Goal: Task Accomplishment & Management: Manage account settings

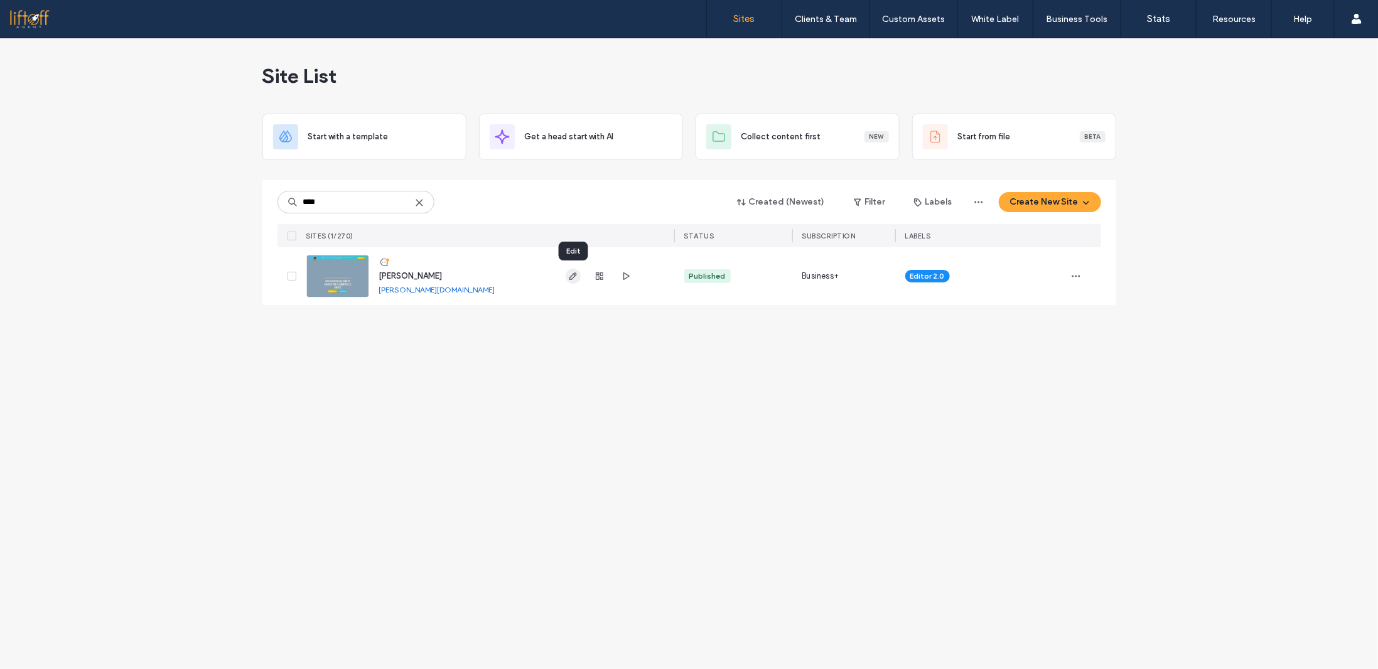
click at [575, 277] on icon "button" at bounding box center [573, 276] width 10 height 10
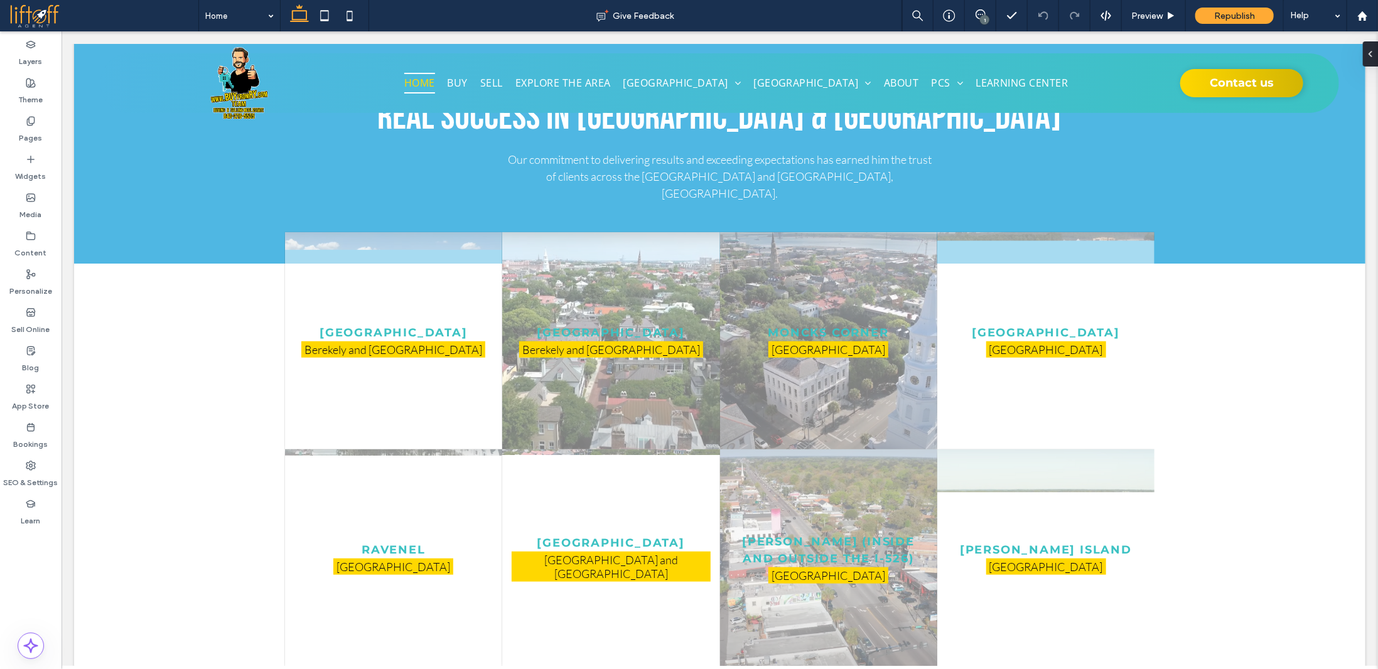
scroll to position [3912, 0]
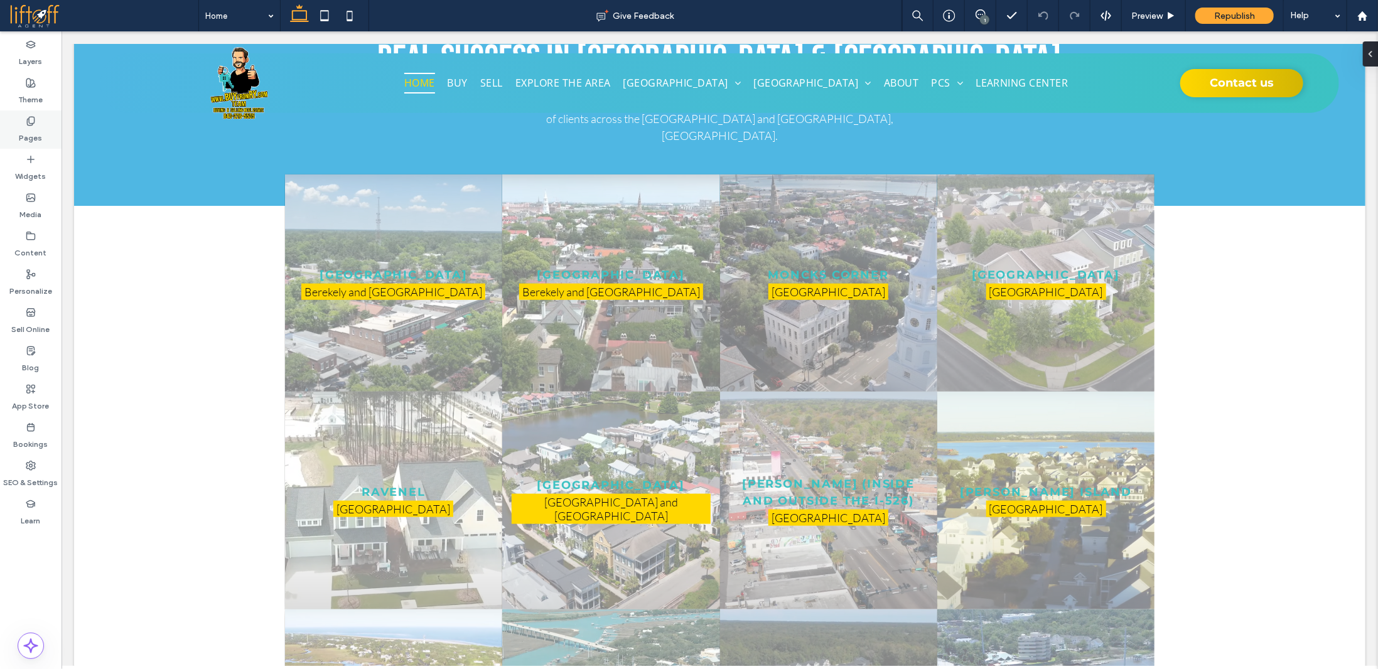
click at [41, 131] on div "Pages" at bounding box center [31, 129] width 62 height 38
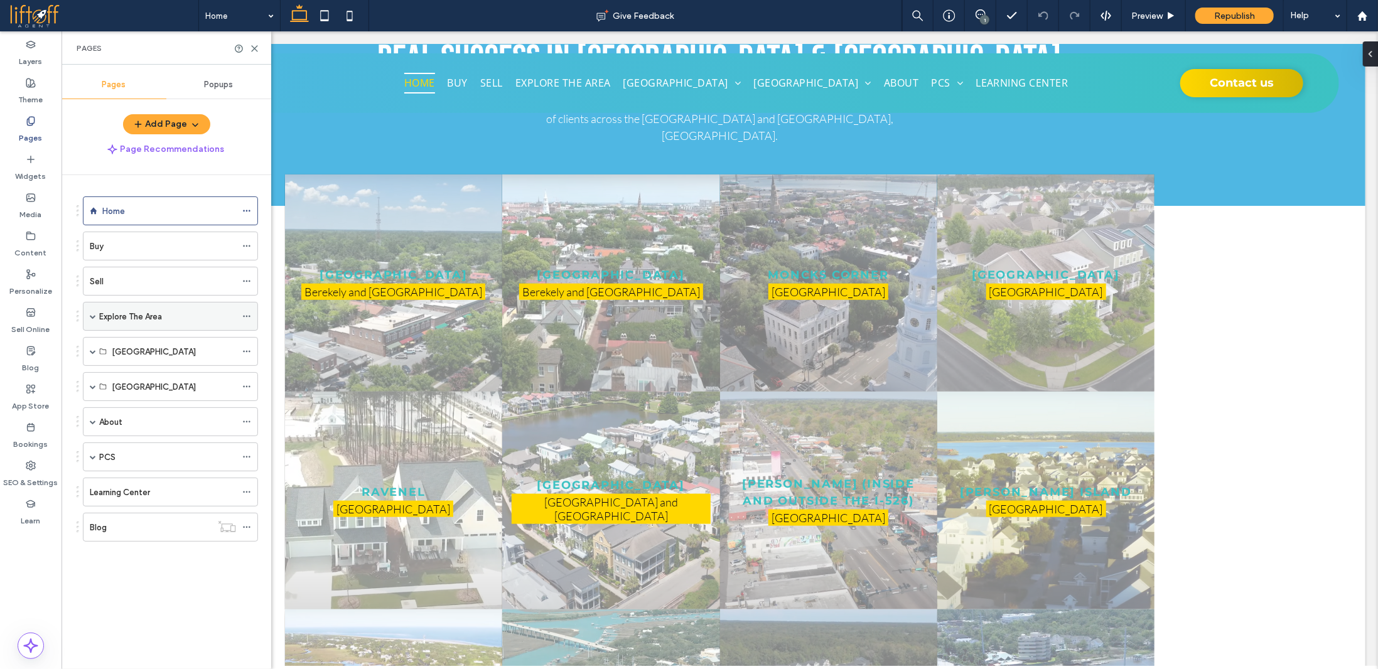
click at [146, 313] on label "Explore The Area" at bounding box center [130, 317] width 63 height 22
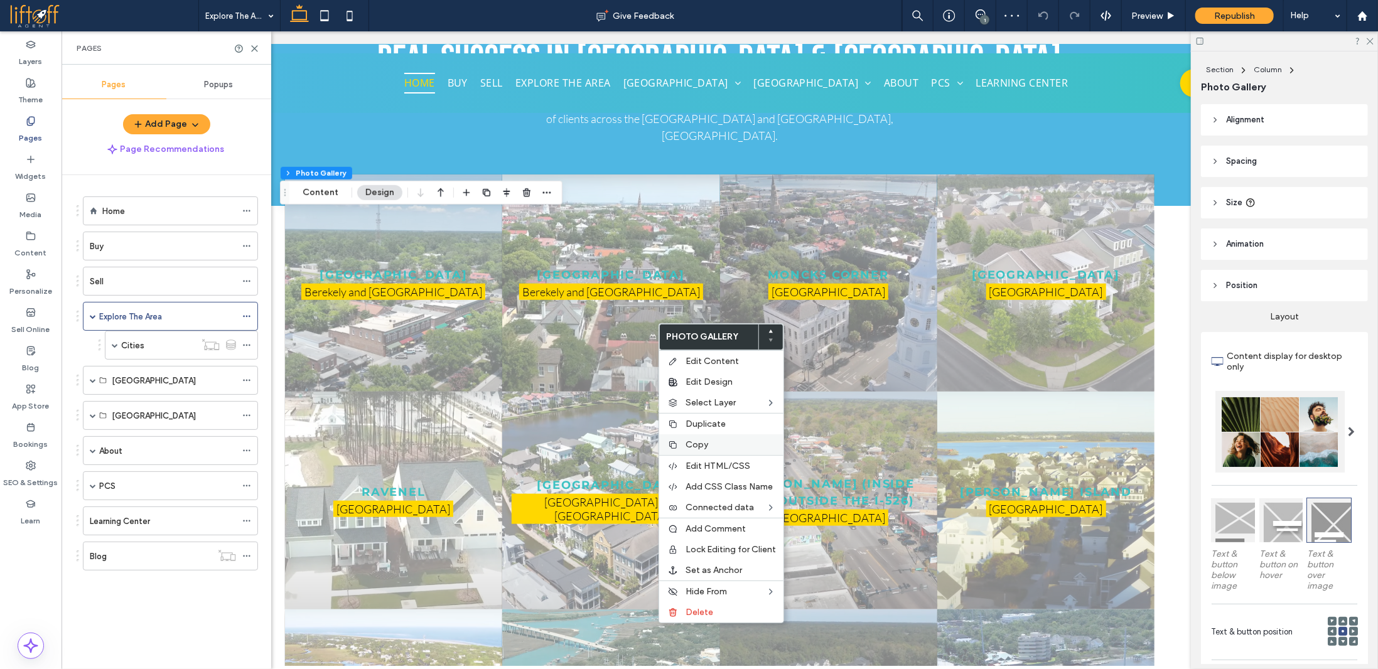
click at [693, 443] on span "Copy" at bounding box center [697, 444] width 23 height 11
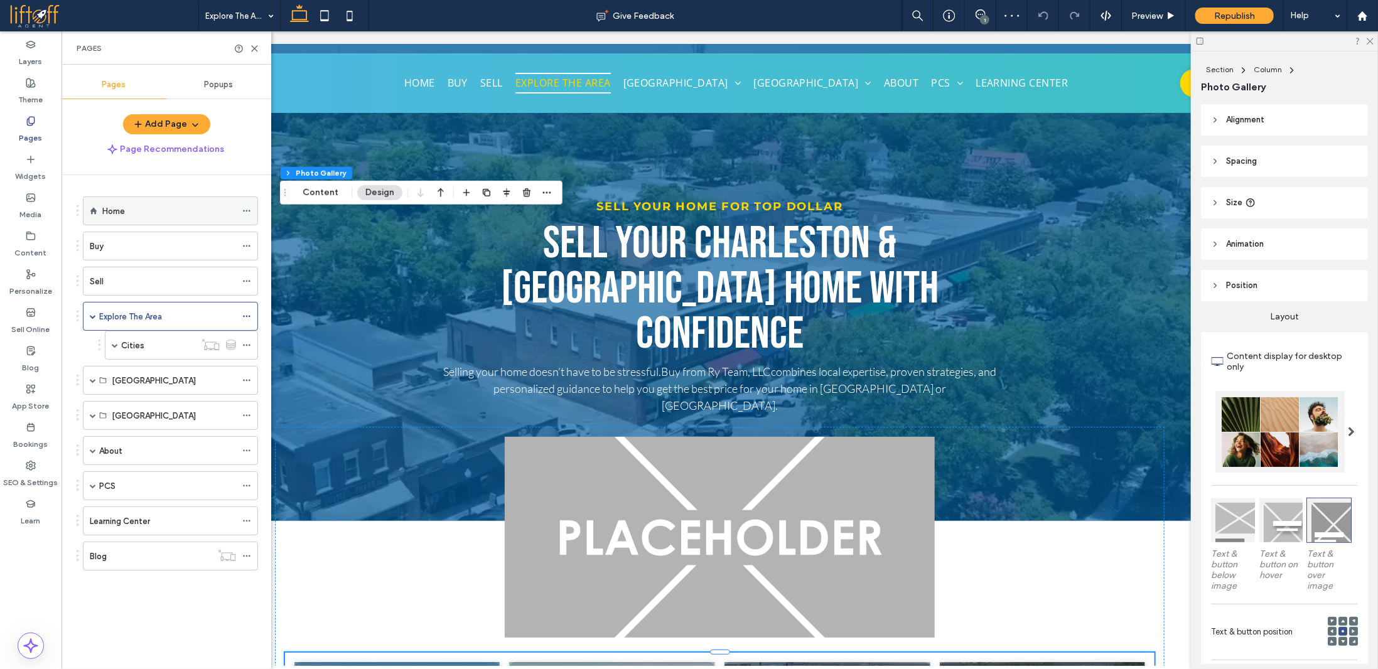
scroll to position [377, 0]
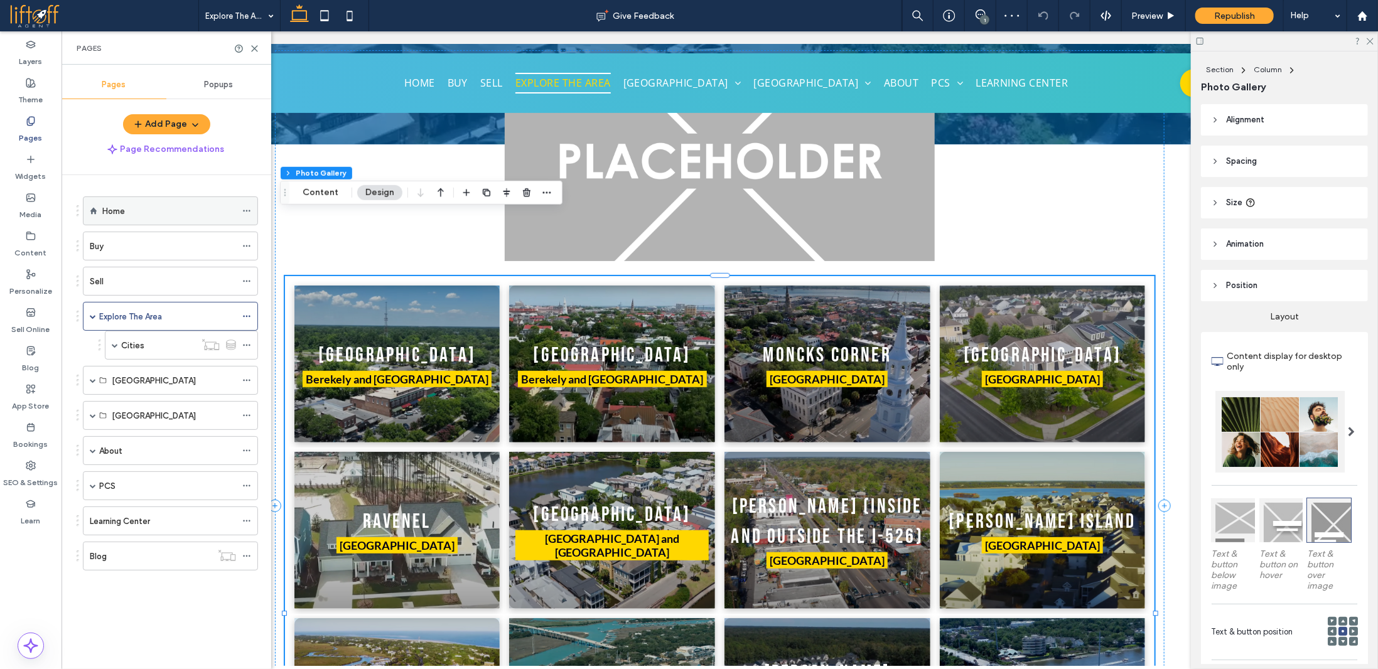
click at [138, 205] on div "Home" at bounding box center [169, 211] width 134 height 13
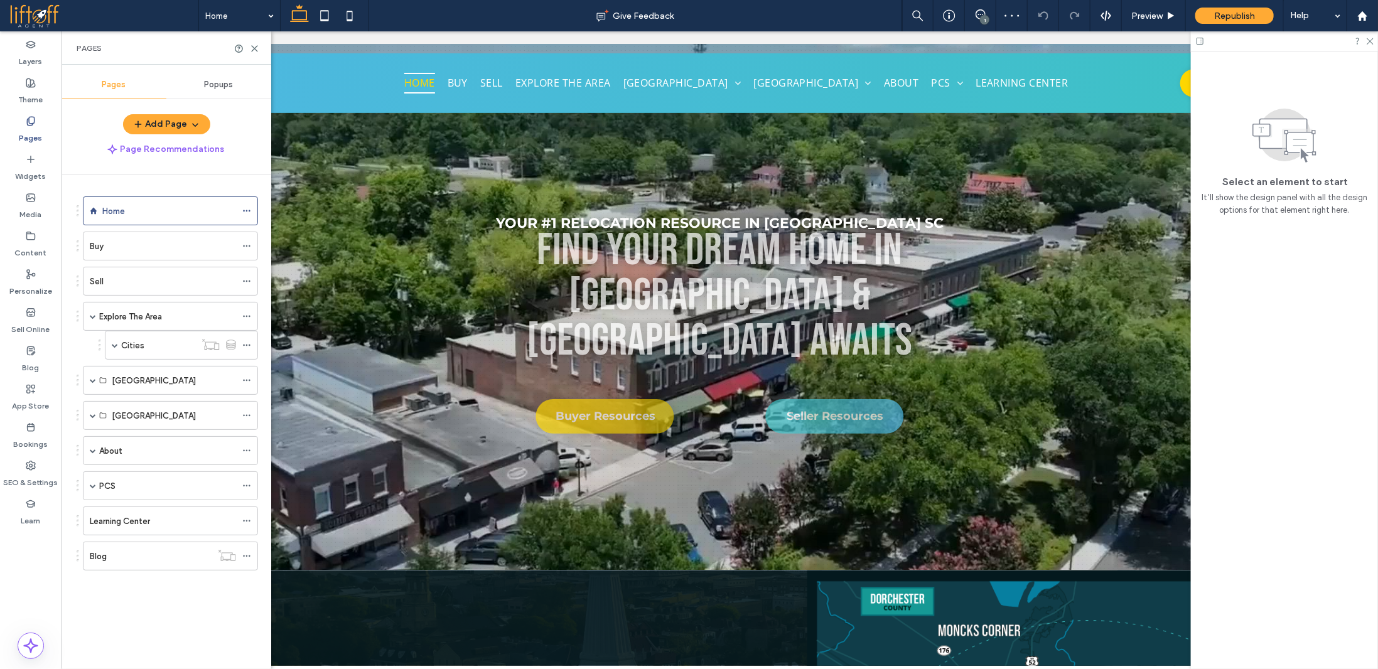
scroll to position [188, 0]
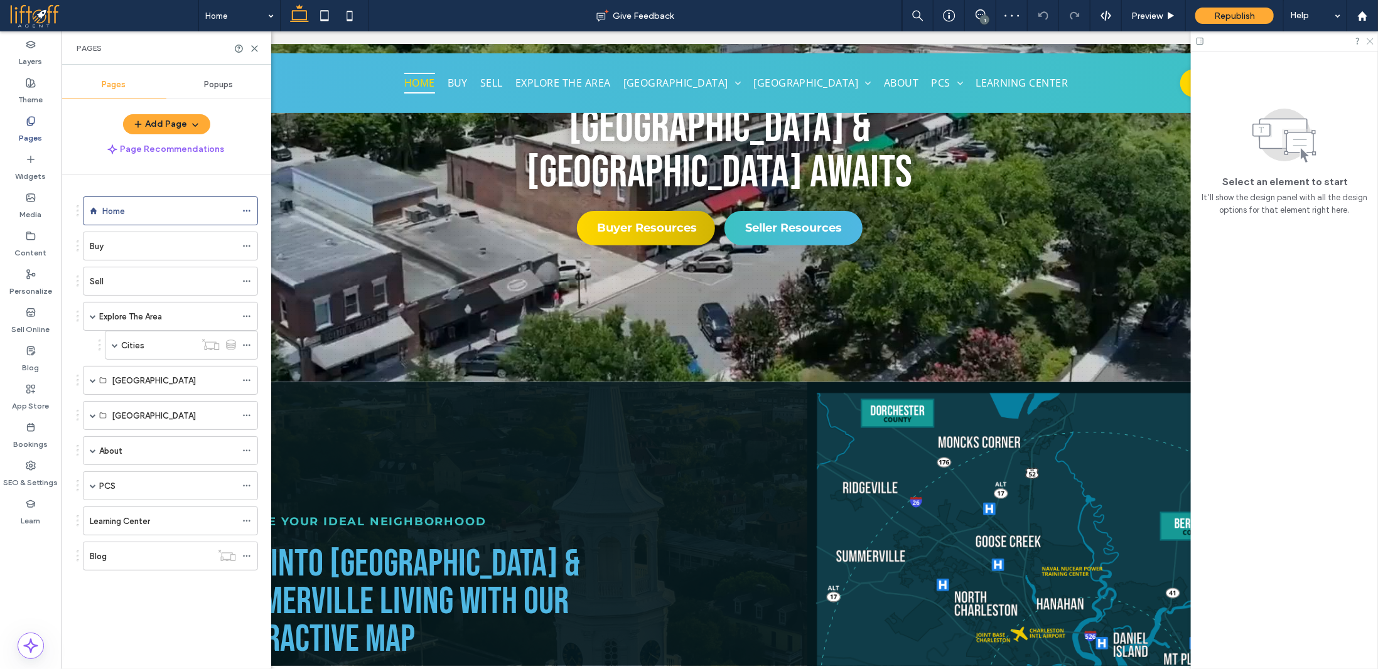
click at [1372, 43] on use at bounding box center [1370, 41] width 7 height 7
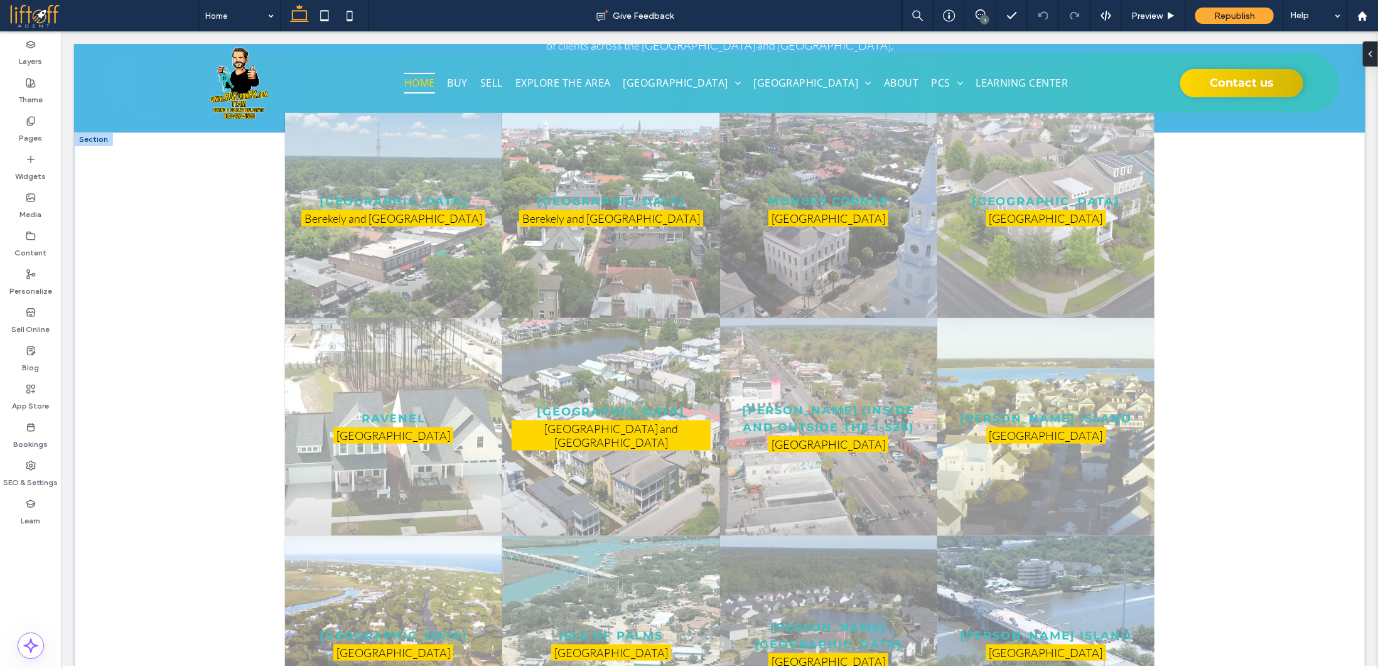
scroll to position [3986, 0]
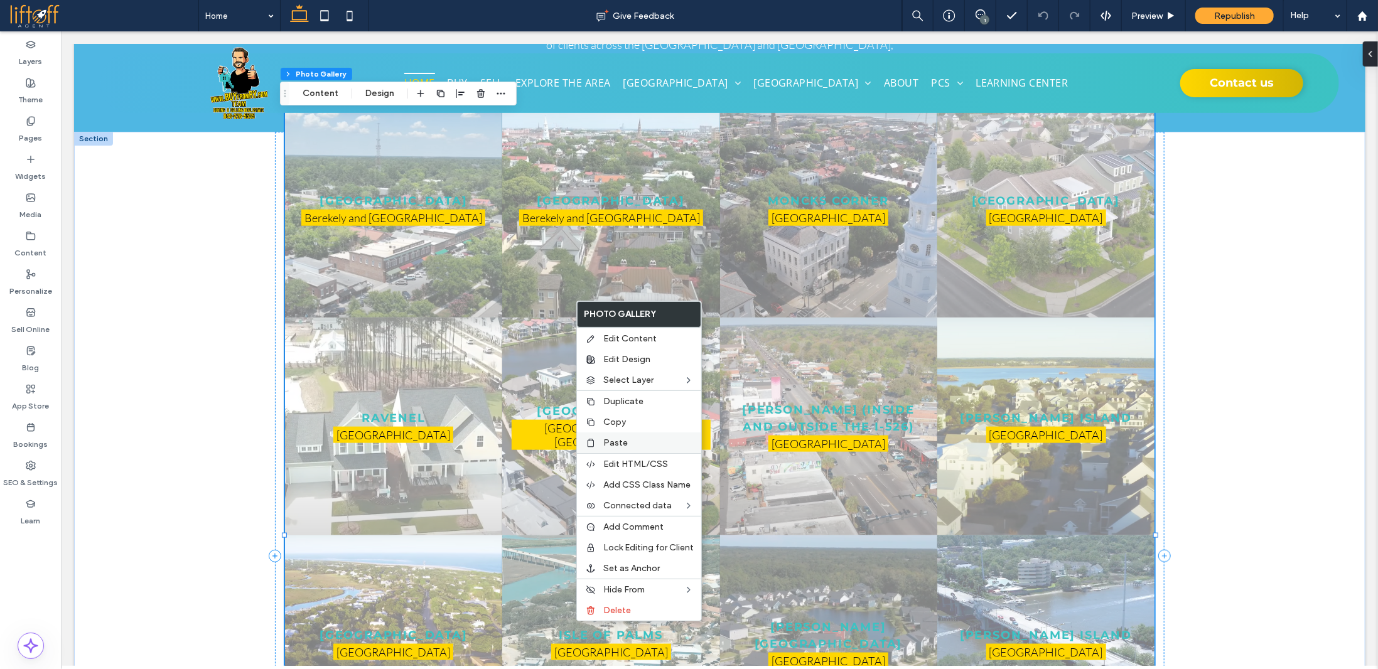
click at [610, 439] on span "Paste" at bounding box center [615, 443] width 24 height 11
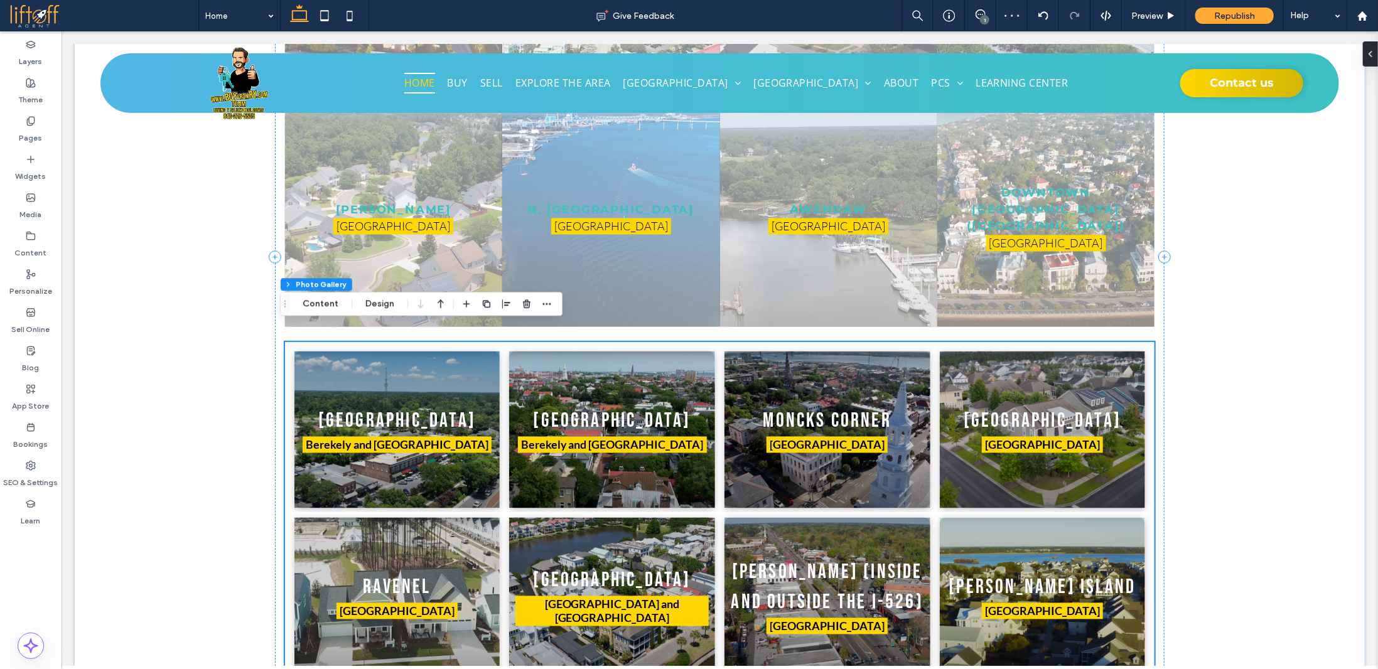
scroll to position [4624, 0]
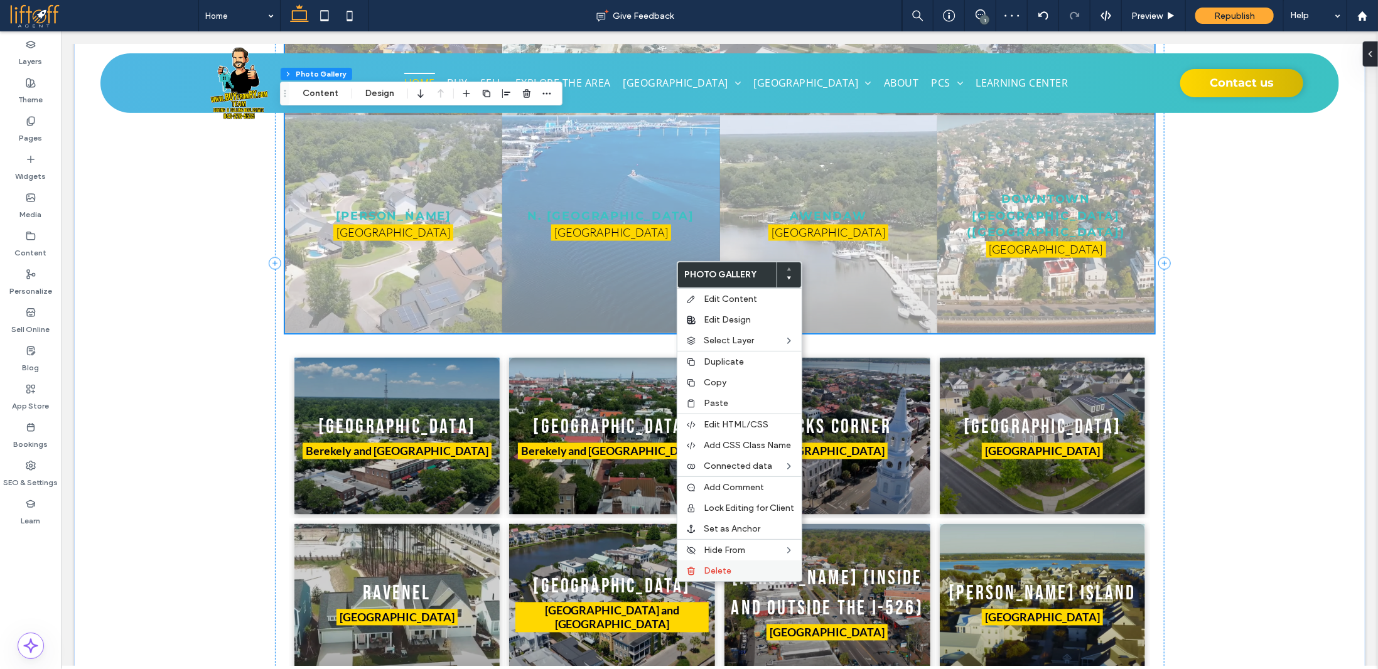
click at [743, 566] on label "Delete" at bounding box center [749, 571] width 90 height 11
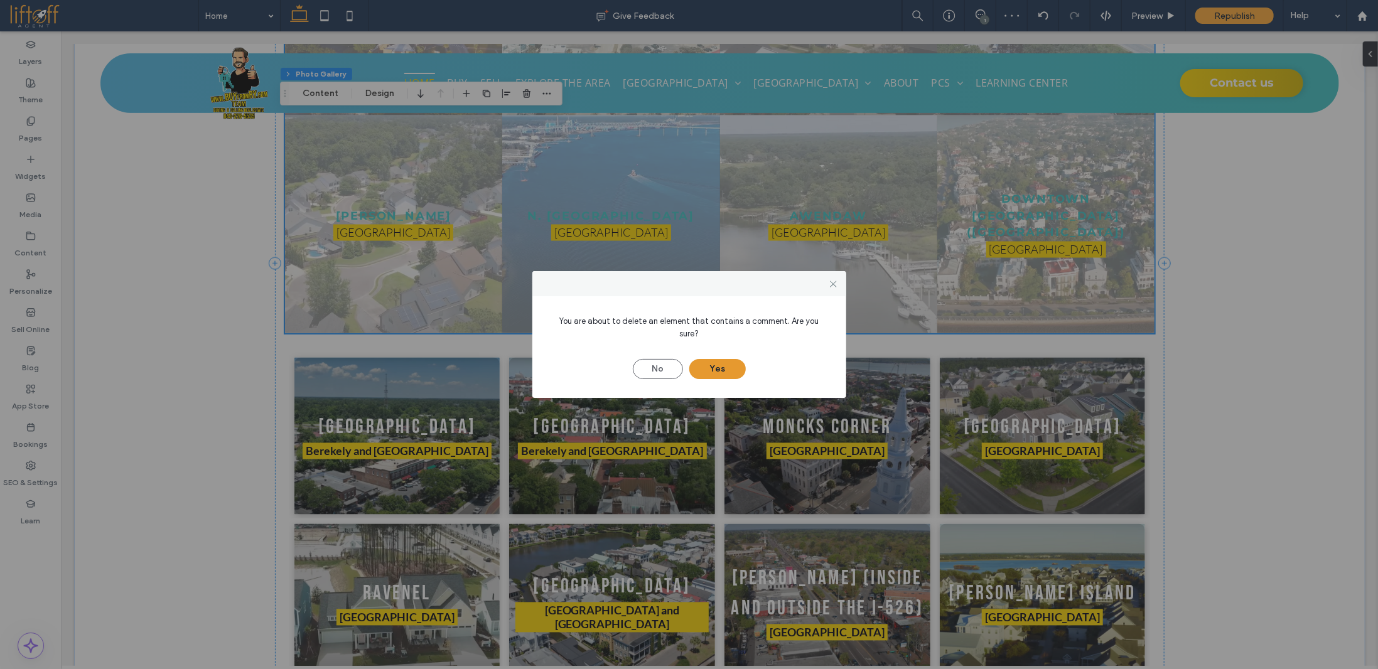
click at [712, 362] on button "Yes" at bounding box center [717, 369] width 57 height 20
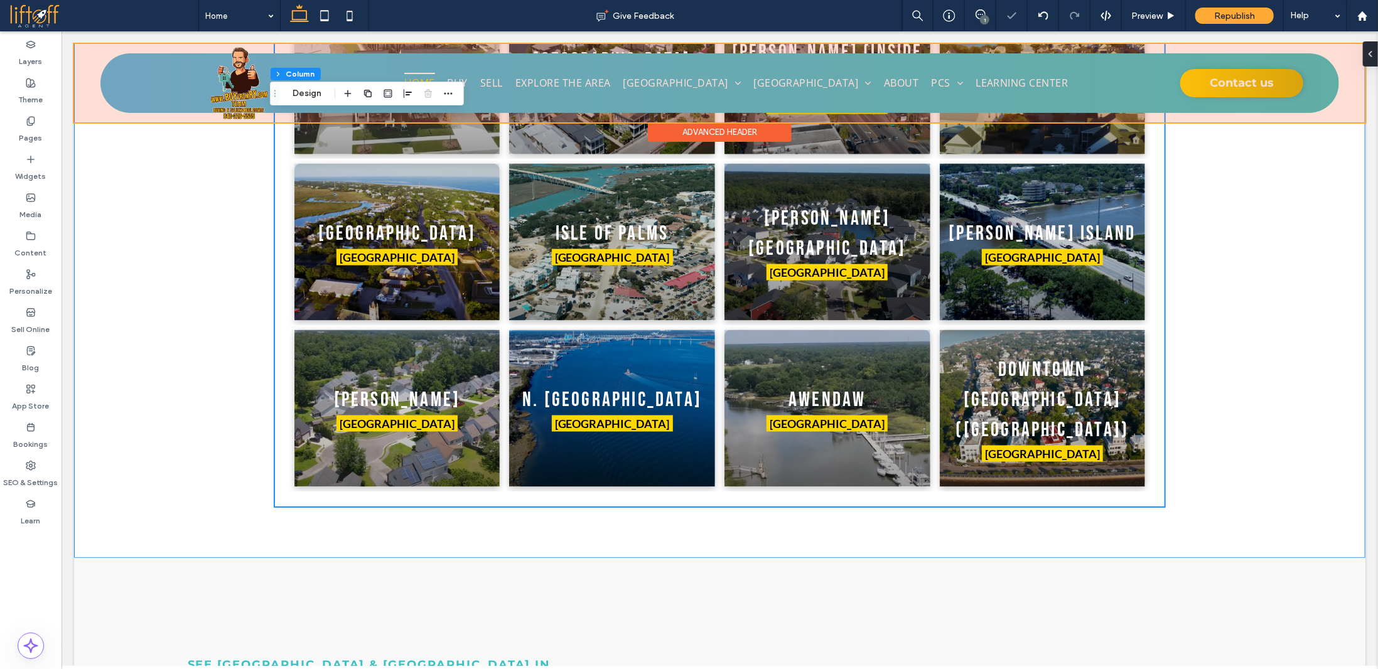
scroll to position [4322, 0]
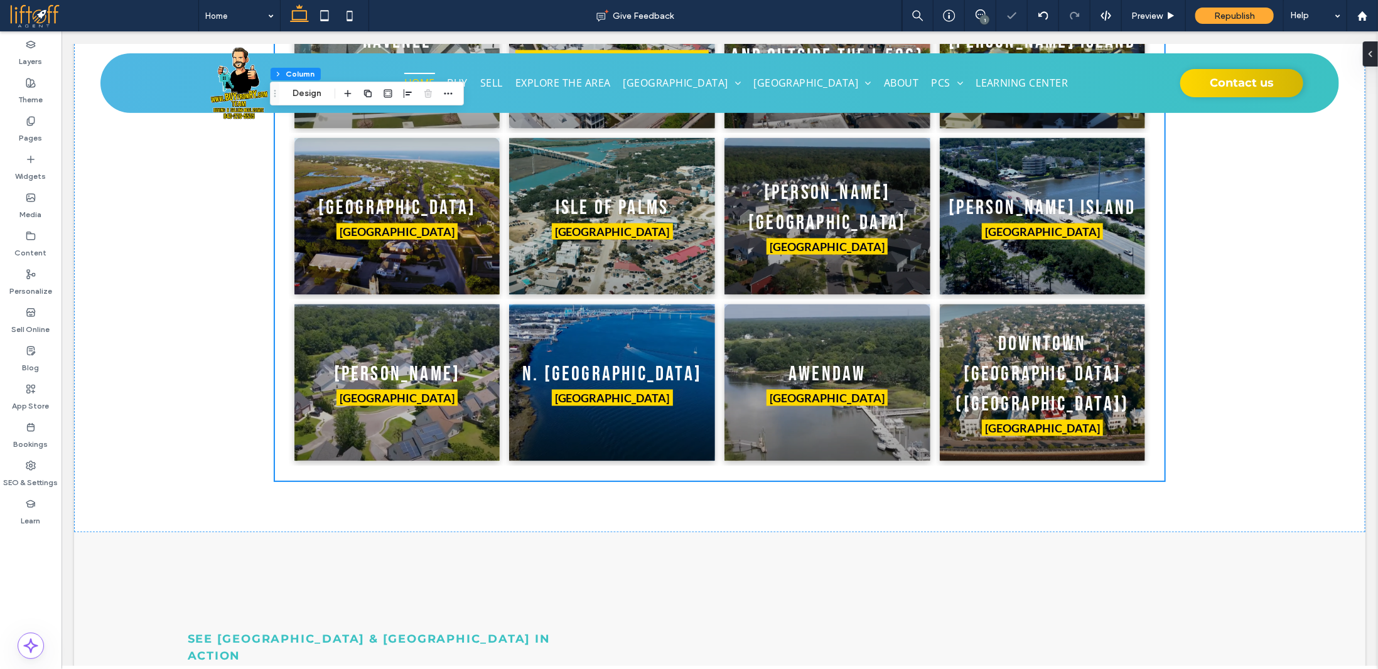
click at [984, 16] on div "1" at bounding box center [984, 19] width 9 height 9
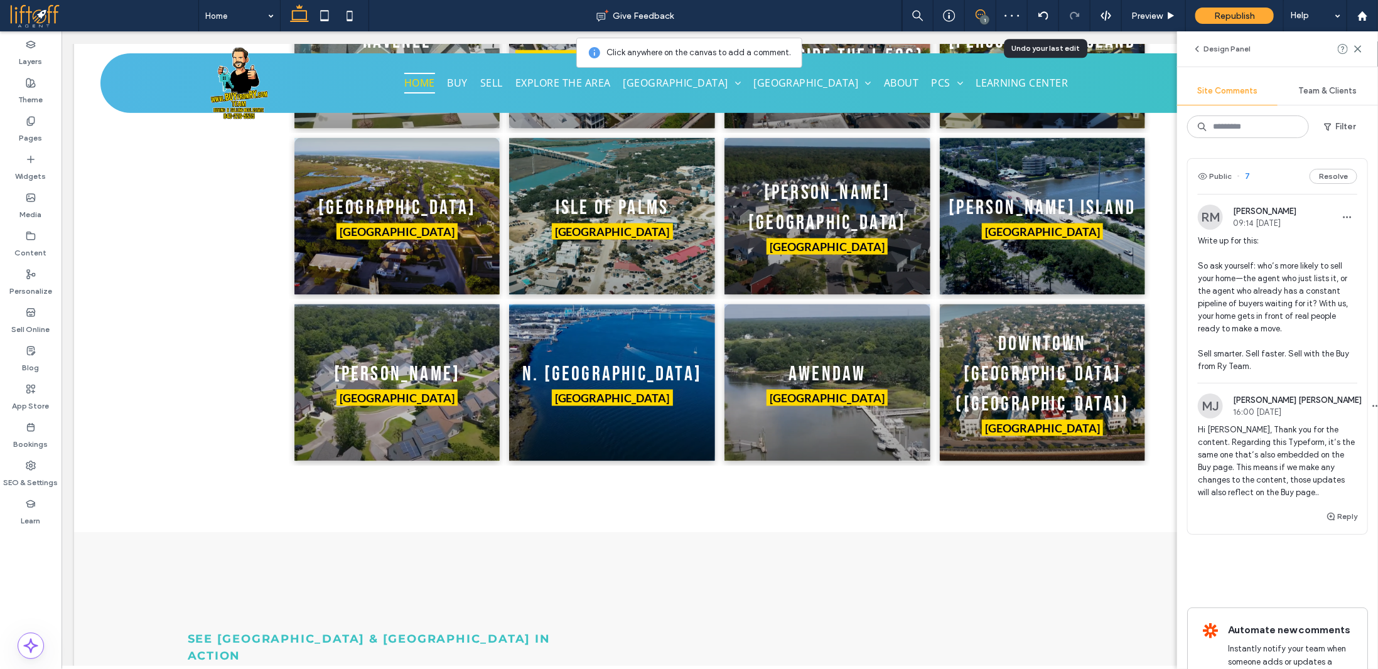
click at [1244, 307] on span "Write up for this: So ask yourself: who’s more likely to sell your home—the age…" at bounding box center [1277, 304] width 159 height 138
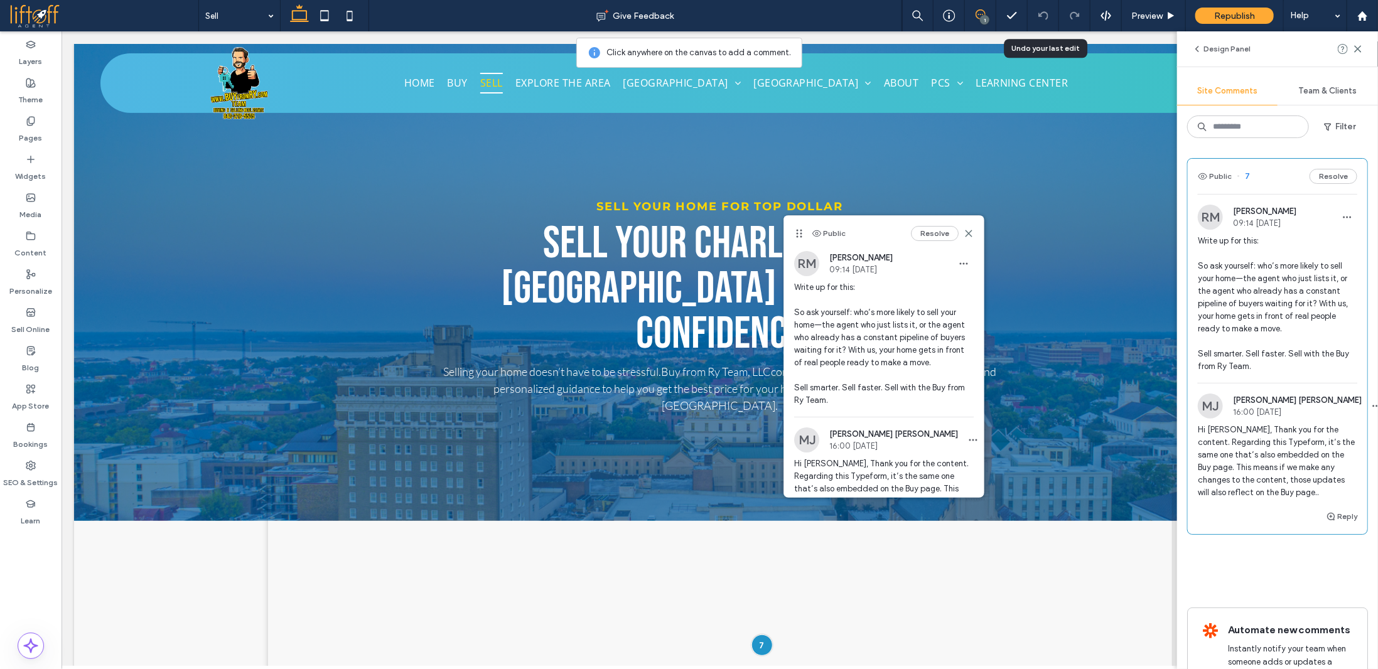
scroll to position [271, 0]
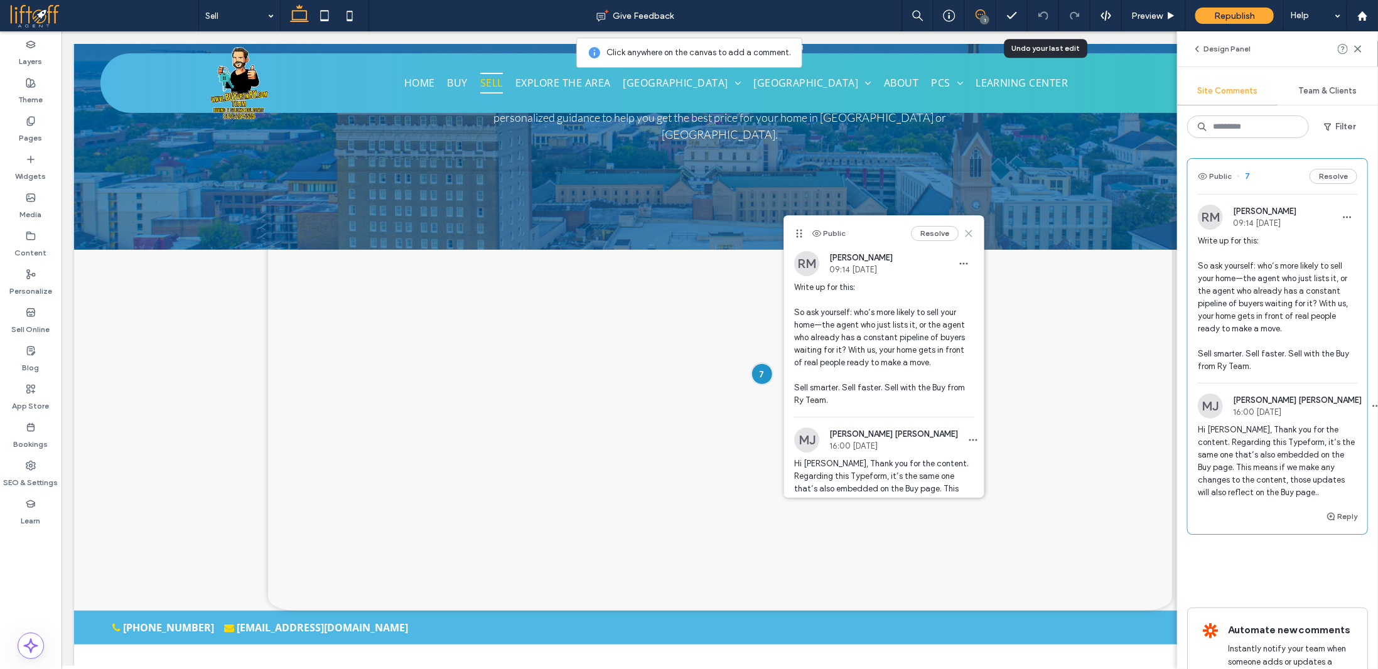
click at [964, 231] on icon at bounding box center [969, 234] width 10 height 10
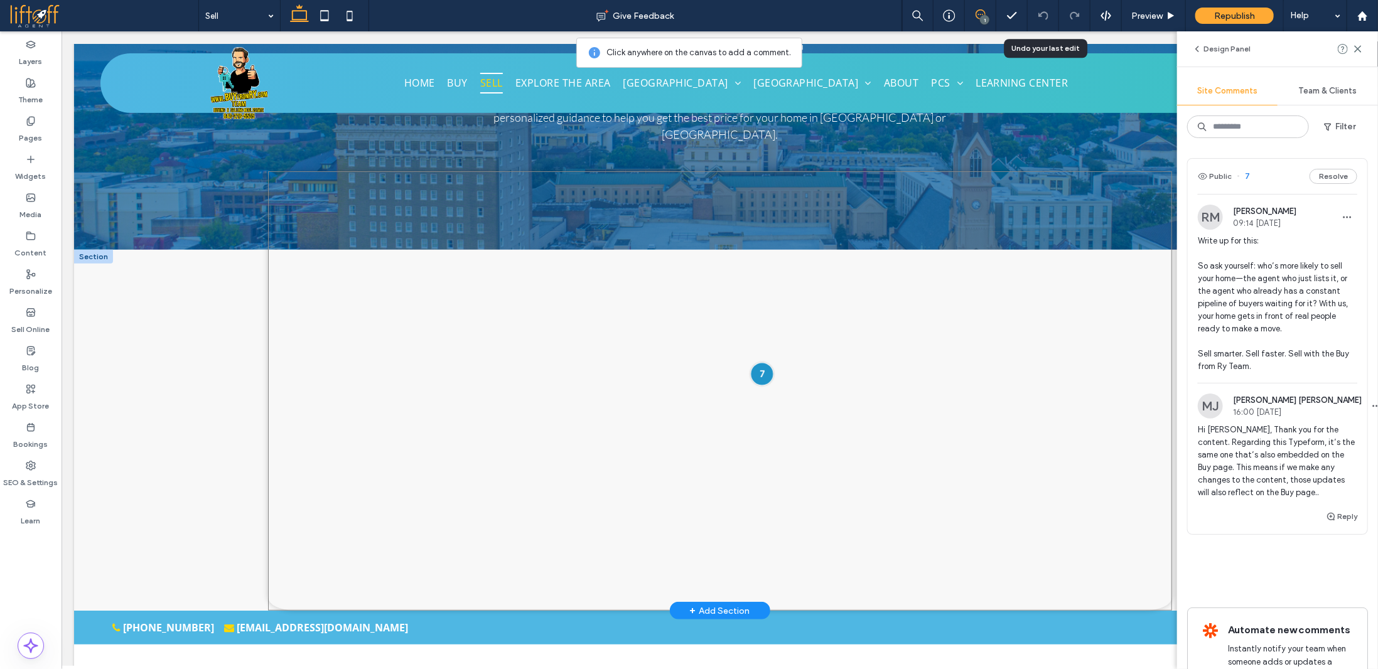
click at [756, 362] on div at bounding box center [761, 373] width 23 height 23
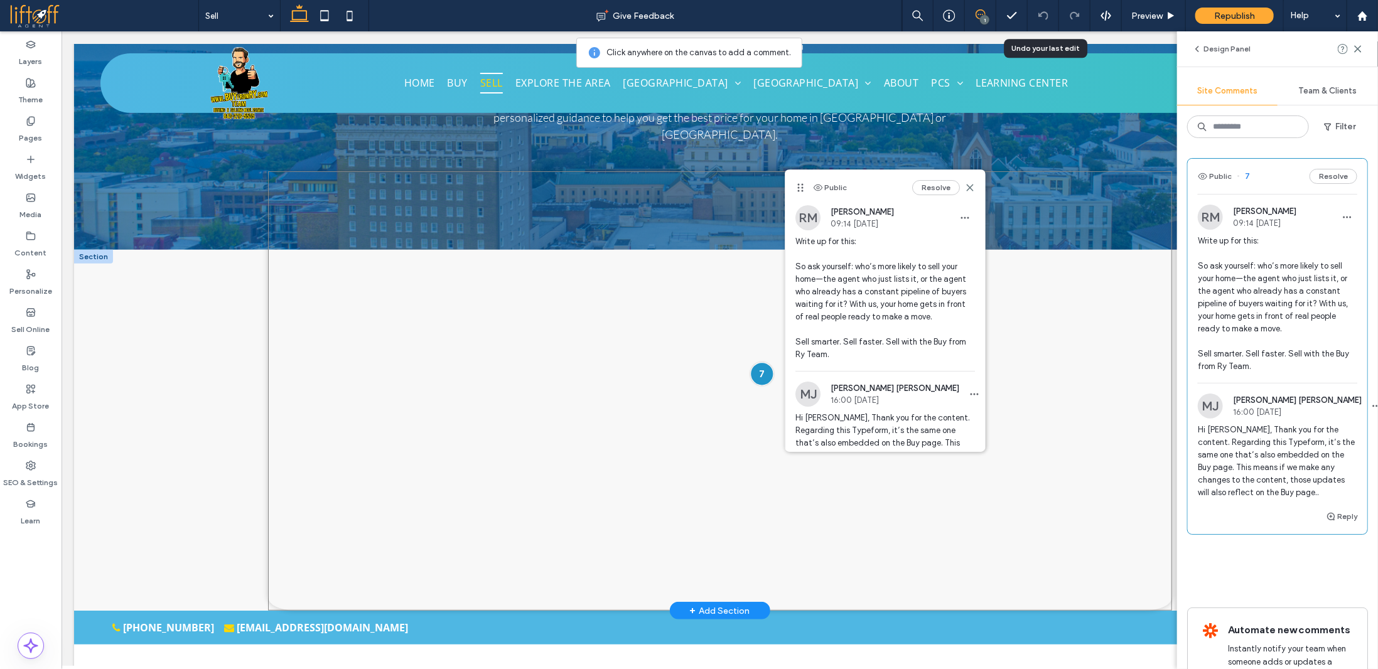
click at [753, 362] on div at bounding box center [761, 373] width 23 height 23
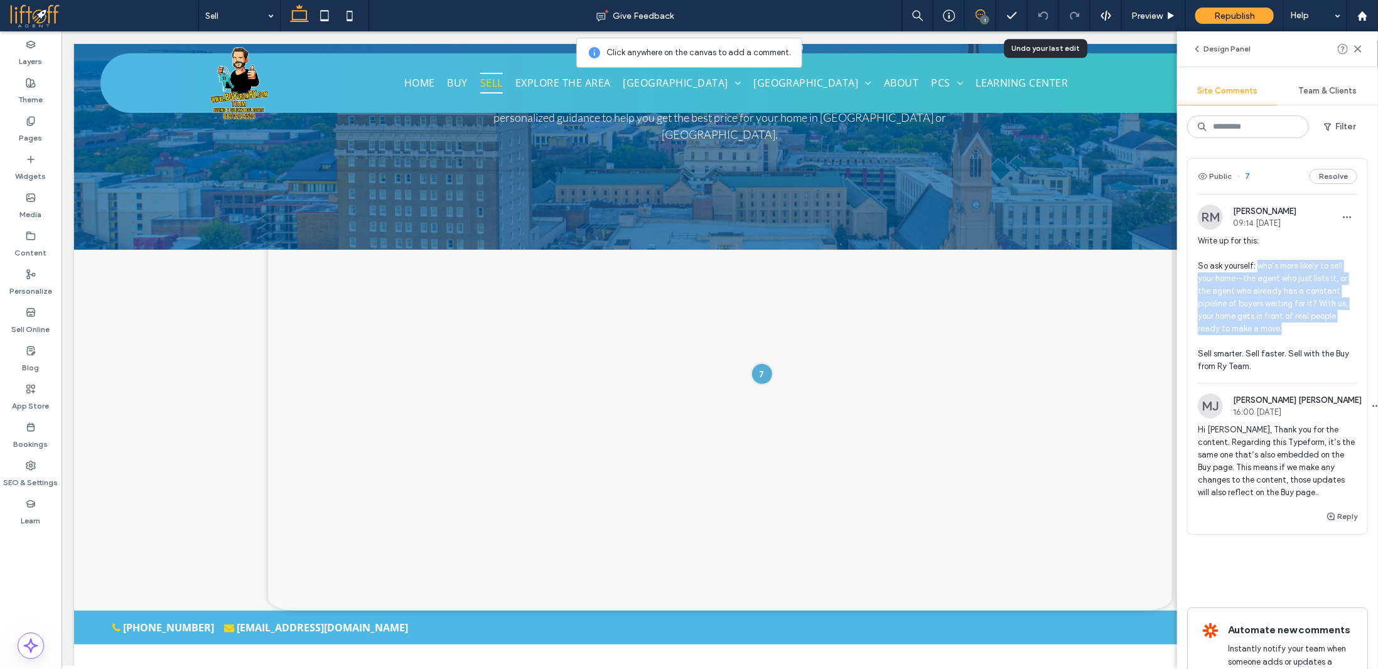
drag, startPoint x: 1256, startPoint y: 264, endPoint x: 1297, endPoint y: 329, distance: 76.5
click at [1297, 329] on span "Write up for this: So ask yourself: who’s more likely to sell your home—the age…" at bounding box center [1277, 304] width 159 height 138
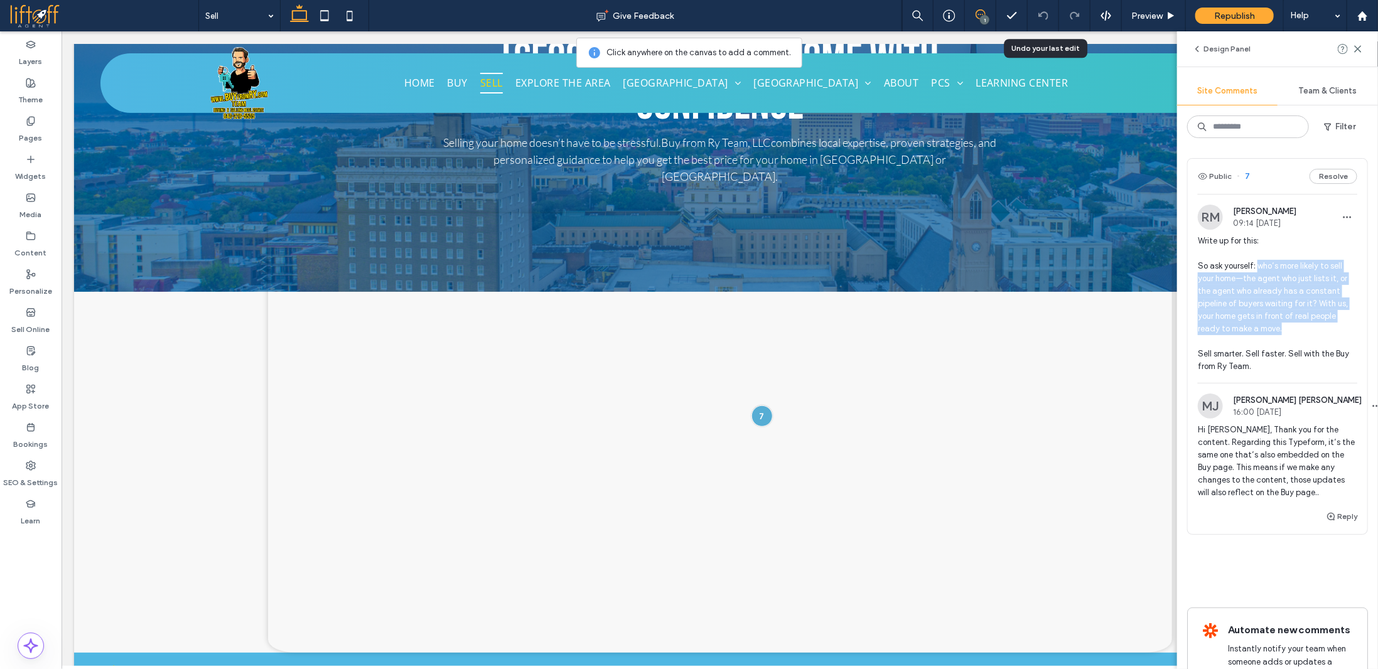
scroll to position [220, 0]
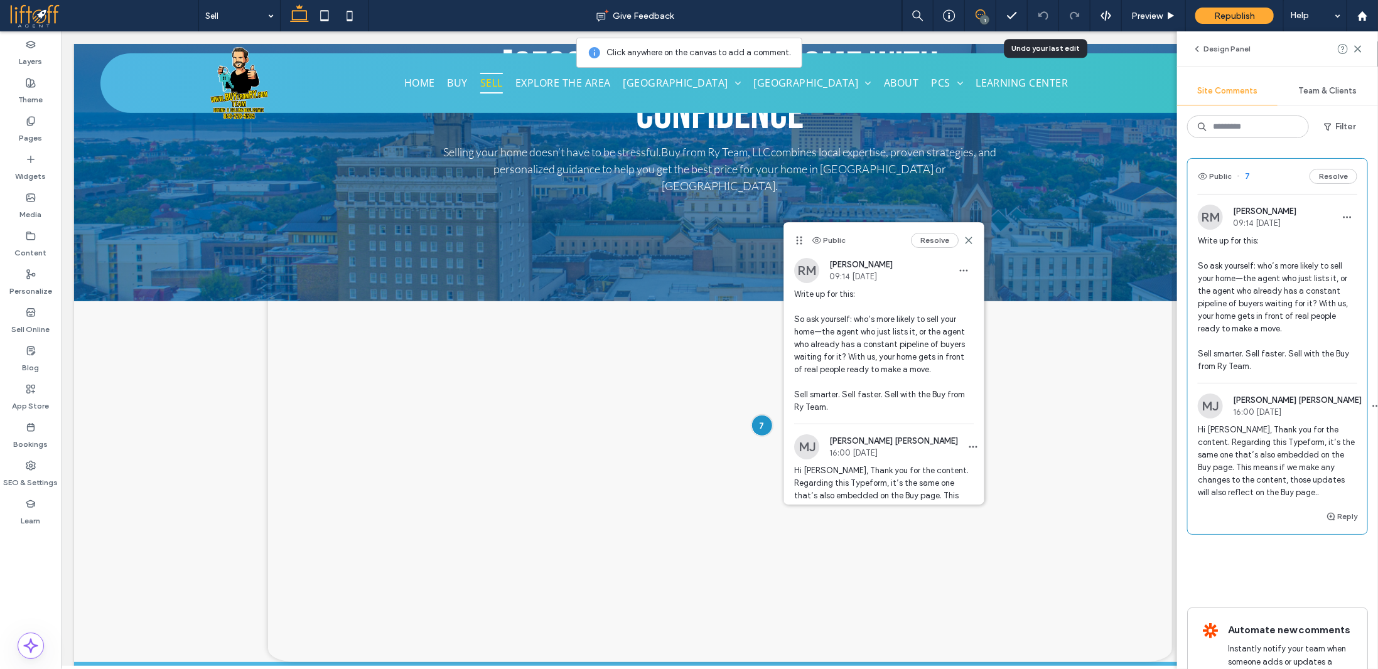
drag, startPoint x: 1280, startPoint y: 479, endPoint x: 1287, endPoint y: 475, distance: 7.9
click at [1280, 478] on span "Hi Ryan, Thank you for the content. Regarding this Typeform, it’s the same one …" at bounding box center [1277, 461] width 159 height 75
click at [964, 237] on icon at bounding box center [969, 240] width 10 height 10
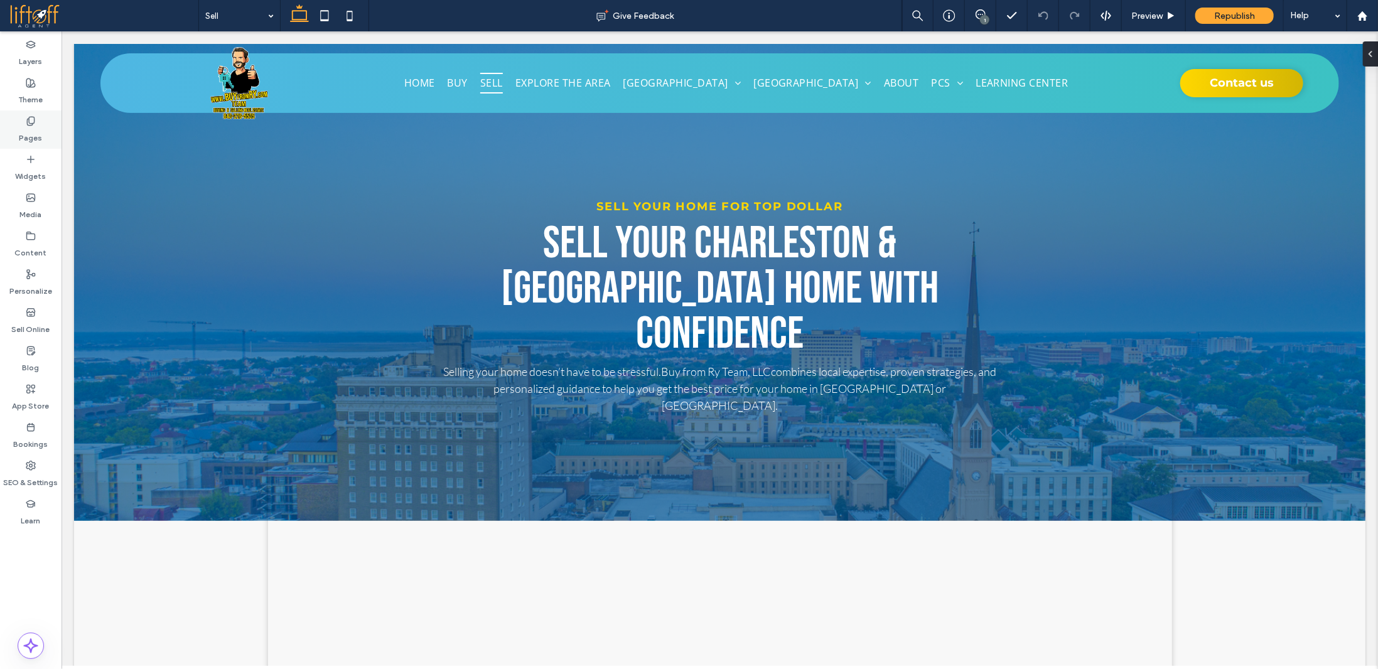
click at [39, 136] on label "Pages" at bounding box center [30, 135] width 23 height 18
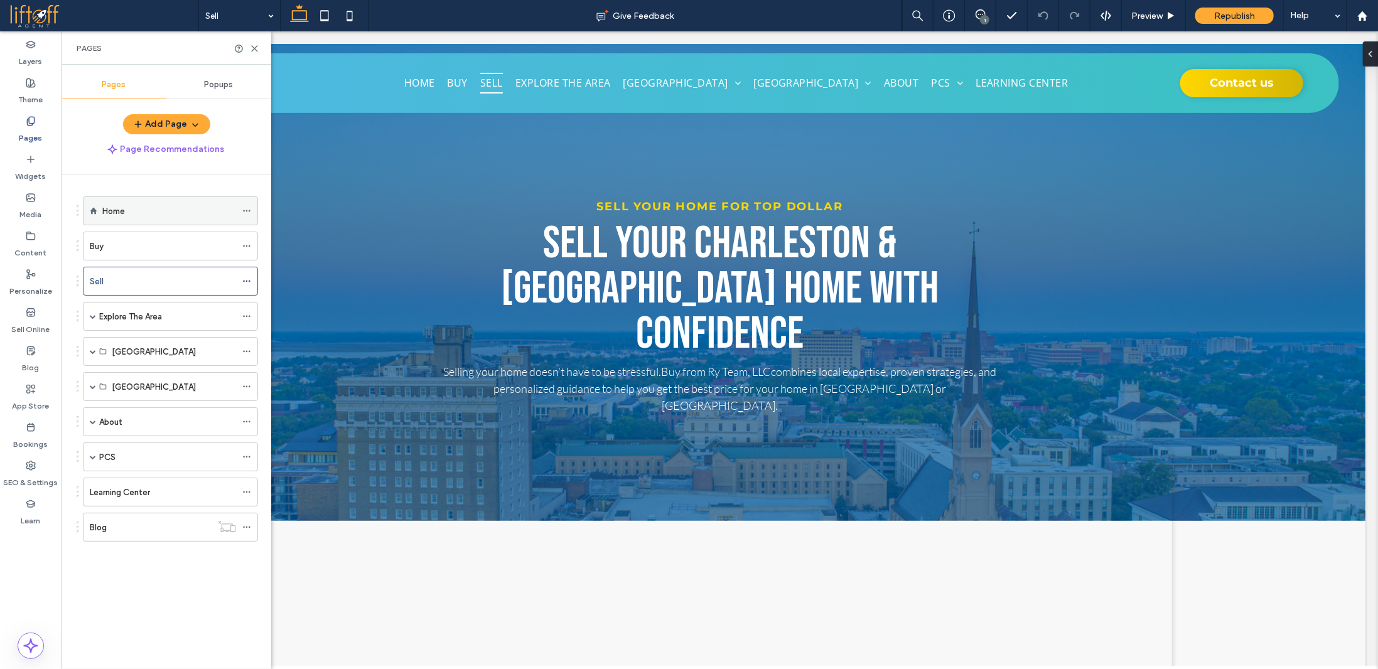
click at [127, 201] on div "Home" at bounding box center [169, 211] width 134 height 28
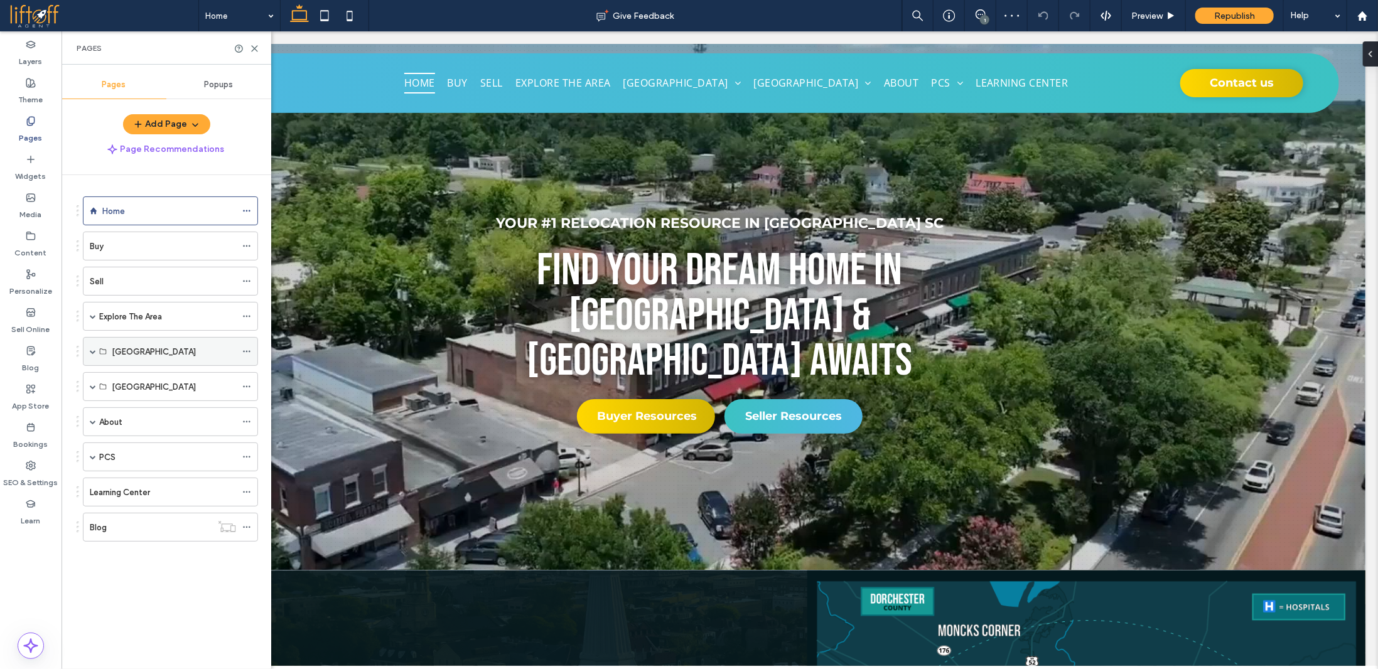
click at [92, 348] on span at bounding box center [93, 351] width 6 height 6
click at [95, 470] on span at bounding box center [93, 473] width 6 height 6
click at [252, 47] on icon at bounding box center [254, 48] width 9 height 9
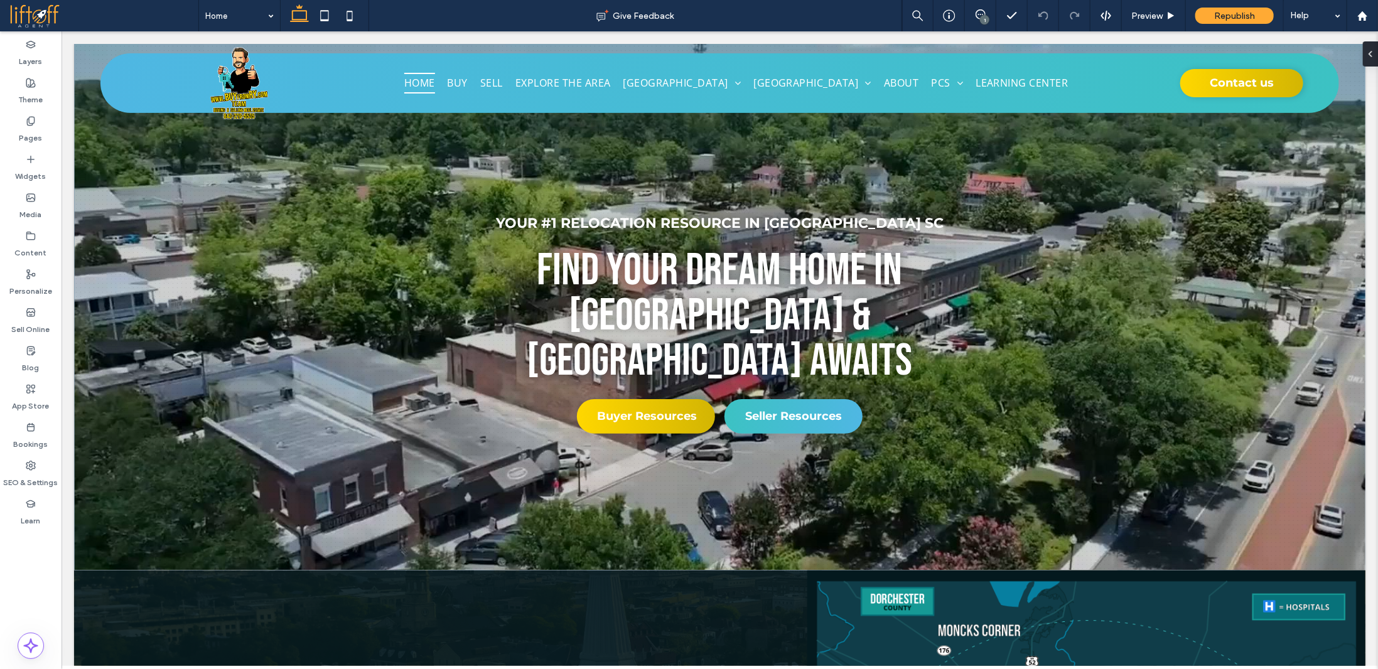
click at [983, 13] on icon at bounding box center [981, 14] width 10 height 10
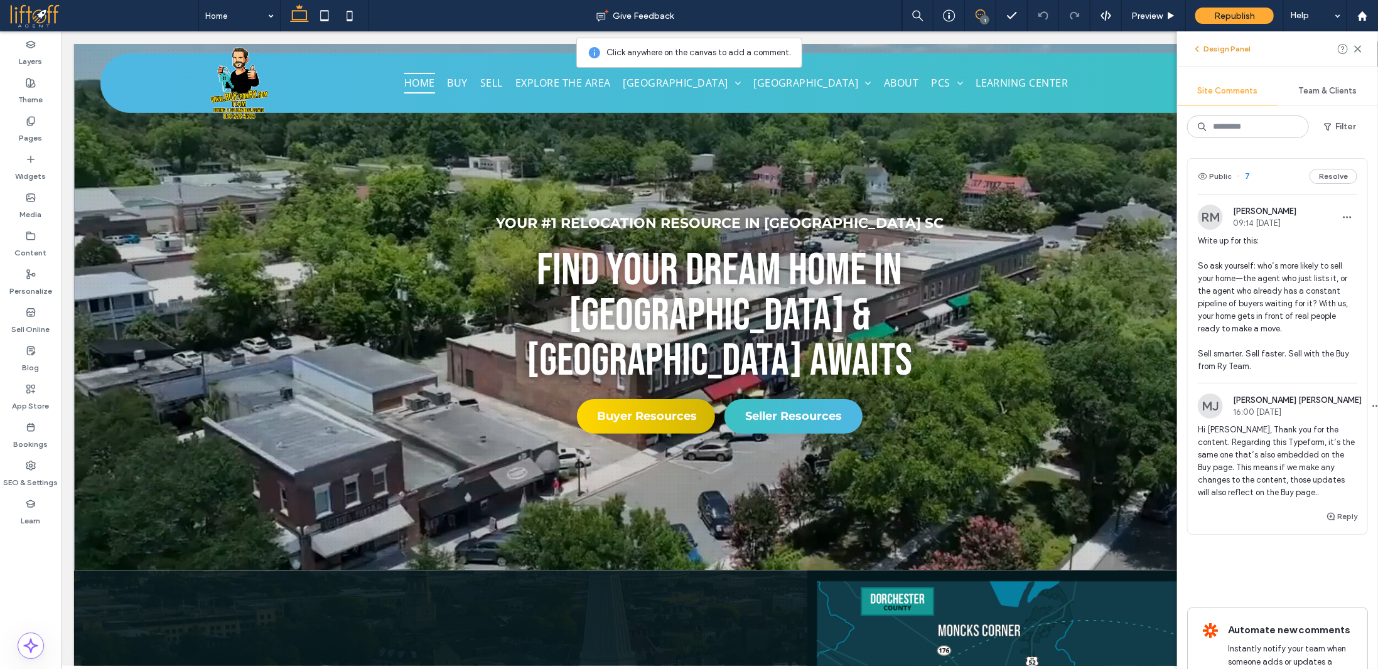
click at [1202, 51] on icon "button" at bounding box center [1197, 49] width 10 height 10
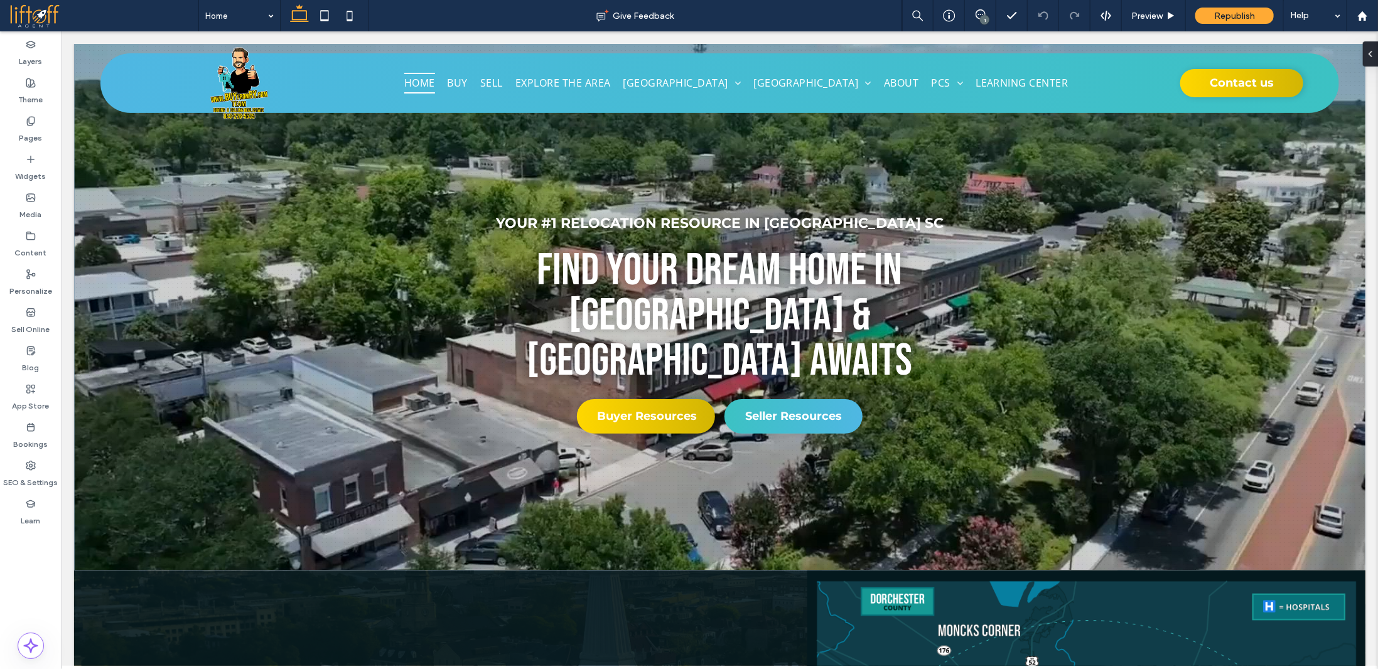
drag, startPoint x: 1372, startPoint y: 245, endPoint x: 1436, endPoint y: 97, distance: 161.4
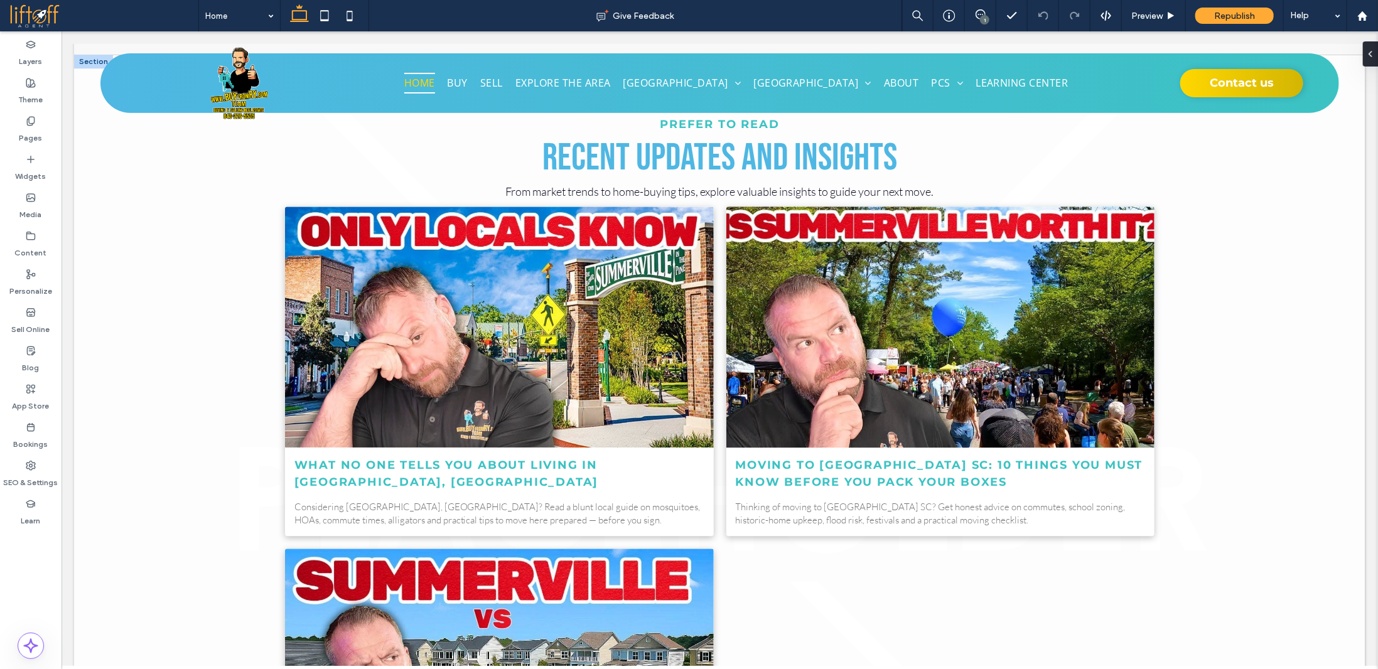
scroll to position [5213, 0]
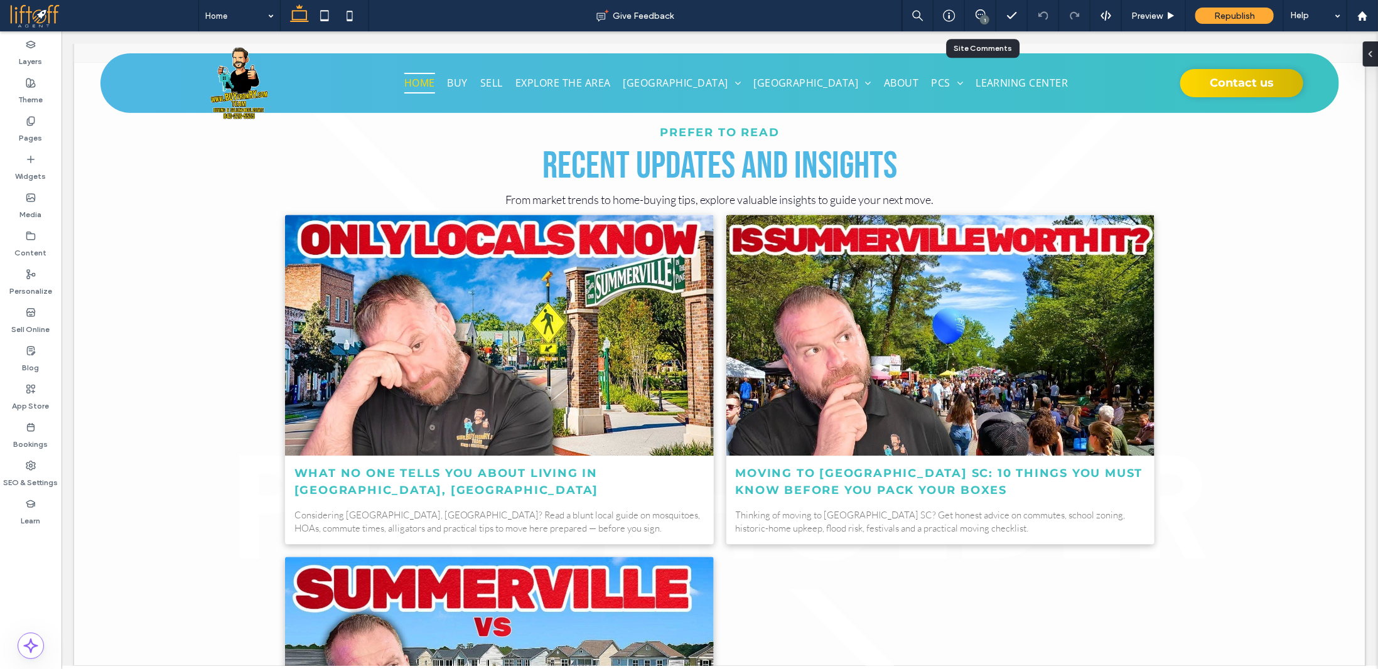
click at [973, 13] on span at bounding box center [980, 14] width 31 height 10
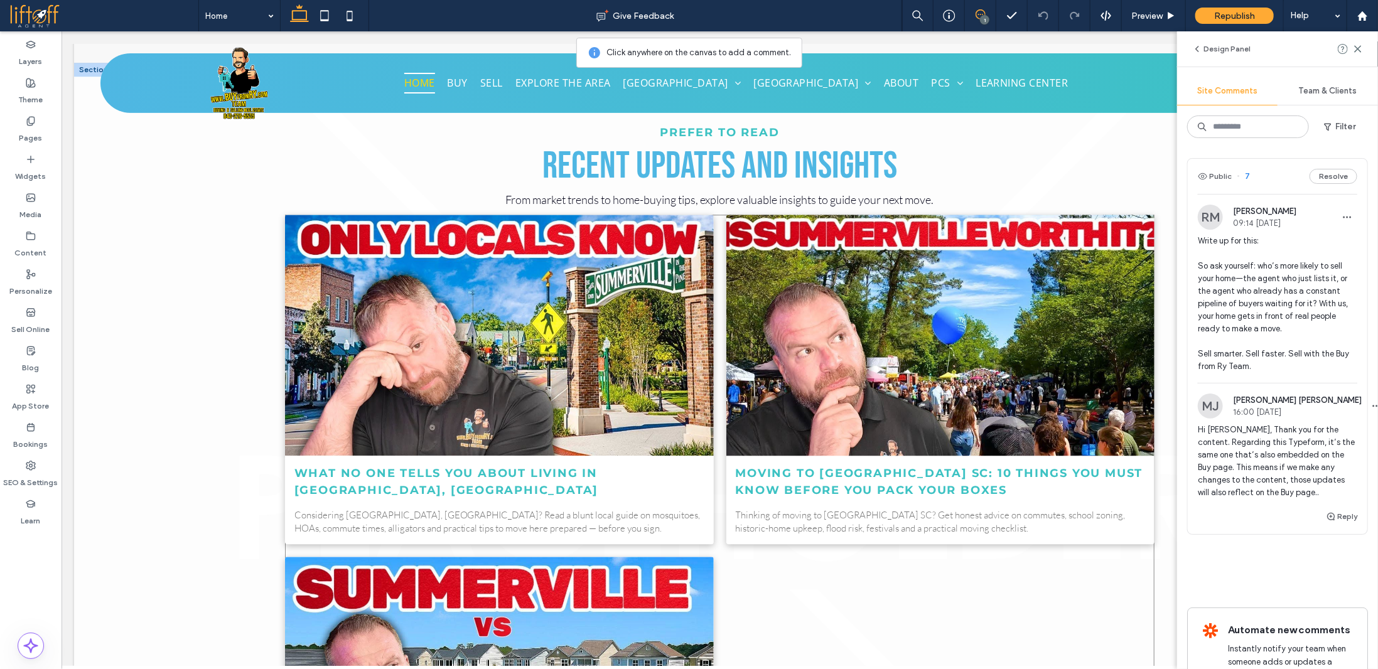
click at [736, 252] on div at bounding box center [940, 335] width 455 height 256
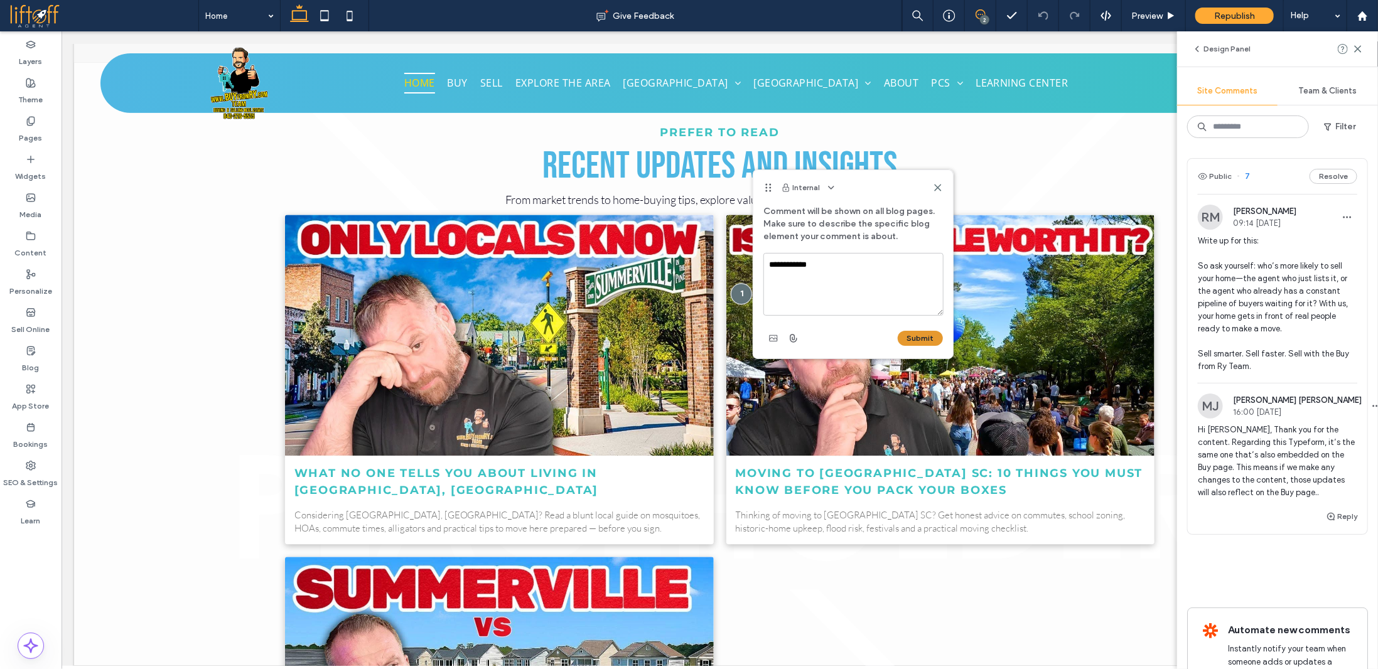
type textarea "**********"
click at [911, 335] on button "Submit" at bounding box center [920, 338] width 45 height 15
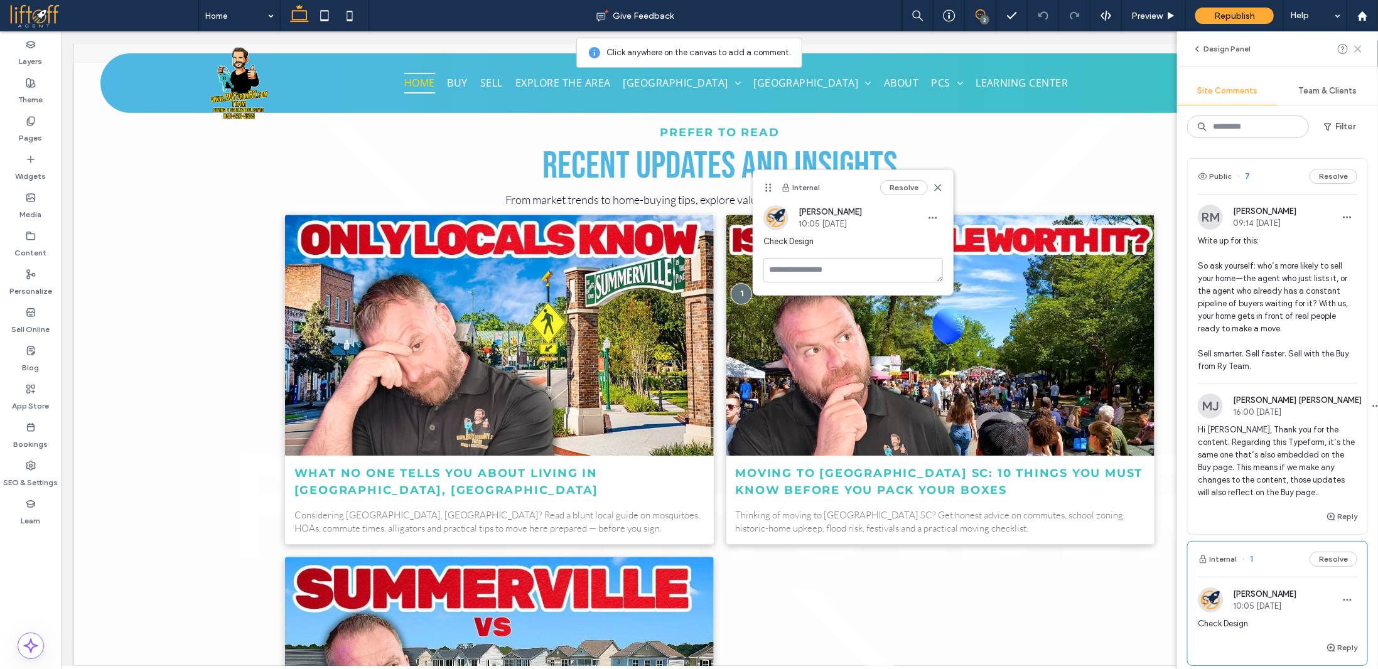
click at [1359, 50] on use at bounding box center [1358, 49] width 6 height 6
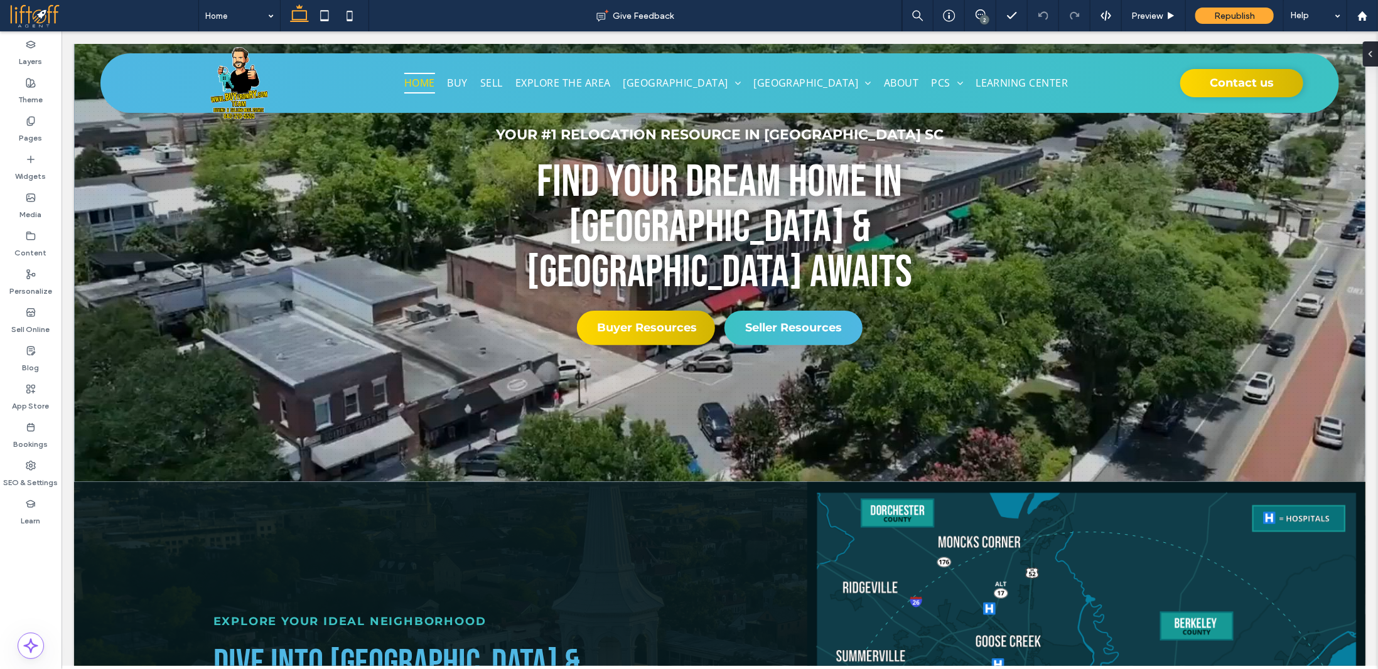
scroll to position [0, 0]
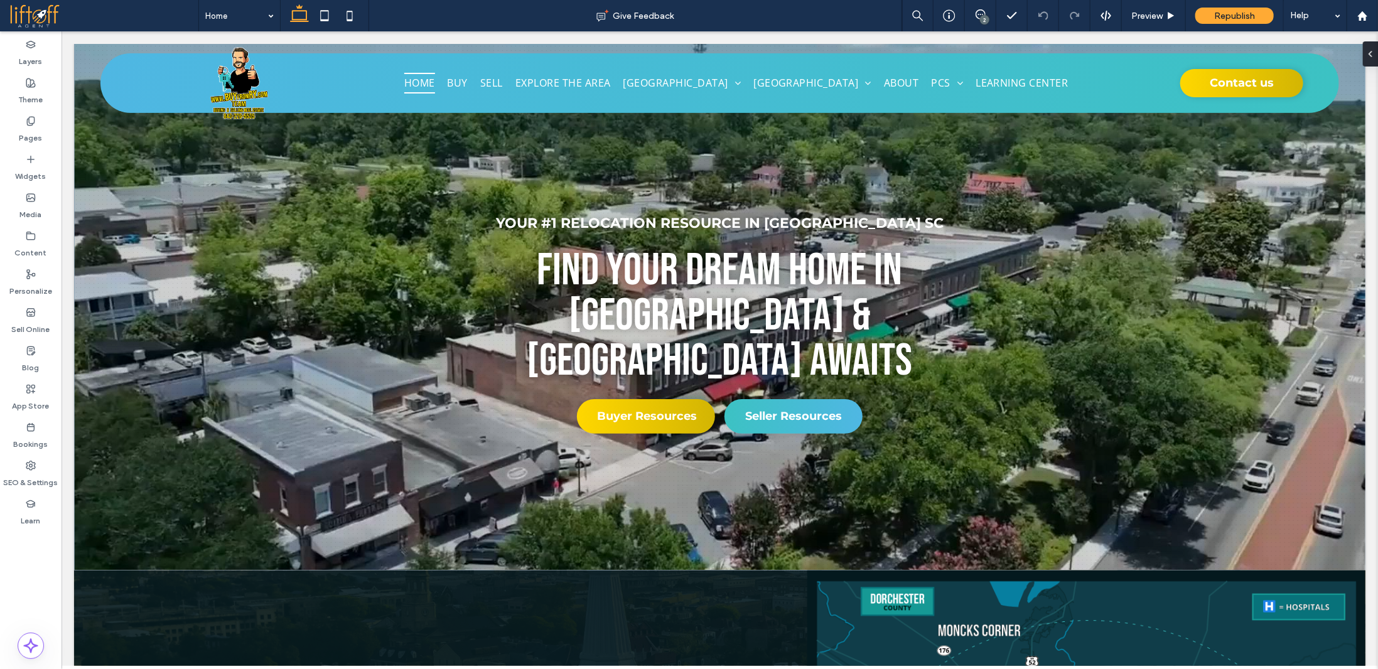
drag, startPoint x: 1375, startPoint y: 532, endPoint x: 1438, endPoint y: 83, distance: 452.5
click at [831, 231] on span "your #1 relocation resource in summerville sc" at bounding box center [719, 222] width 448 height 17
click at [831, 233] on div "your #1 relocation resource in summerville sc" at bounding box center [719, 222] width 884 height 21
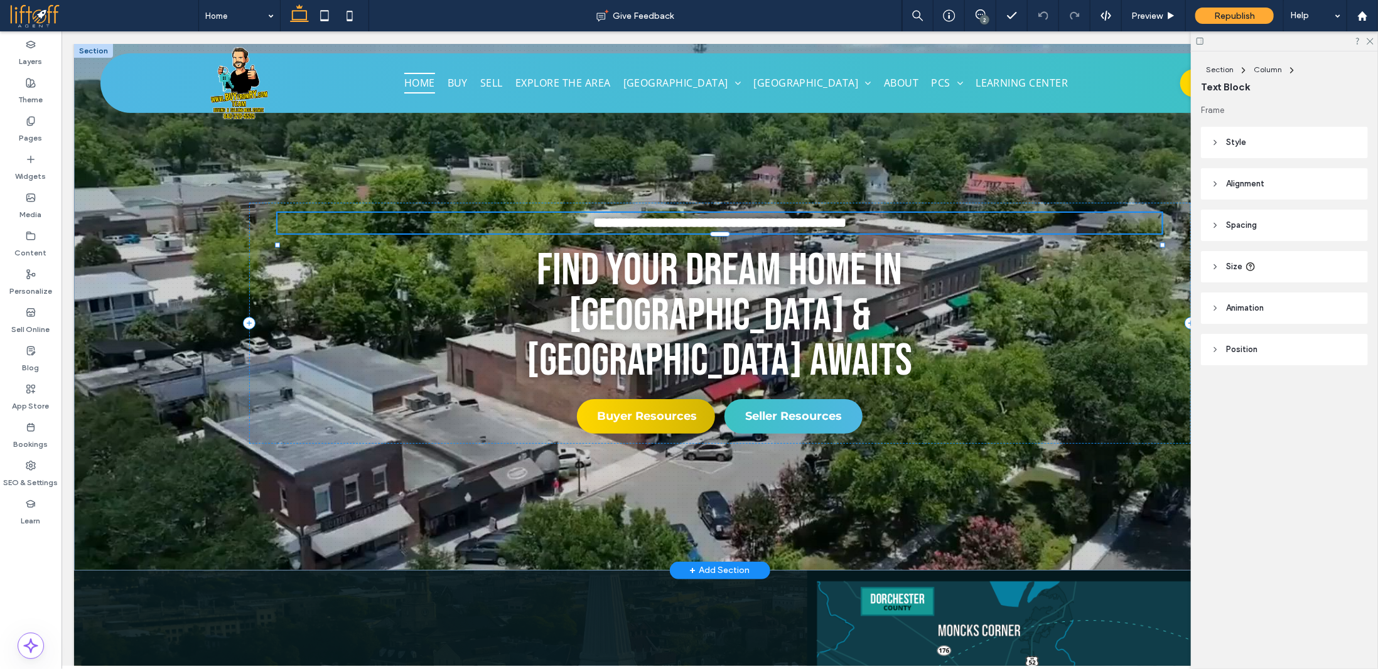
type input "**********"
type input "**"
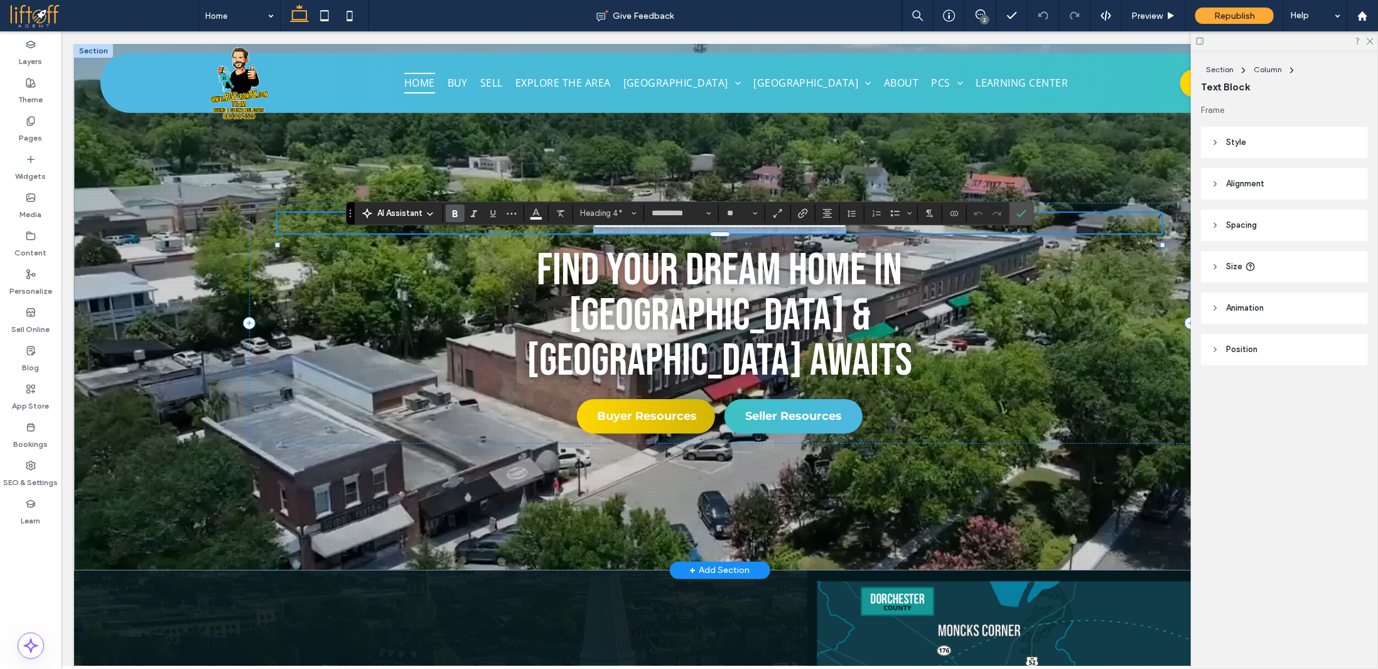
click at [834, 229] on span "**********" at bounding box center [719, 222] width 253 height 14
click at [1016, 212] on icon "Confirm" at bounding box center [1021, 213] width 10 height 10
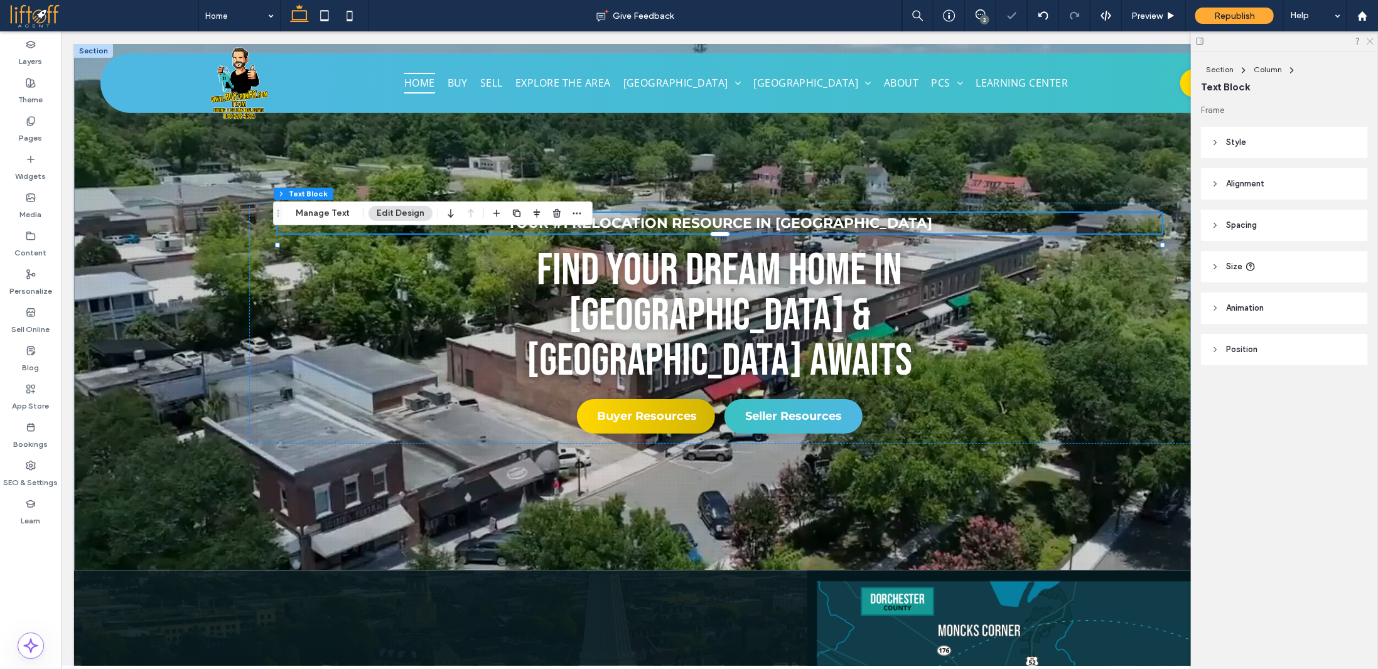
click at [1373, 42] on icon at bounding box center [1369, 40] width 8 height 8
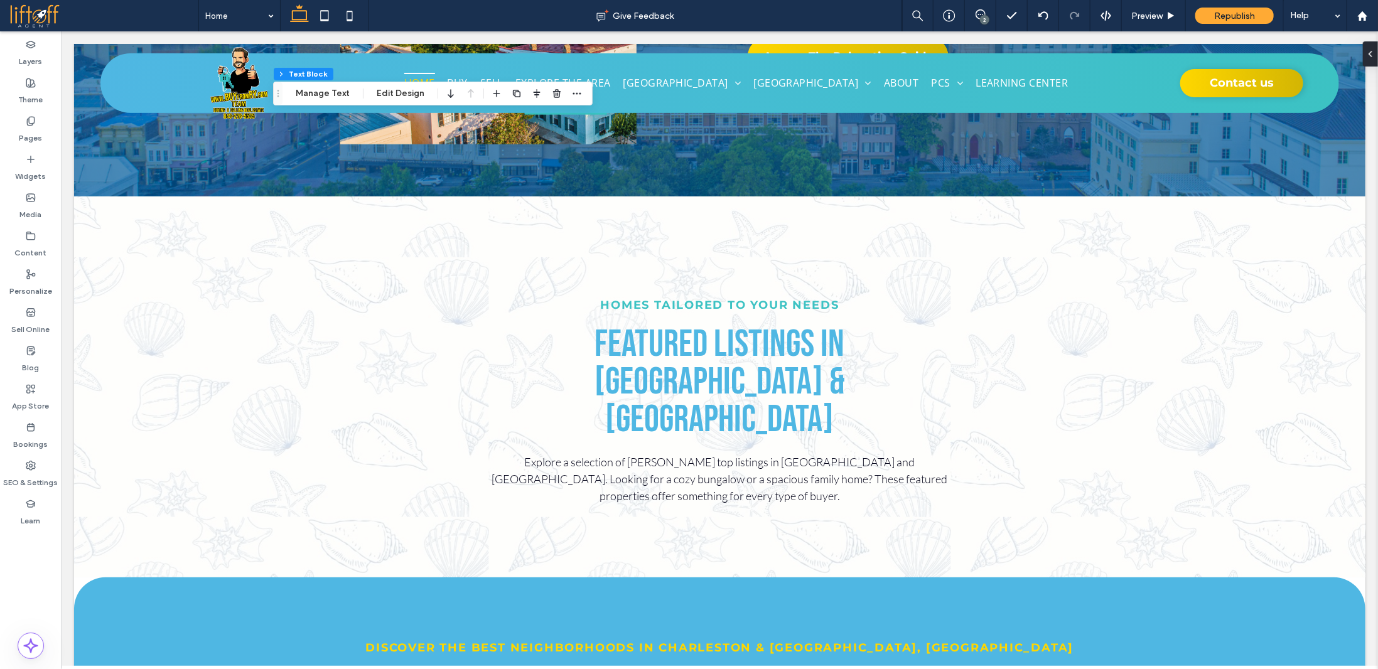
scroll to position [3286, 0]
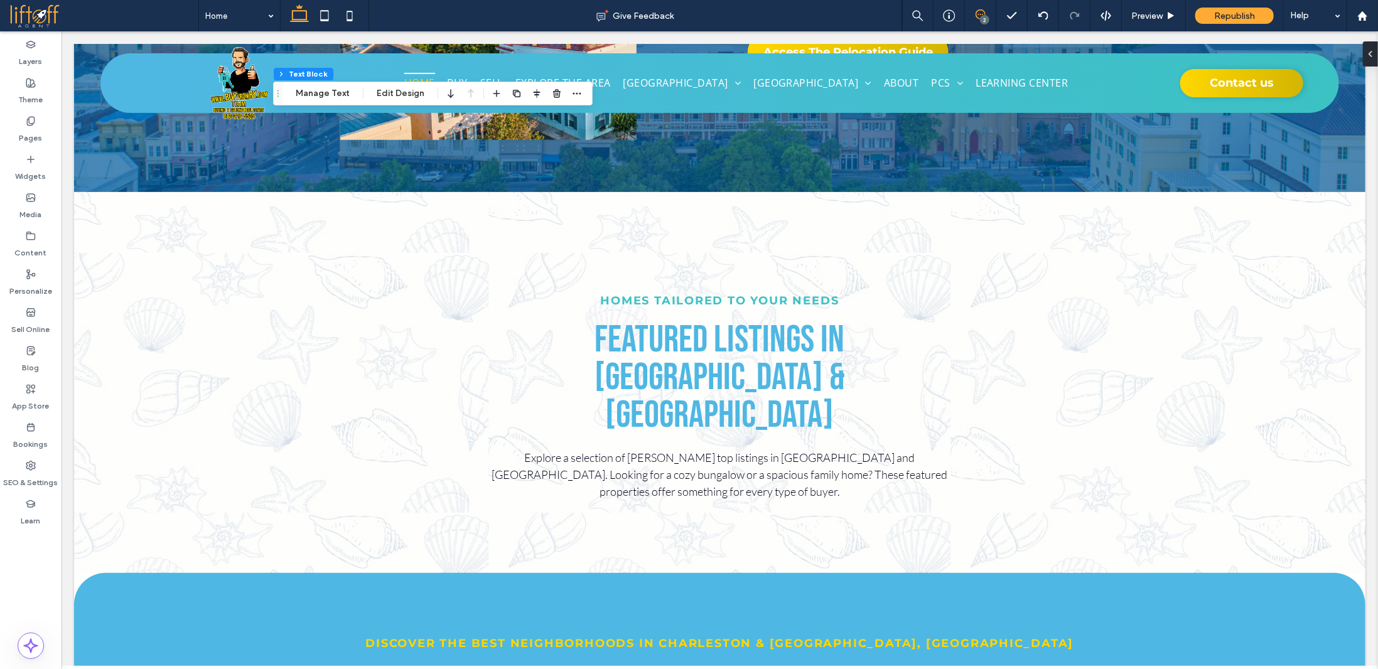
click at [982, 11] on icon at bounding box center [981, 14] width 10 height 10
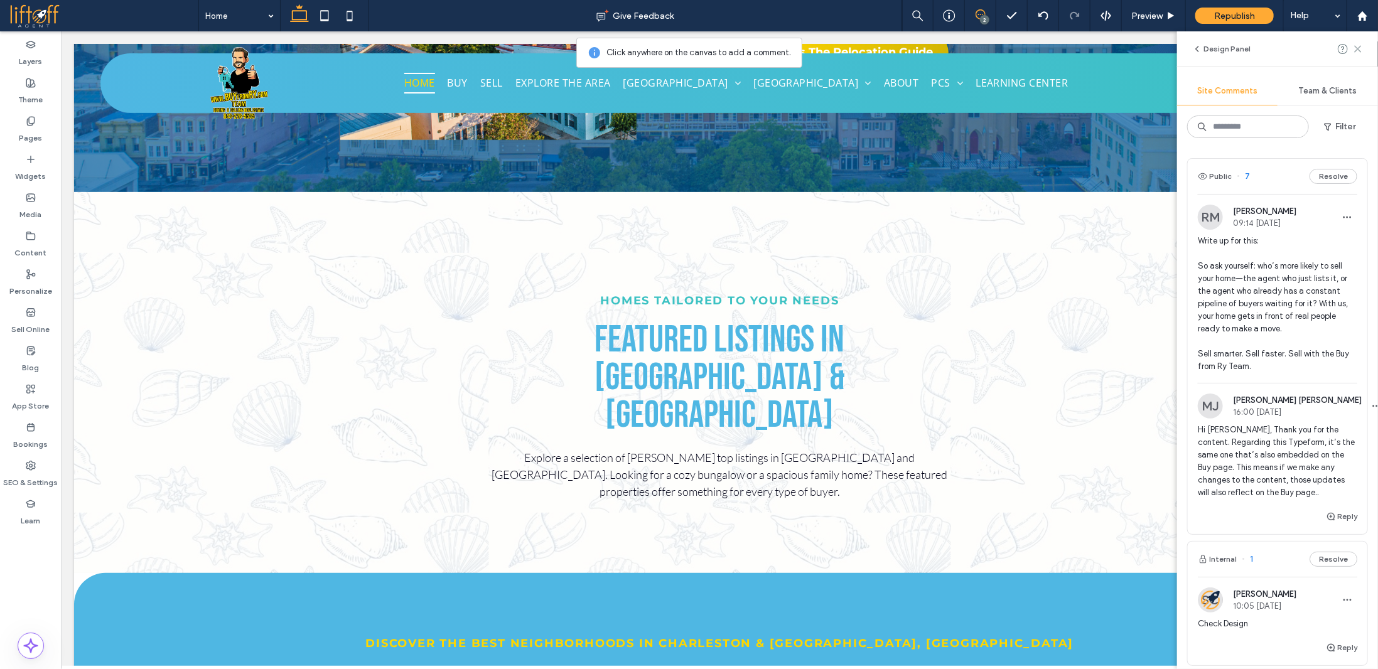
click at [1361, 45] on icon at bounding box center [1358, 49] width 10 height 10
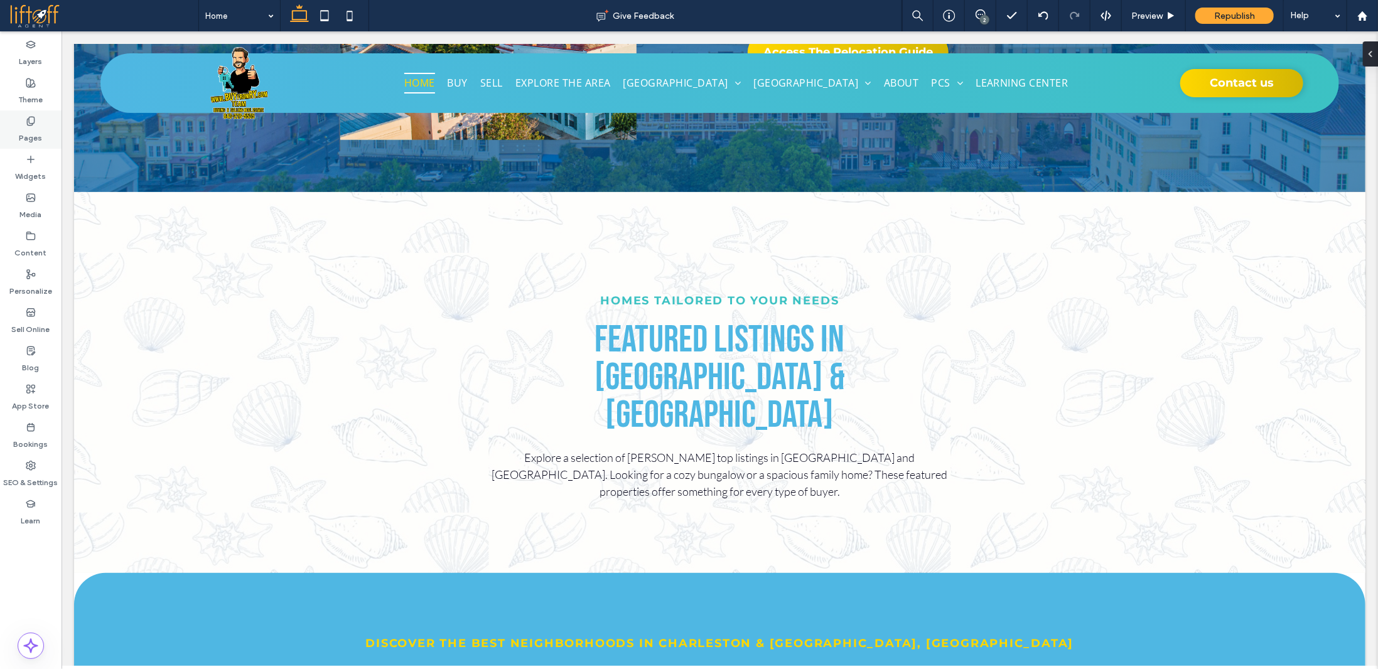
drag, startPoint x: 33, startPoint y: 123, endPoint x: 40, endPoint y: 126, distance: 7.3
click at [33, 123] on use at bounding box center [30, 121] width 7 height 8
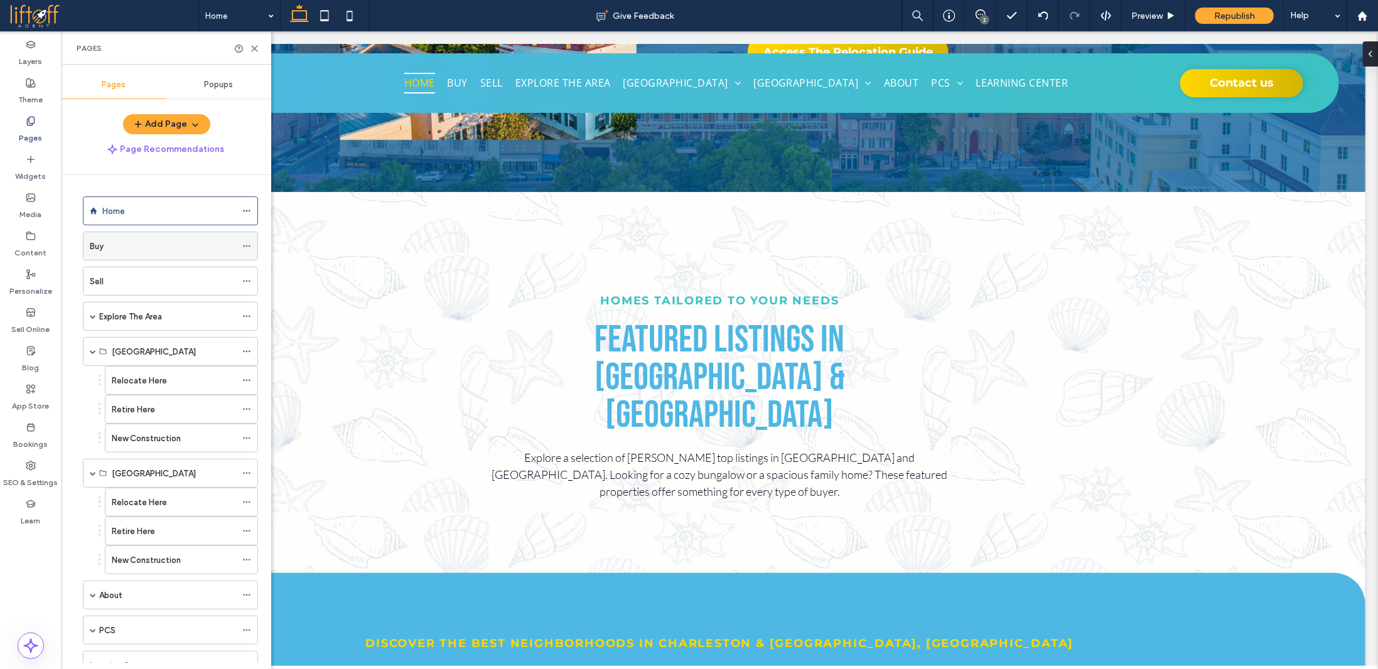
click at [141, 243] on div "Buy" at bounding box center [163, 246] width 146 height 13
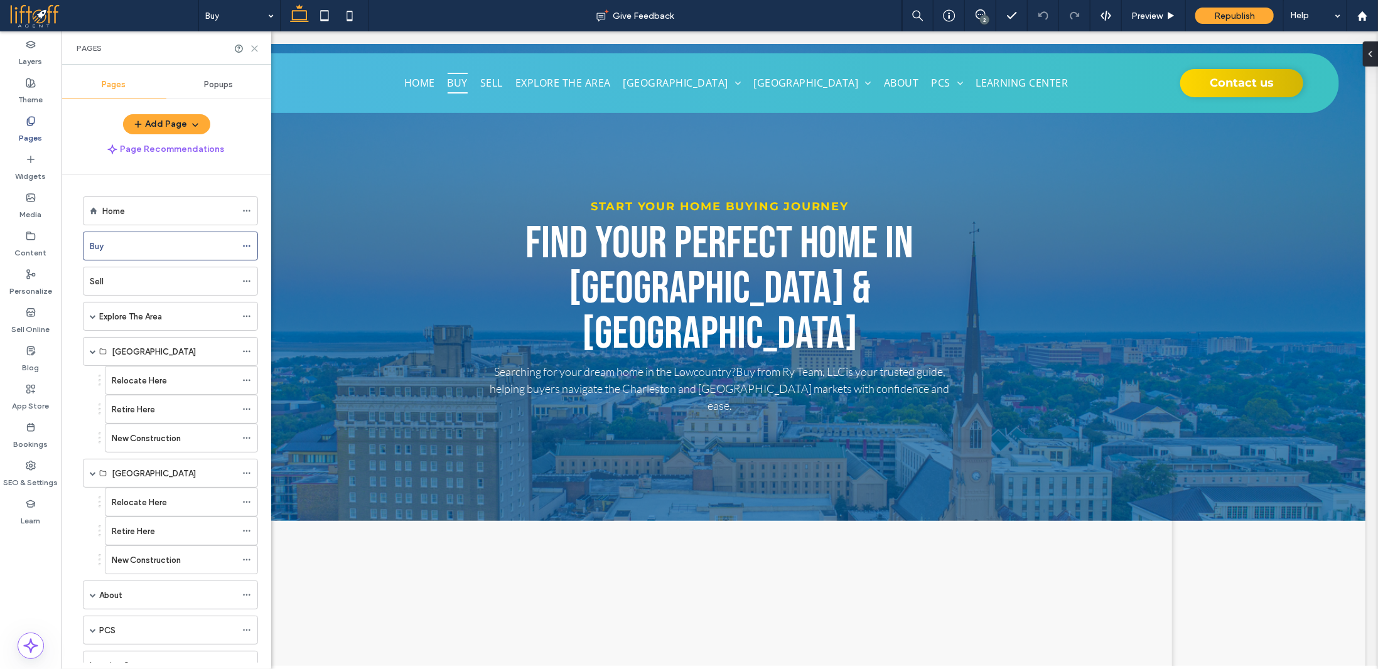
click at [254, 48] on use at bounding box center [255, 49] width 6 height 6
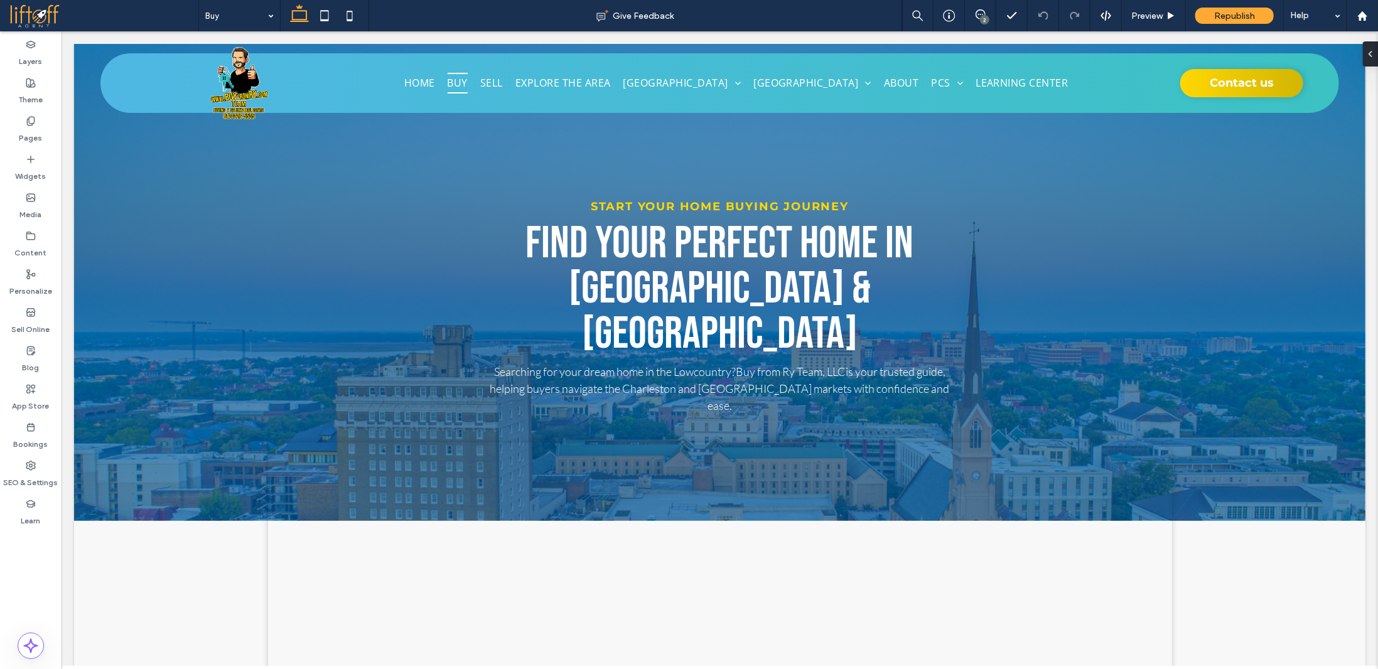
click at [1158, 16] on span "Preview" at bounding box center [1146, 16] width 31 height 11
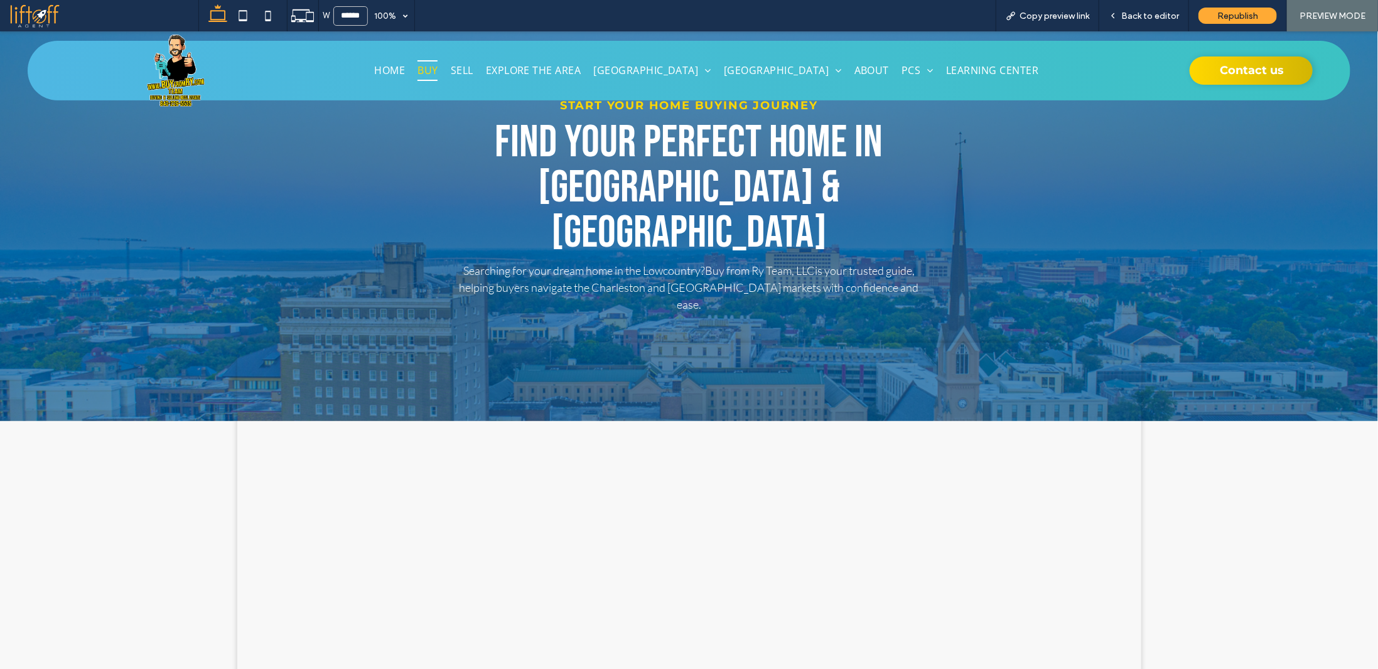
scroll to position [126, 0]
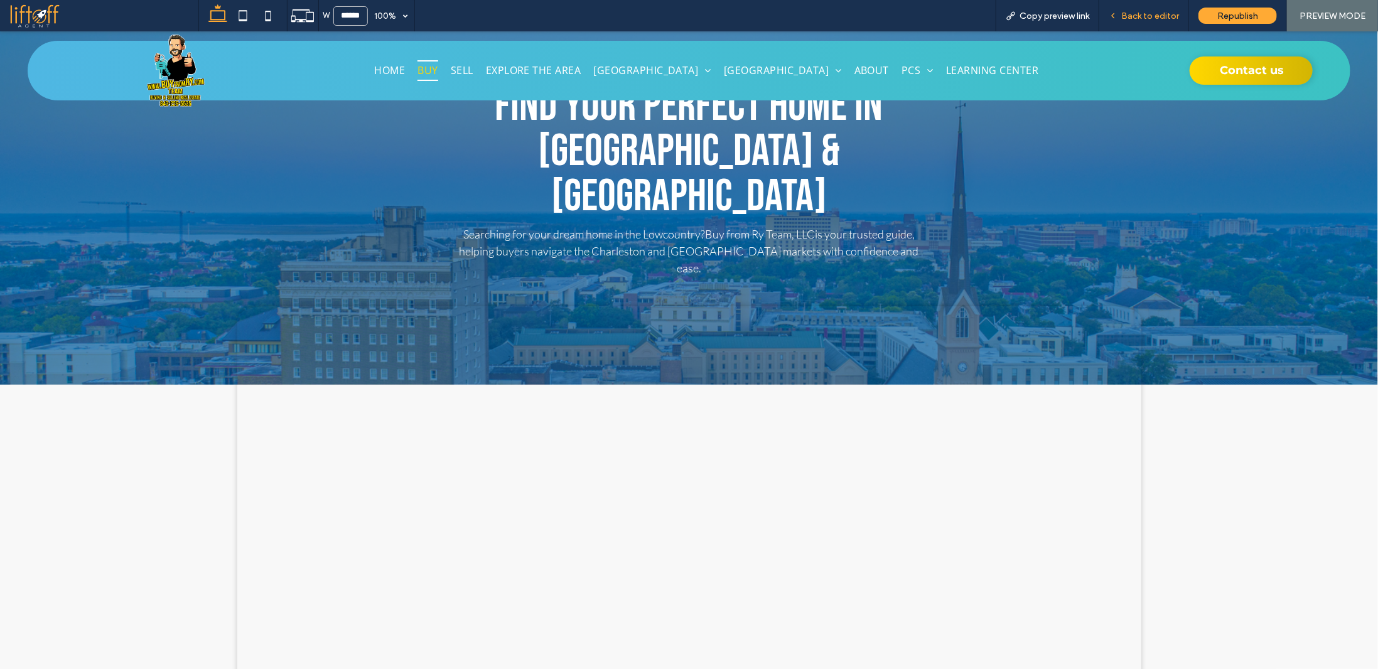
click at [1148, 13] on span "Back to editor" at bounding box center [1150, 16] width 58 height 11
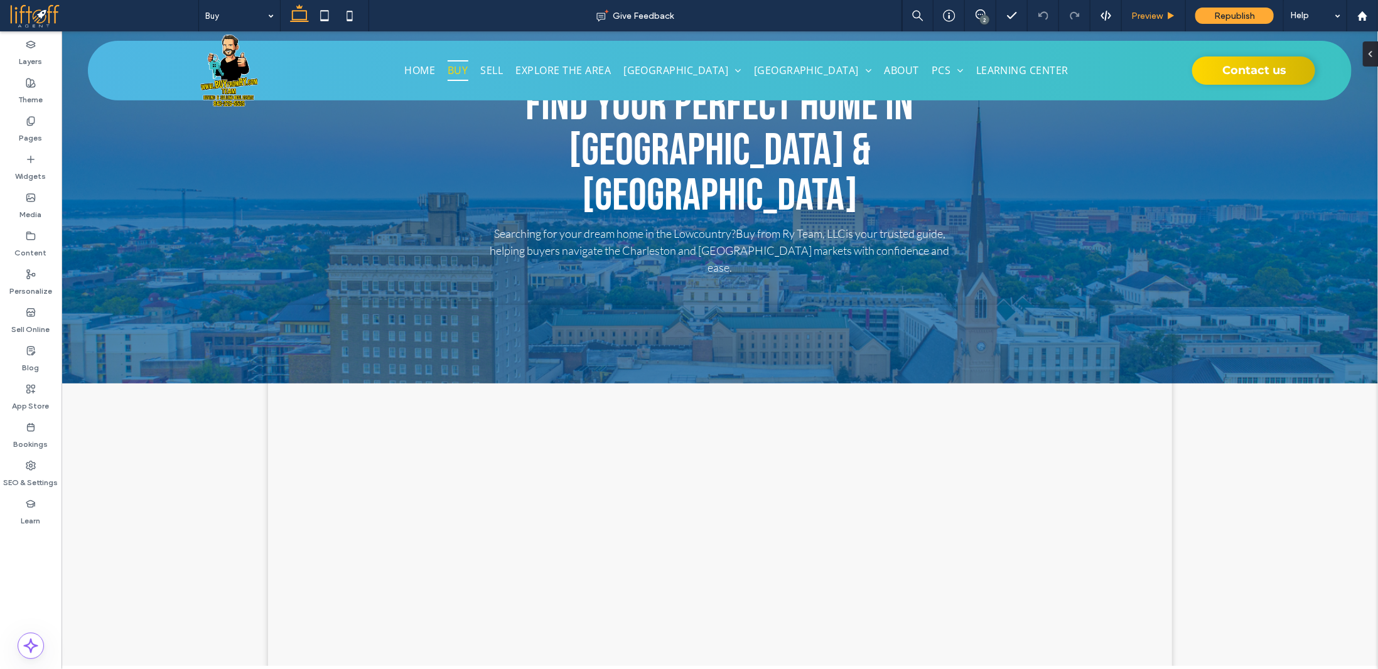
scroll to position [138, 0]
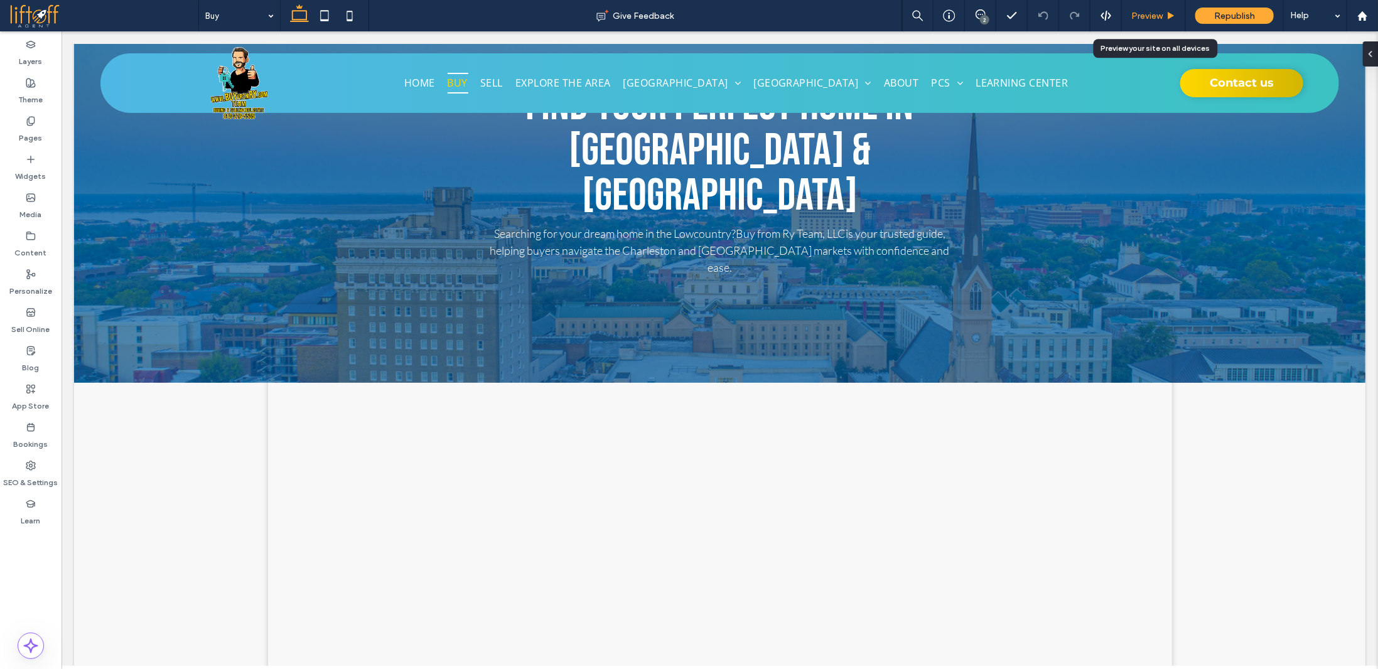
click at [1158, 20] on span "Preview" at bounding box center [1146, 16] width 31 height 11
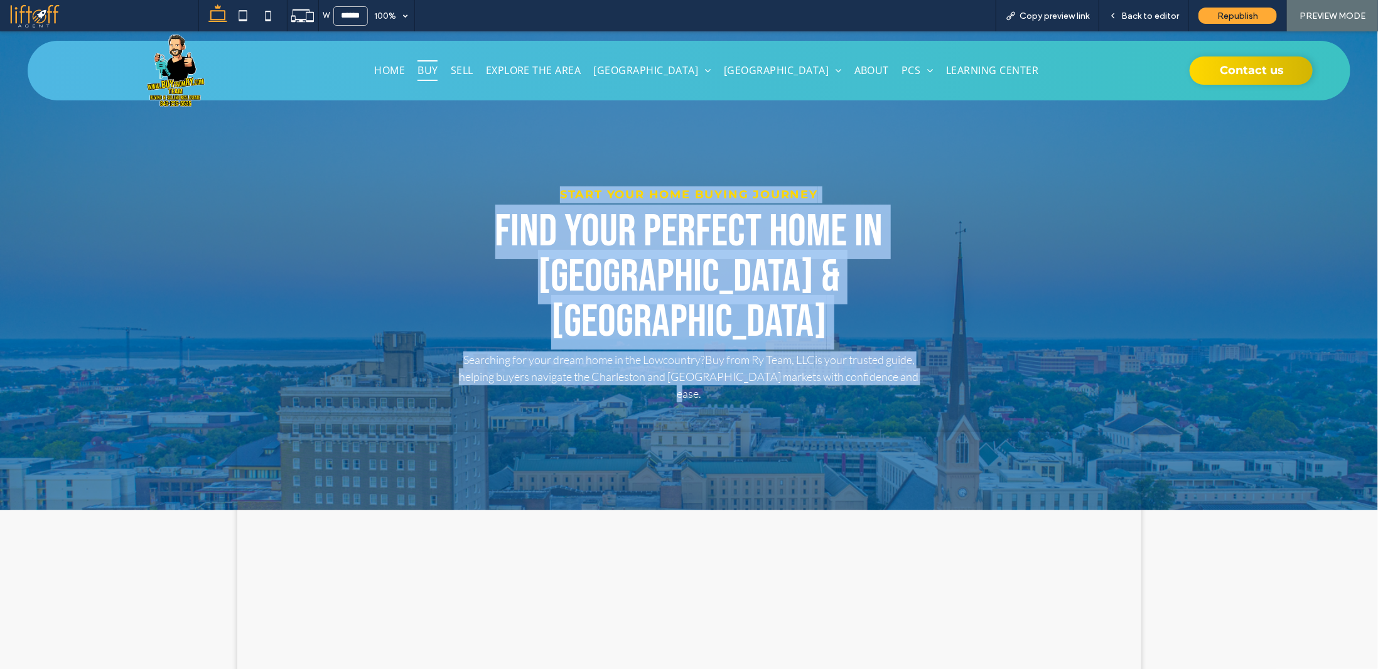
drag, startPoint x: 485, startPoint y: 203, endPoint x: 955, endPoint y: 325, distance: 485.7
click at [955, 325] on div "Start Your Home Buying Journey Find Your Perfect Home in Charleston & Summervil…" at bounding box center [689, 270] width 942 height 451
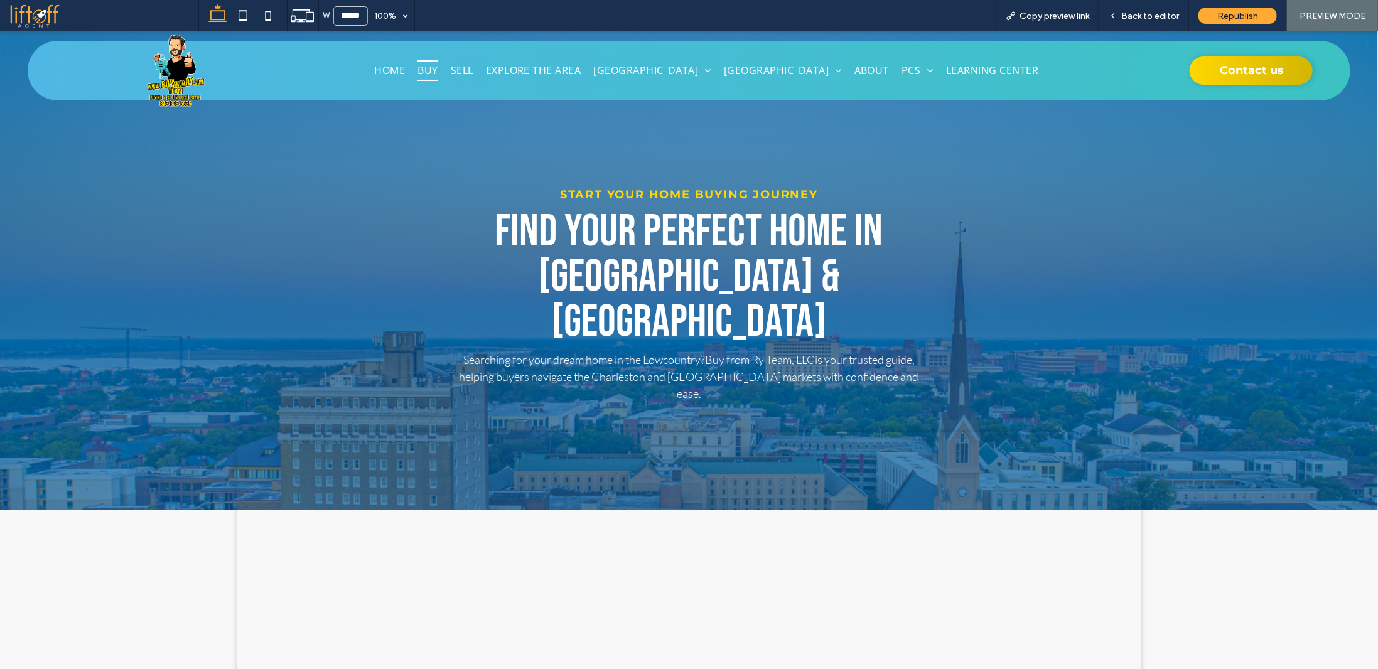
click at [1200, 427] on div "Start Your Home Buying Journey Find Your Perfect Home in Charleston & Summervil…" at bounding box center [689, 270] width 1378 height 479
click at [1149, 18] on span "Back to editor" at bounding box center [1150, 16] width 58 height 11
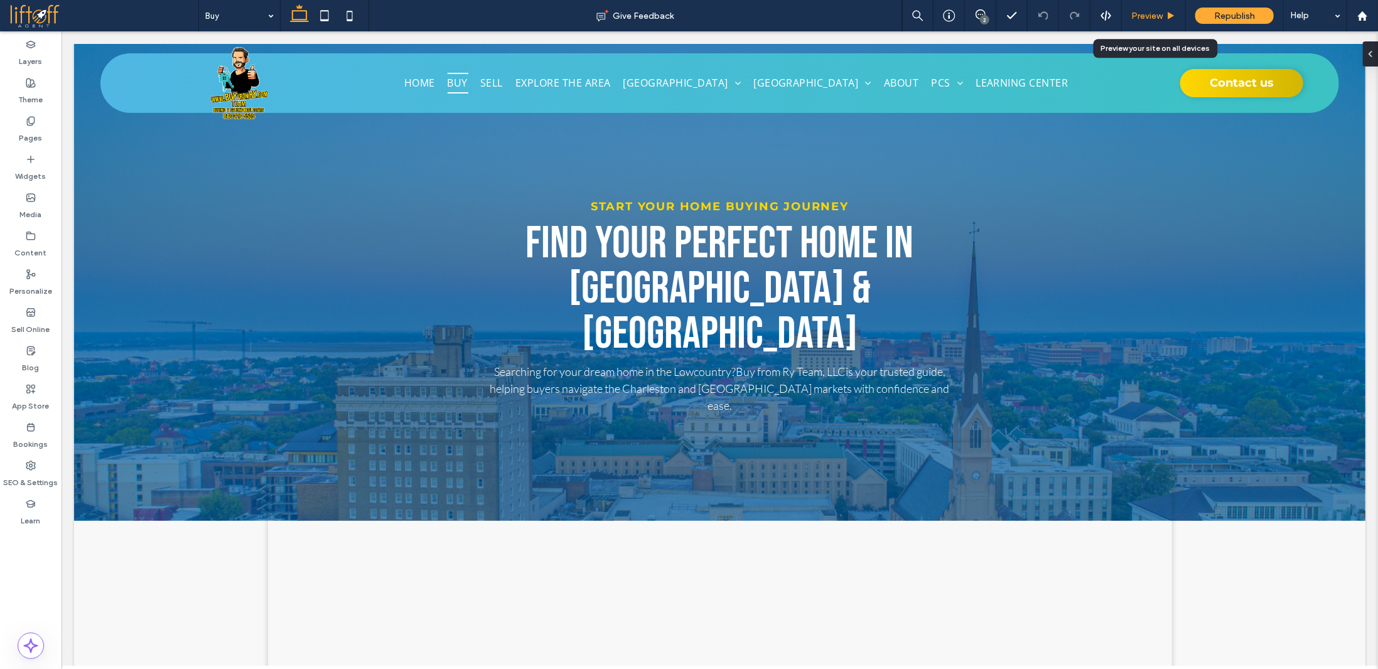
click at [1163, 15] on div "Preview" at bounding box center [1153, 16] width 63 height 11
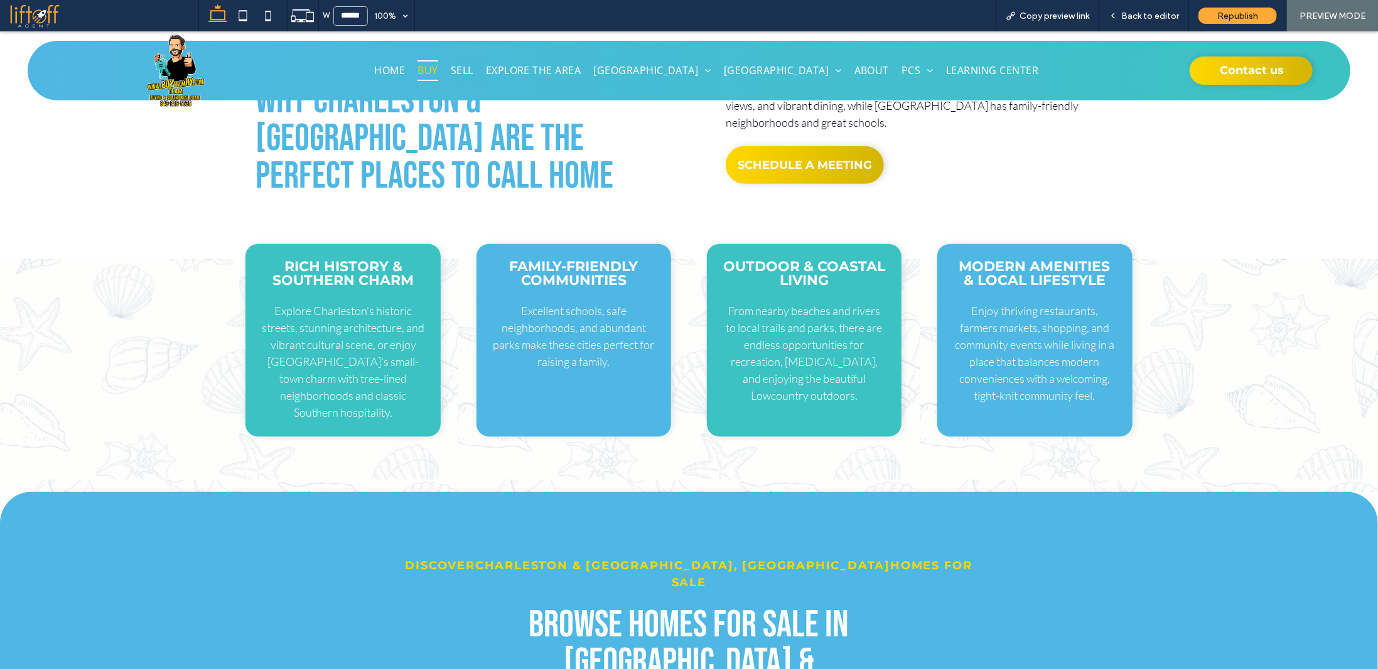
scroll to position [909, 0]
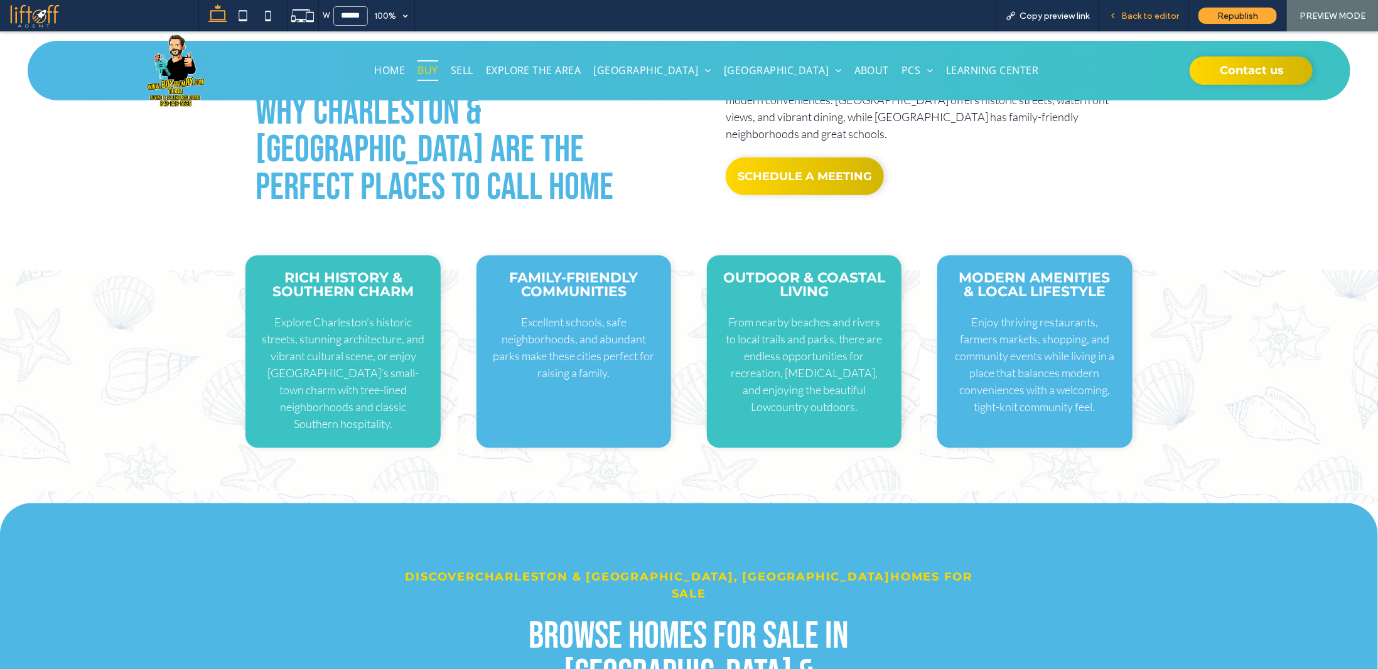
click at [1161, 19] on span "Back to editor" at bounding box center [1150, 16] width 58 height 11
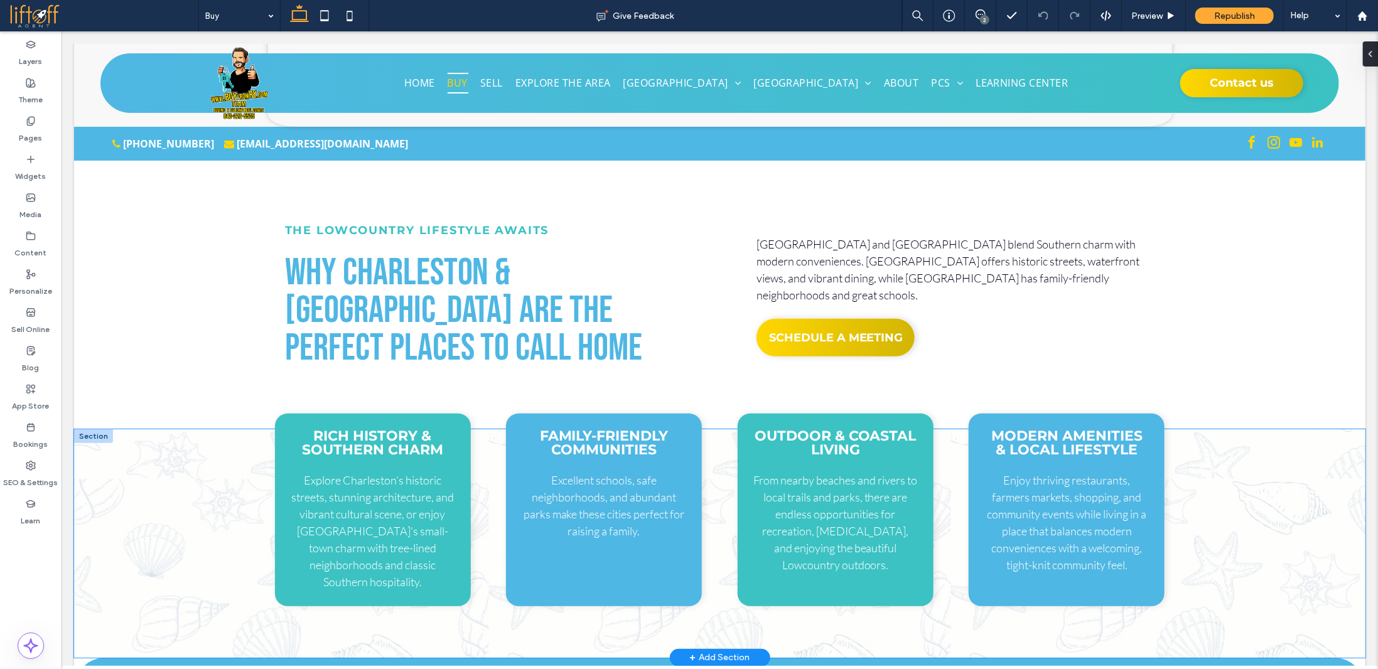
scroll to position [753, 0]
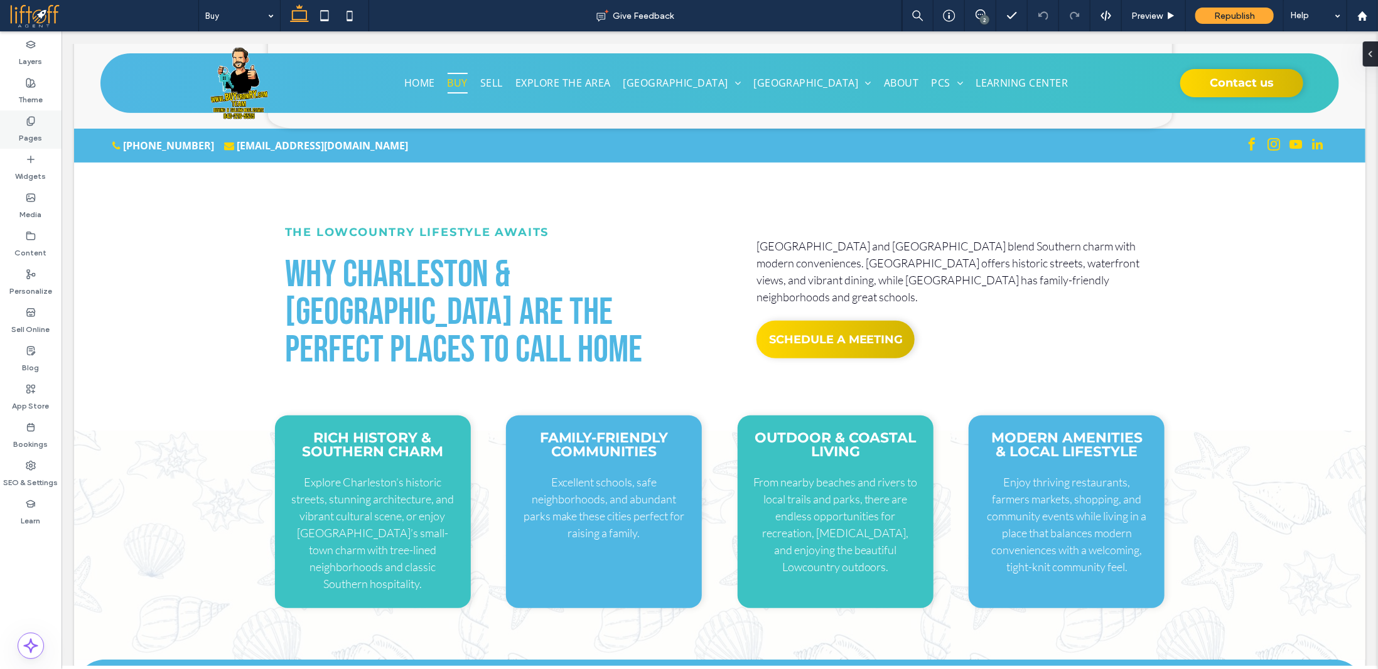
click at [42, 141] on div "Pages" at bounding box center [31, 129] width 62 height 38
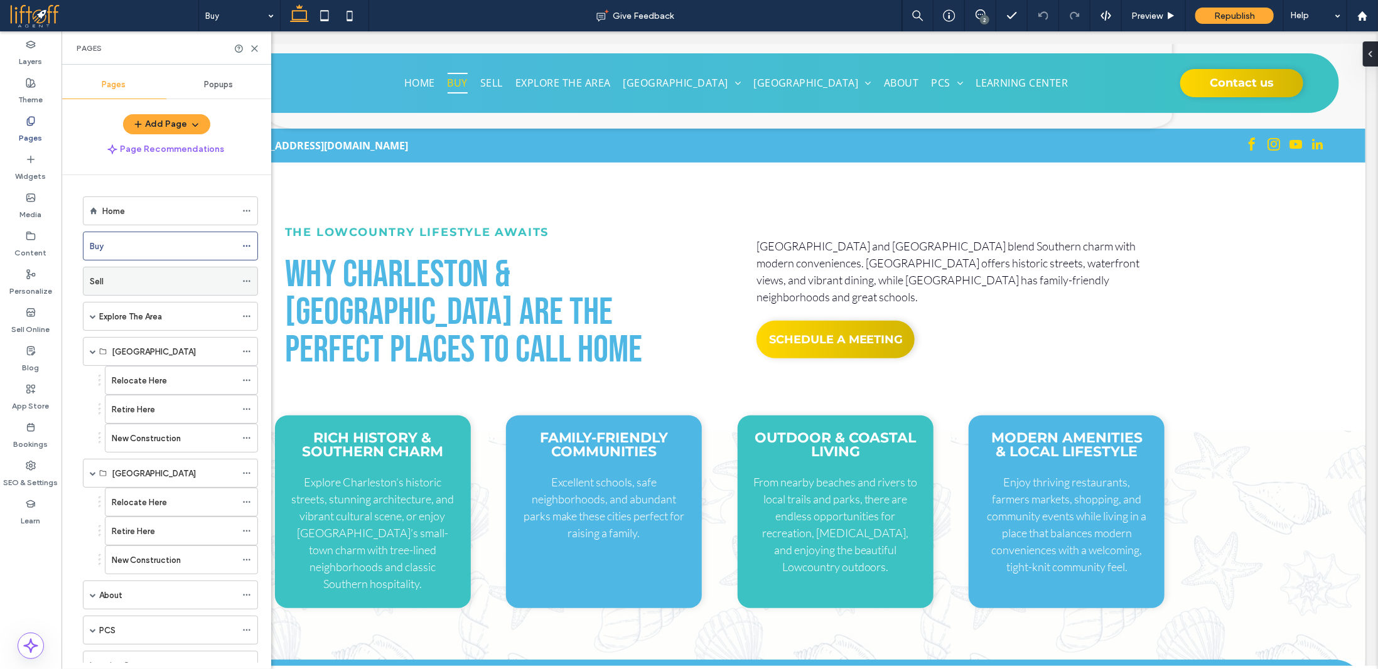
click at [124, 275] on div "Sell" at bounding box center [163, 281] width 146 height 13
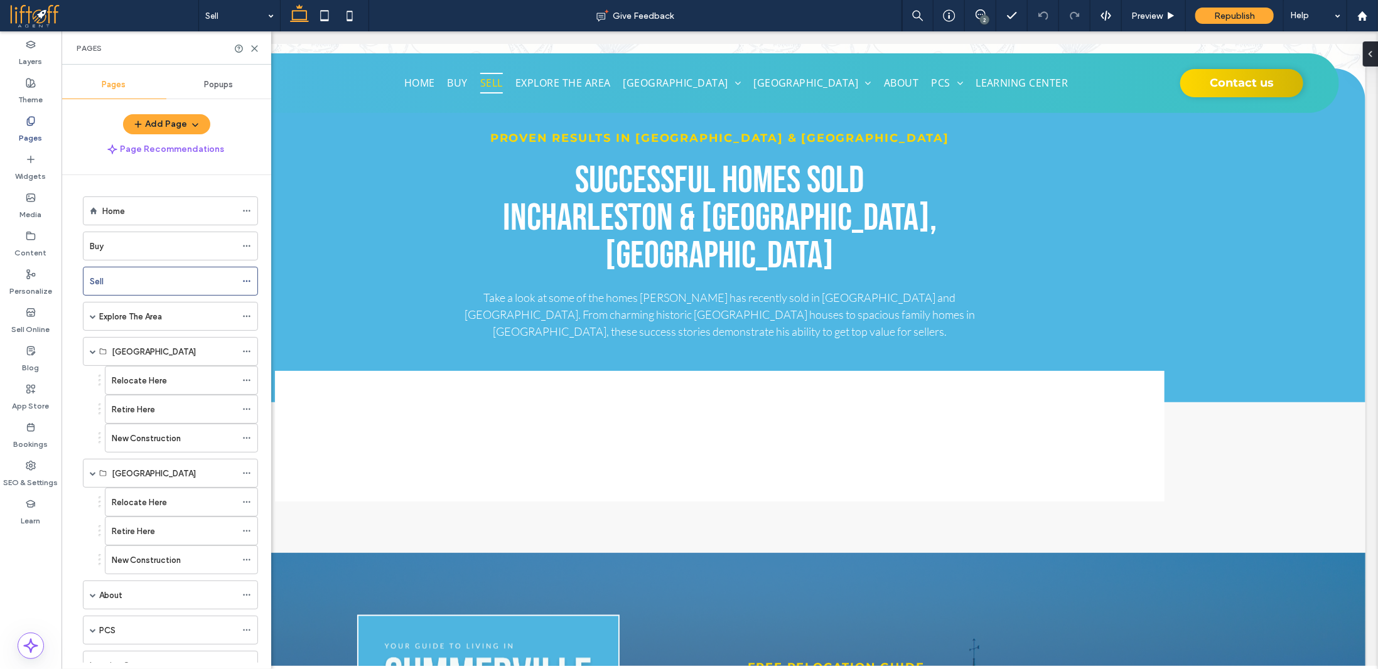
scroll to position [1331, 0]
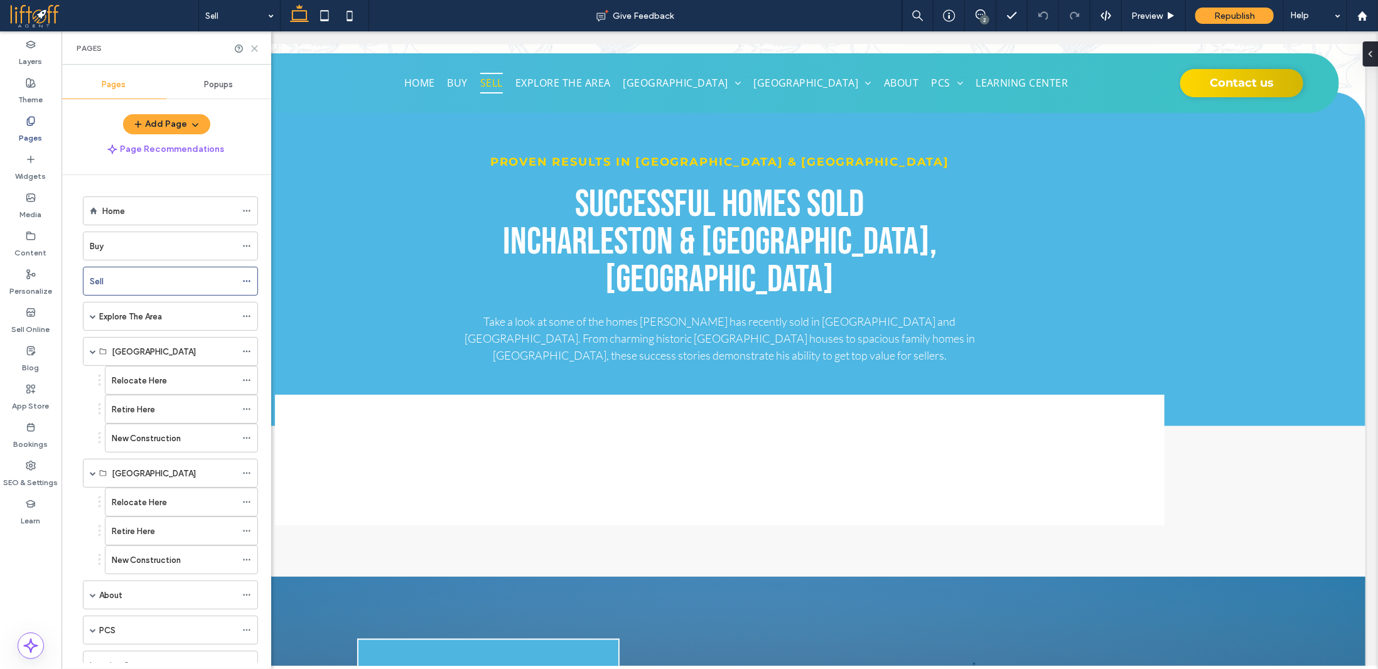
drag, startPoint x: 252, startPoint y: 53, endPoint x: 787, endPoint y: 130, distance: 540.4
click at [252, 53] on icon at bounding box center [254, 48] width 9 height 9
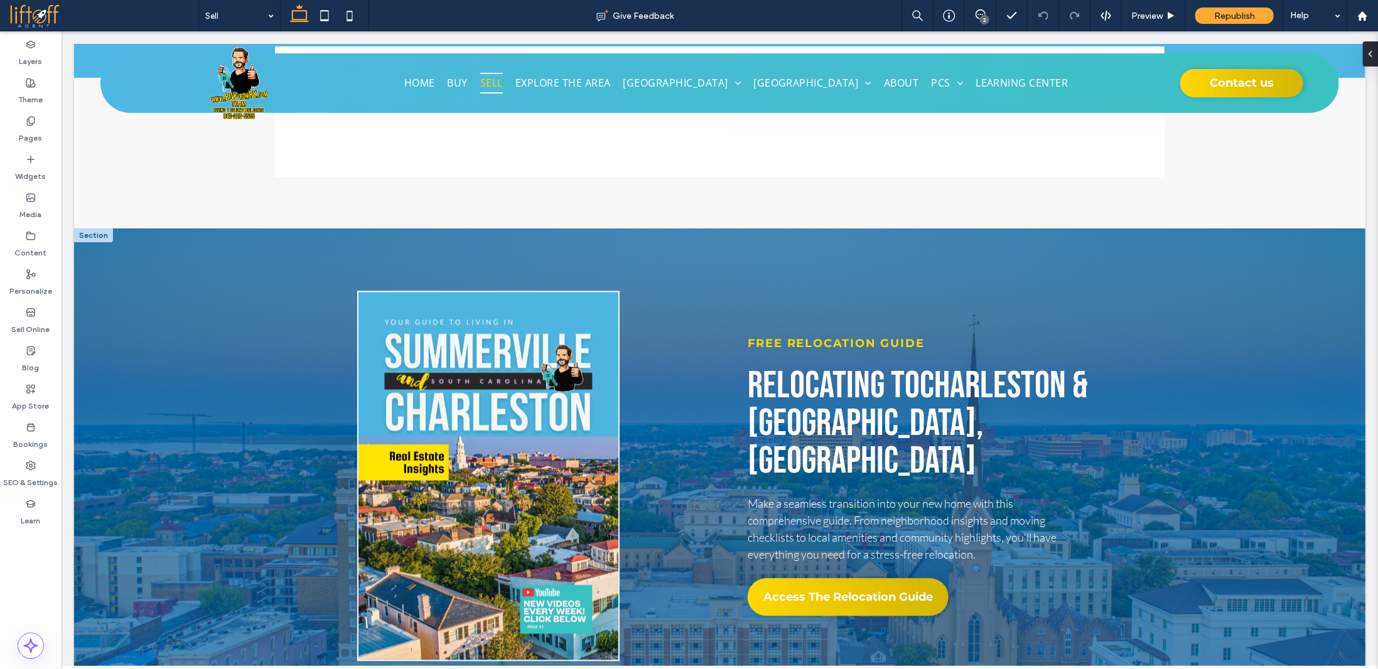
scroll to position [1669, 0]
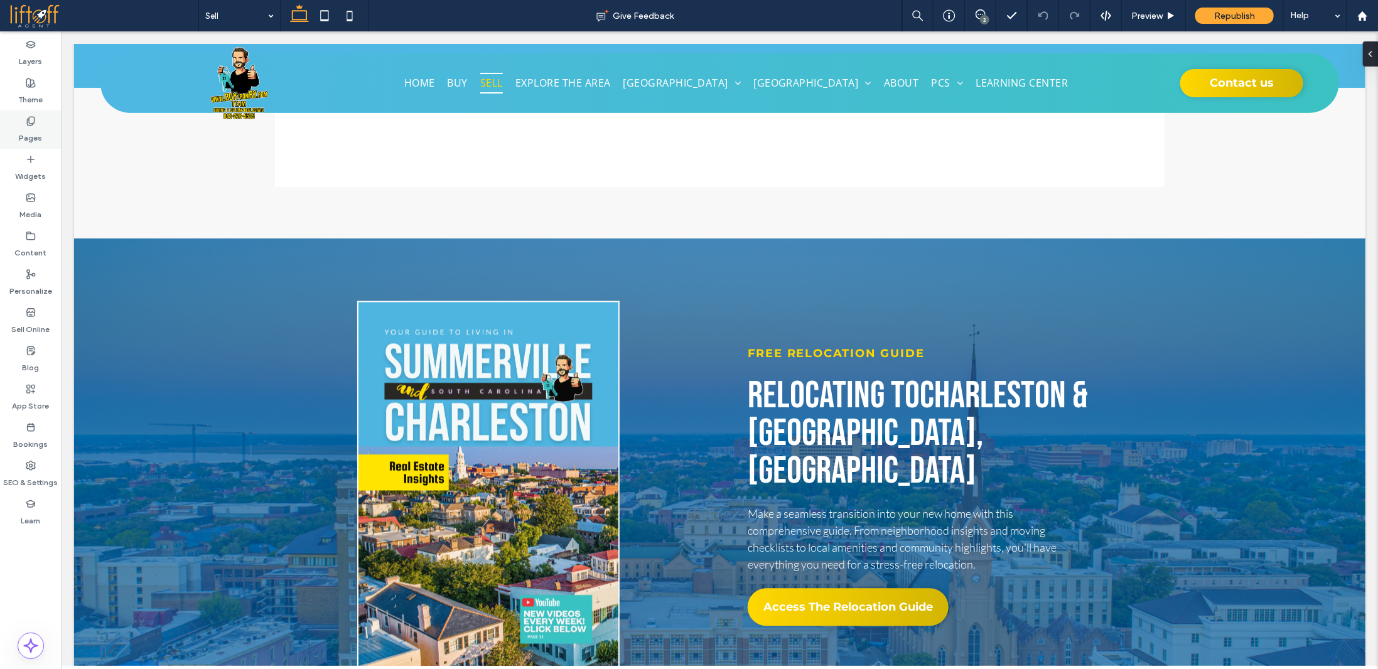
click at [30, 118] on icon at bounding box center [31, 121] width 10 height 10
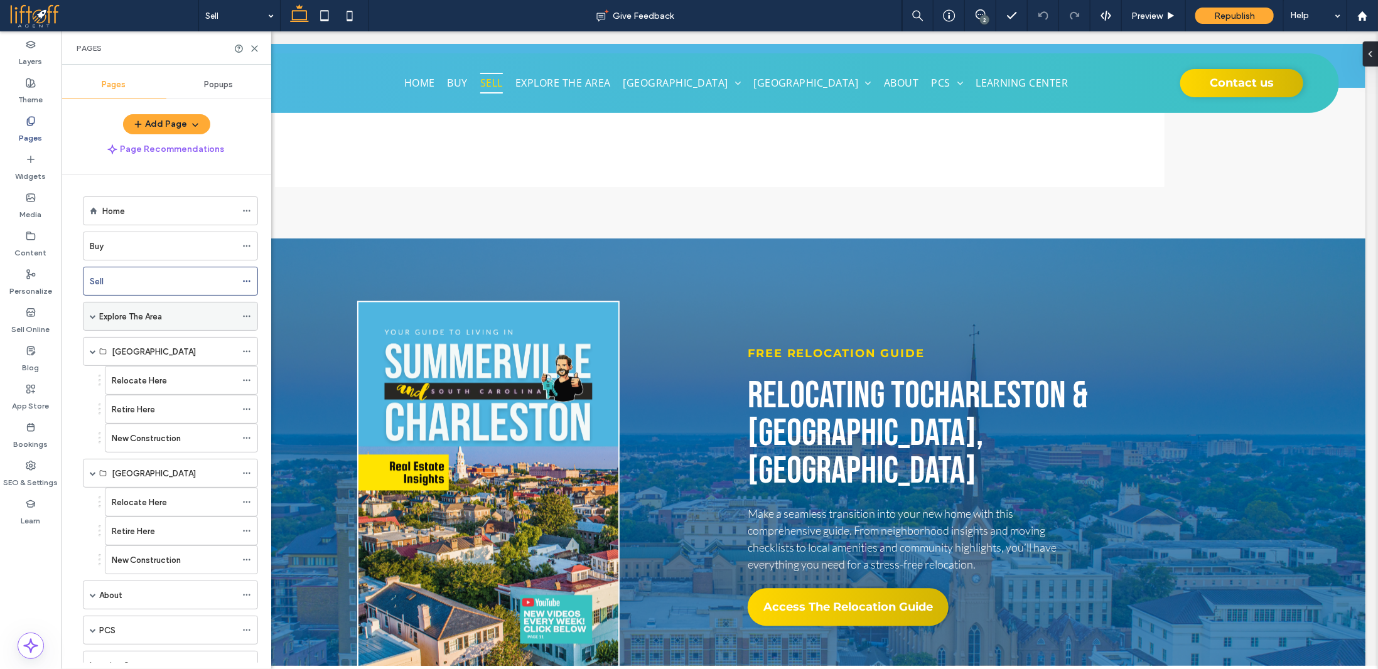
click at [154, 317] on label "Explore The Area" at bounding box center [130, 317] width 63 height 22
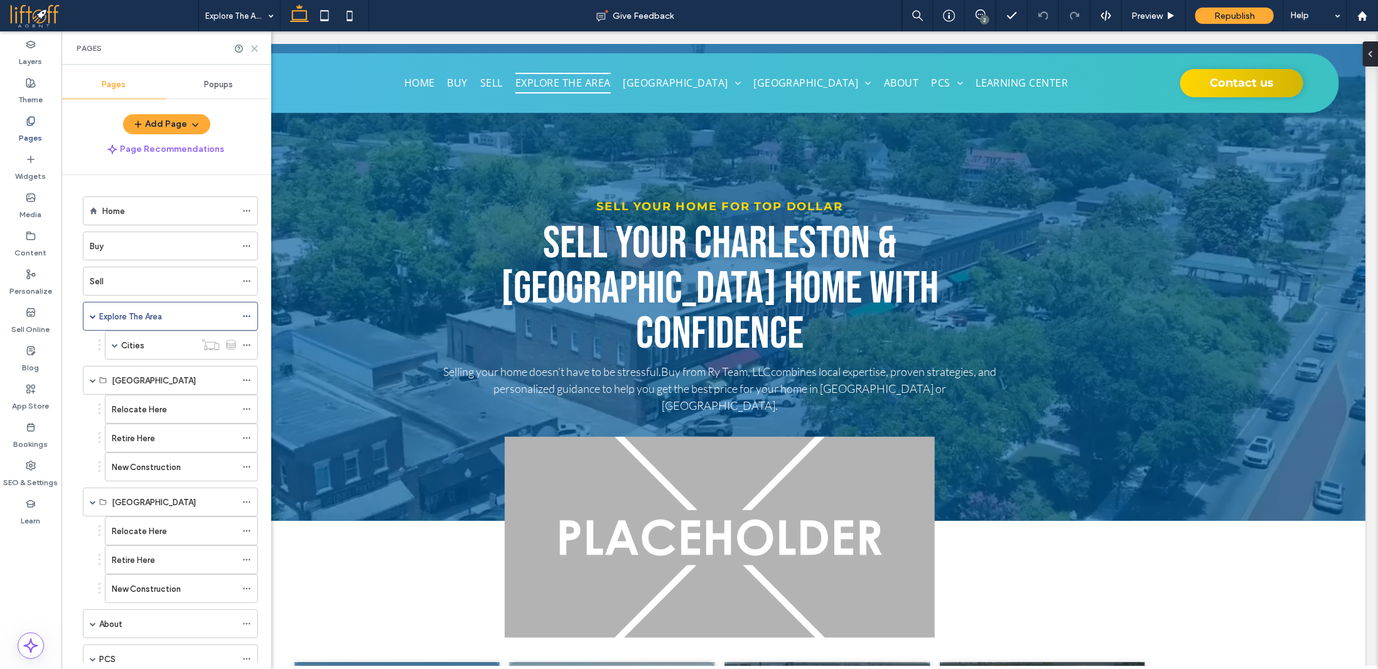
click at [255, 47] on use at bounding box center [255, 49] width 6 height 6
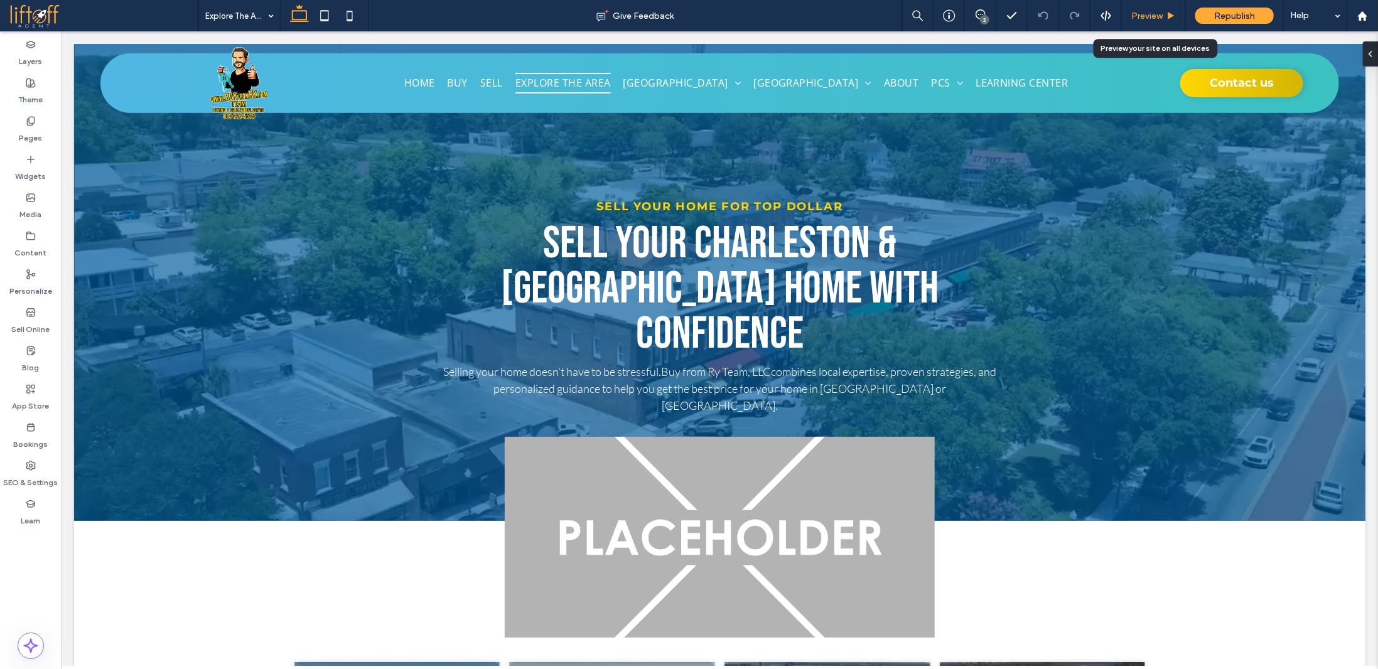
click at [1161, 18] on span "Preview" at bounding box center [1146, 16] width 31 height 11
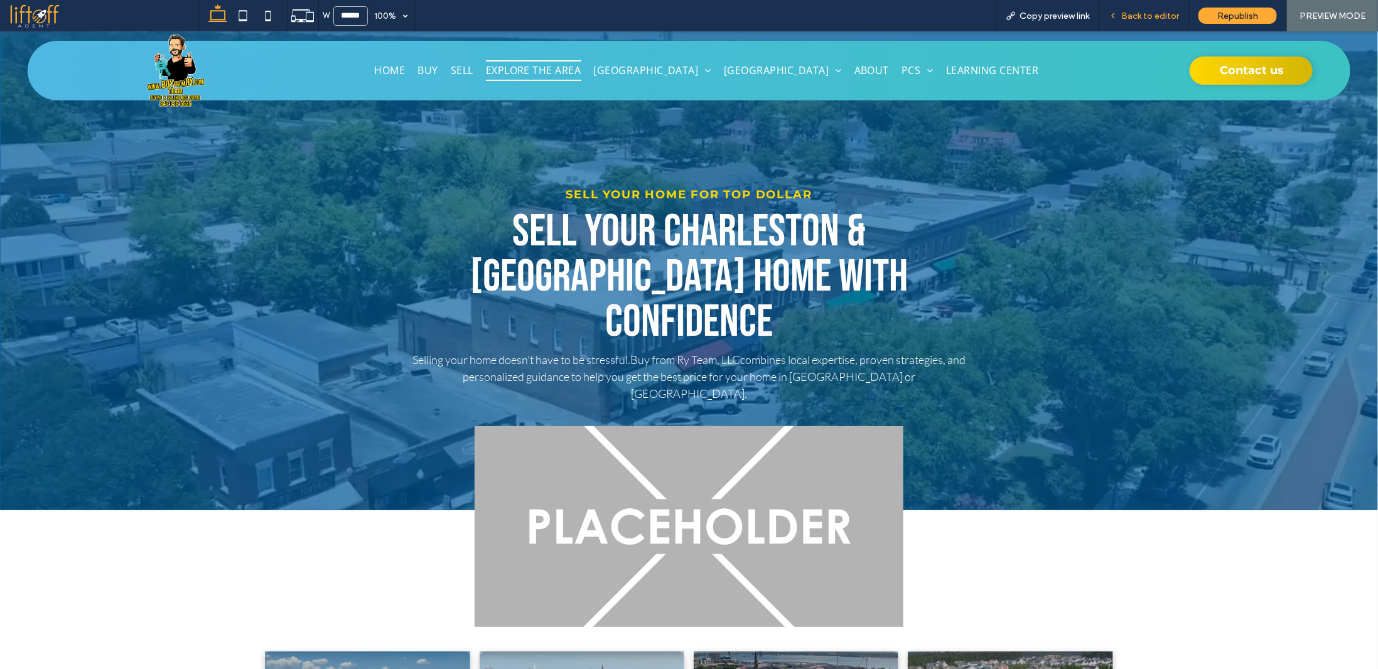
click at [1138, 18] on span "Back to editor" at bounding box center [1150, 16] width 58 height 11
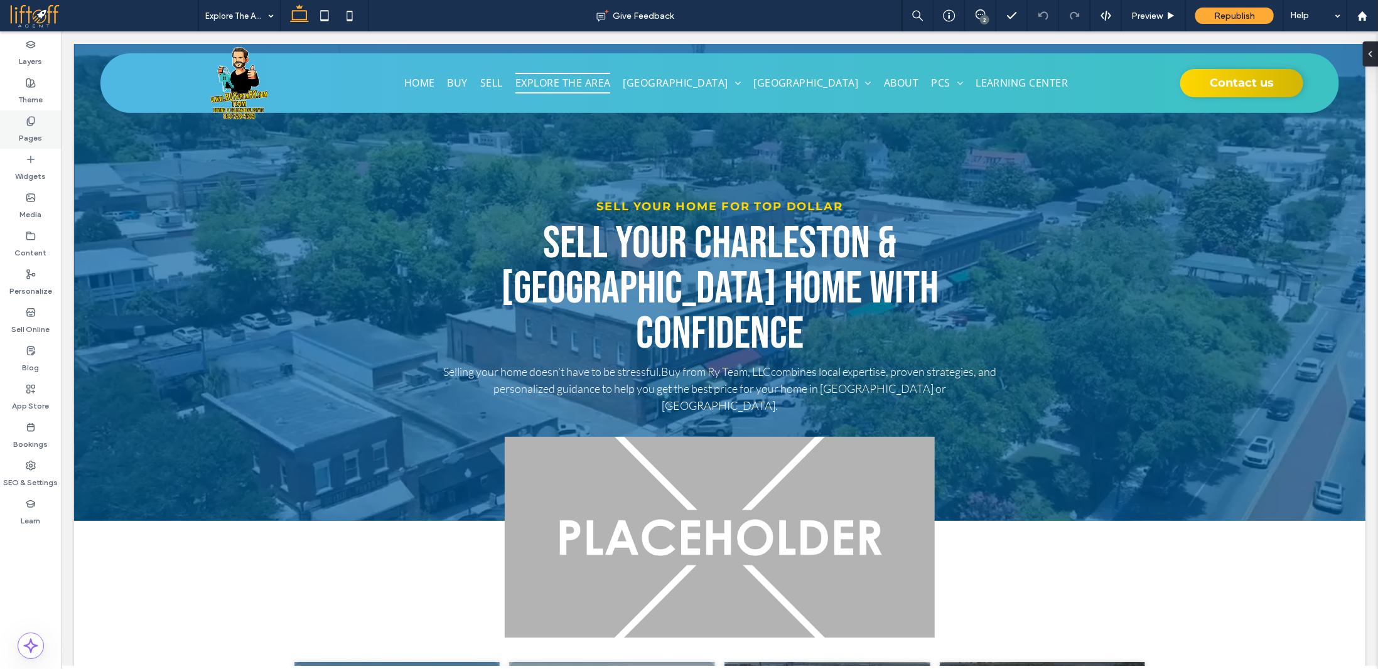
click at [35, 129] on label "Pages" at bounding box center [30, 135] width 23 height 18
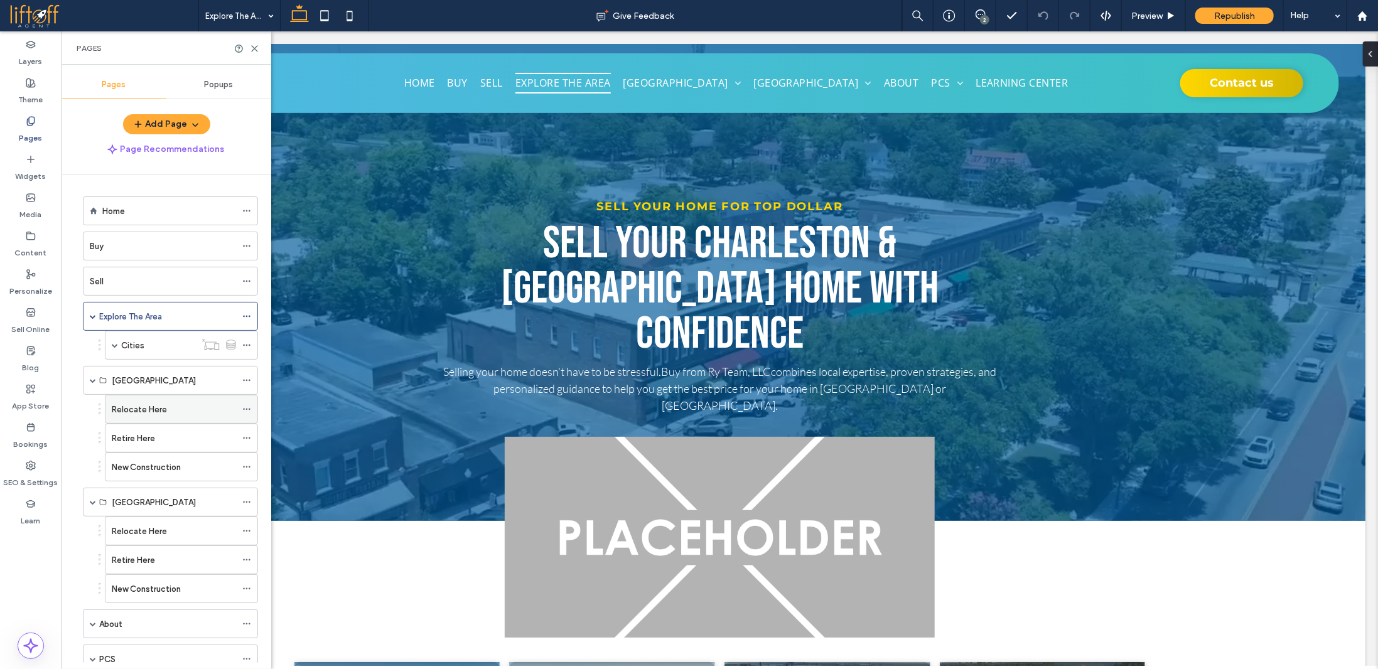
click at [170, 403] on div "Relocate Here" at bounding box center [174, 409] width 124 height 13
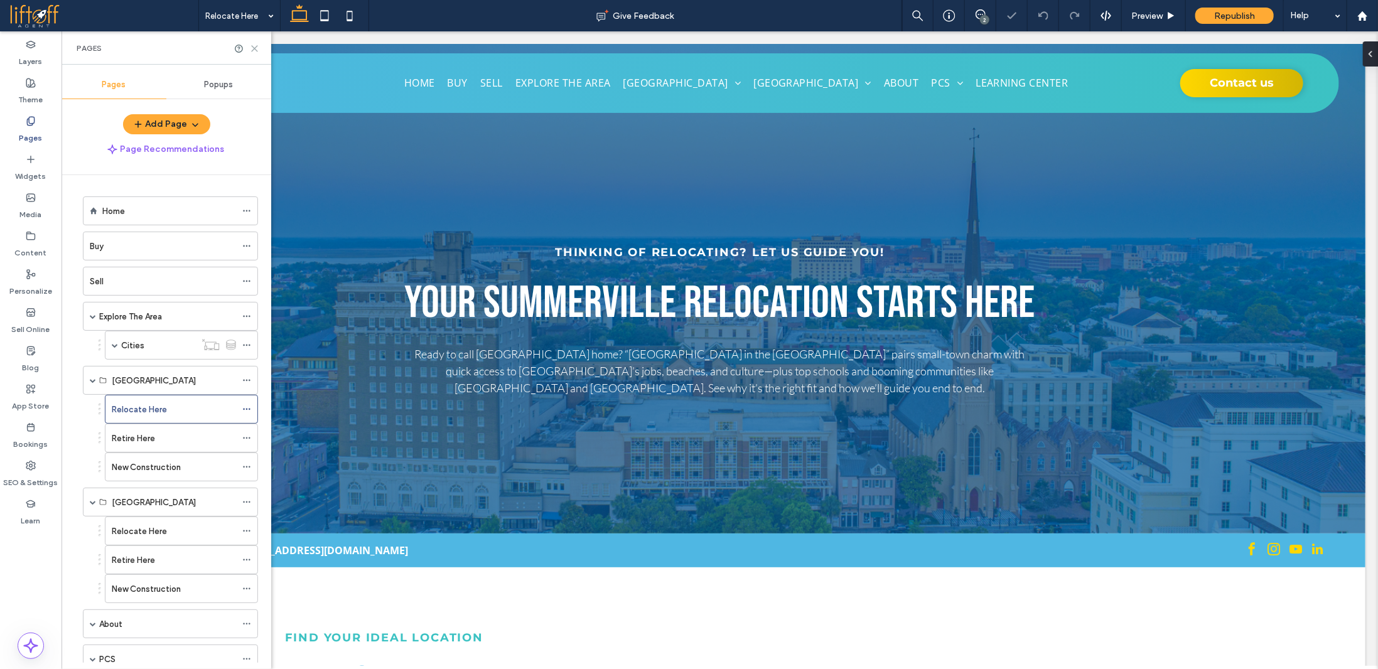
drag, startPoint x: 256, startPoint y: 50, endPoint x: 192, endPoint y: 50, distance: 63.4
click at [256, 50] on use at bounding box center [255, 49] width 6 height 6
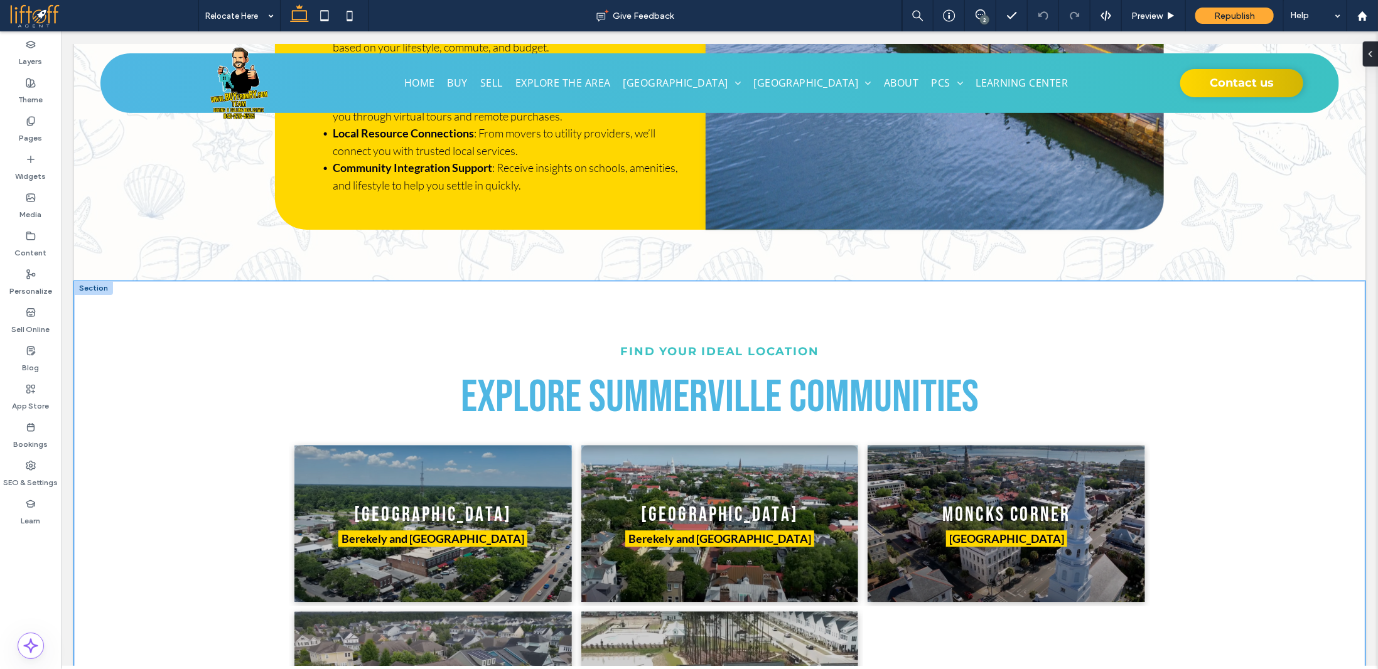
scroll to position [2072, 0]
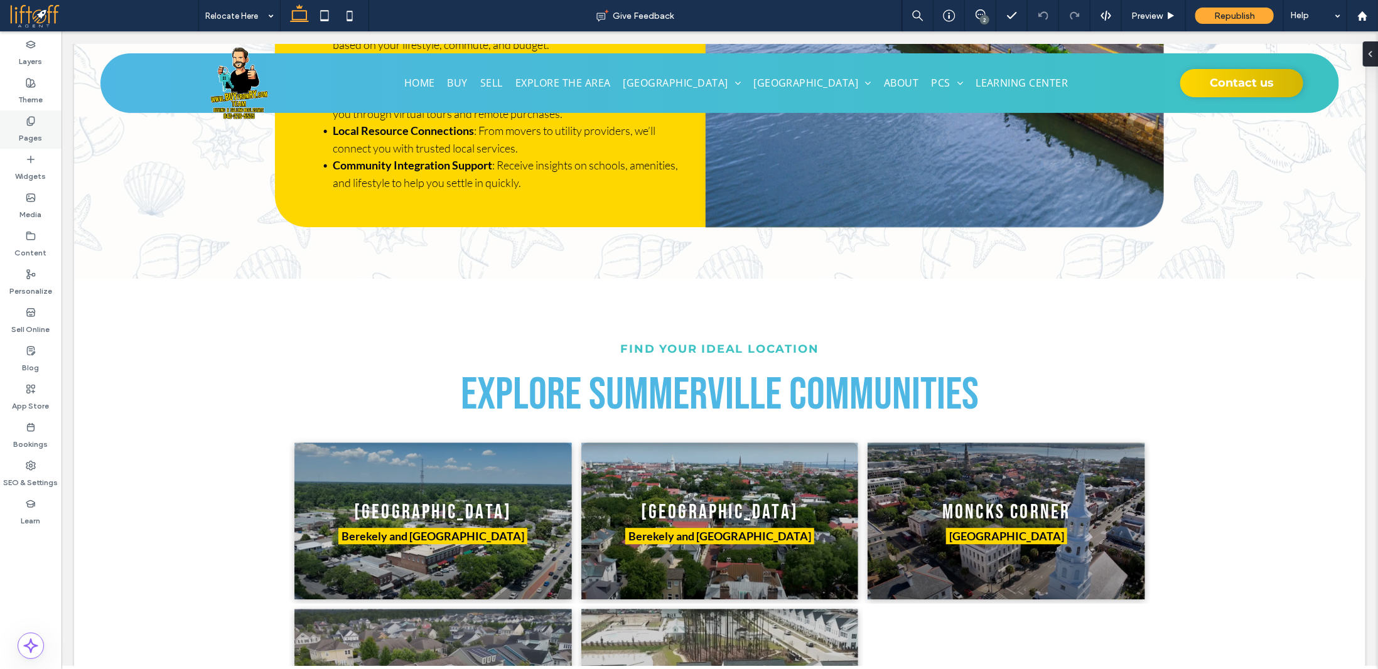
click at [40, 134] on label "Pages" at bounding box center [30, 135] width 23 height 18
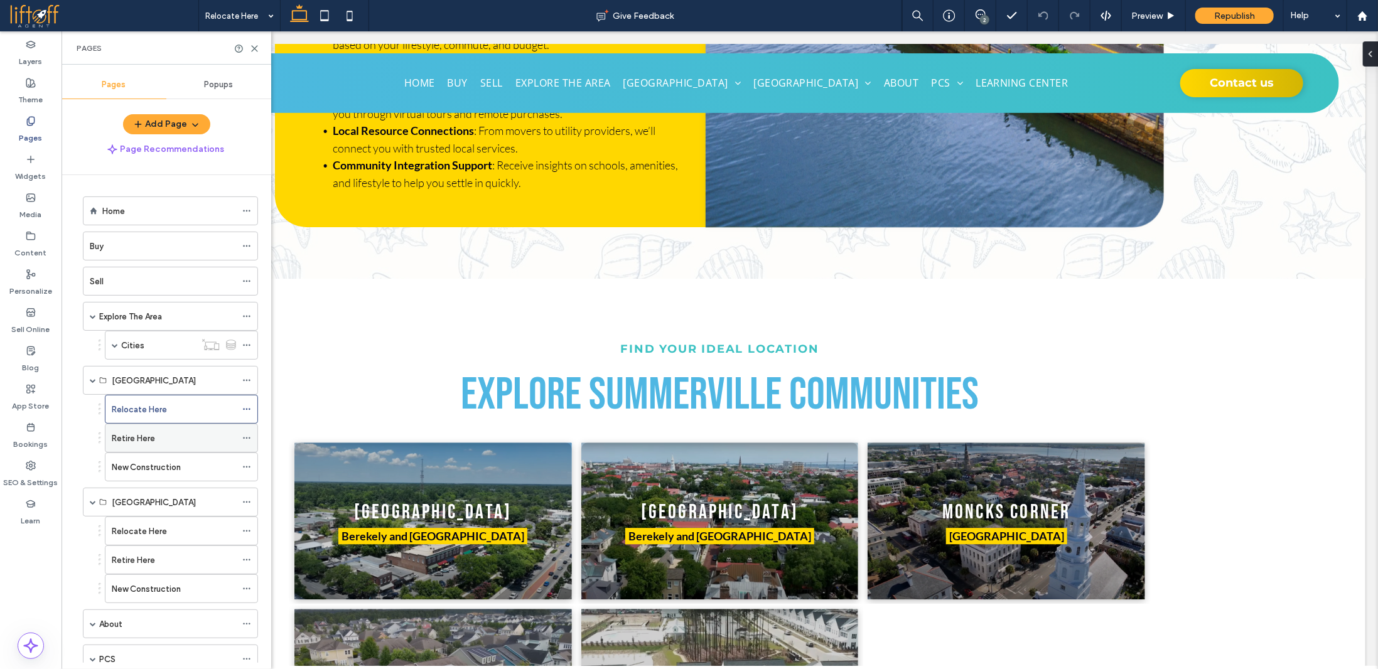
click at [170, 439] on div "Retire Here" at bounding box center [174, 438] width 124 height 13
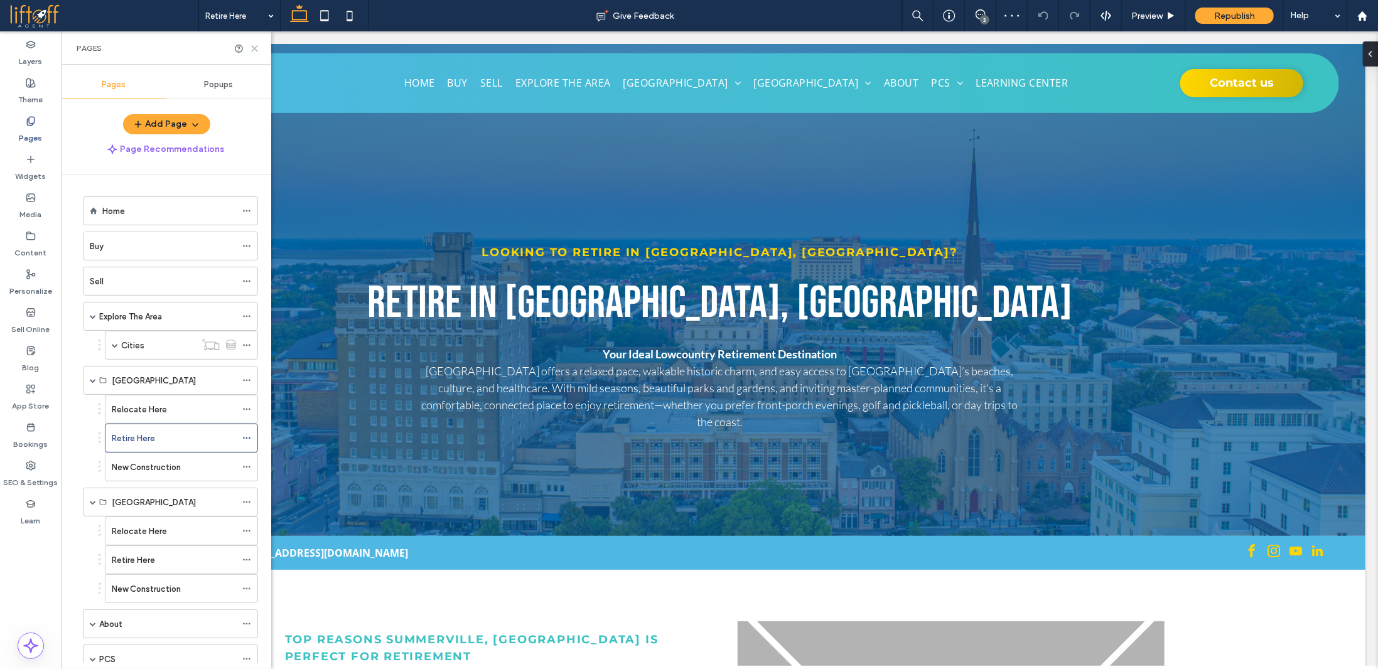
click at [256, 48] on icon at bounding box center [254, 48] width 9 height 9
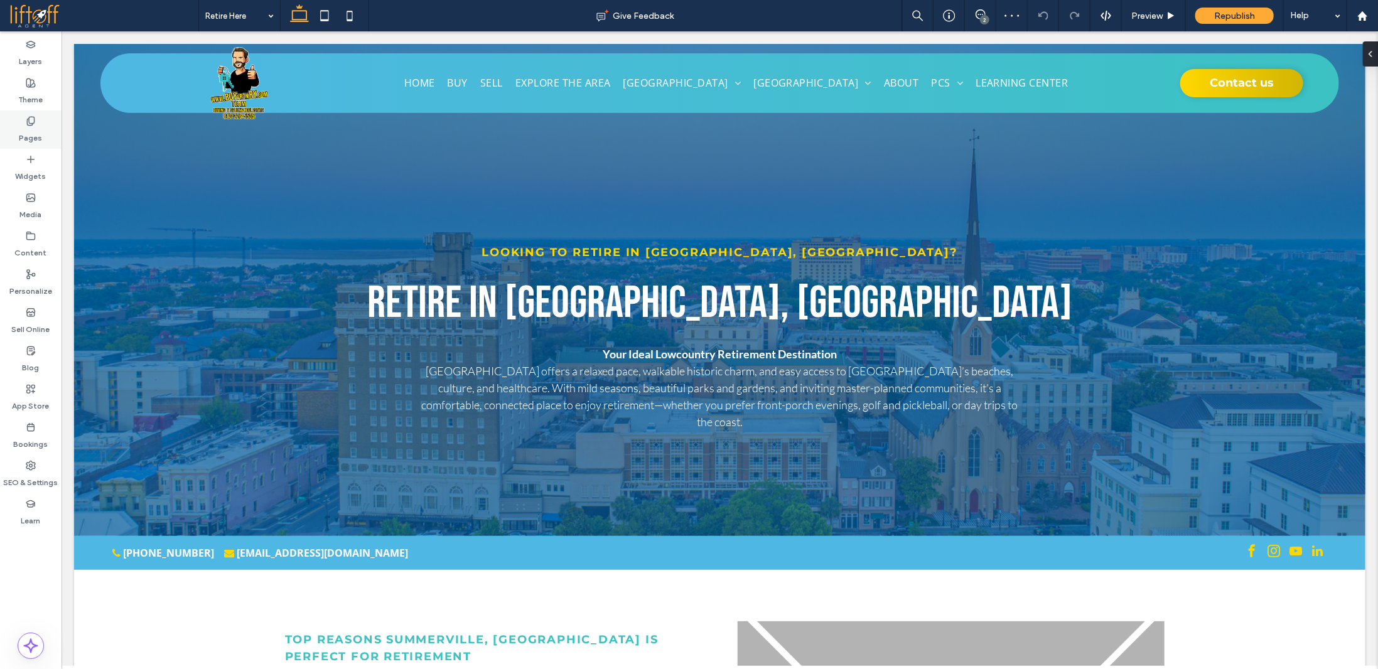
click at [36, 127] on label "Pages" at bounding box center [30, 135] width 23 height 18
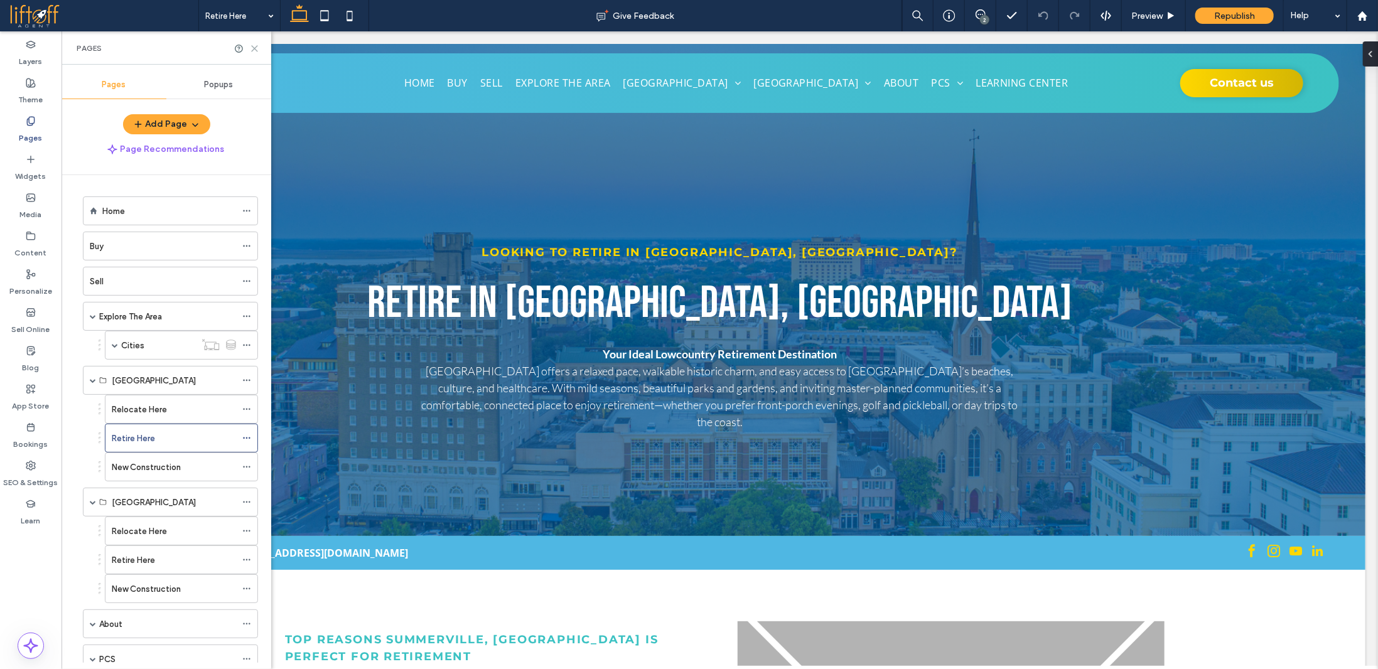
click at [257, 50] on icon at bounding box center [254, 48] width 9 height 9
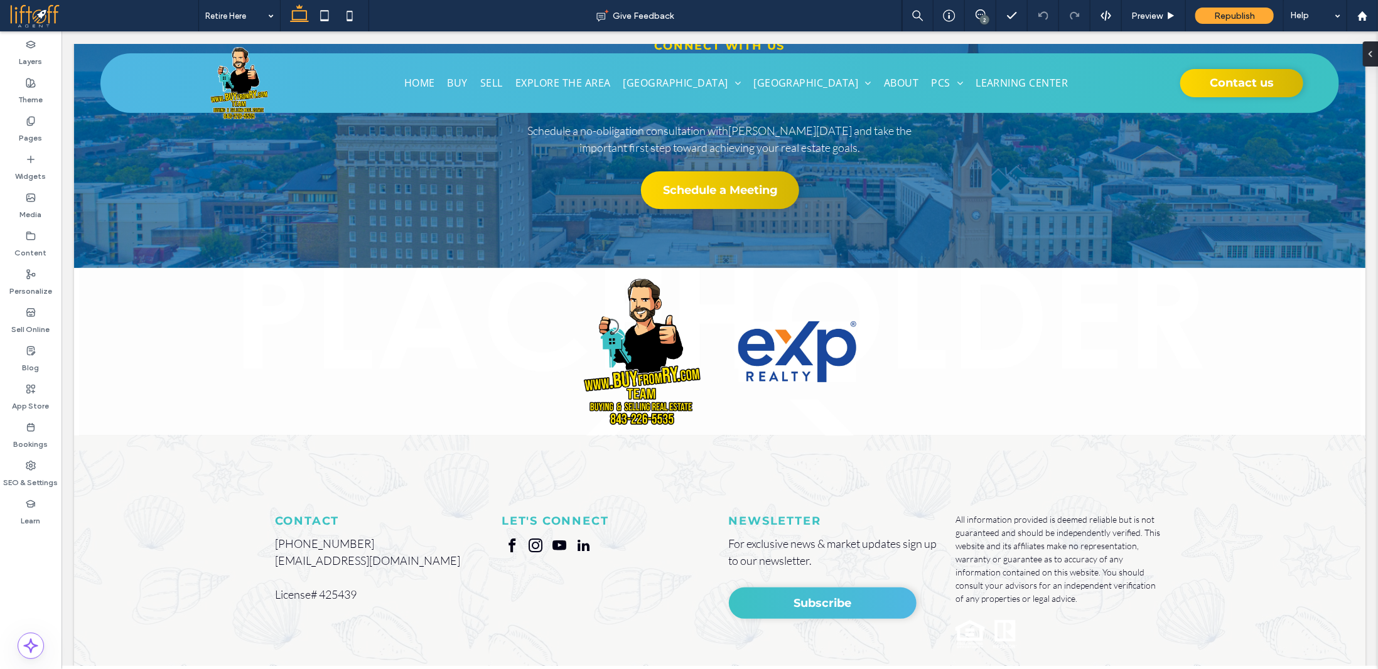
scroll to position [3351, 0]
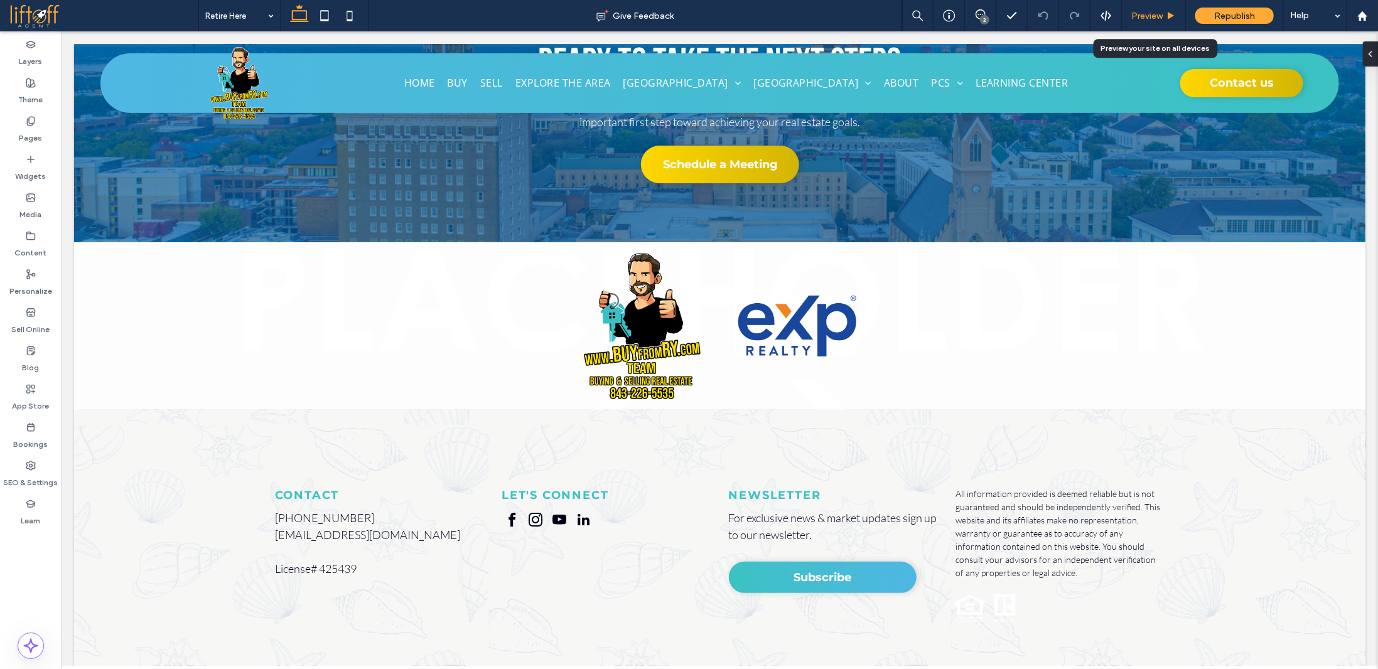
click at [1143, 12] on span "Preview" at bounding box center [1146, 16] width 31 height 11
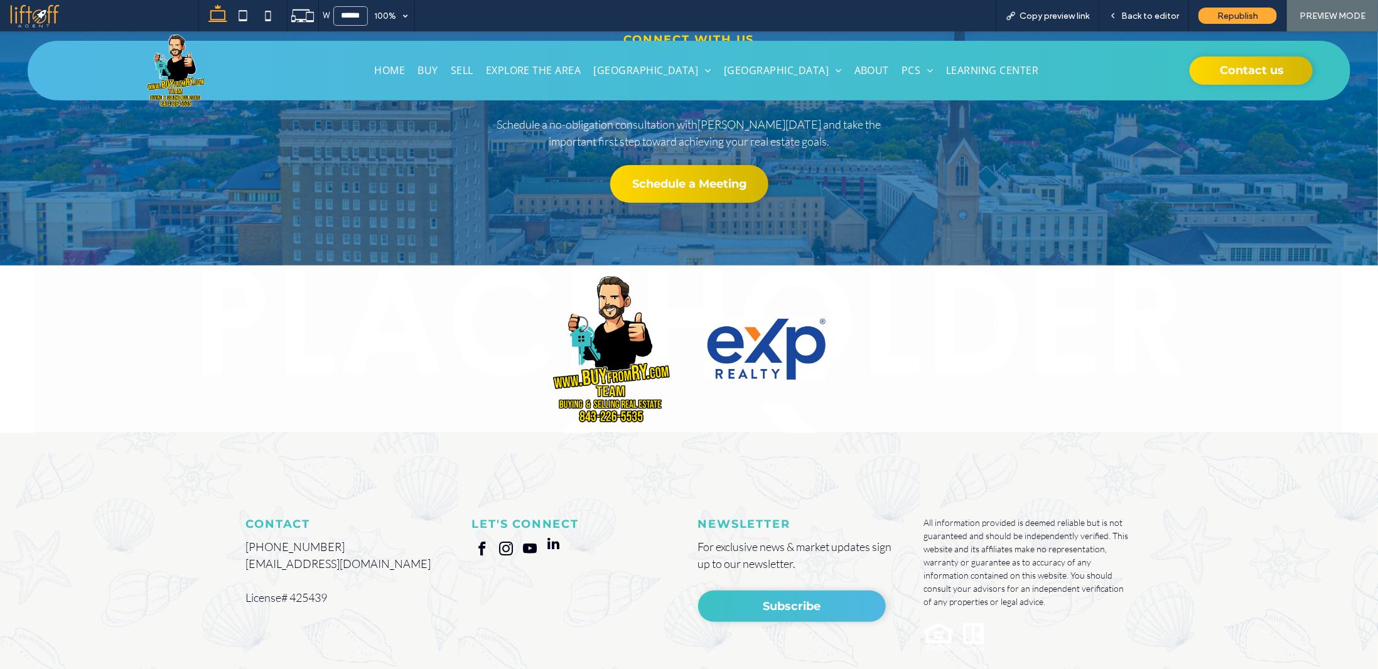
scroll to position [3379, 0]
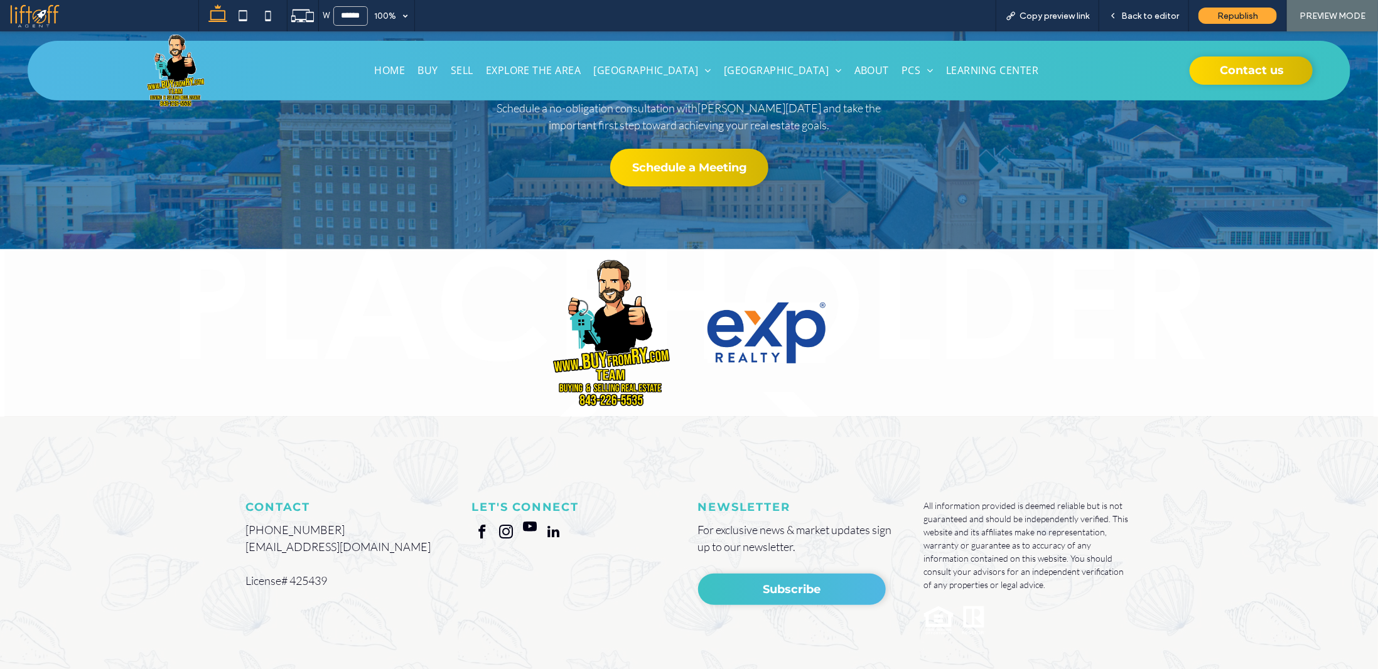
click at [523, 516] on span "youtube" at bounding box center [530, 526] width 21 height 21
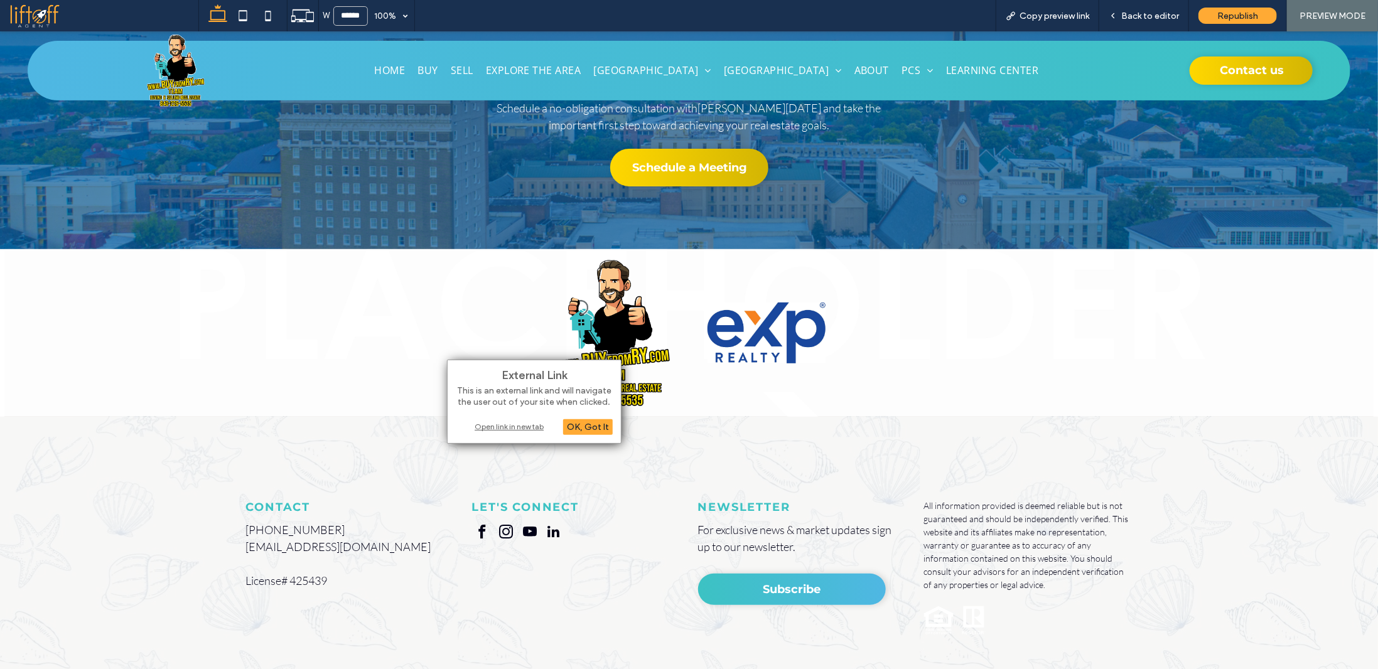
click at [511, 424] on div "Open link in new tab" at bounding box center [534, 426] width 157 height 13
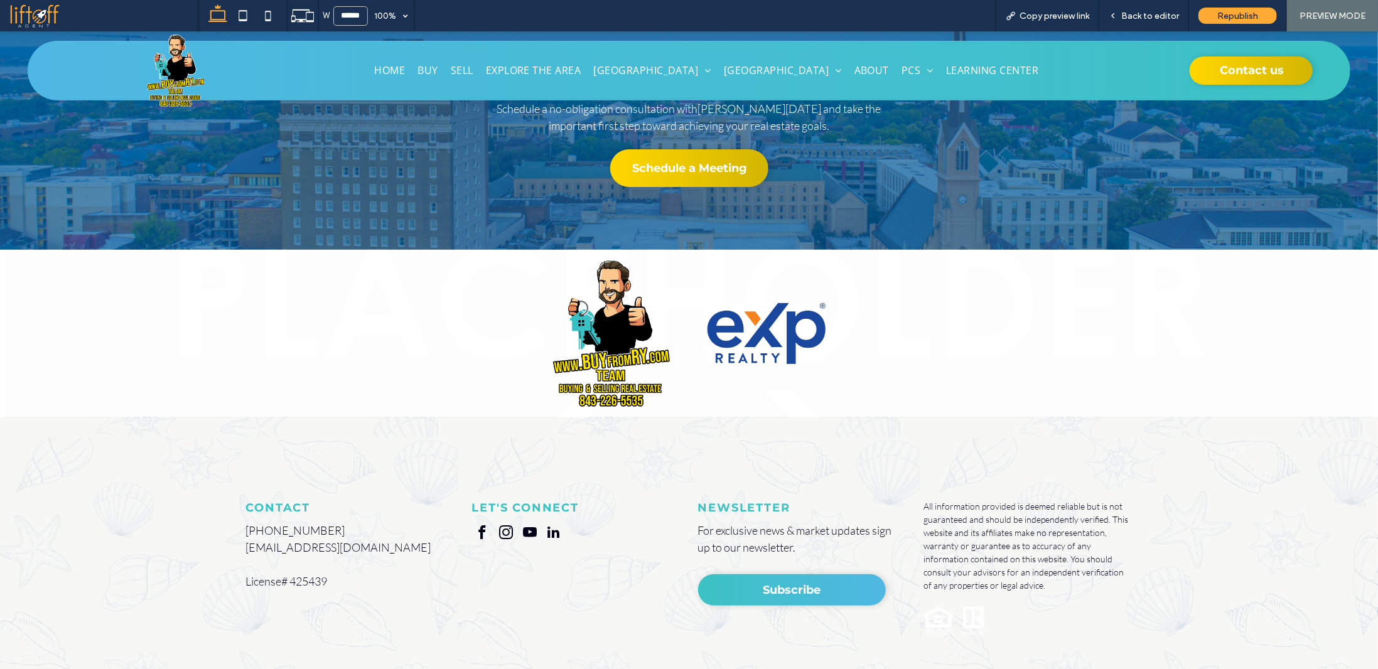
scroll to position [0, 0]
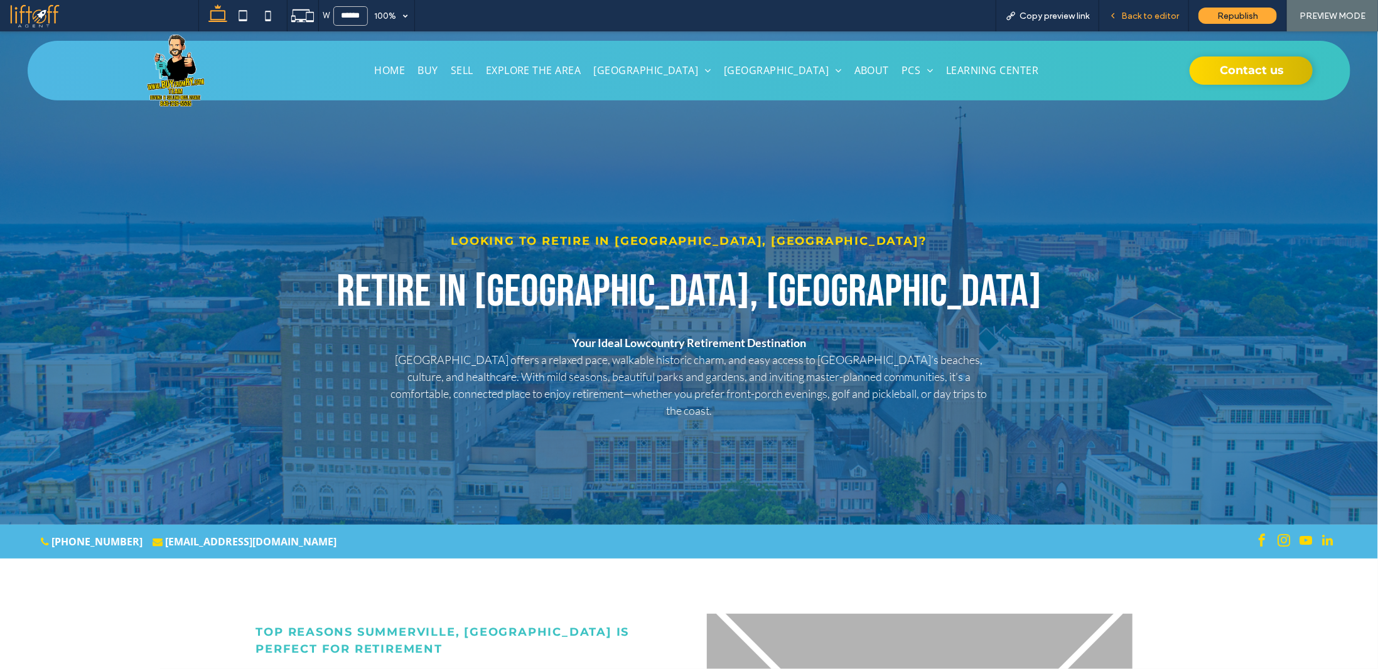
drag, startPoint x: 1141, startPoint y: 15, endPoint x: 5, endPoint y: 137, distance: 1142.9
click at [1141, 15] on span "Back to editor" at bounding box center [1150, 16] width 58 height 11
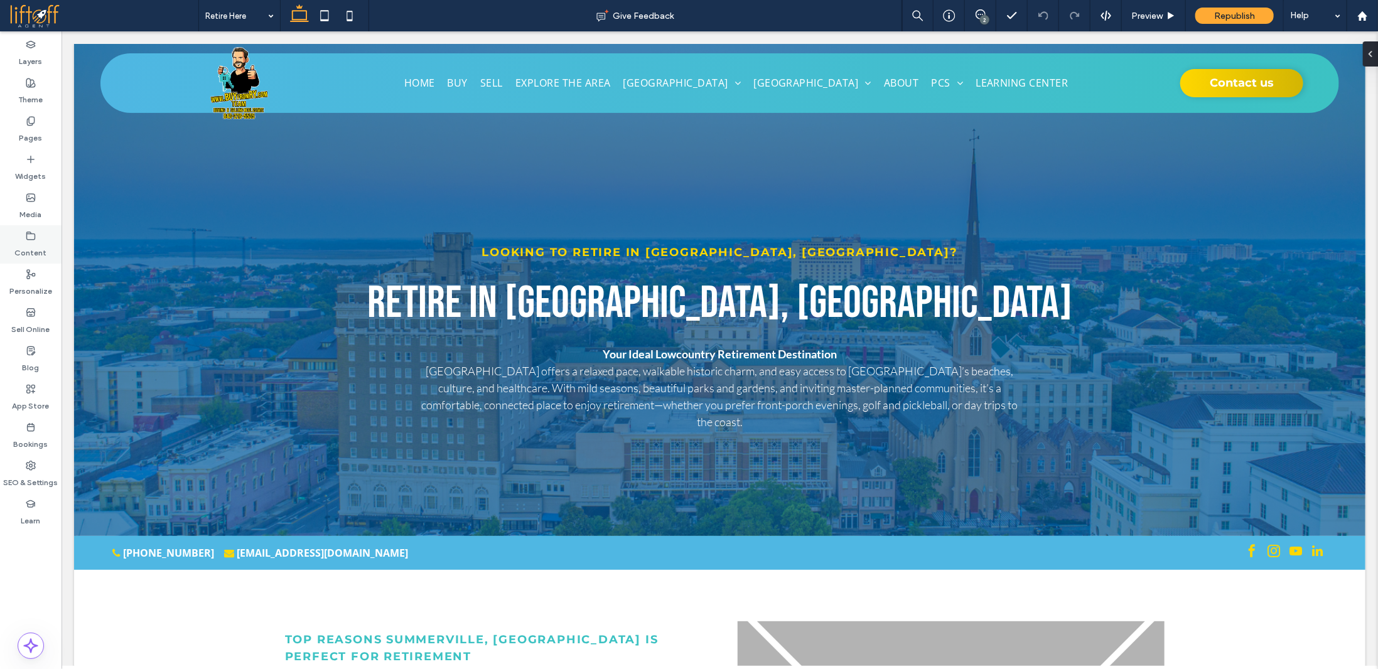
click at [38, 248] on label "Content" at bounding box center [31, 250] width 32 height 18
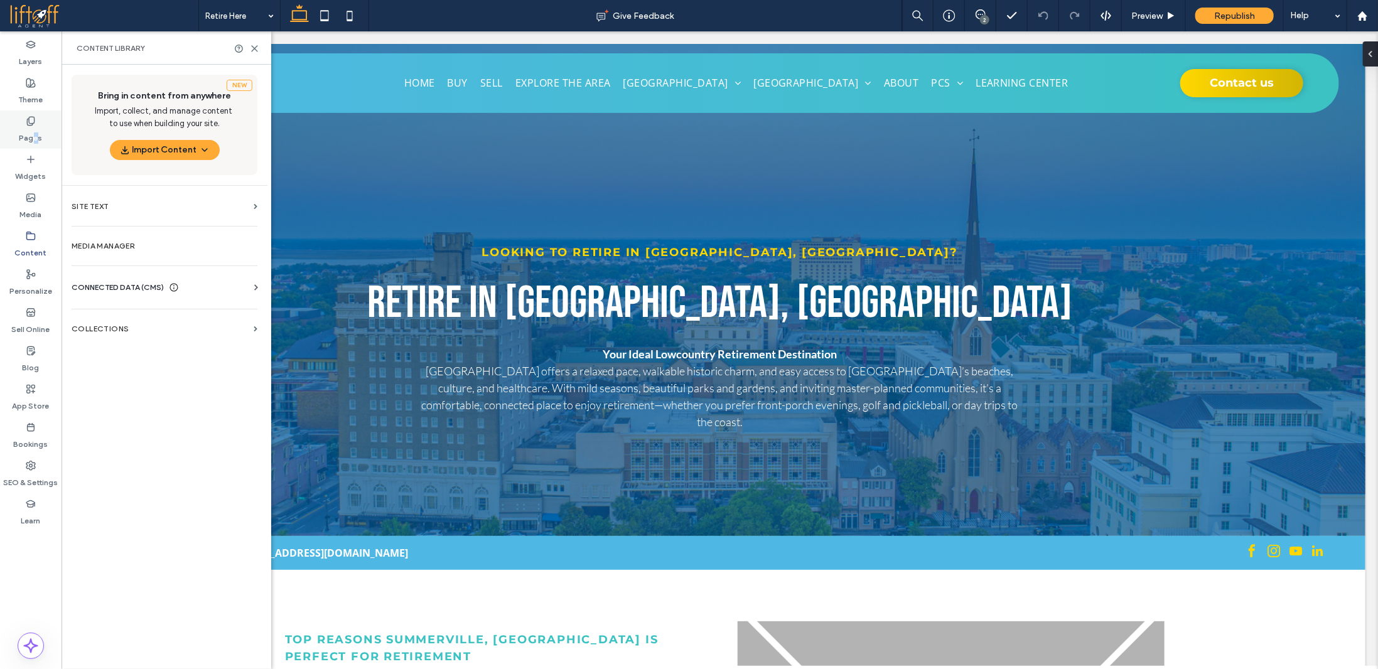
click at [35, 126] on label "Pages" at bounding box center [30, 135] width 23 height 18
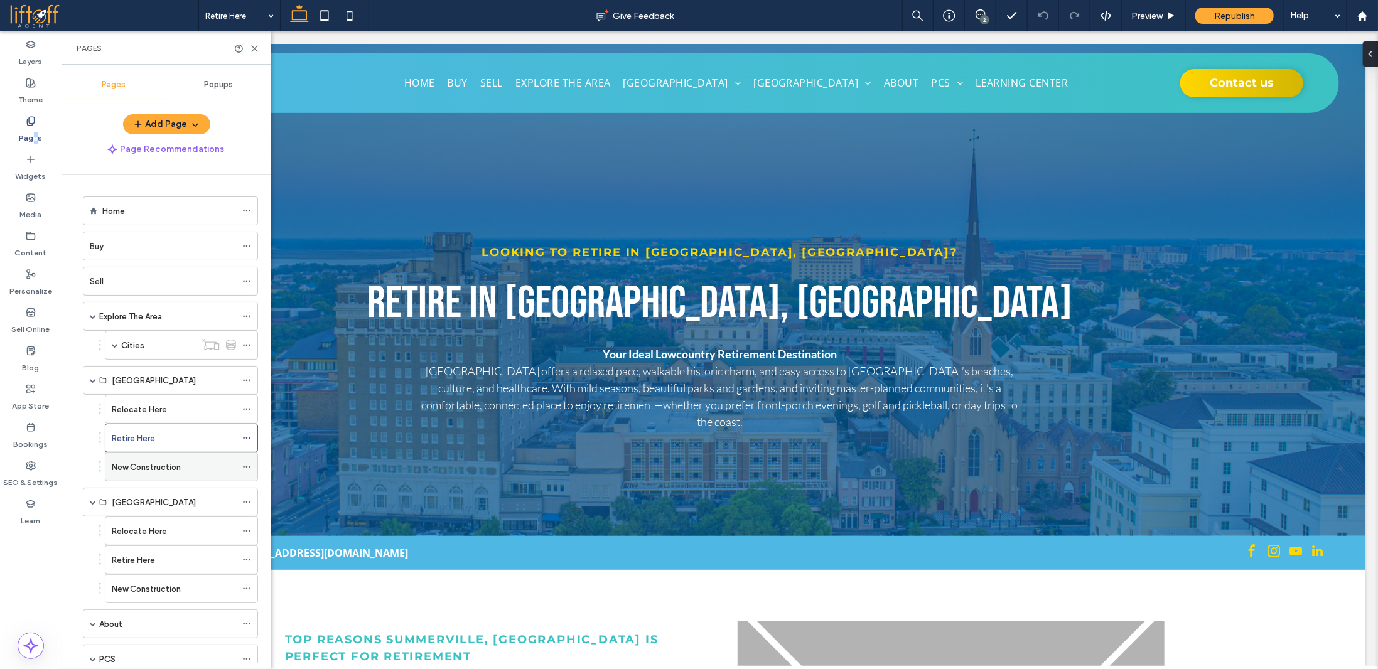
click at [154, 460] on label "New Construction" at bounding box center [146, 467] width 69 height 22
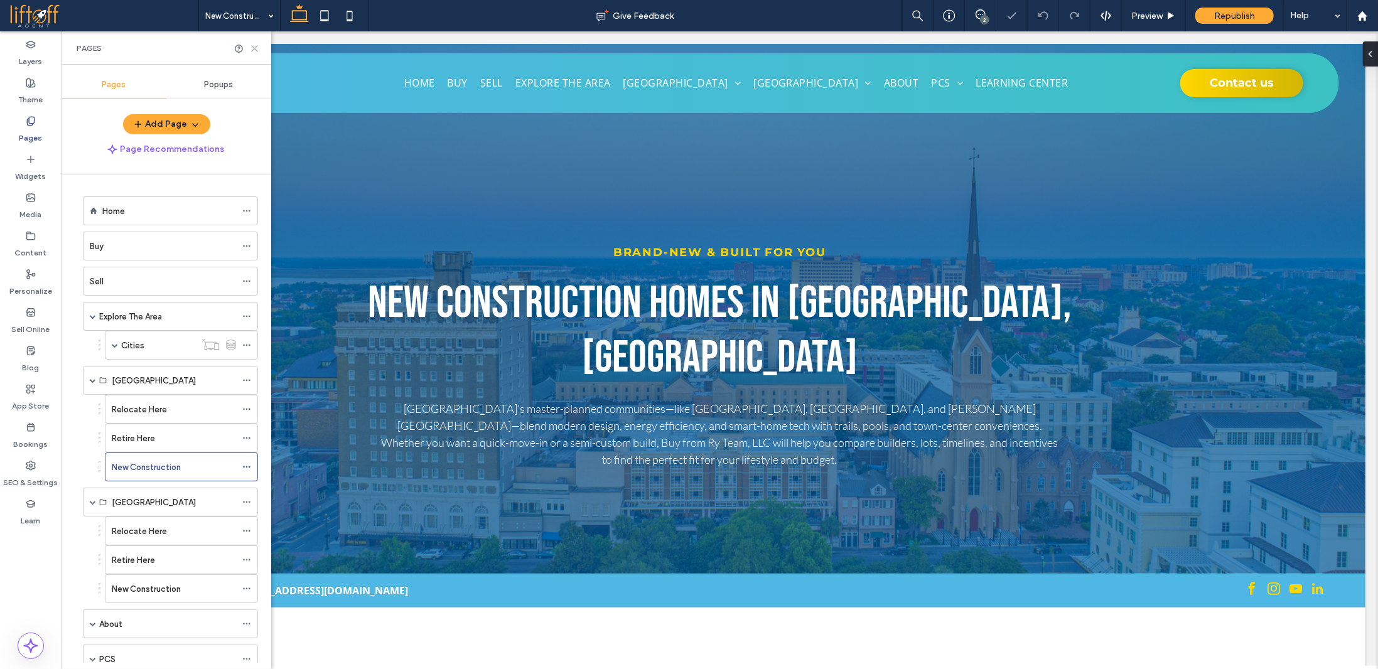
click at [259, 46] on icon at bounding box center [254, 48] width 9 height 9
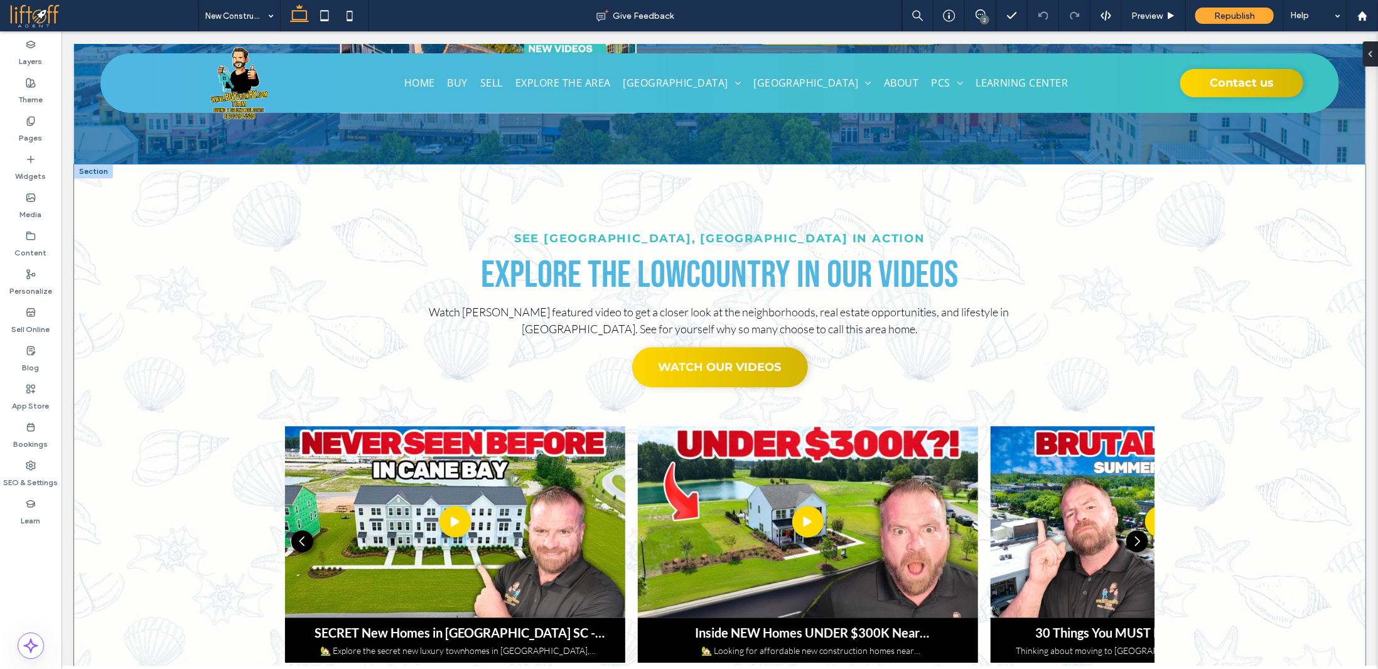
scroll to position [2072, 0]
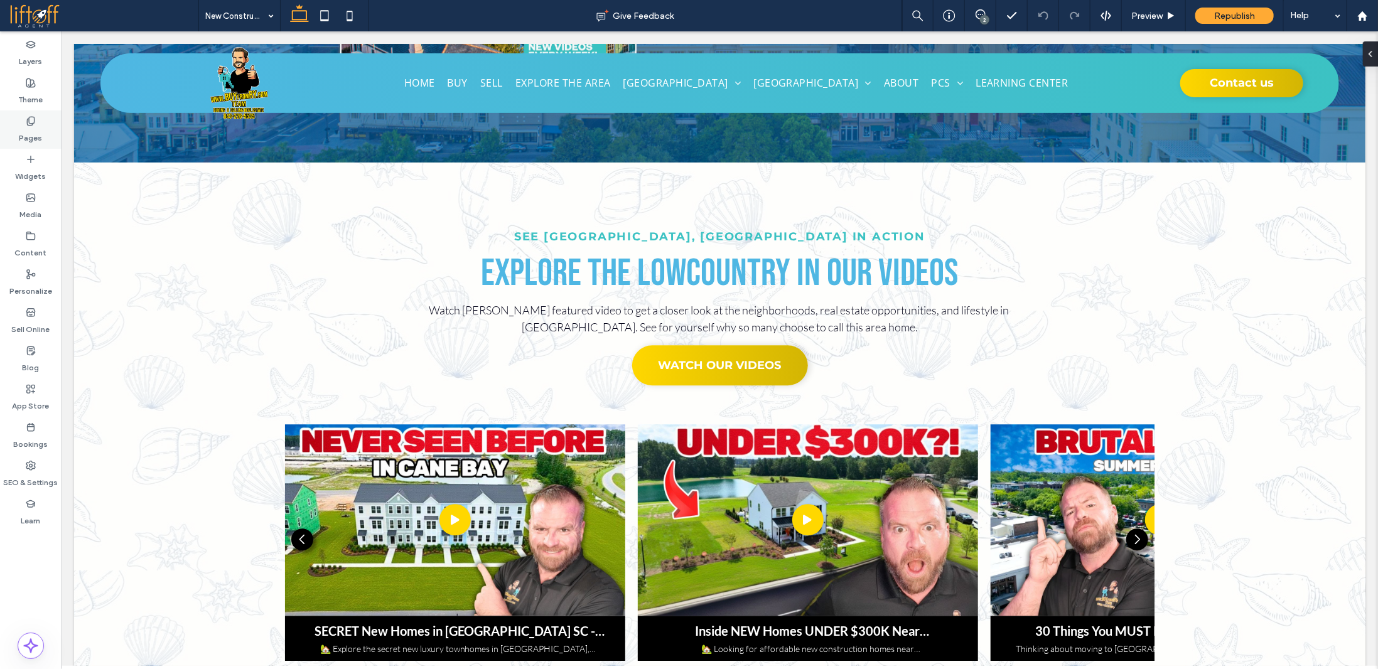
drag, startPoint x: 39, startPoint y: 129, endPoint x: 48, endPoint y: 146, distance: 18.5
click at [39, 129] on label "Pages" at bounding box center [30, 135] width 23 height 18
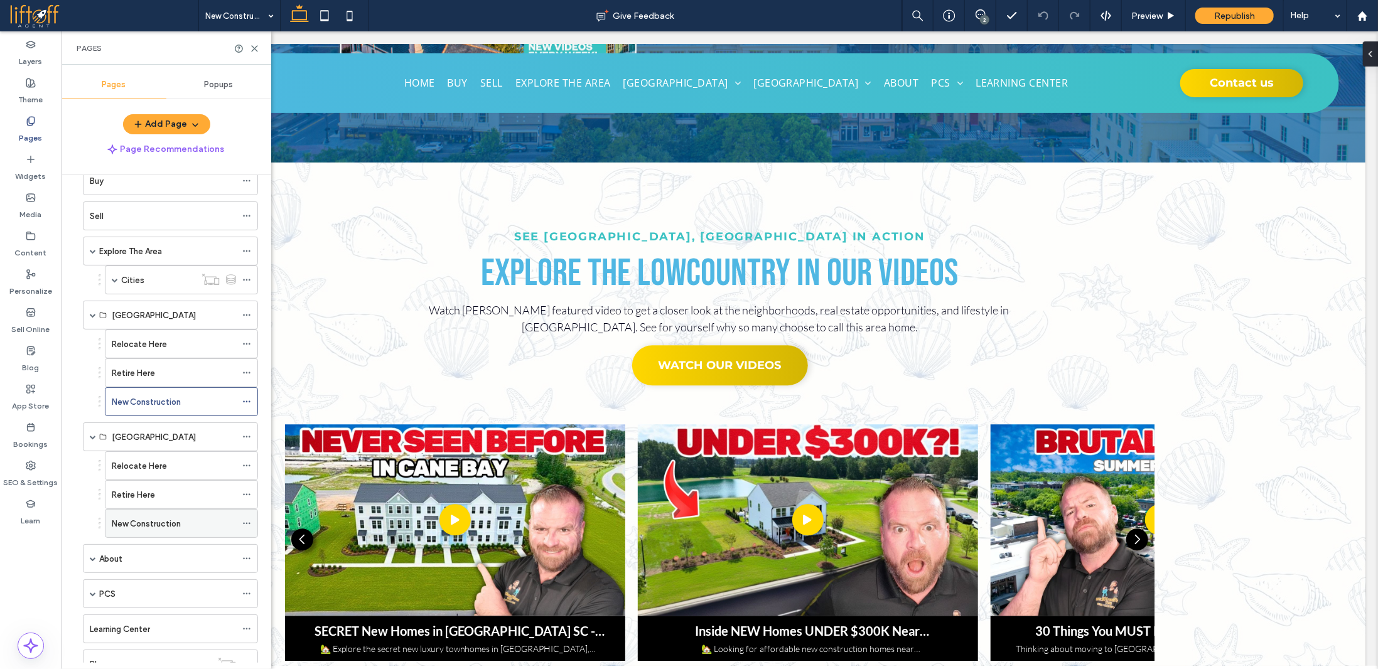
scroll to position [102, 0]
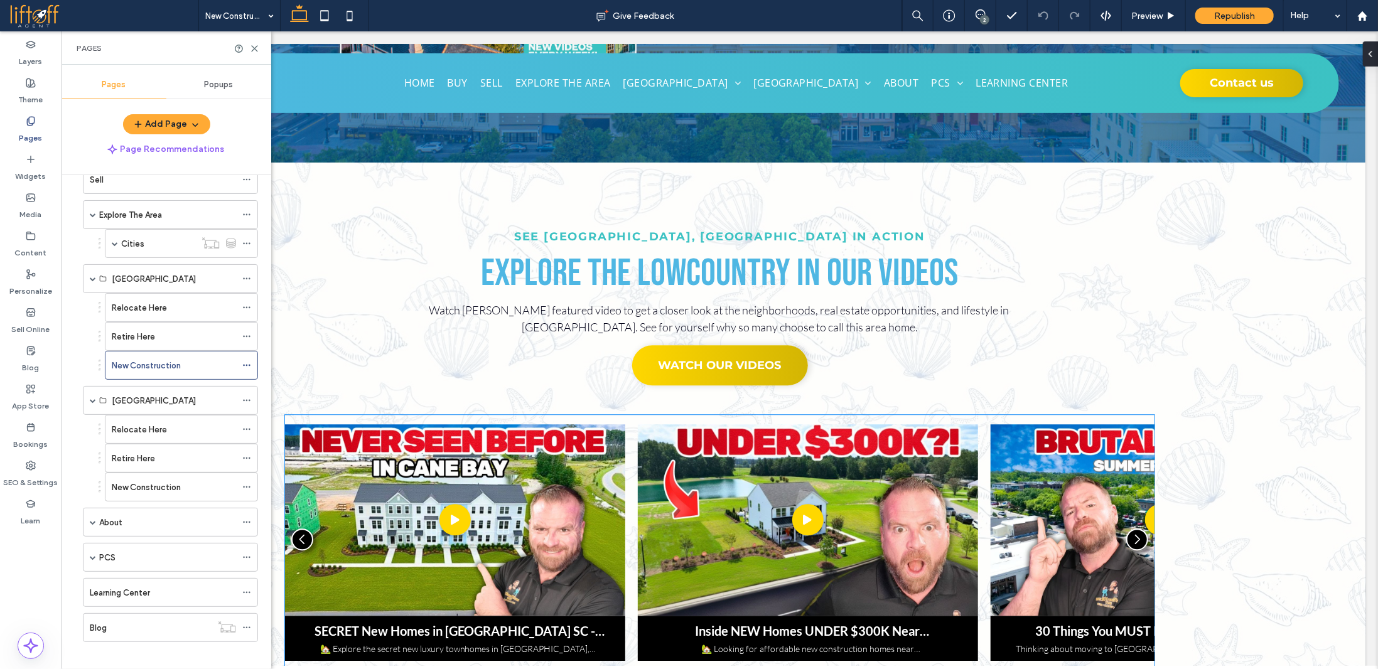
click at [628, 427] on div "SECRET New Homes in Summerville SC - Luxury Townhomes 🏡 Explore the secret new …" at bounding box center [719, 542] width 870 height 237
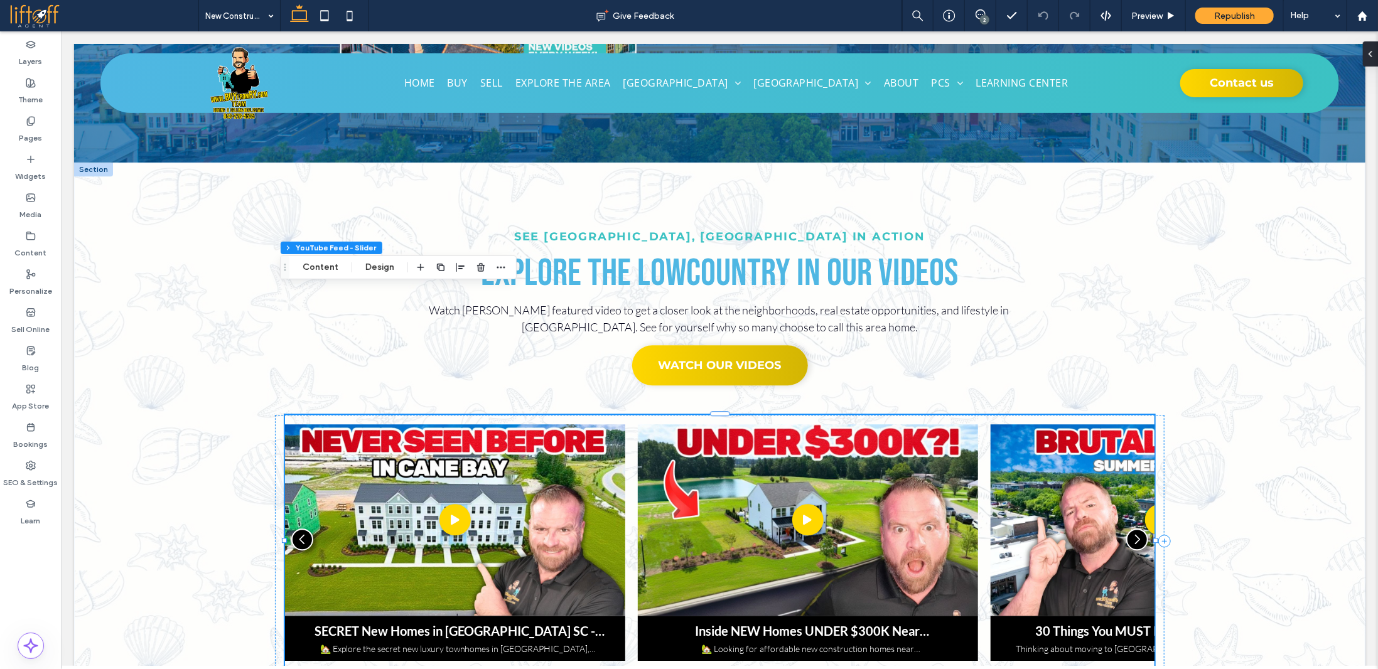
click at [628, 427] on div "SECRET New Homes in Summerville SC - Luxury Townhomes 🏡 Explore the secret new …" at bounding box center [719, 542] width 870 height 237
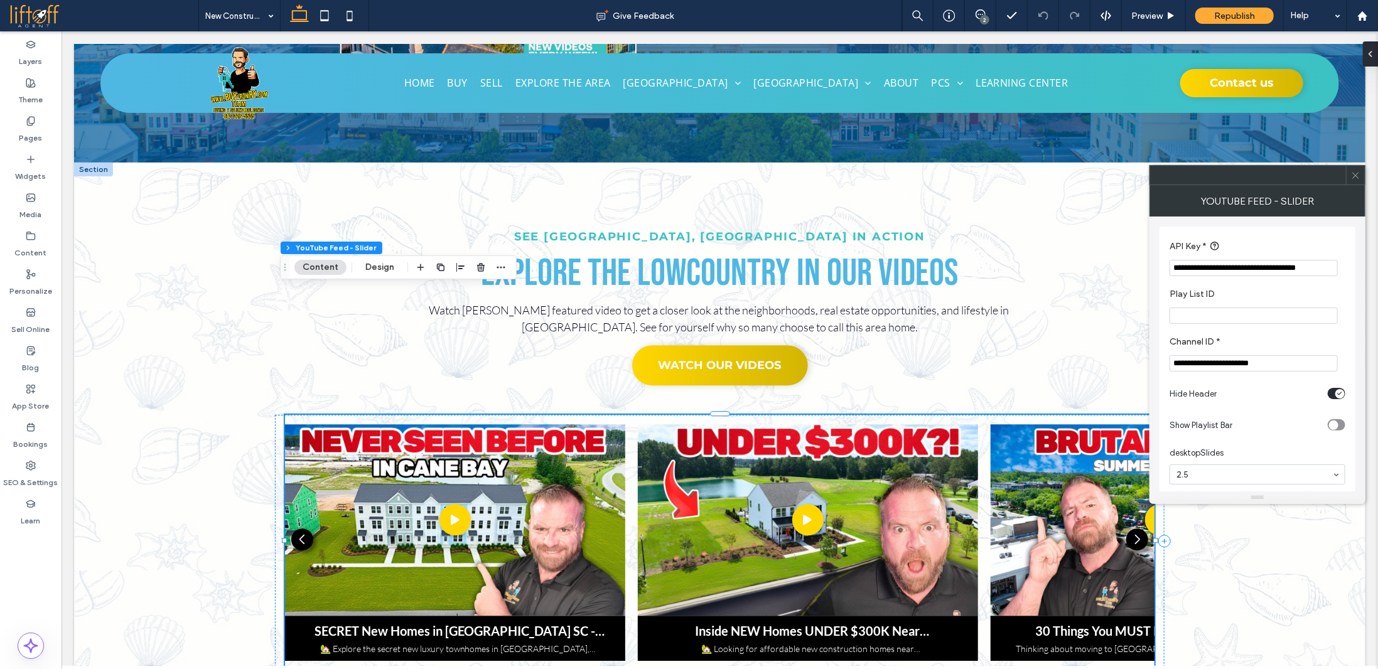
click at [1354, 177] on use at bounding box center [1355, 175] width 6 height 6
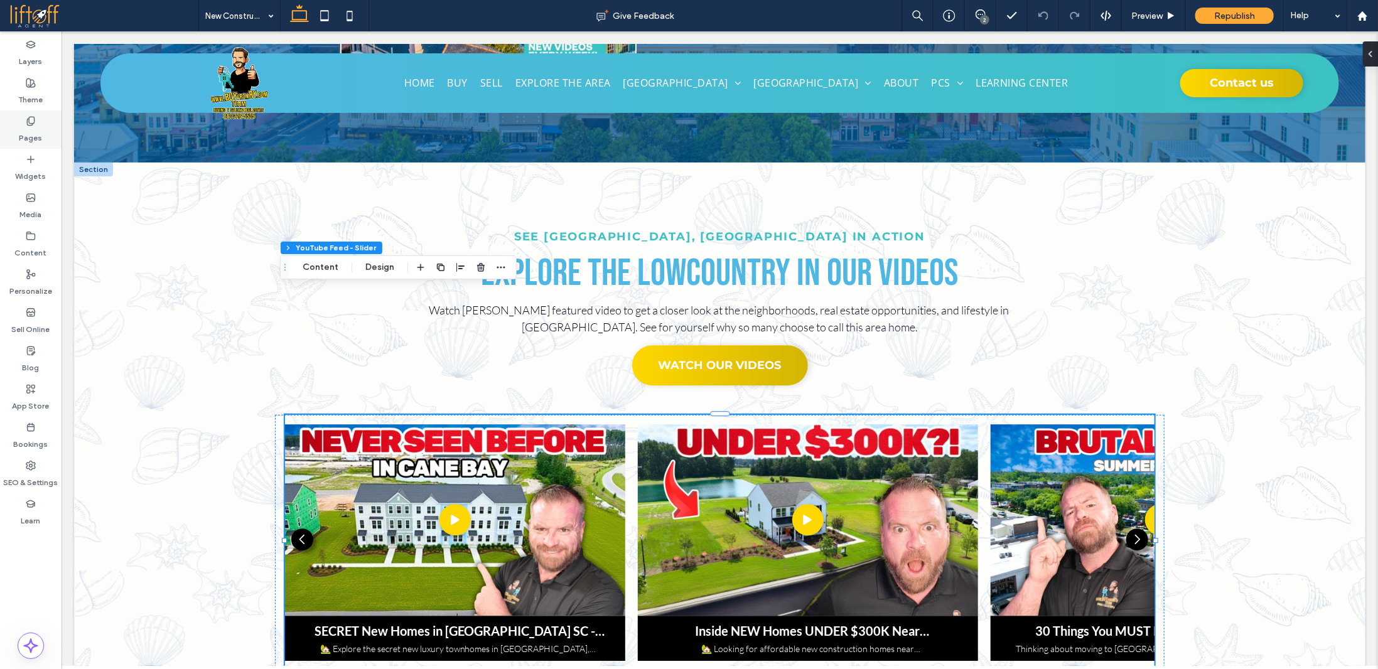
click at [38, 127] on label "Pages" at bounding box center [30, 135] width 23 height 18
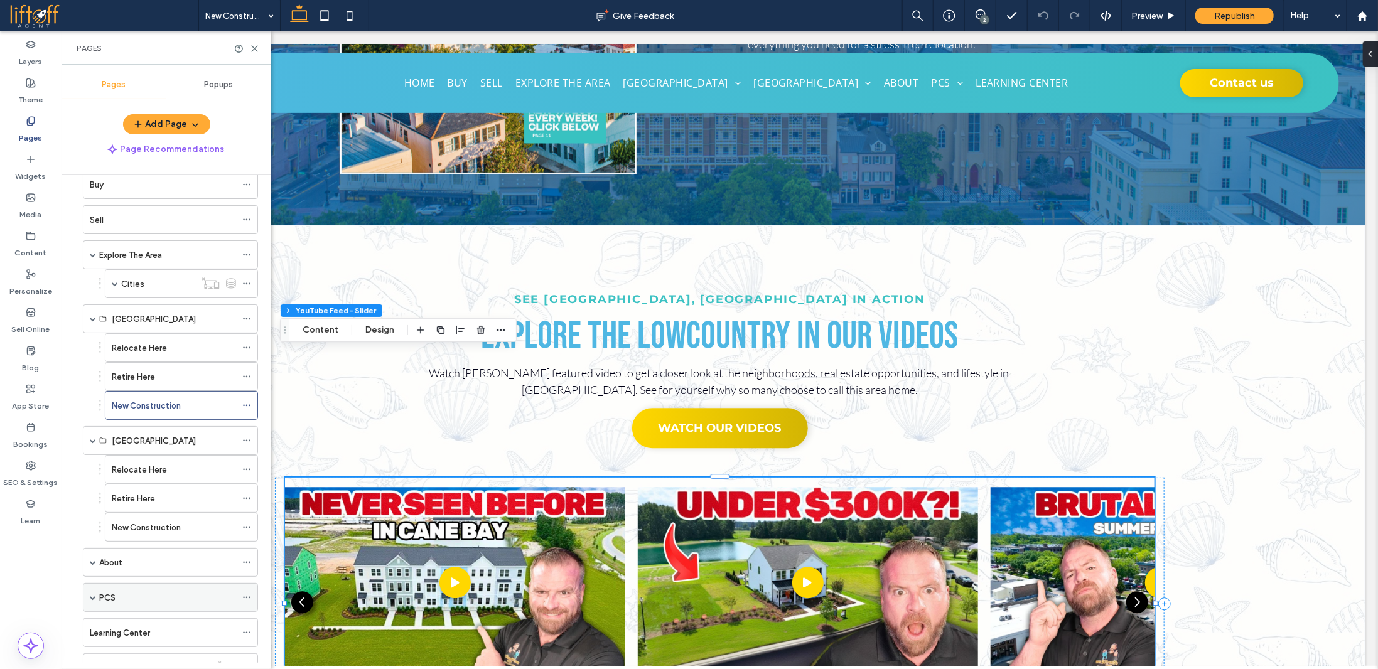
scroll to position [102, 0]
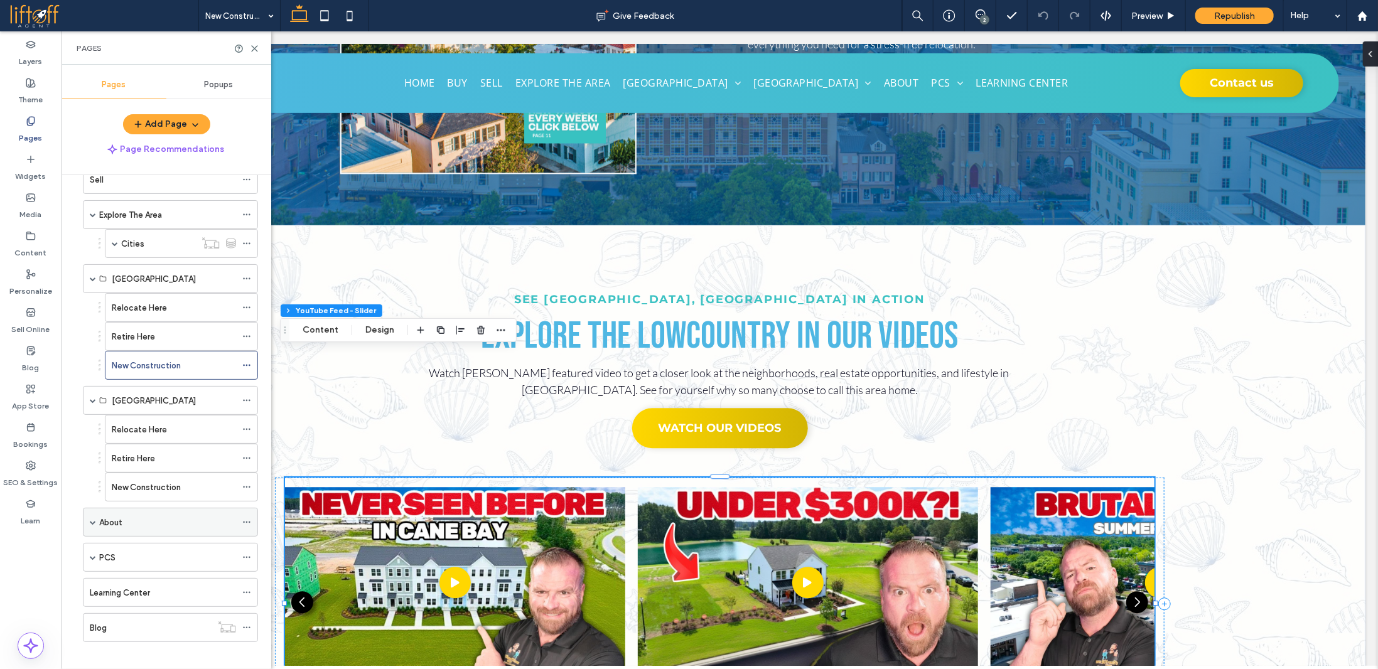
click at [136, 517] on div "About" at bounding box center [167, 522] width 137 height 13
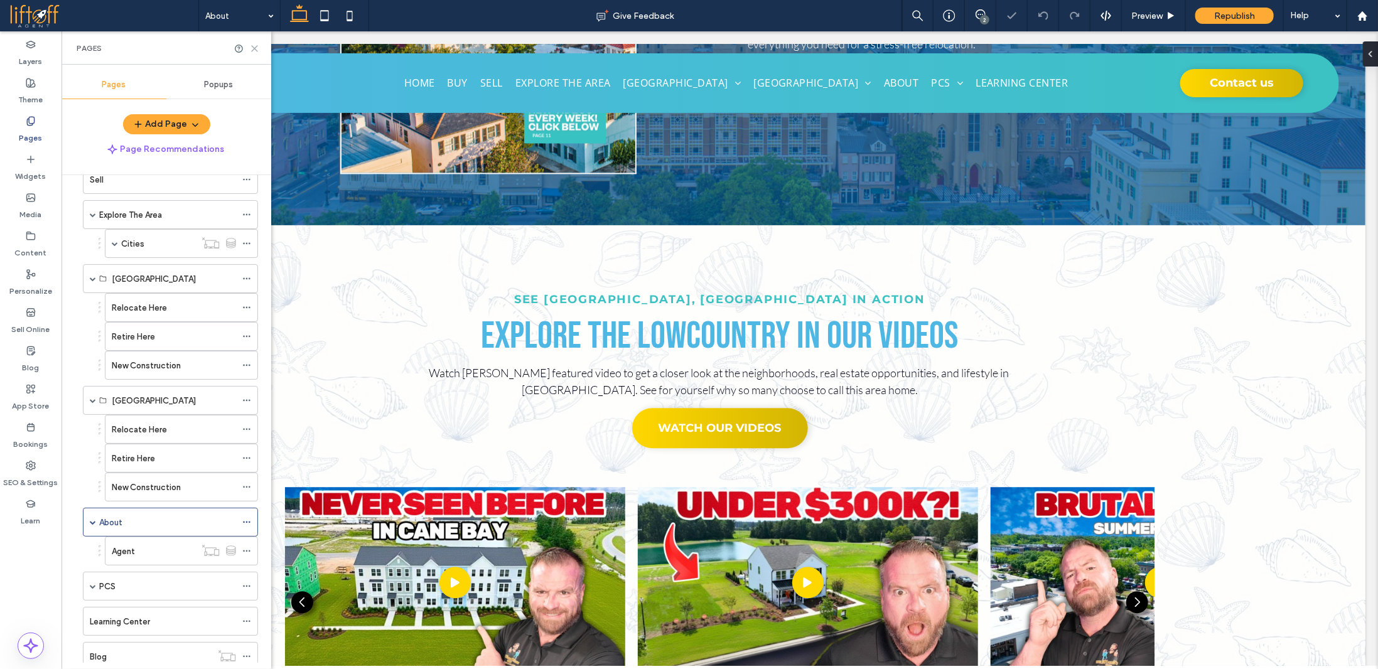
click at [257, 46] on icon at bounding box center [254, 48] width 9 height 9
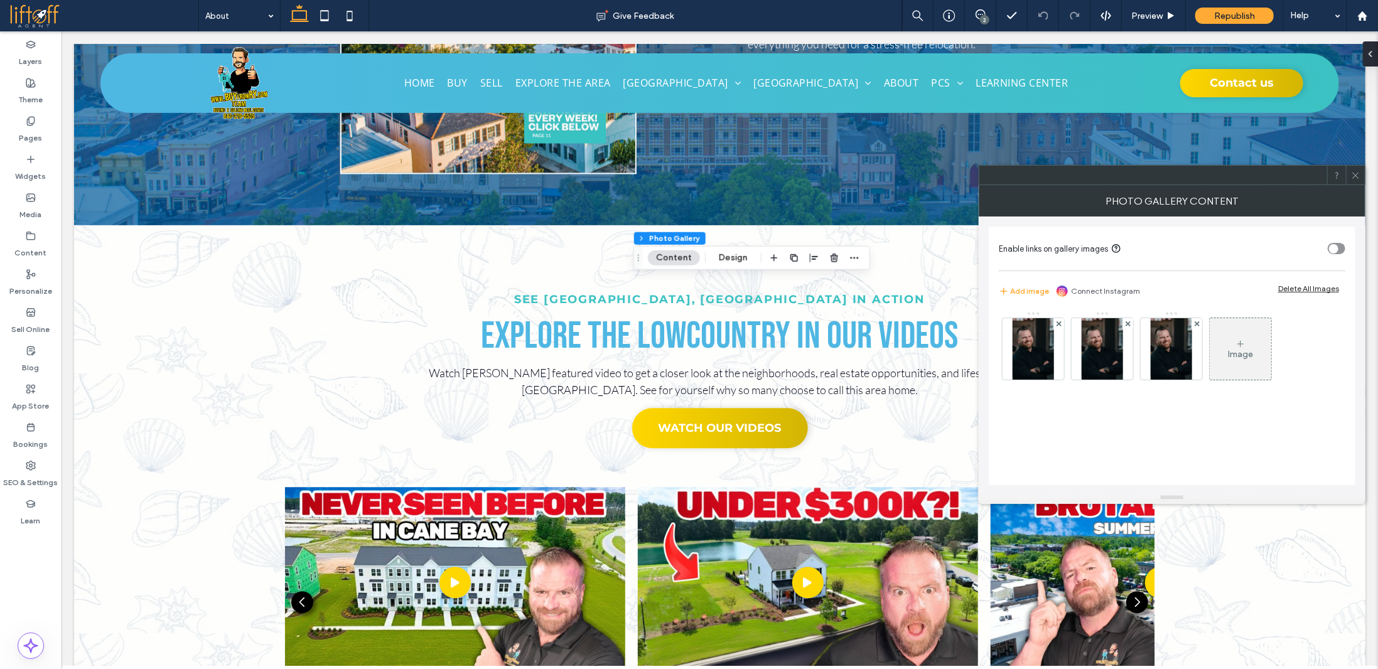
click at [1355, 176] on icon at bounding box center [1355, 175] width 9 height 9
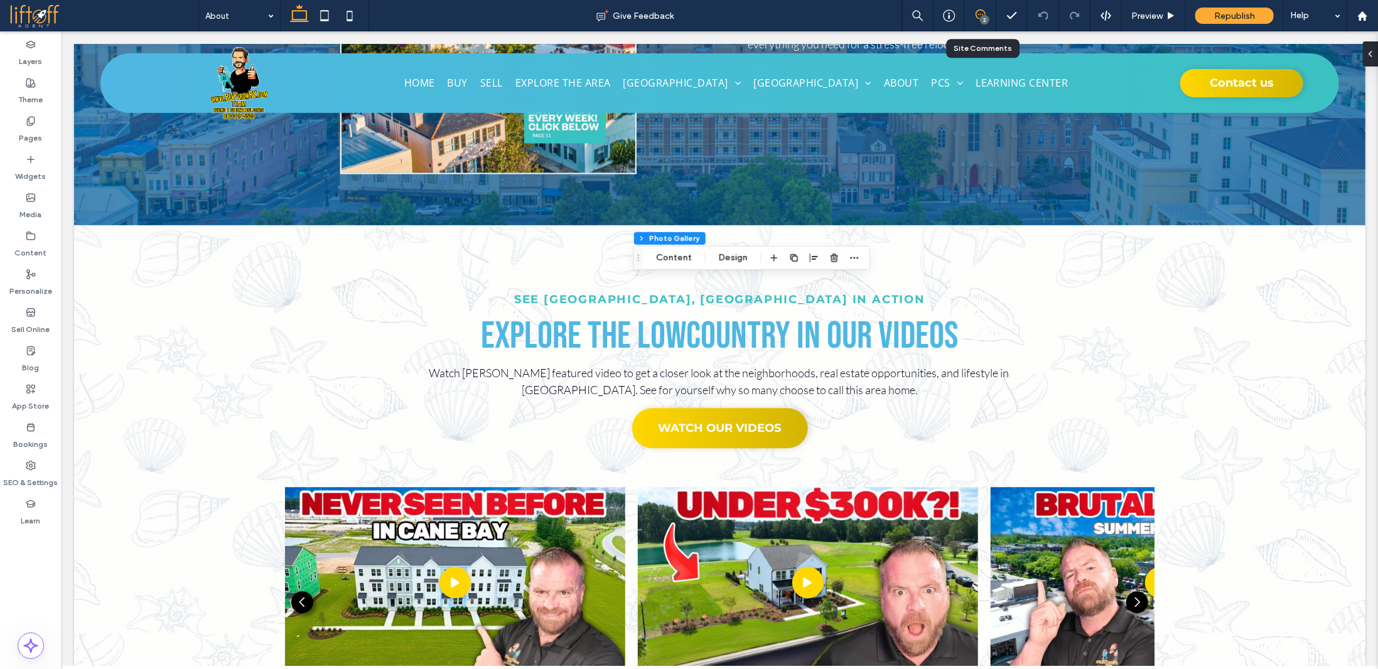
click at [981, 13] on icon at bounding box center [981, 14] width 10 height 10
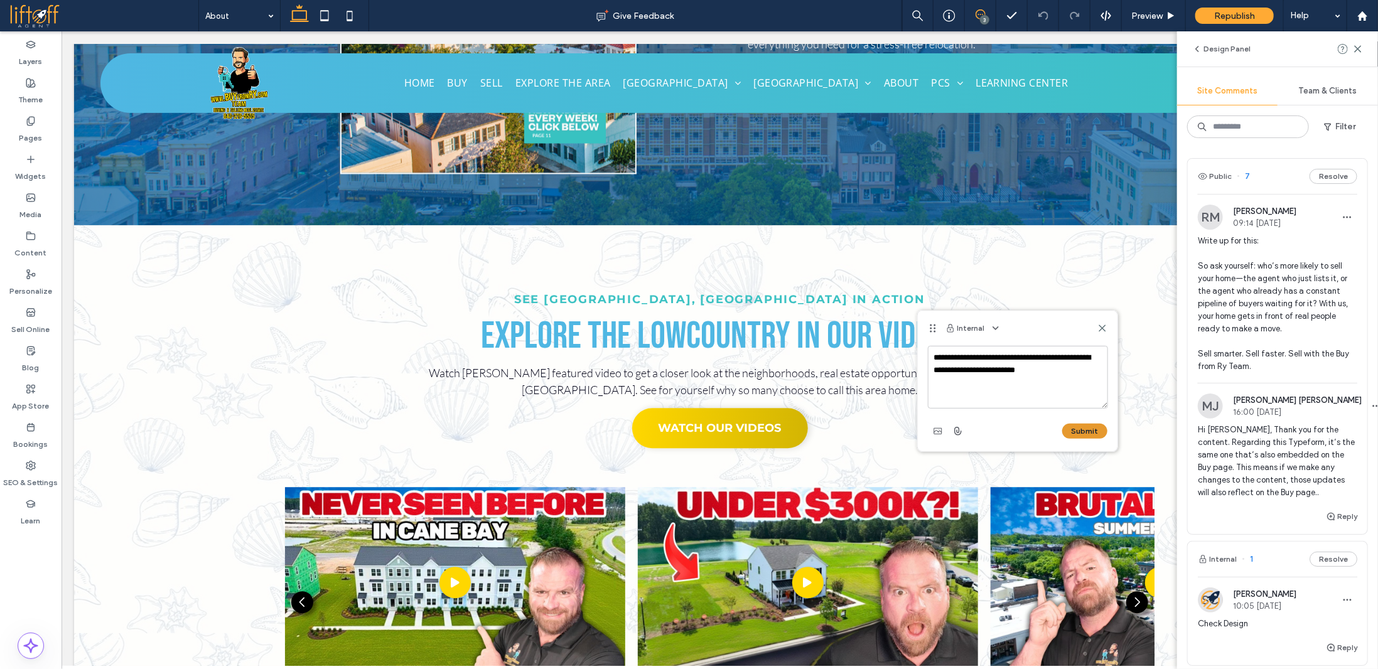
type textarea "**********"
click at [1096, 427] on button "Submit" at bounding box center [1084, 431] width 45 height 15
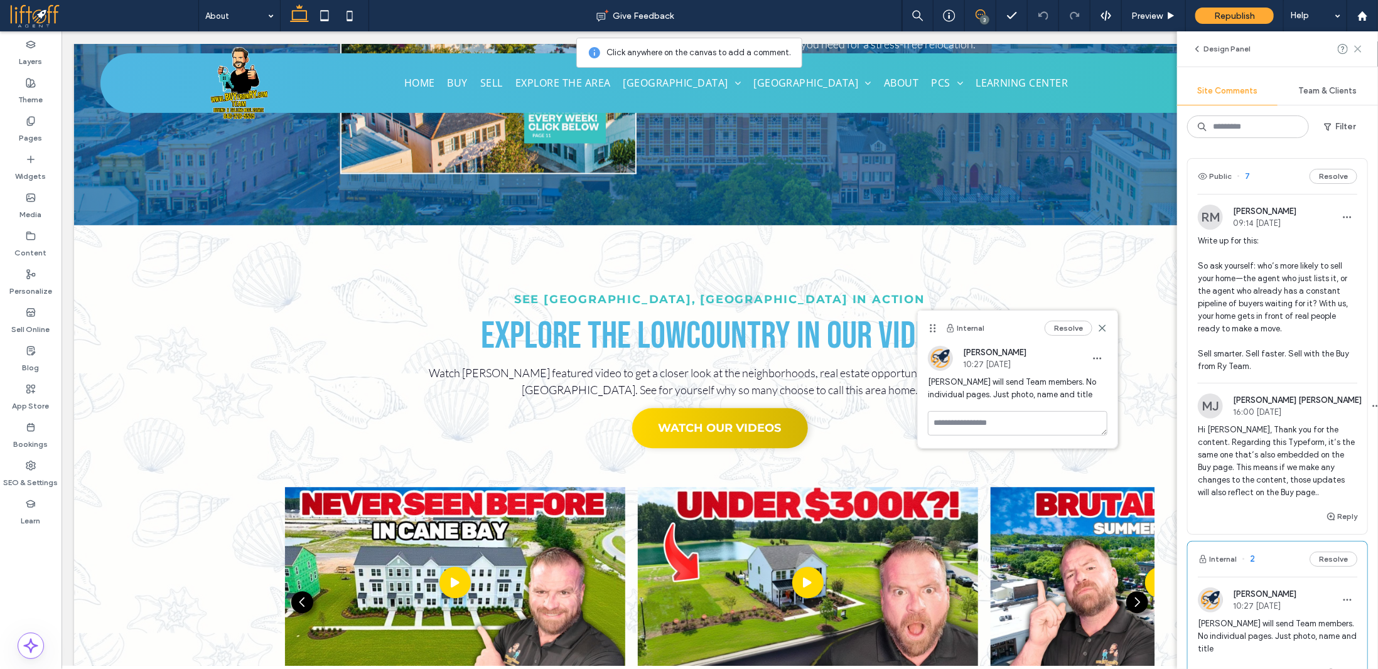
click at [1357, 50] on use at bounding box center [1358, 49] width 6 height 6
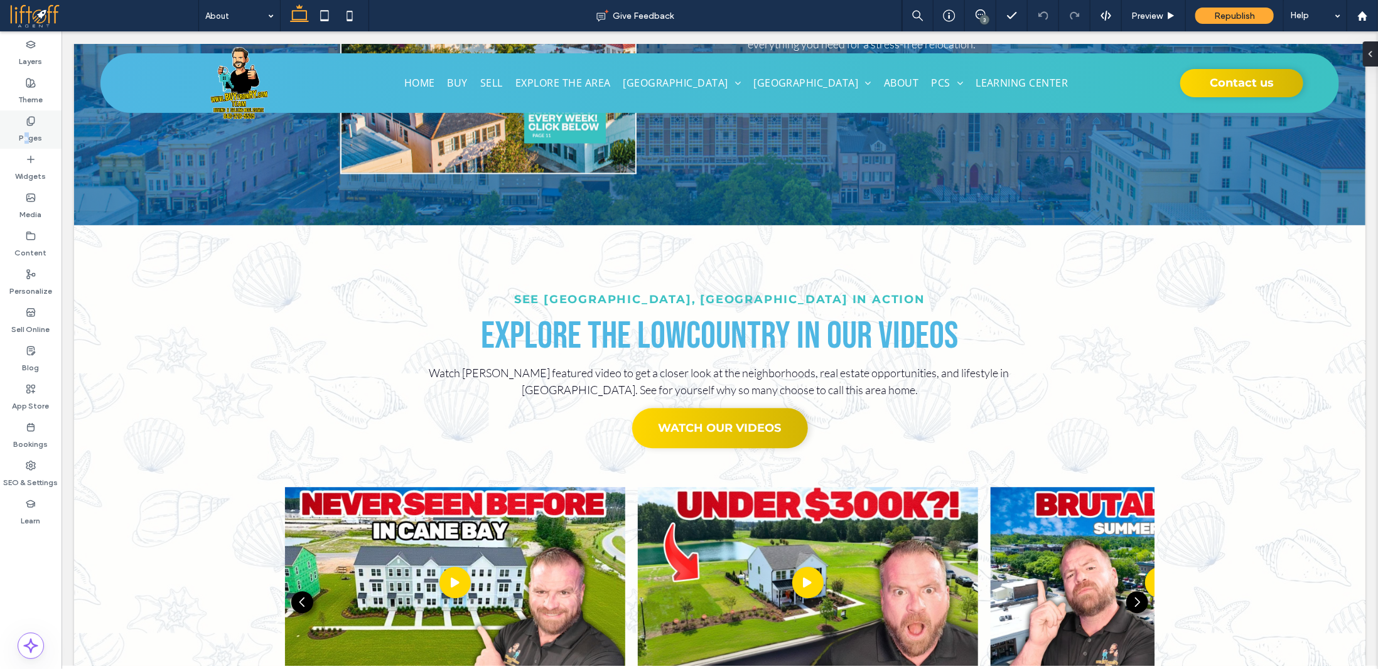
click at [29, 129] on label "Pages" at bounding box center [30, 135] width 23 height 18
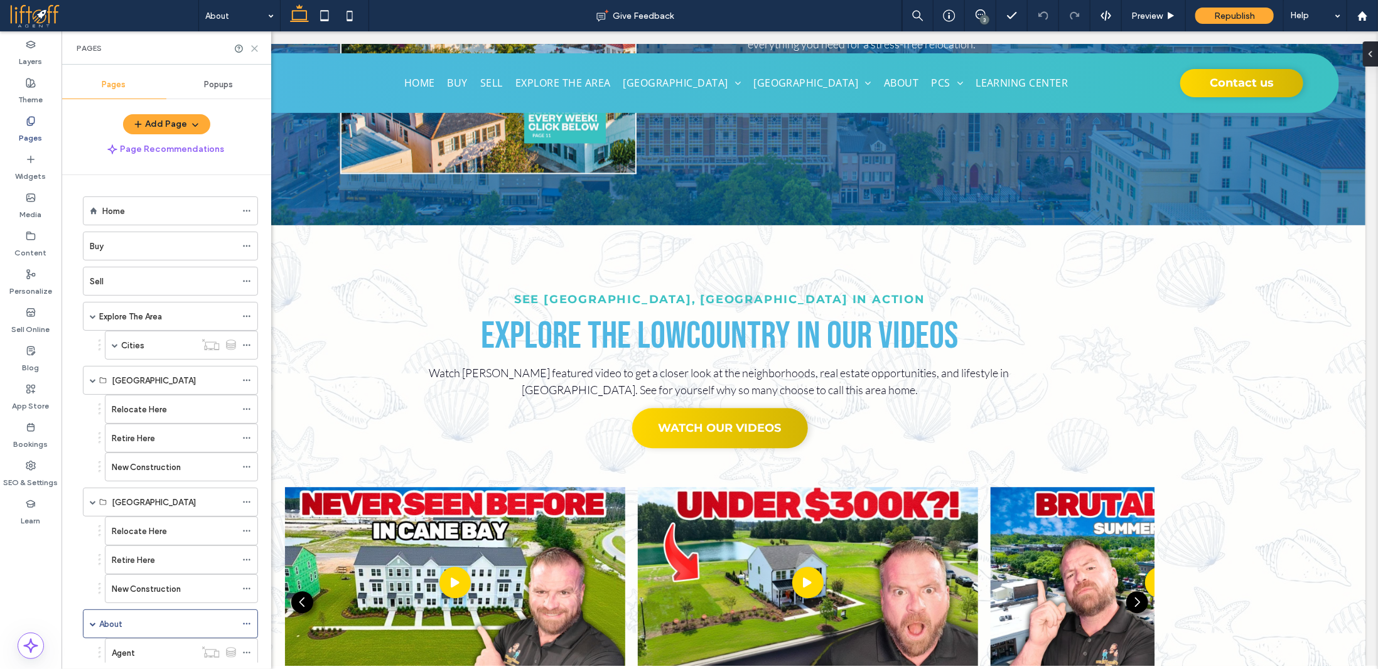
click at [254, 48] on icon at bounding box center [254, 48] width 9 height 9
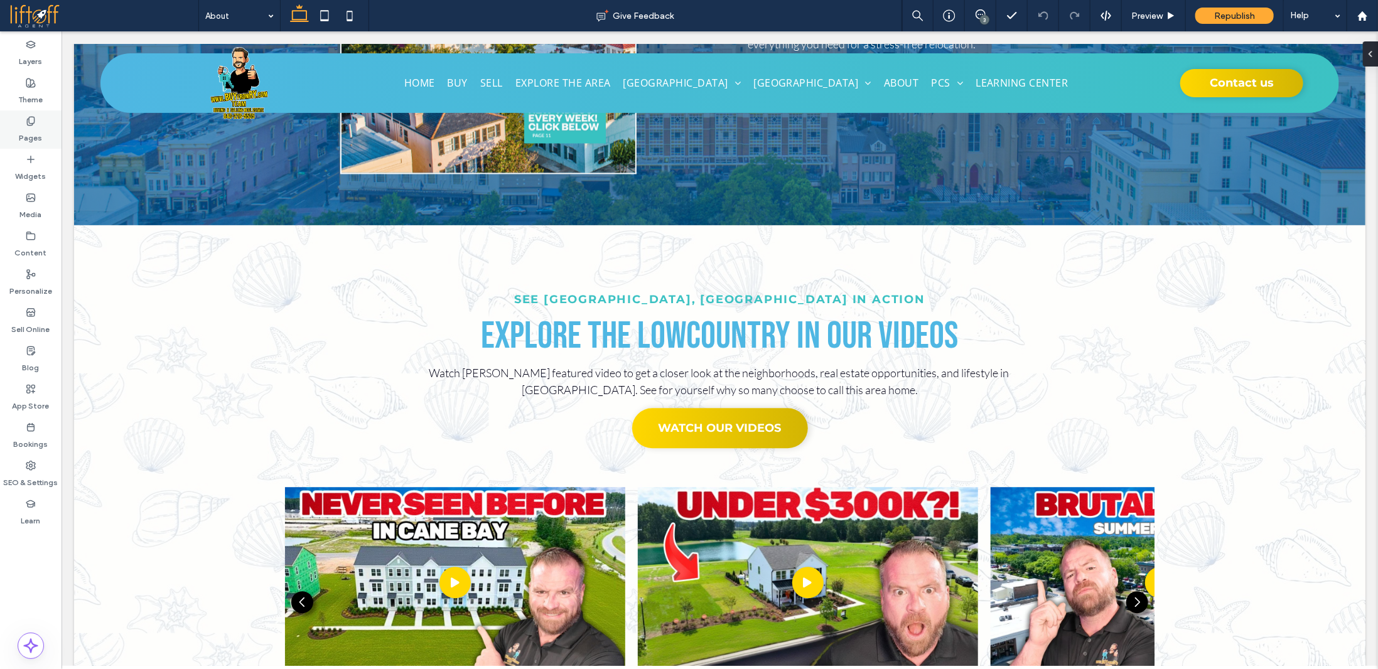
click at [39, 129] on label "Pages" at bounding box center [30, 135] width 23 height 18
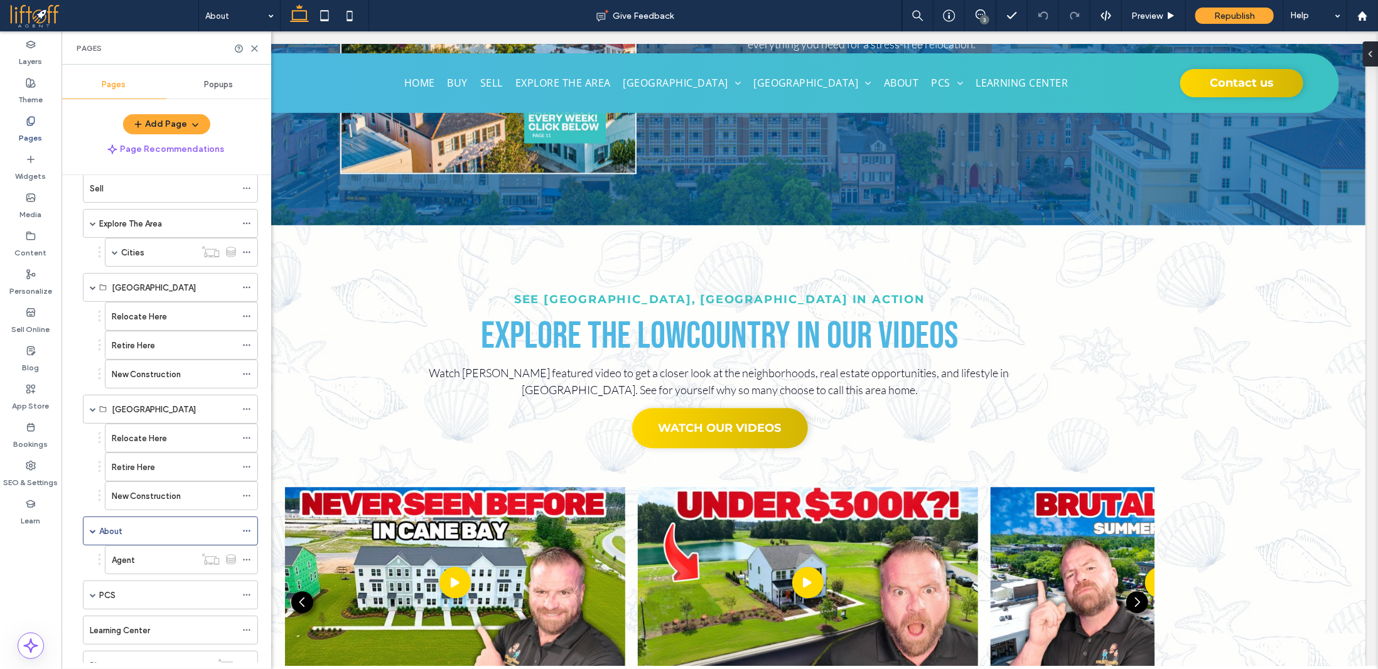
scroll to position [131, 0]
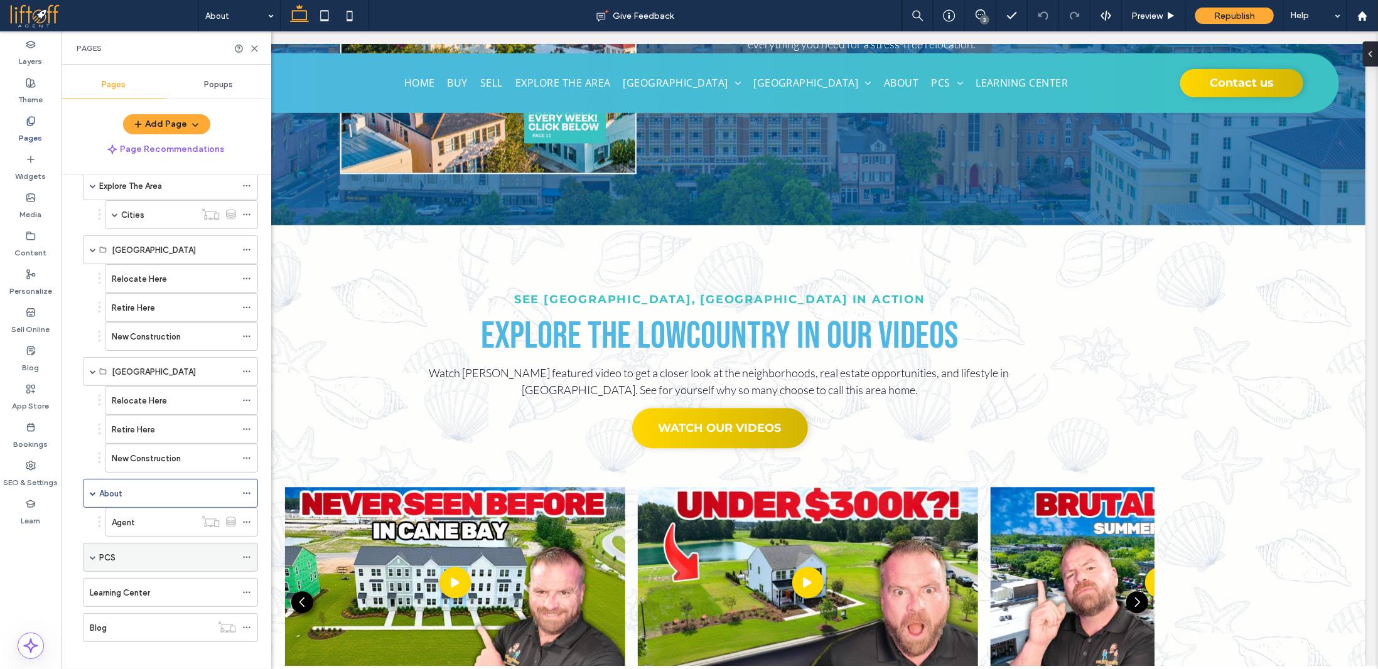
click at [167, 551] on div "PCS" at bounding box center [167, 557] width 137 height 13
click at [255, 50] on icon at bounding box center [254, 48] width 9 height 9
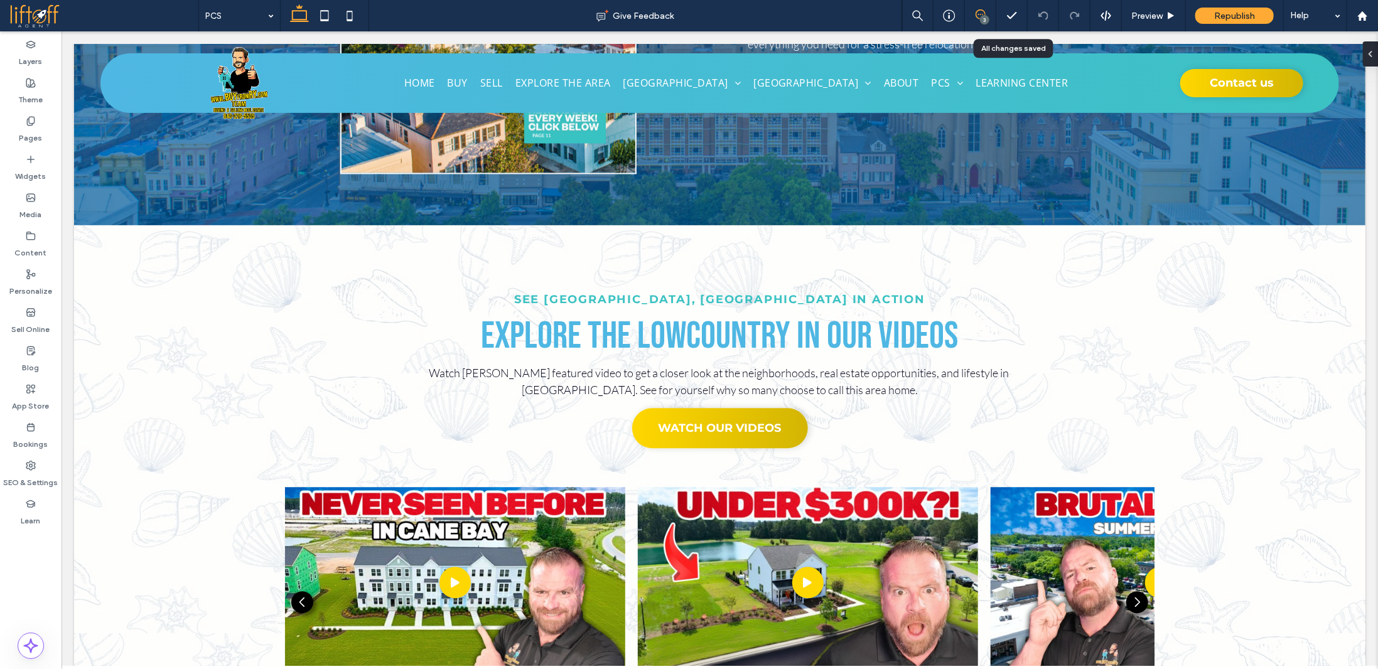
click at [988, 15] on span at bounding box center [980, 14] width 31 height 10
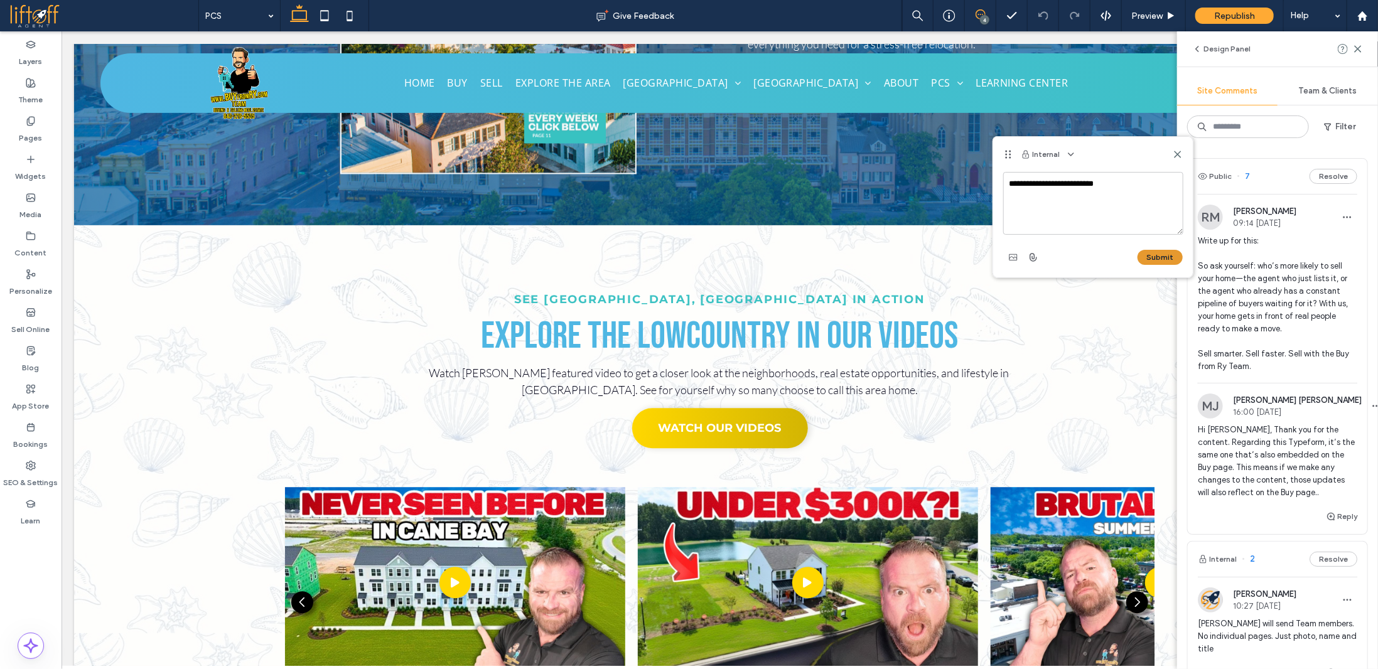
type textarea "**********"
click at [1164, 253] on button "Submit" at bounding box center [1160, 257] width 45 height 15
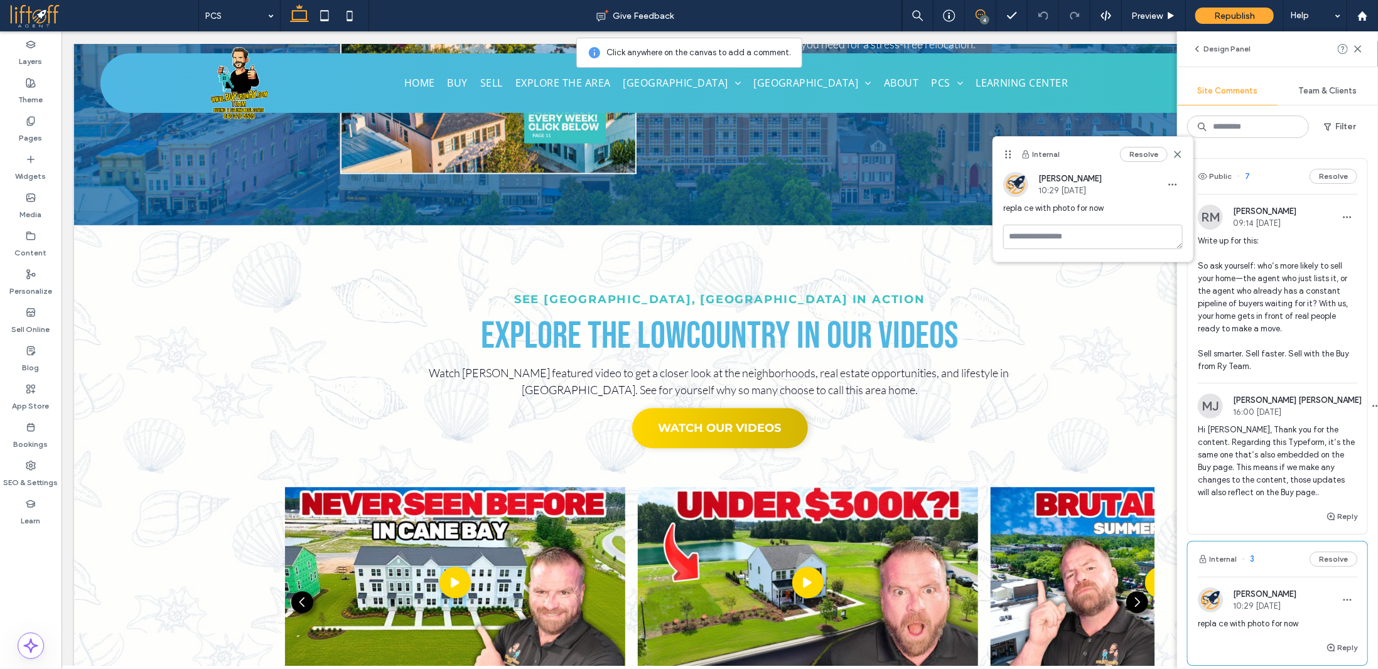
click at [1359, 49] on use at bounding box center [1358, 49] width 6 height 6
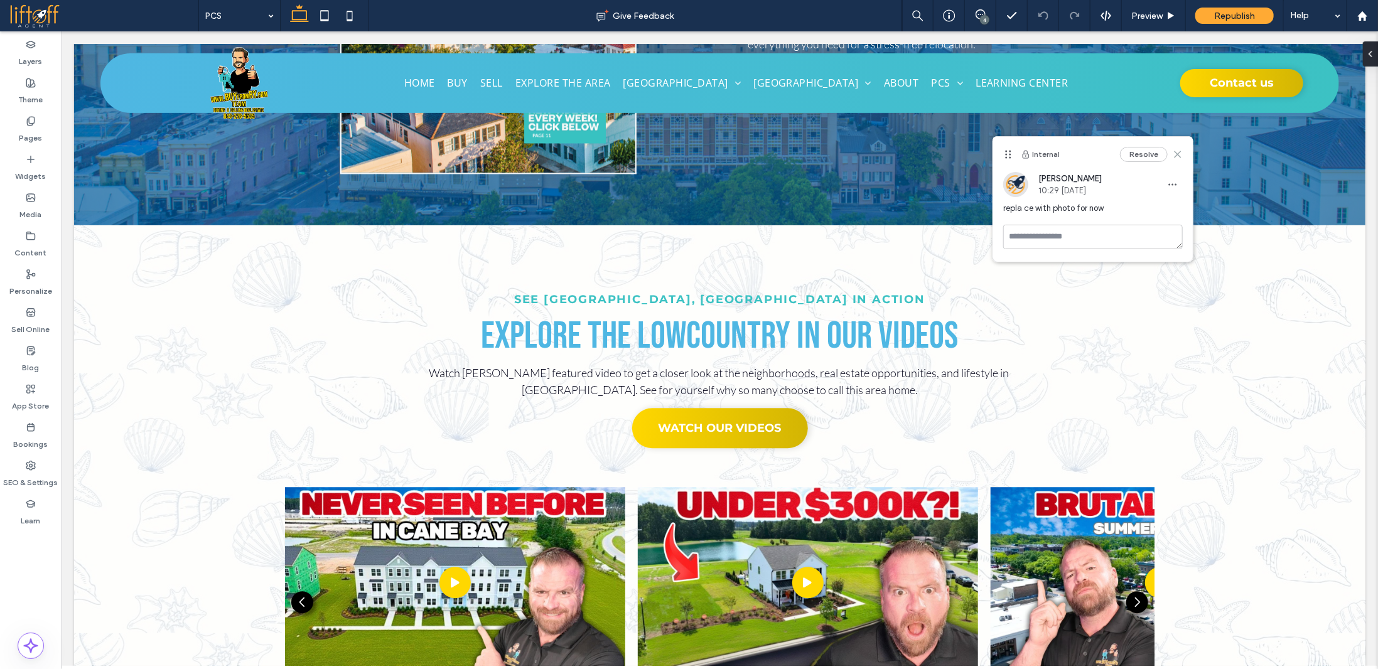
click at [1180, 151] on use at bounding box center [1178, 154] width 6 height 6
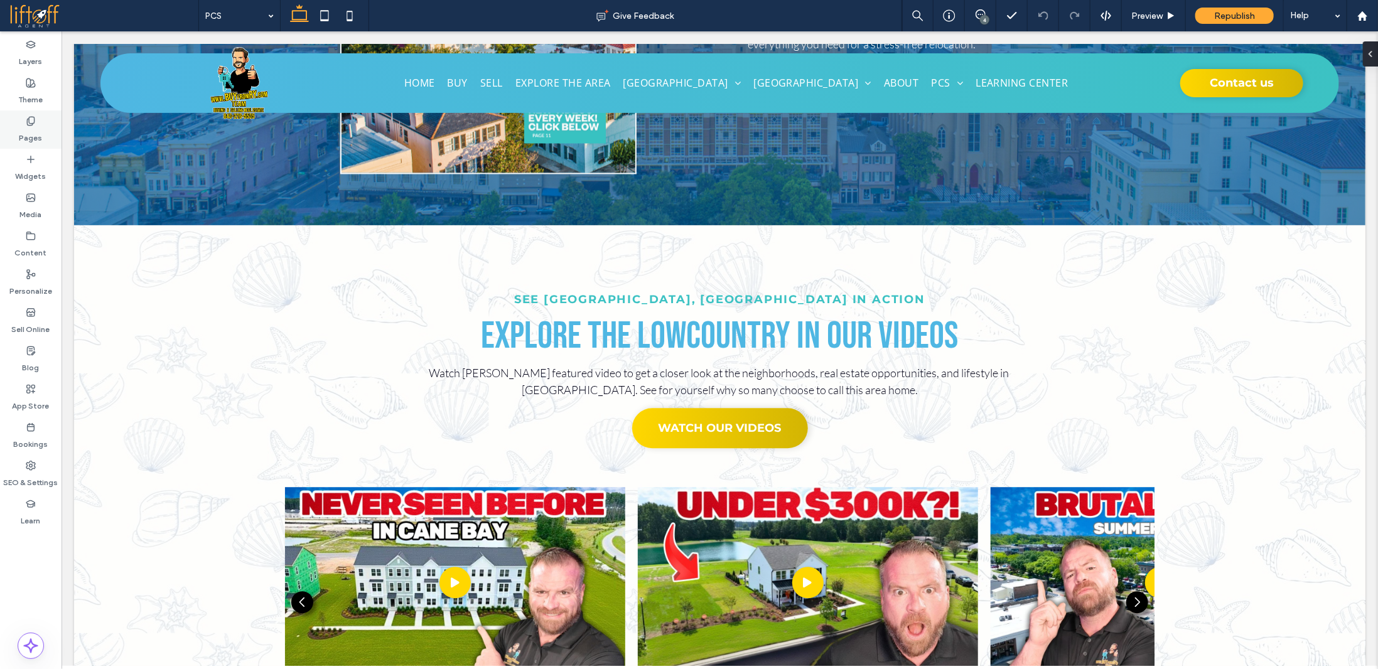
click at [20, 134] on label "Pages" at bounding box center [30, 135] width 23 height 18
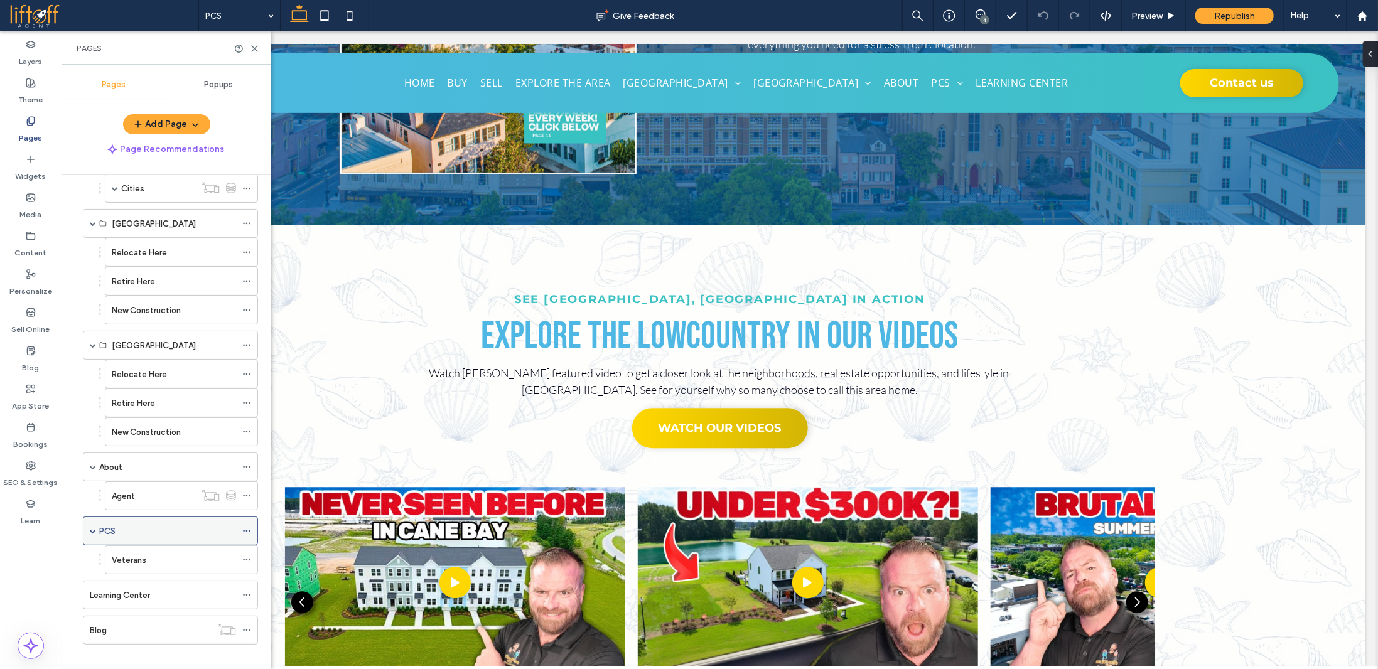
scroll to position [159, 0]
click at [164, 587] on div "Learning Center" at bounding box center [163, 593] width 146 height 13
click at [167, 548] on div at bounding box center [689, 334] width 1378 height 669
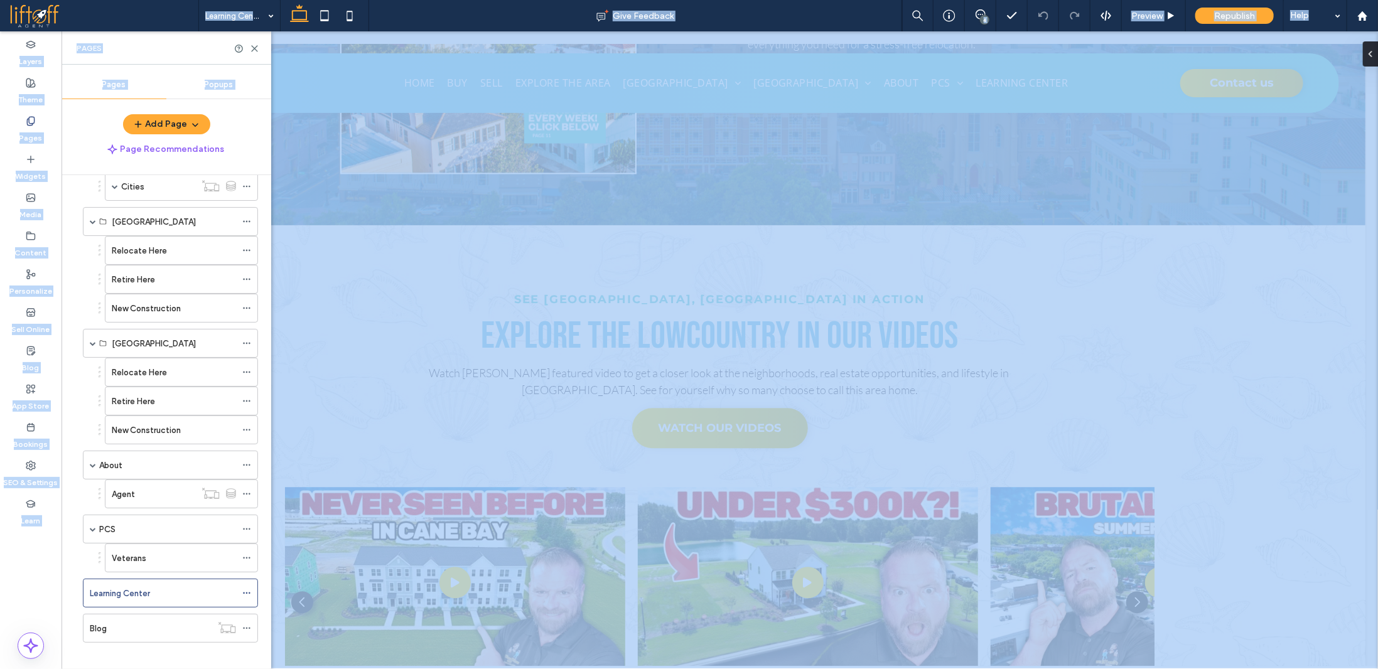
click at [167, 548] on div at bounding box center [689, 334] width 1378 height 669
click at [175, 552] on div "Veterans" at bounding box center [174, 558] width 124 height 13
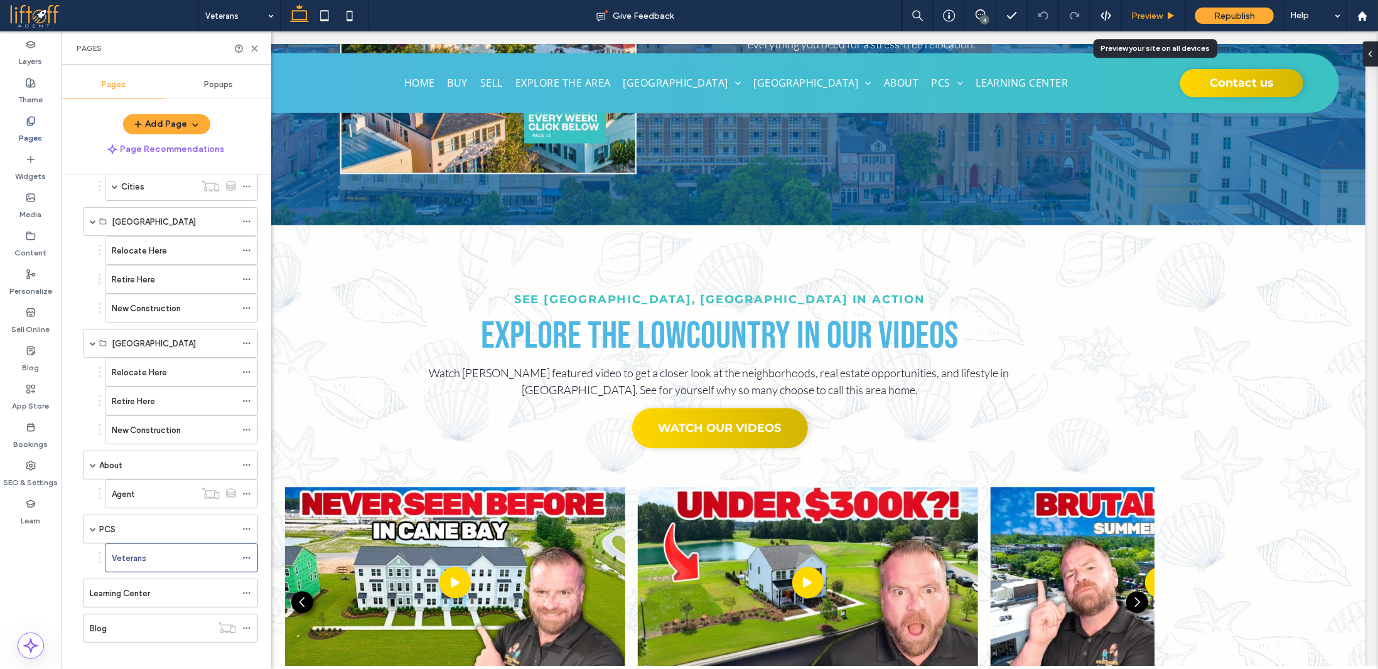
click at [1151, 9] on div "Preview" at bounding box center [1154, 15] width 64 height 31
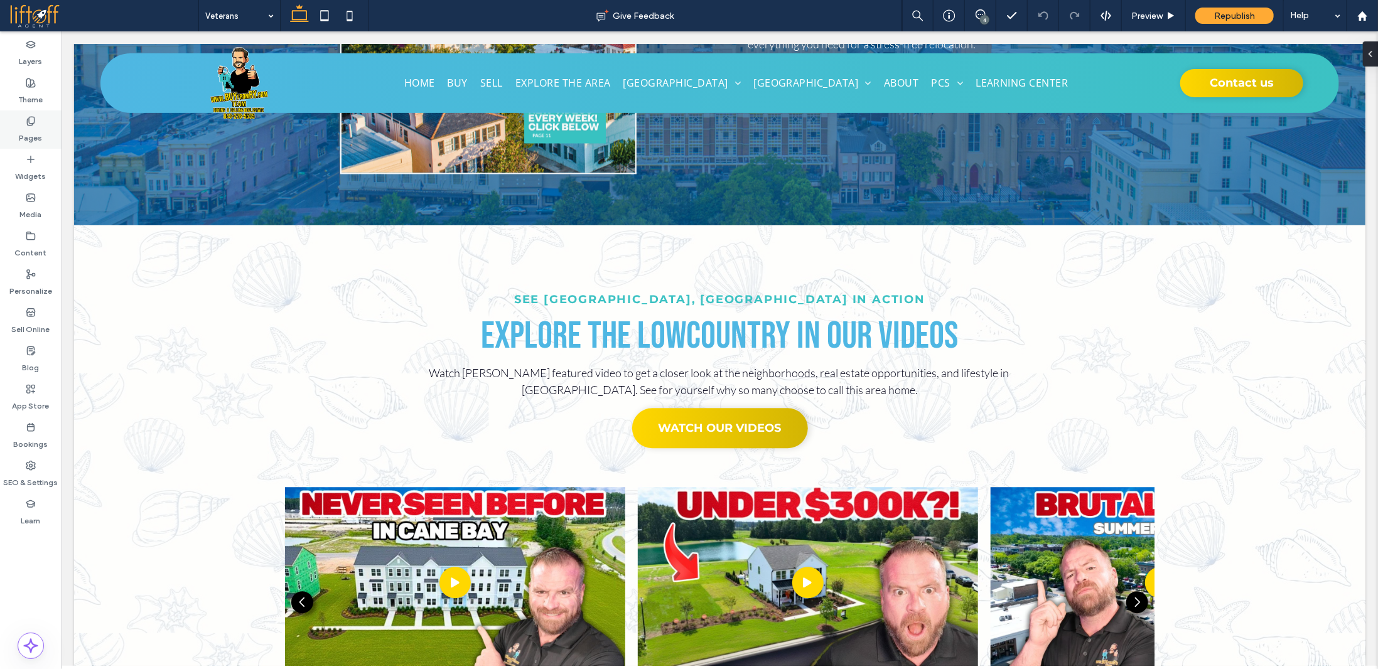
click at [38, 132] on label "Pages" at bounding box center [30, 135] width 23 height 18
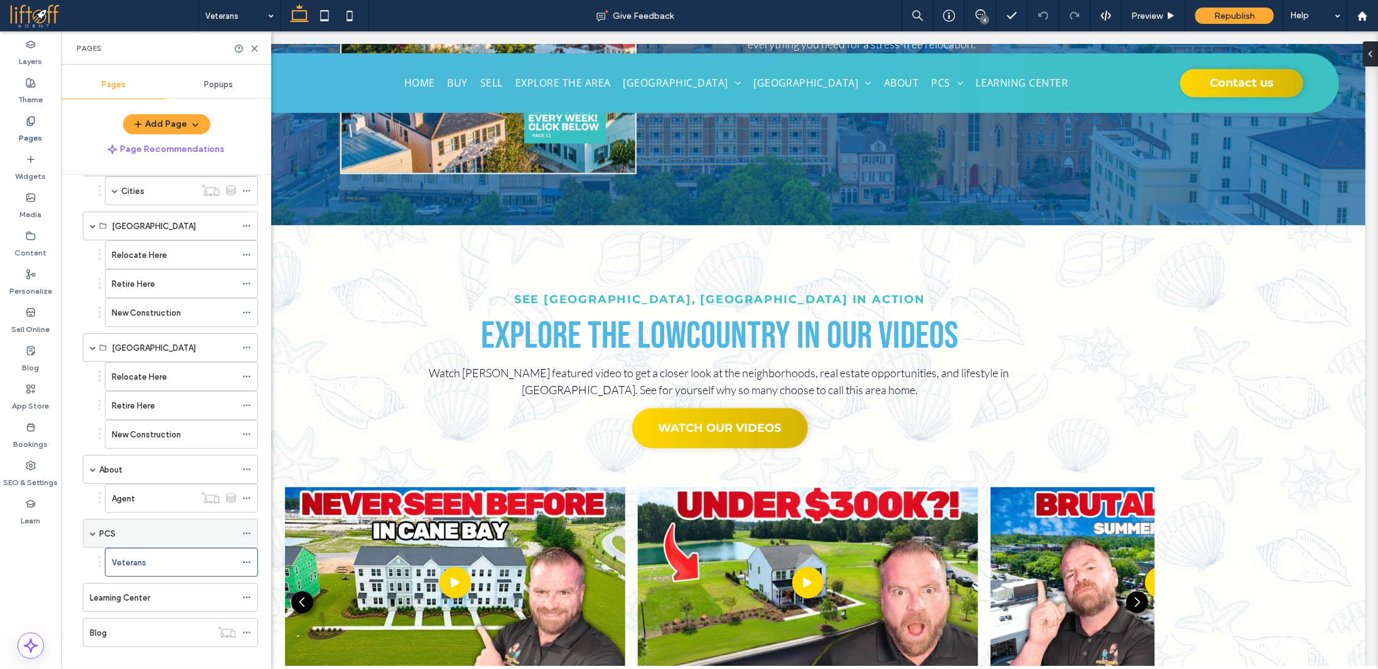
scroll to position [159, 0]
click at [139, 584] on label "Learning Center" at bounding box center [120, 594] width 60 height 22
click at [257, 46] on use at bounding box center [255, 49] width 6 height 6
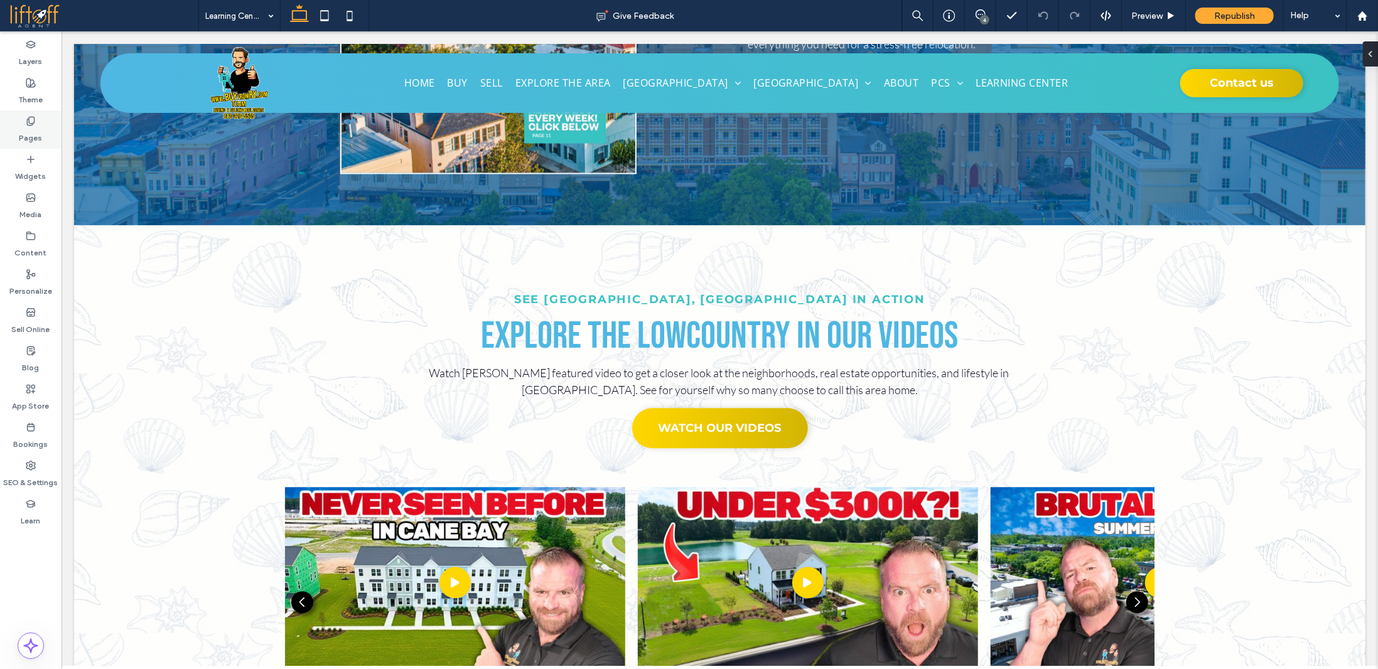
click at [33, 134] on label "Pages" at bounding box center [30, 135] width 23 height 18
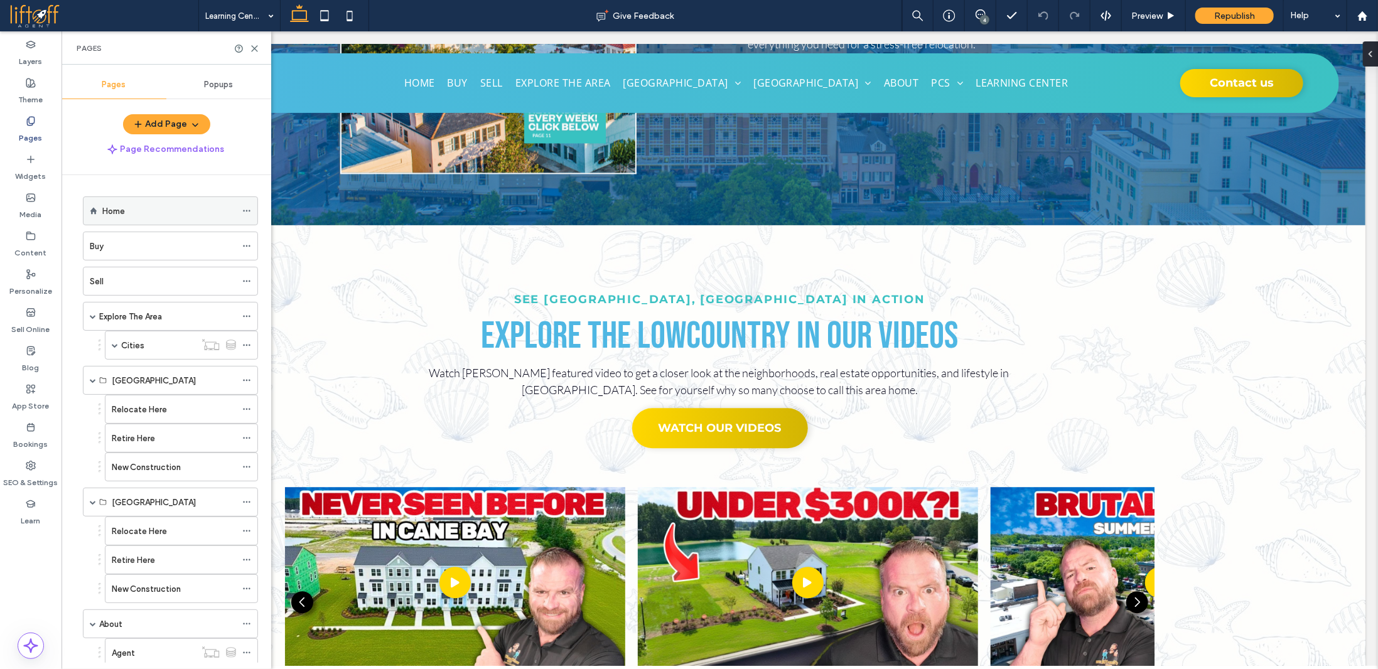
click at [143, 212] on div "Home" at bounding box center [169, 211] width 134 height 13
click at [254, 51] on div "Home Give Feedback 4 Preview Republish Help Design Panel Site Comments Team & C…" at bounding box center [689, 334] width 1378 height 669
click at [252, 50] on use at bounding box center [255, 49] width 6 height 6
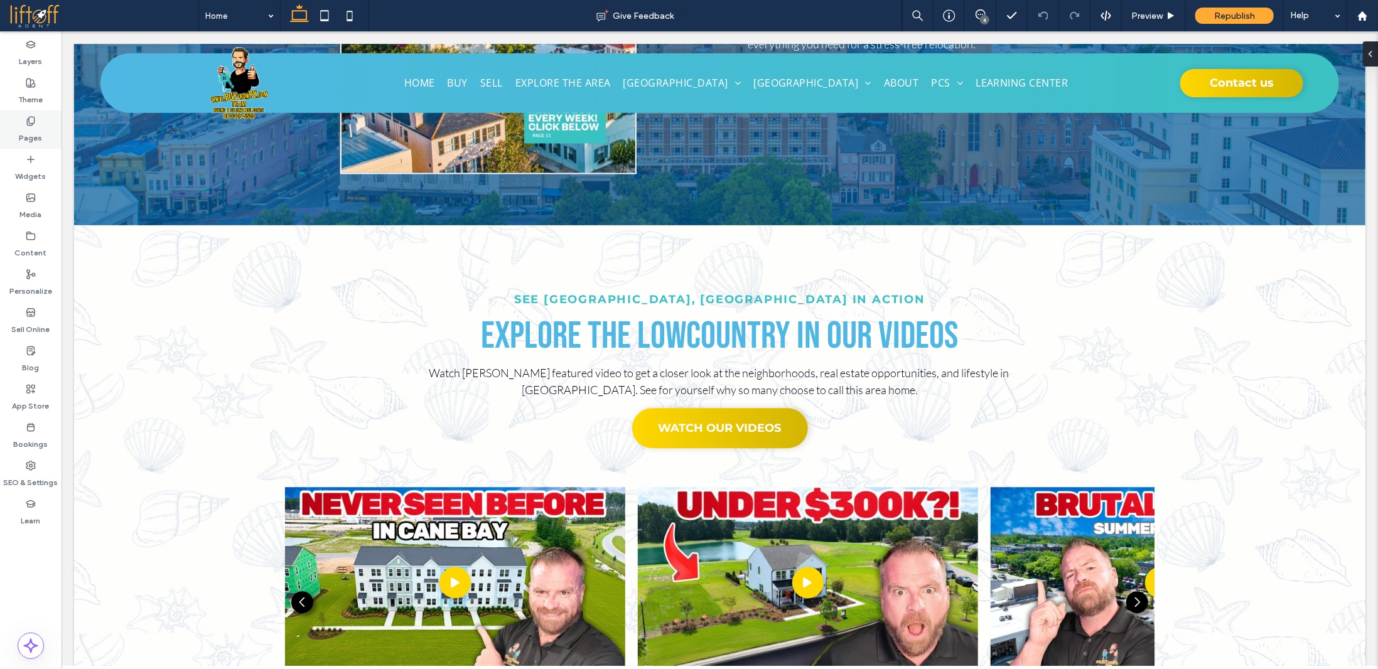
click at [54, 135] on div "Pages" at bounding box center [31, 129] width 62 height 38
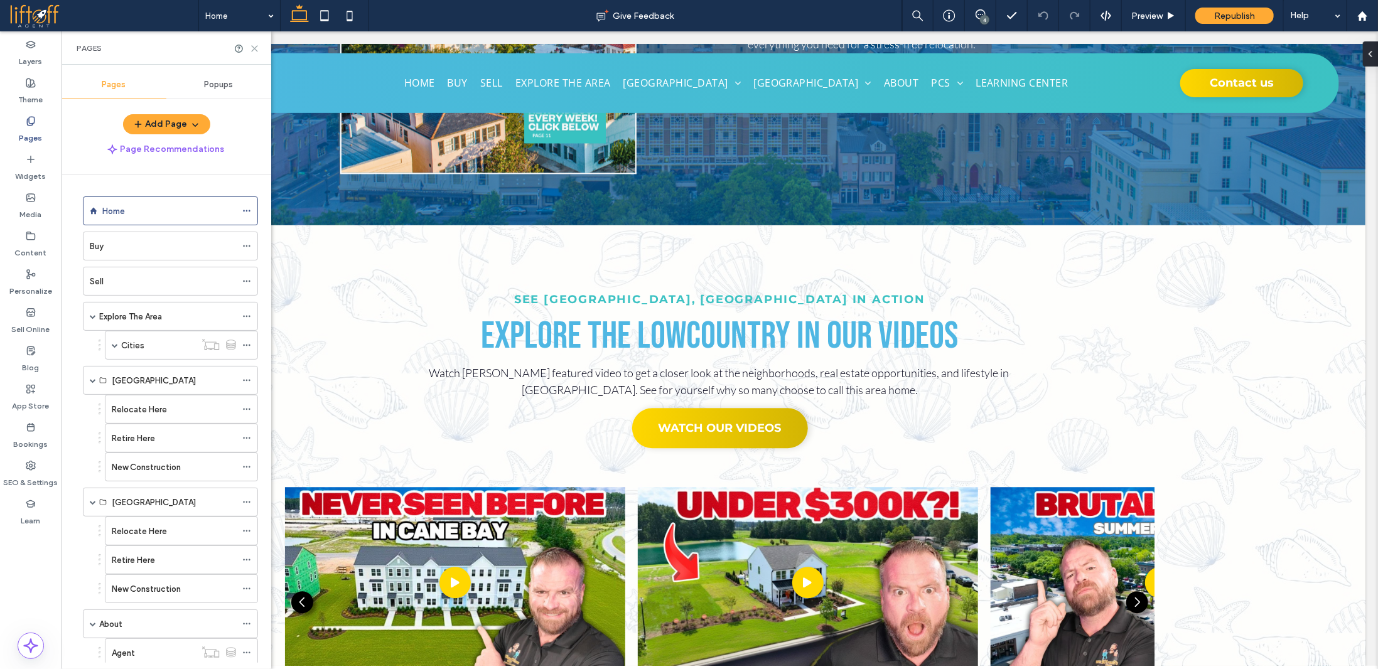
click at [253, 46] on icon at bounding box center [254, 48] width 9 height 9
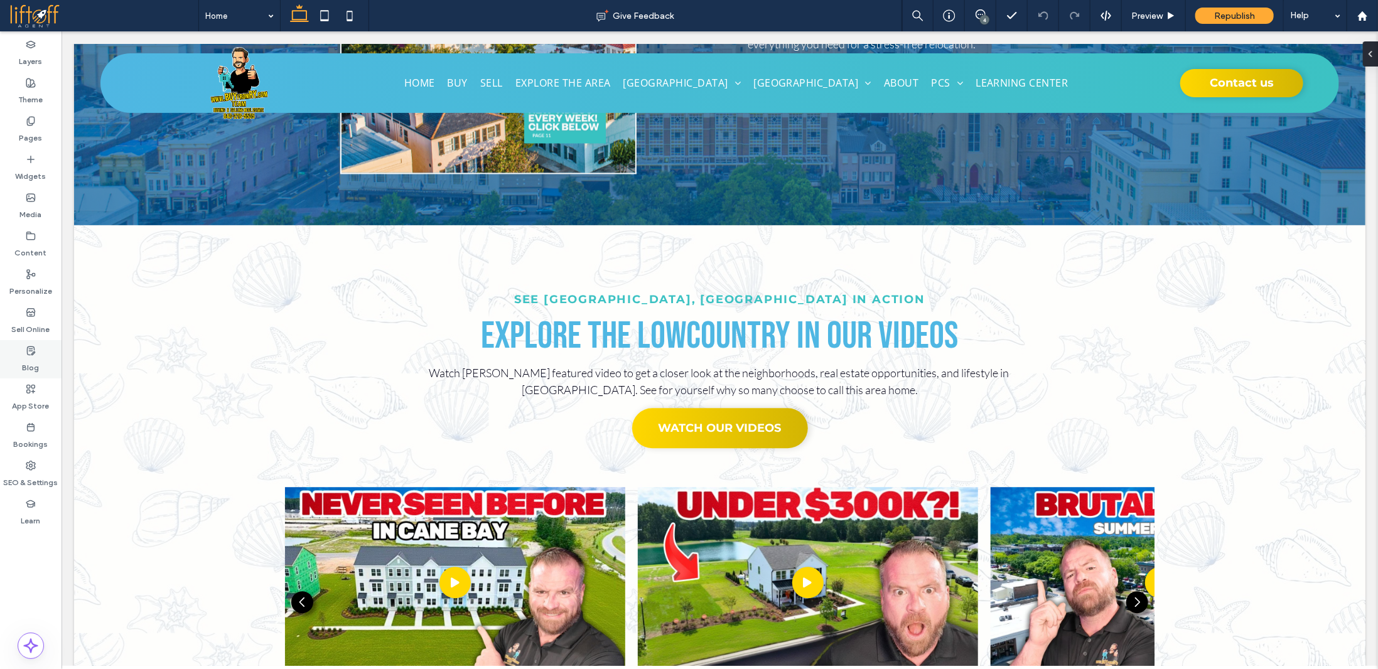
click at [34, 359] on label "Blog" at bounding box center [31, 365] width 17 height 18
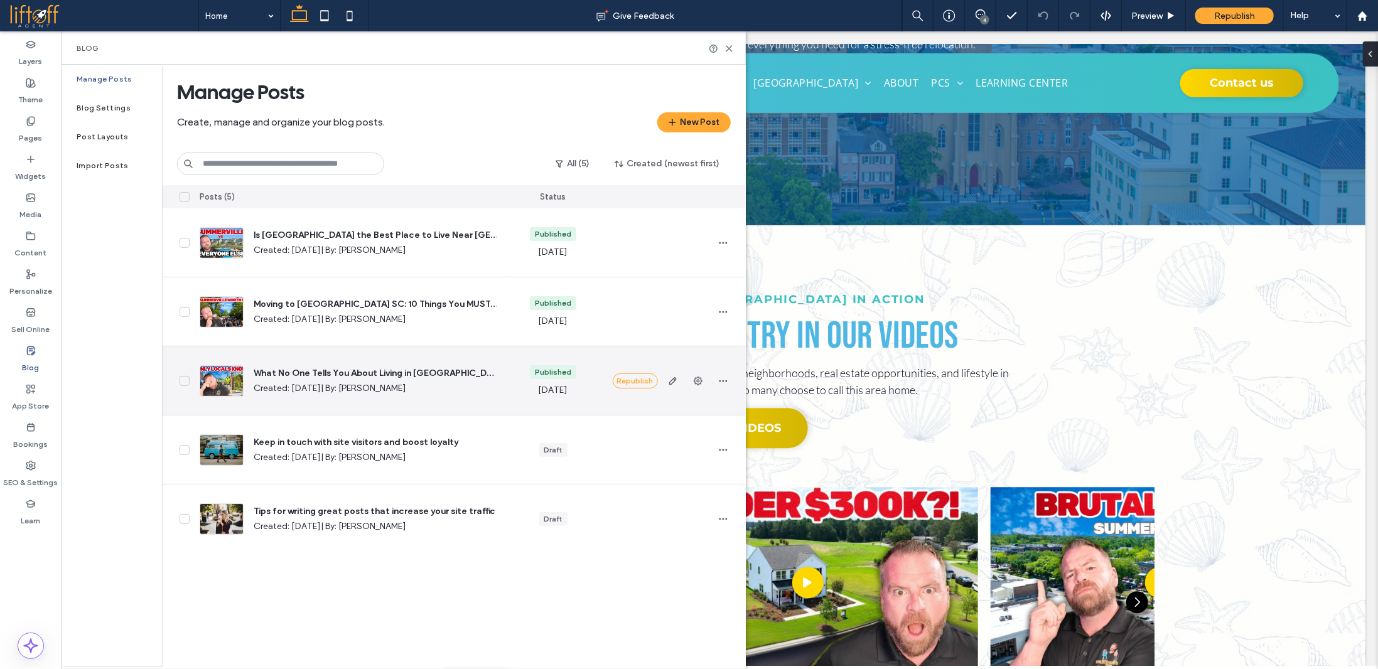
click at [432, 384] on span "Created: Sep 30, 2025 | By: Ryan McHugh" at bounding box center [375, 388] width 243 height 13
click at [722, 381] on use "button" at bounding box center [723, 381] width 8 height 2
click at [681, 418] on div "Preview" at bounding box center [677, 413] width 112 height 24
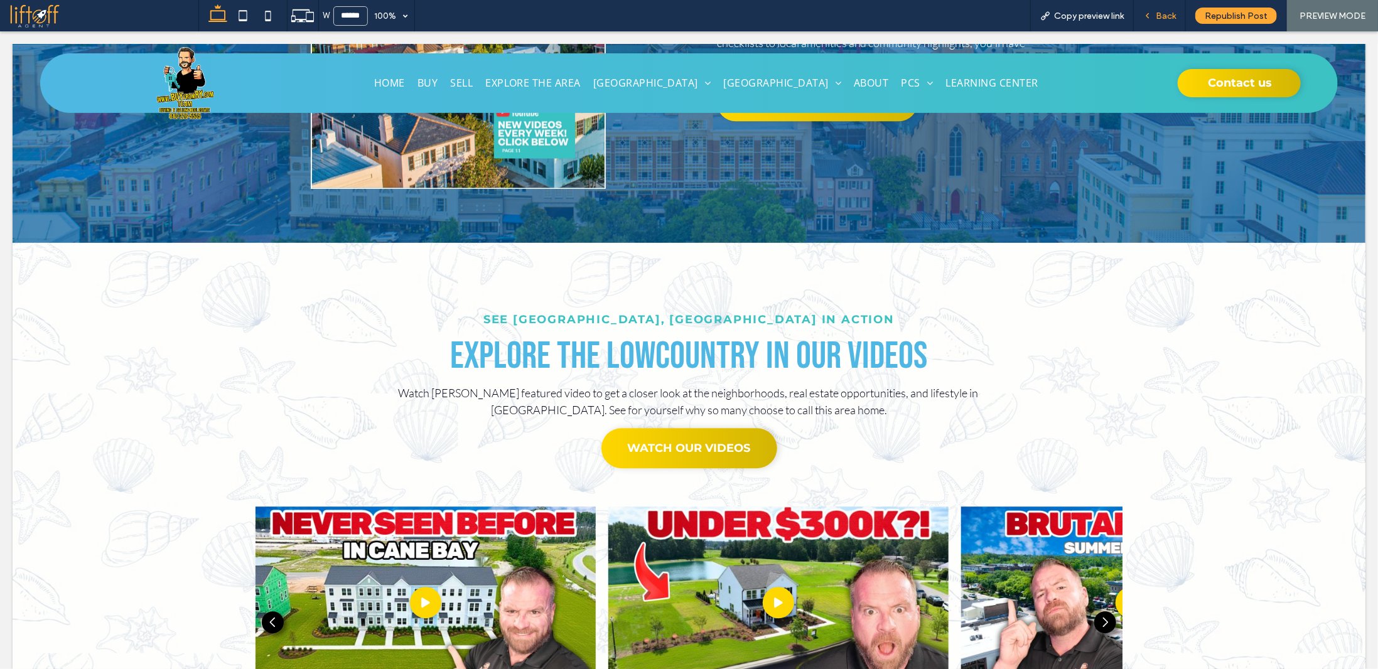
click at [1161, 18] on span "Back" at bounding box center [1166, 16] width 20 height 11
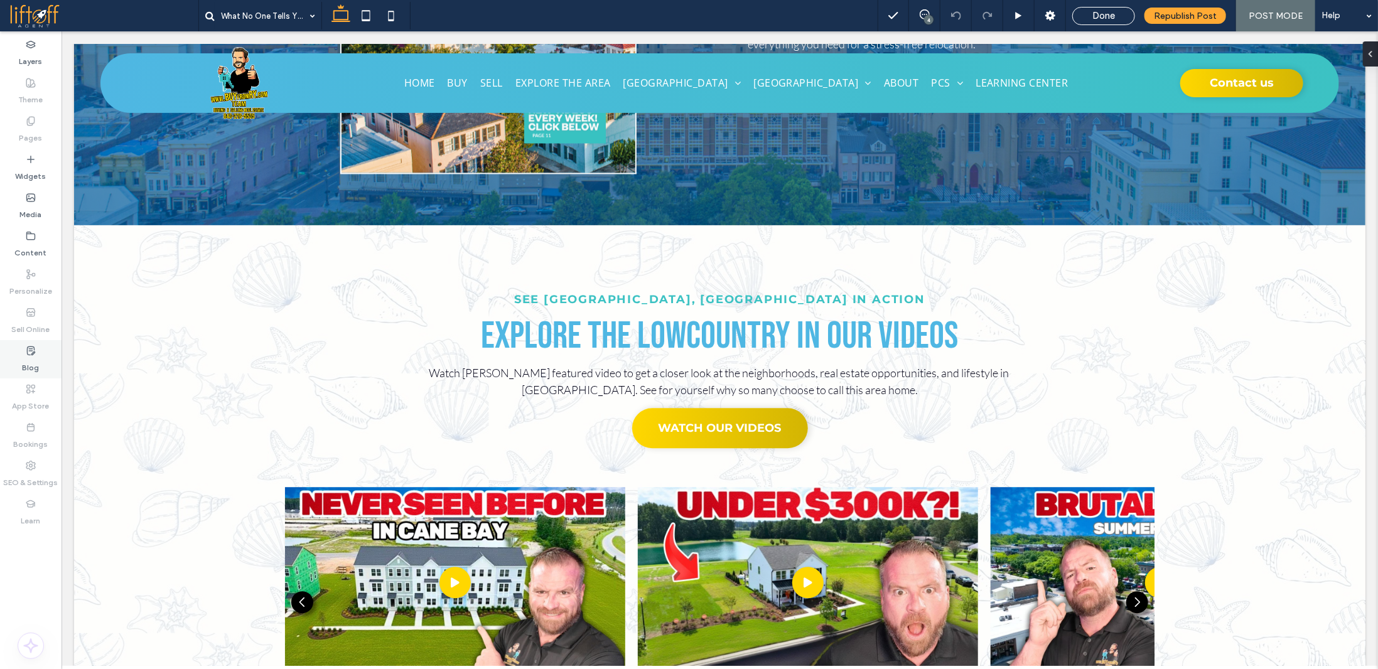
click at [30, 359] on label "Blog" at bounding box center [31, 365] width 17 height 18
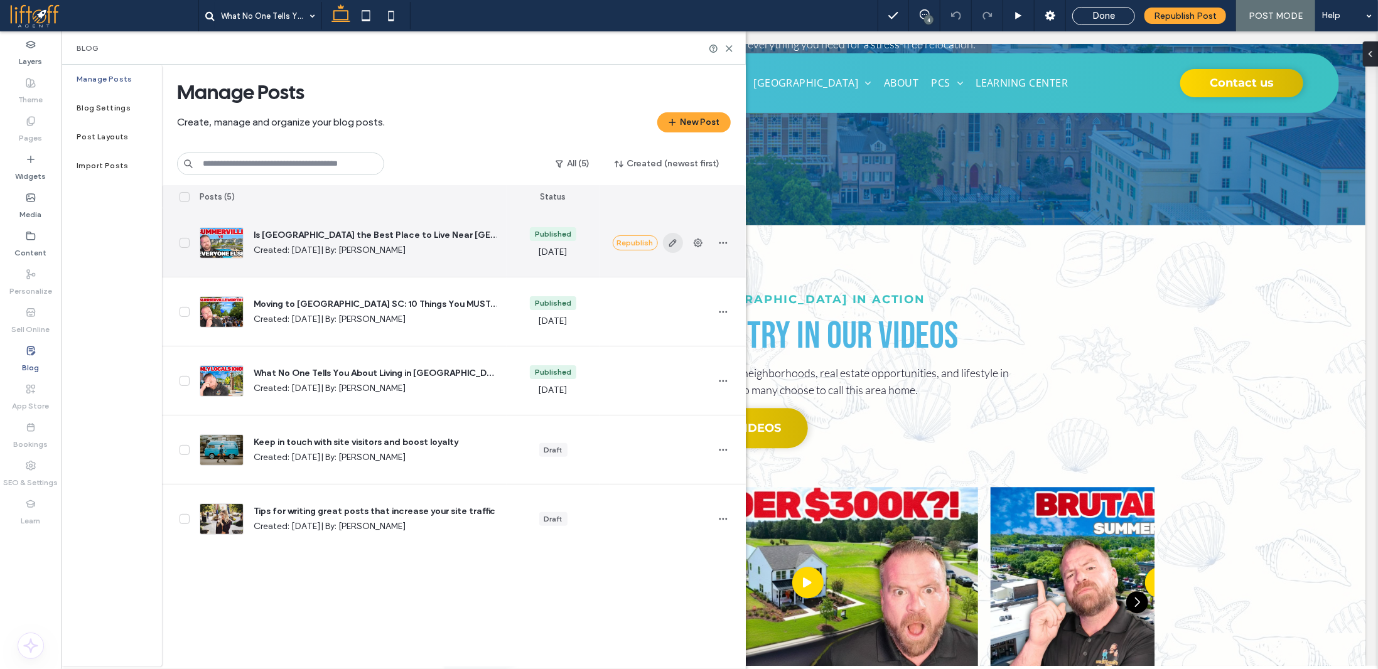
click at [671, 243] on use "button" at bounding box center [673, 243] width 8 height 8
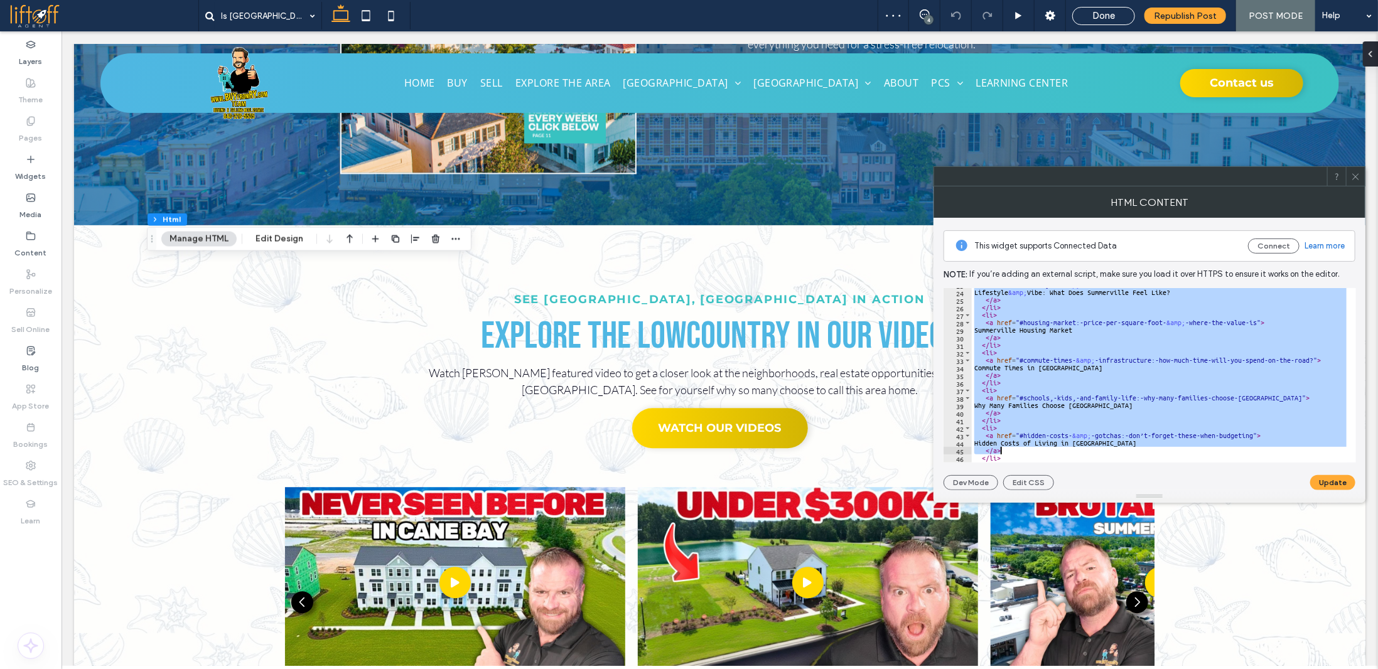
drag, startPoint x: 1109, startPoint y: 338, endPoint x: 1193, endPoint y: 494, distance: 176.7
click at [1192, 495] on div "**********" at bounding box center [1150, 344] width 432 height 316
type textarea "**********"
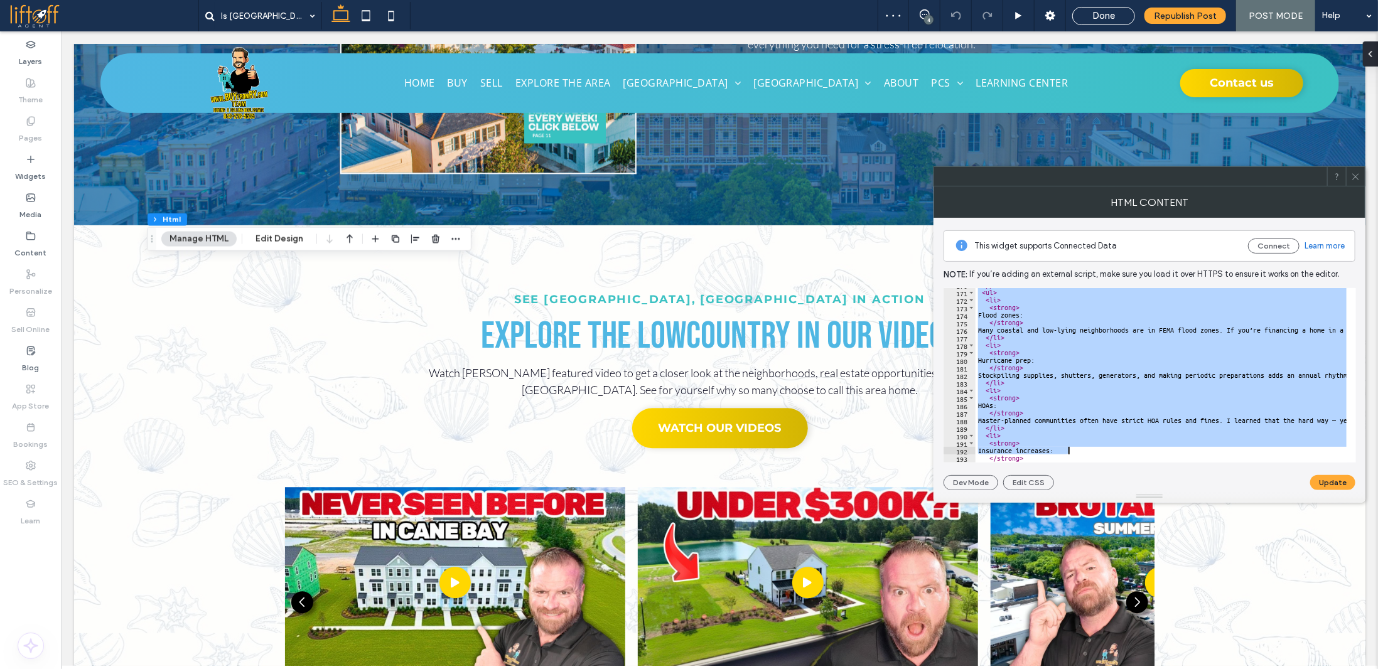
scroll to position [1279, 0]
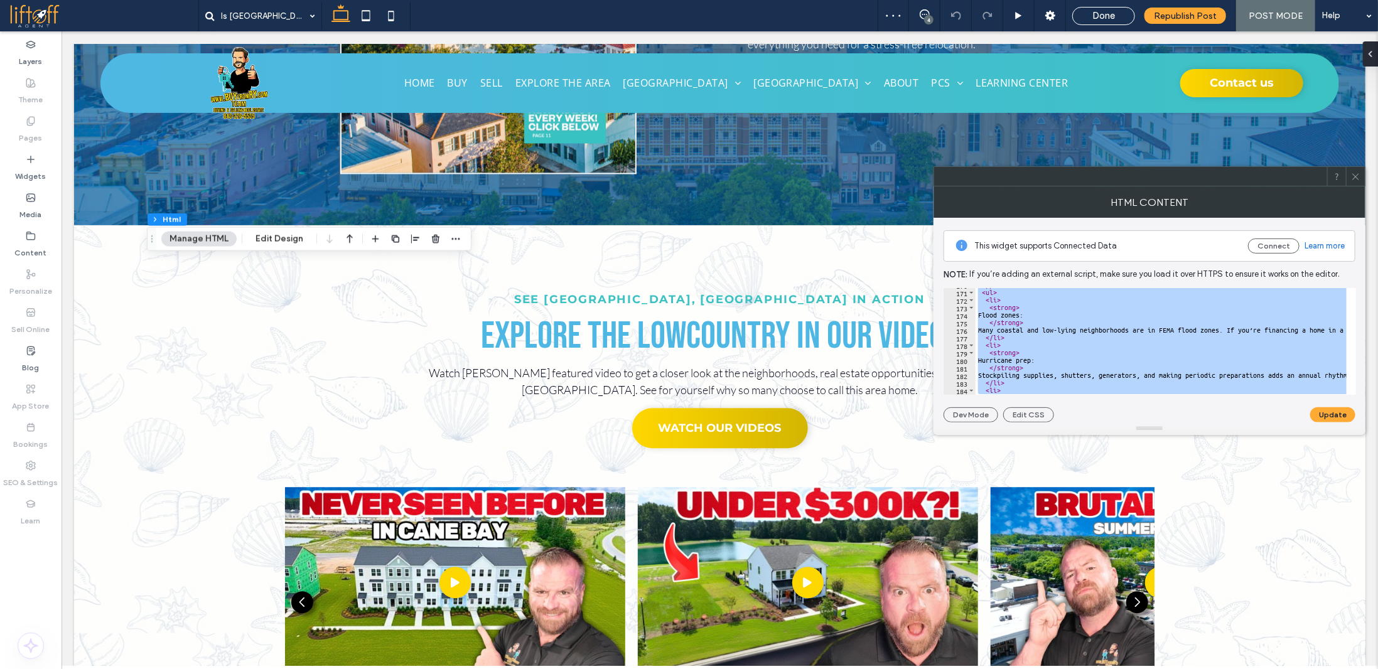
click at [1355, 176] on icon at bounding box center [1355, 176] width 9 height 9
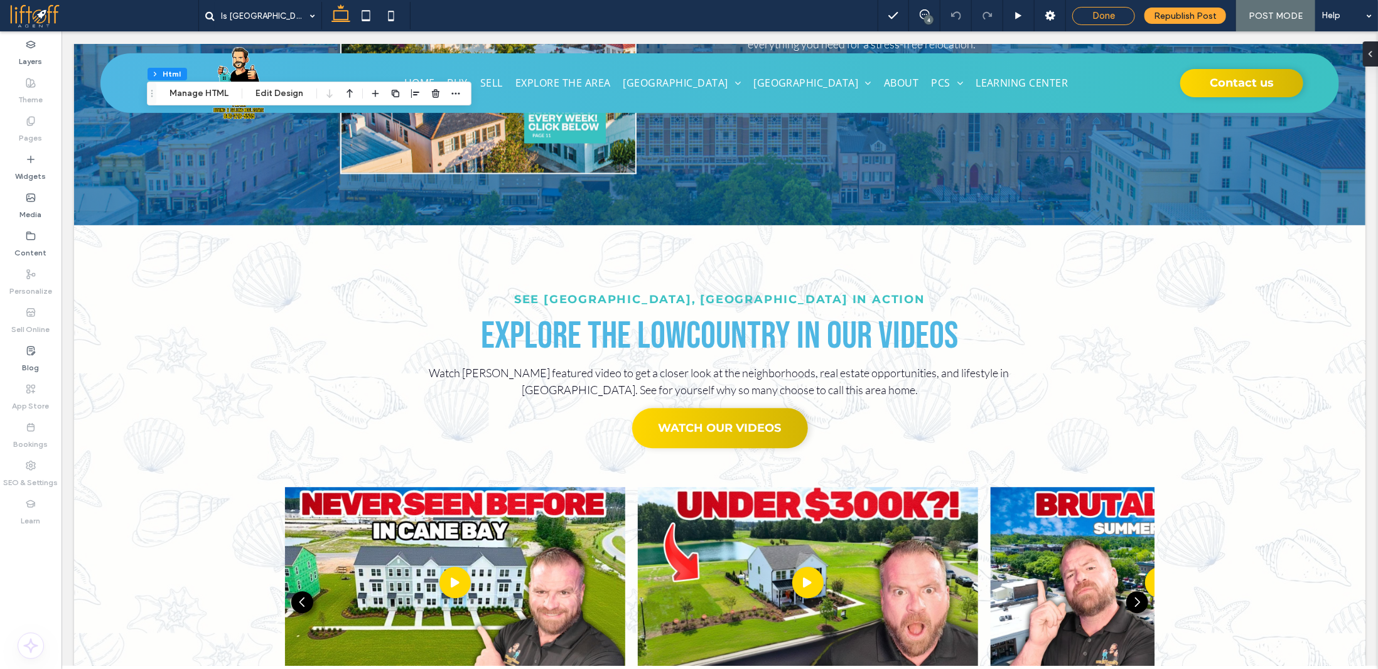
click at [1112, 16] on span "Done" at bounding box center [1103, 15] width 23 height 11
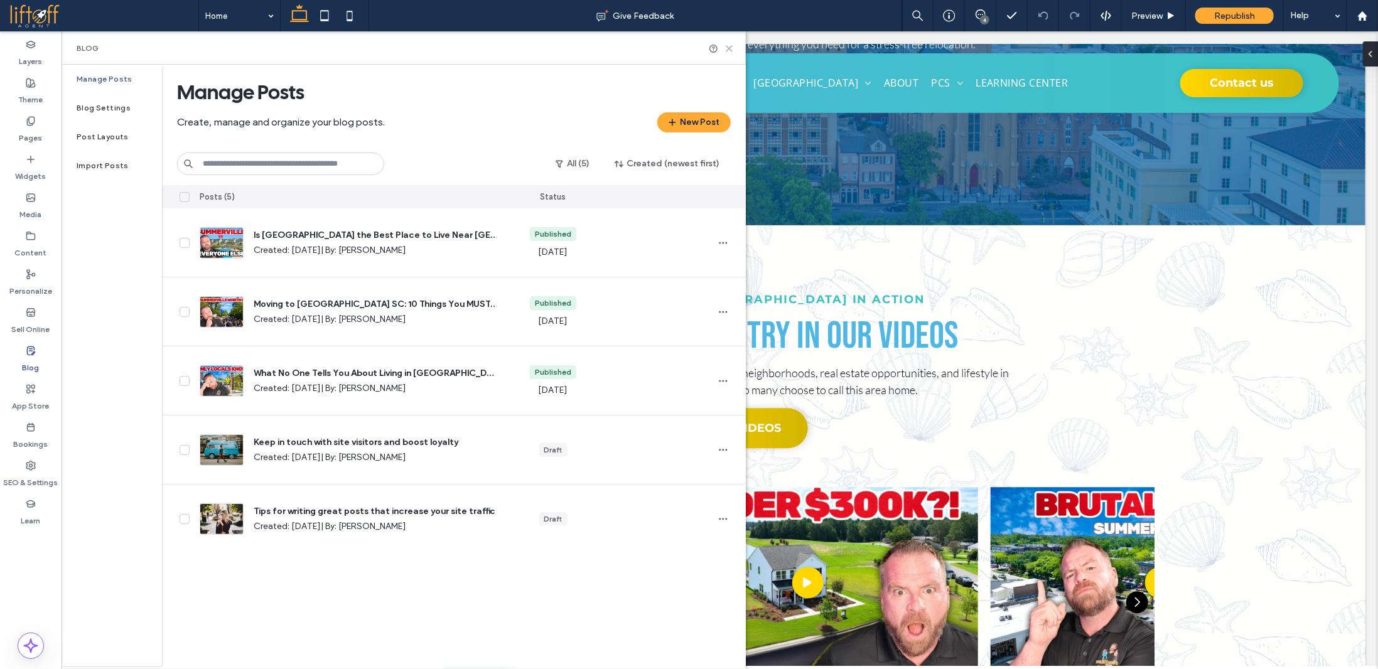
click at [726, 47] on icon at bounding box center [728, 48] width 9 height 9
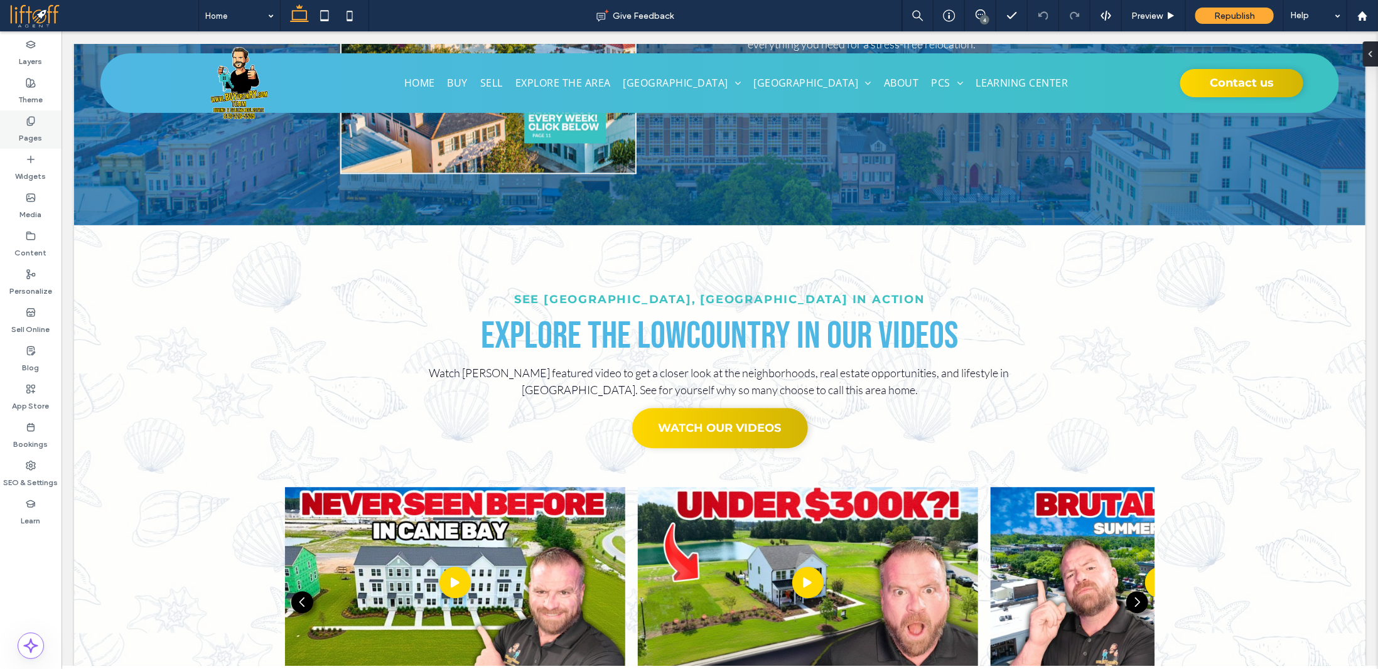
click at [29, 126] on icon at bounding box center [31, 121] width 10 height 10
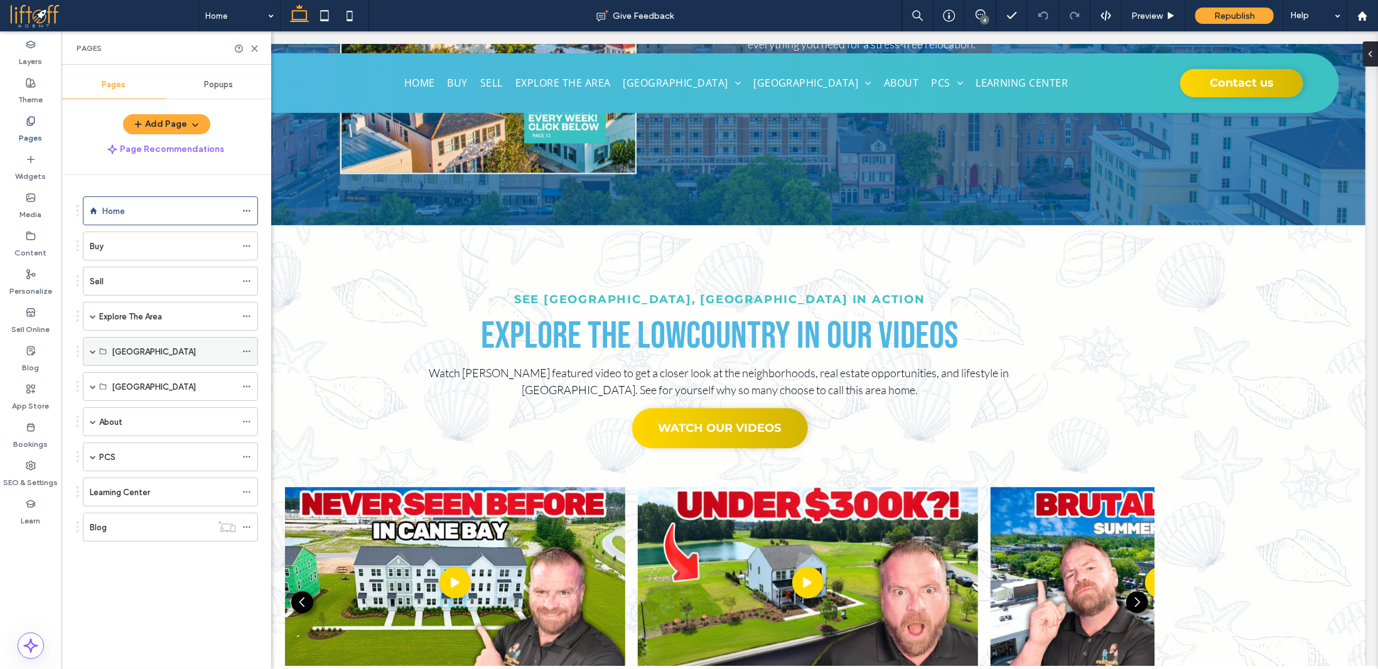
click at [94, 349] on span at bounding box center [93, 351] width 6 height 6
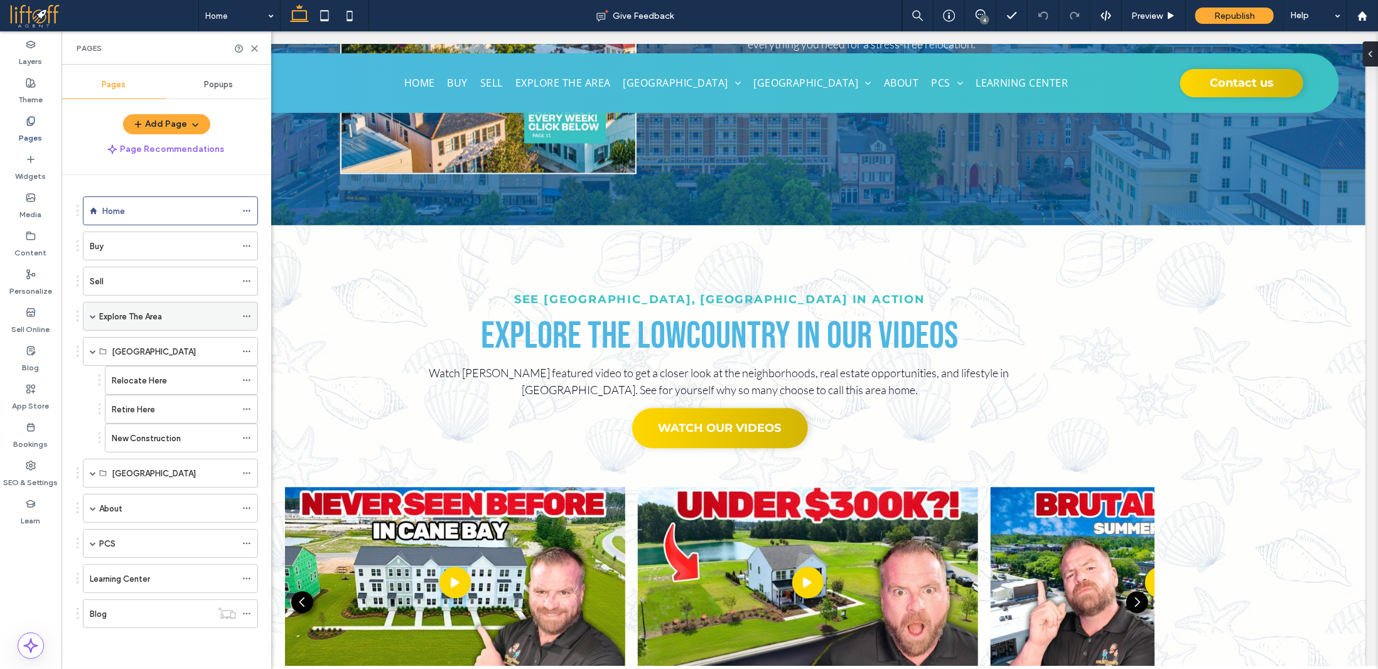
click at [94, 313] on span at bounding box center [93, 316] width 6 height 6
click at [92, 499] on span at bounding box center [93, 502] width 6 height 6
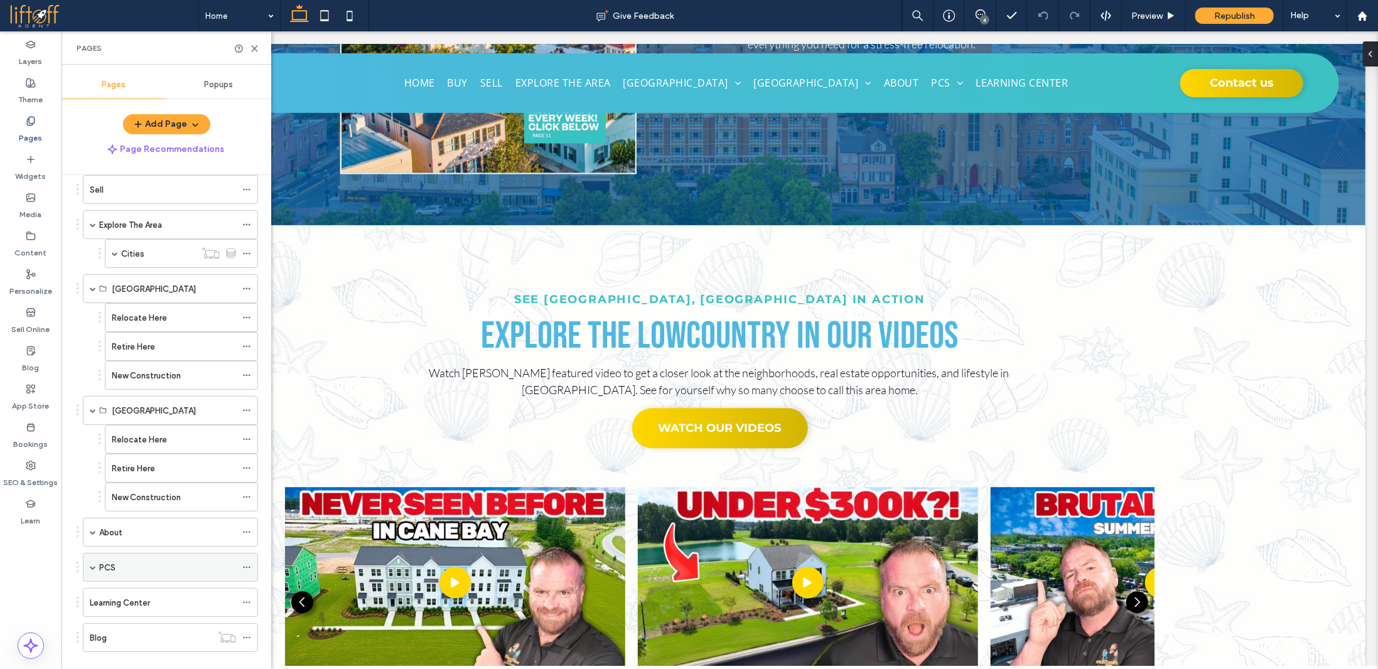
scroll to position [102, 0]
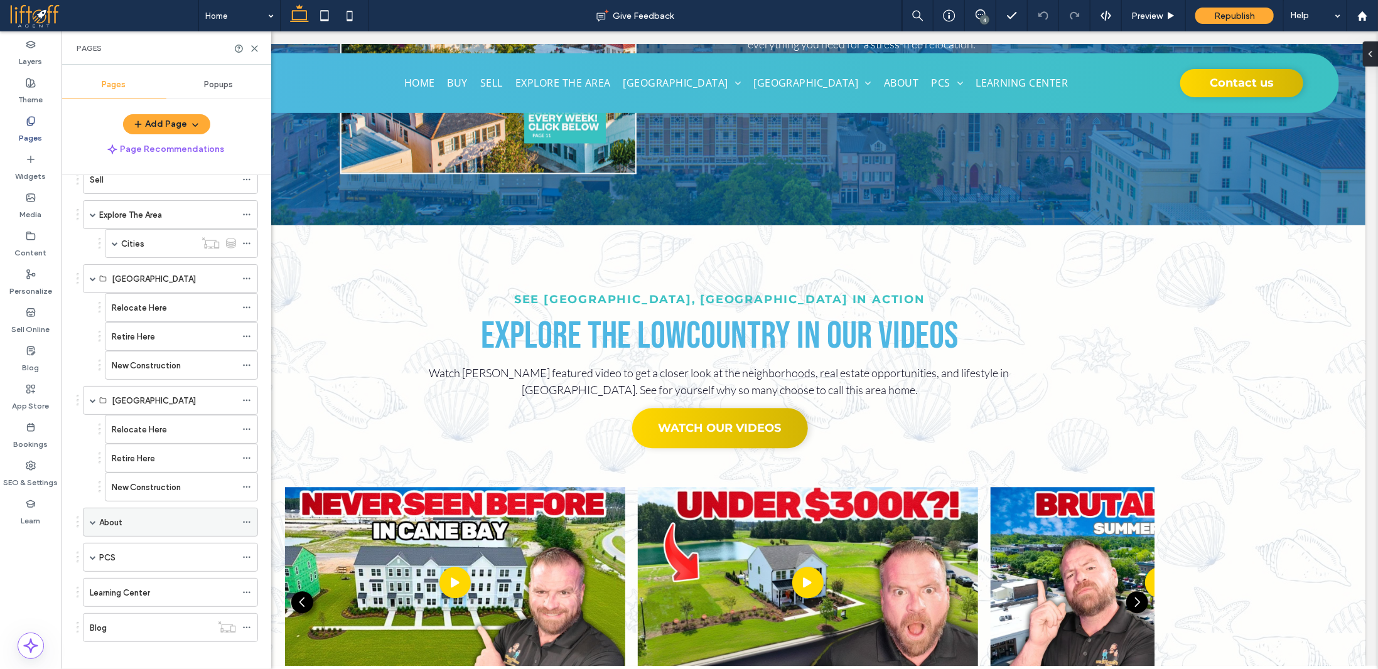
click at [89, 512] on div "About" at bounding box center [170, 522] width 175 height 29
click at [92, 519] on span at bounding box center [93, 522] width 6 height 6
click at [92, 552] on span at bounding box center [93, 558] width 6 height 28
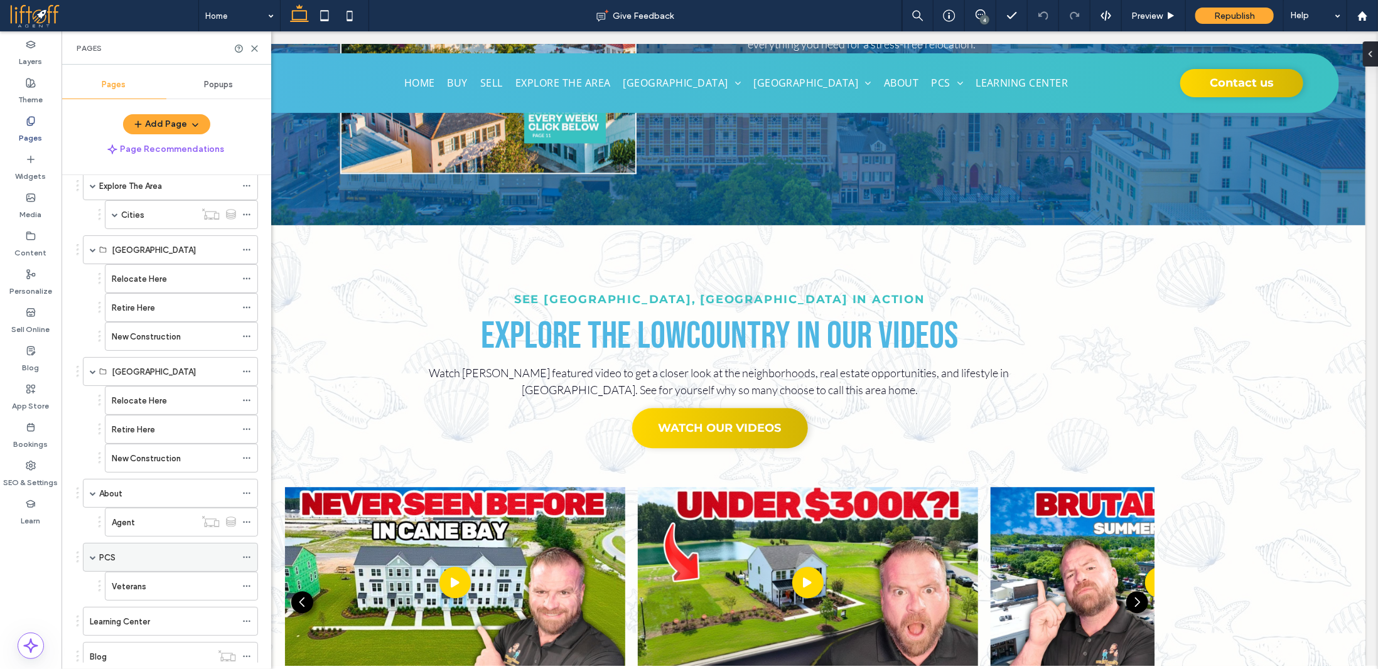
click at [94, 554] on span at bounding box center [93, 557] width 6 height 6
drag, startPoint x: 92, startPoint y: 488, endPoint x: 107, endPoint y: 386, distance: 102.9
click at [92, 490] on span at bounding box center [93, 493] width 6 height 6
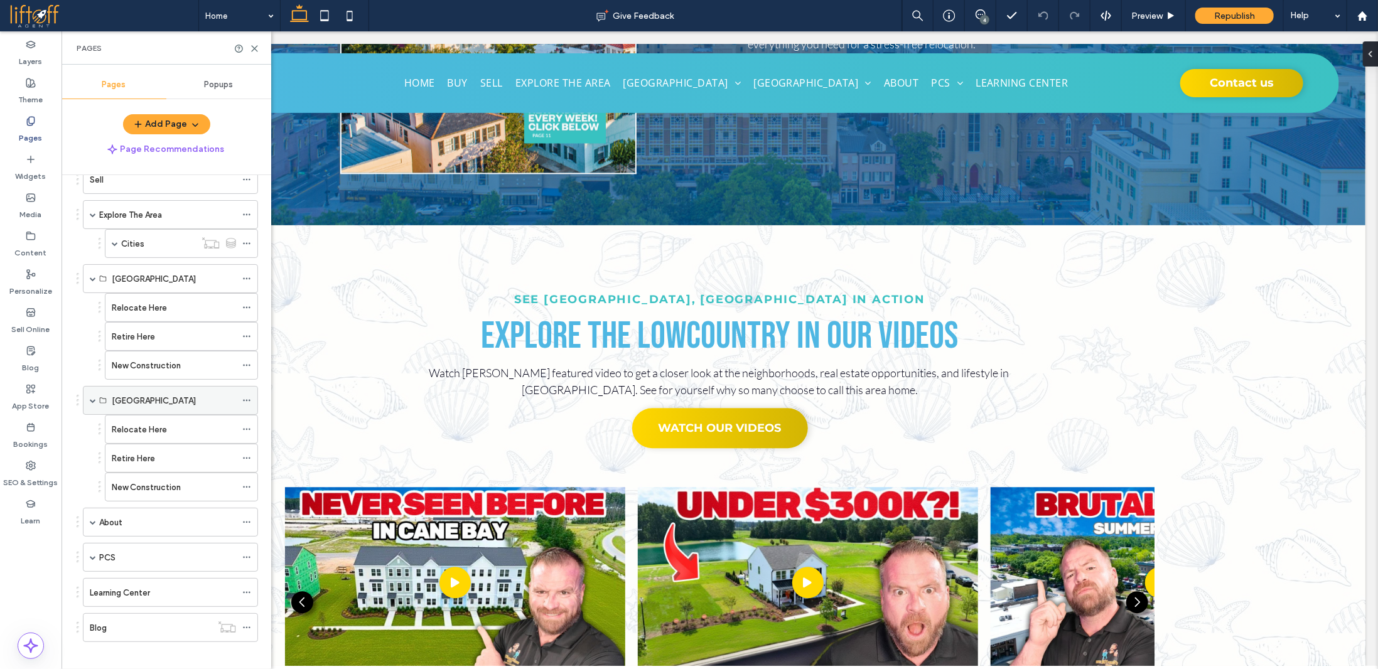
click at [93, 397] on span at bounding box center [93, 400] width 6 height 6
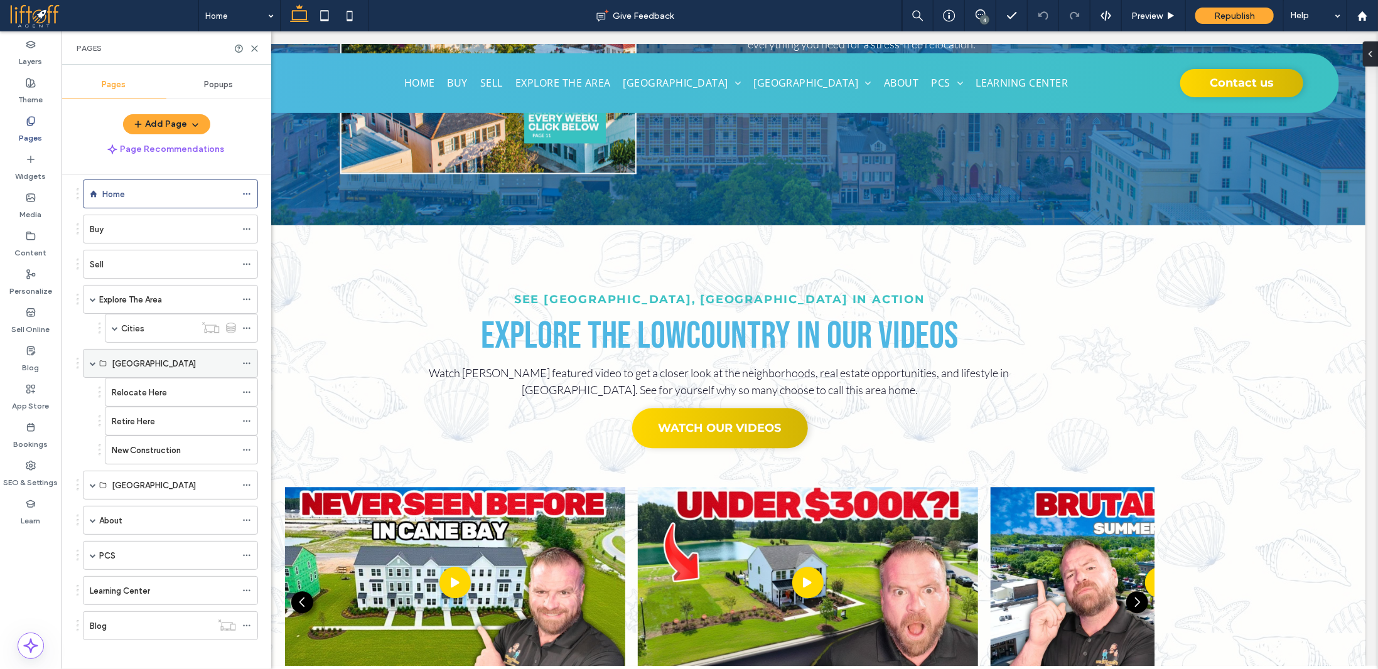
click at [93, 360] on span at bounding box center [93, 363] width 6 height 6
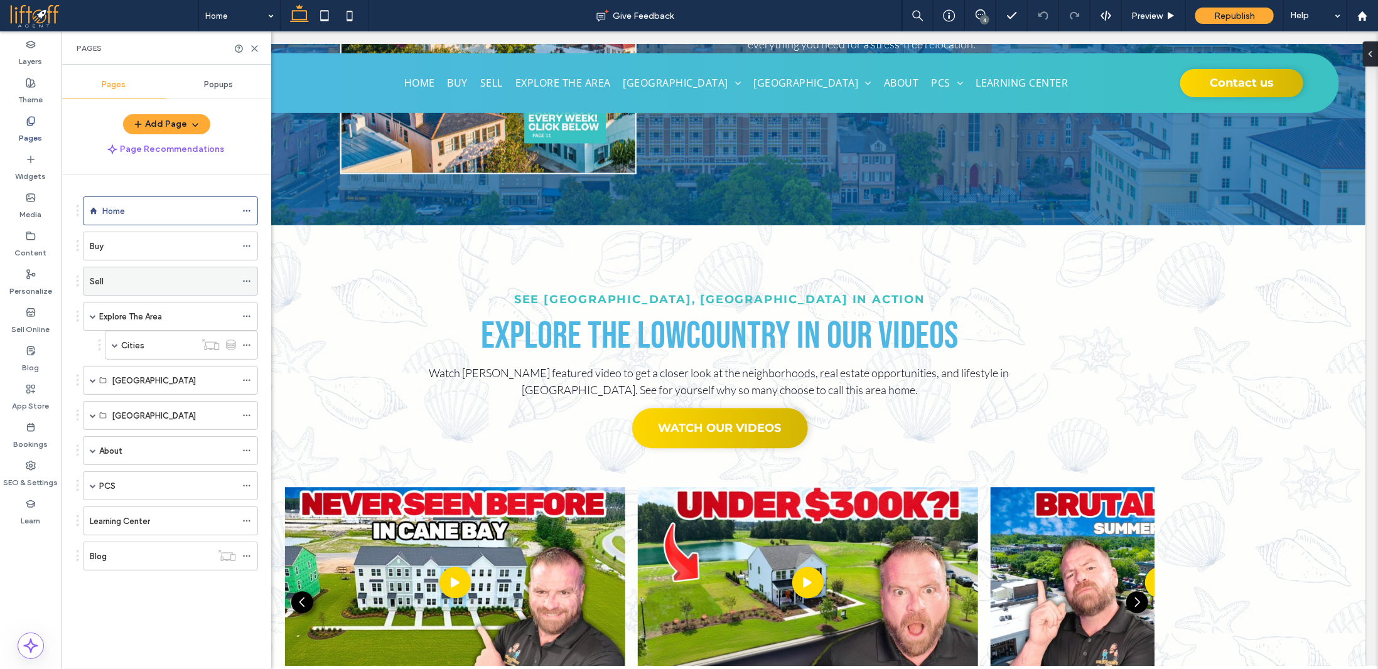
drag, startPoint x: 93, startPoint y: 313, endPoint x: 157, endPoint y: 282, distance: 71.3
click at [93, 313] on span at bounding box center [93, 316] width 6 height 6
click at [254, 49] on icon at bounding box center [254, 48] width 9 height 9
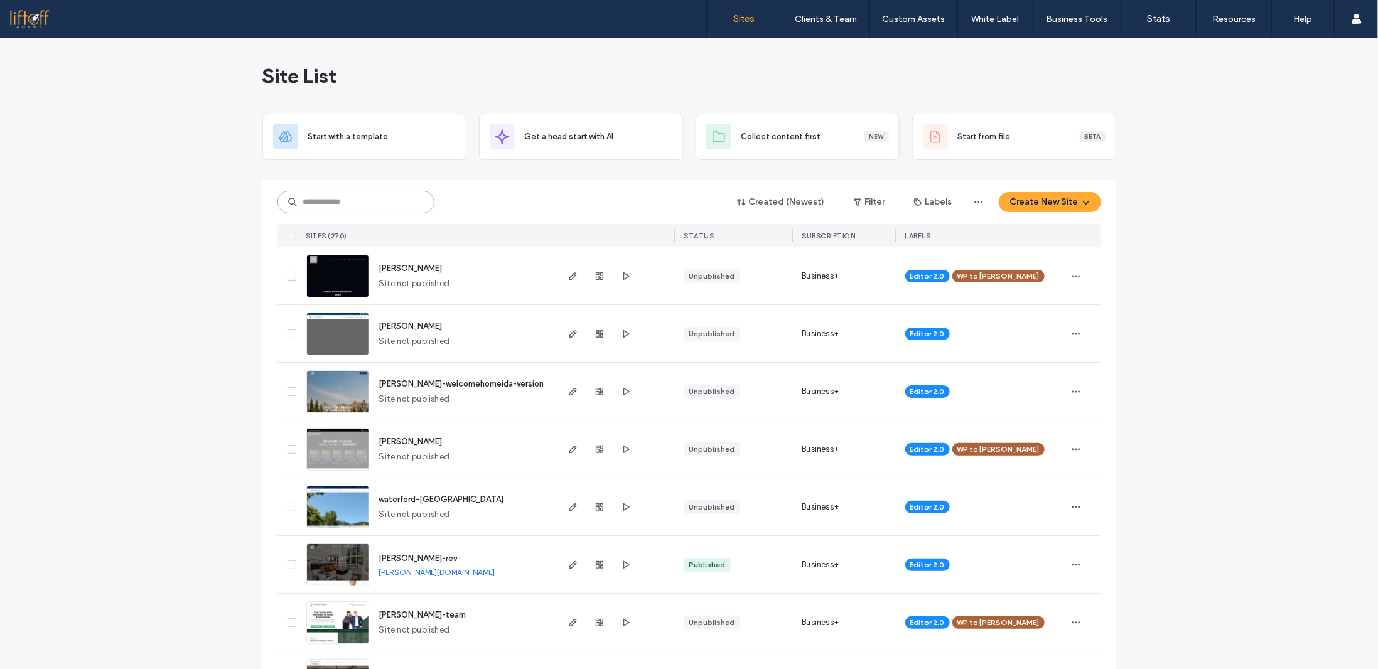
click at [342, 202] on input at bounding box center [355, 202] width 157 height 23
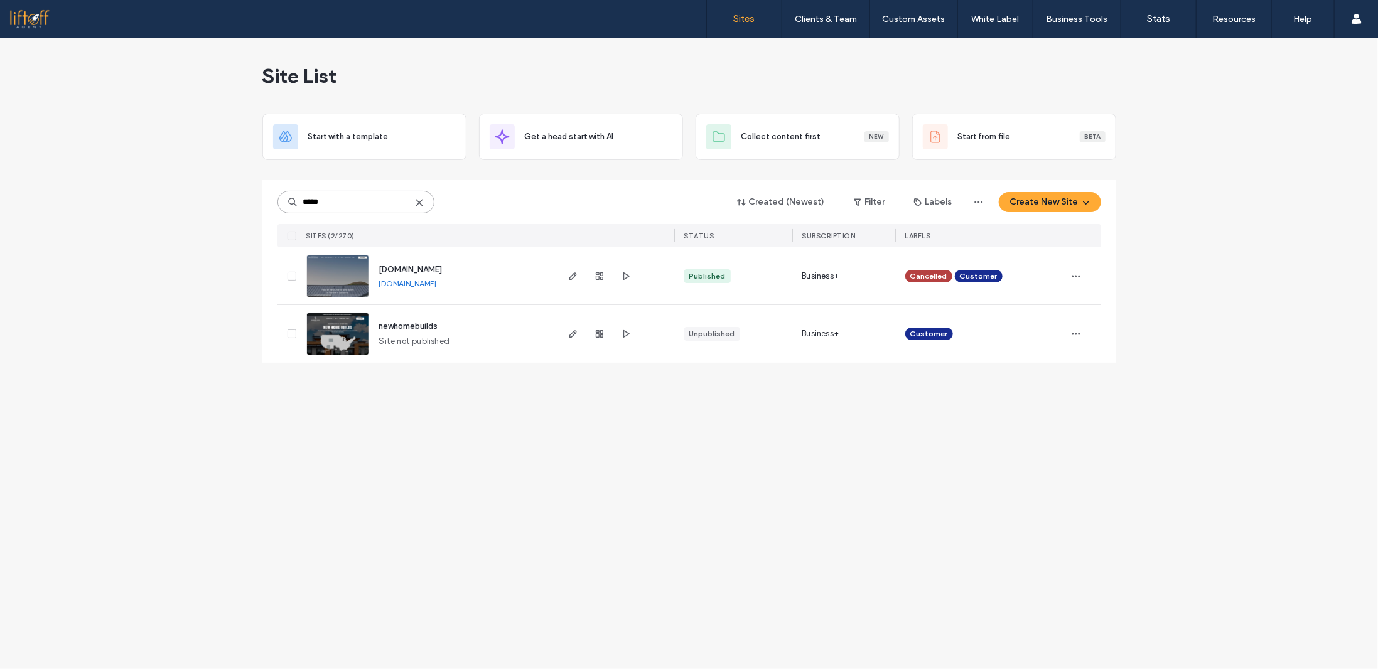
type input "*****"
click at [419, 198] on div "*****" at bounding box center [355, 202] width 157 height 23
click at [422, 203] on icon at bounding box center [419, 203] width 10 height 10
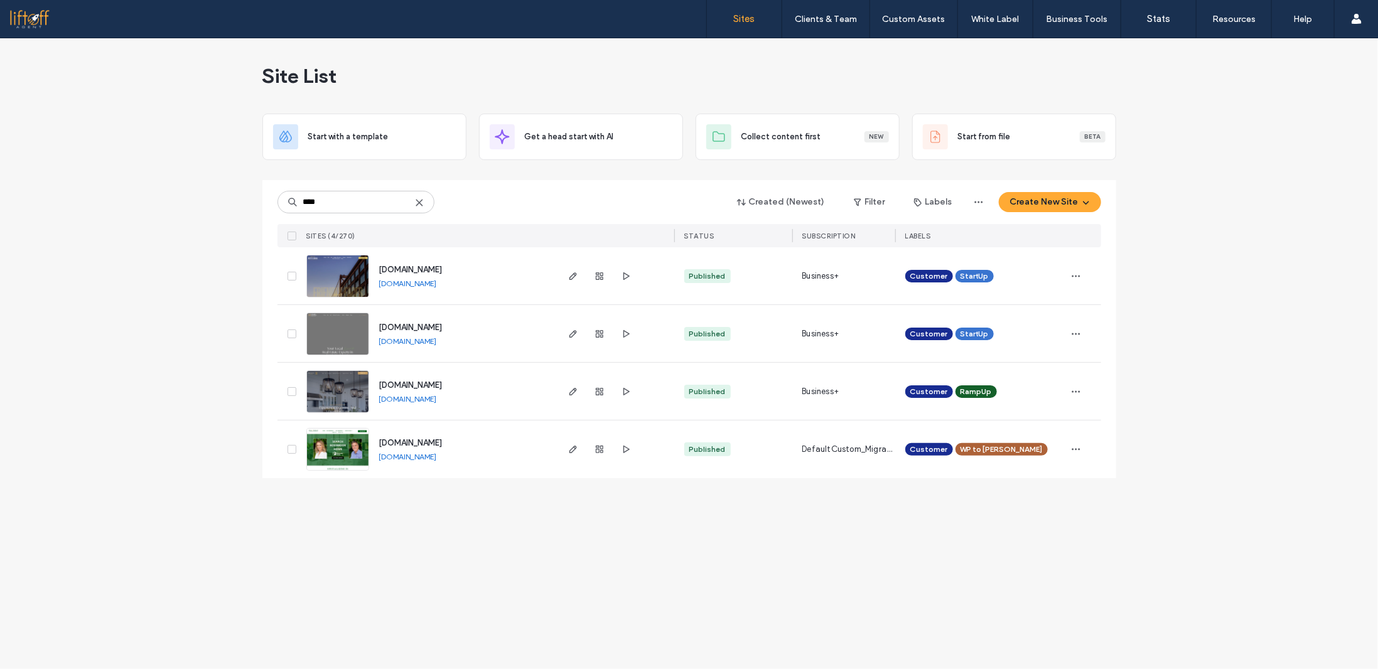
click at [437, 286] on link "www.welcometonorthalabama.com" at bounding box center [408, 283] width 58 height 9
click at [443, 271] on span "www.welcometonorthalabama.com" at bounding box center [410, 269] width 63 height 9
click at [373, 203] on input "****" at bounding box center [355, 202] width 157 height 23
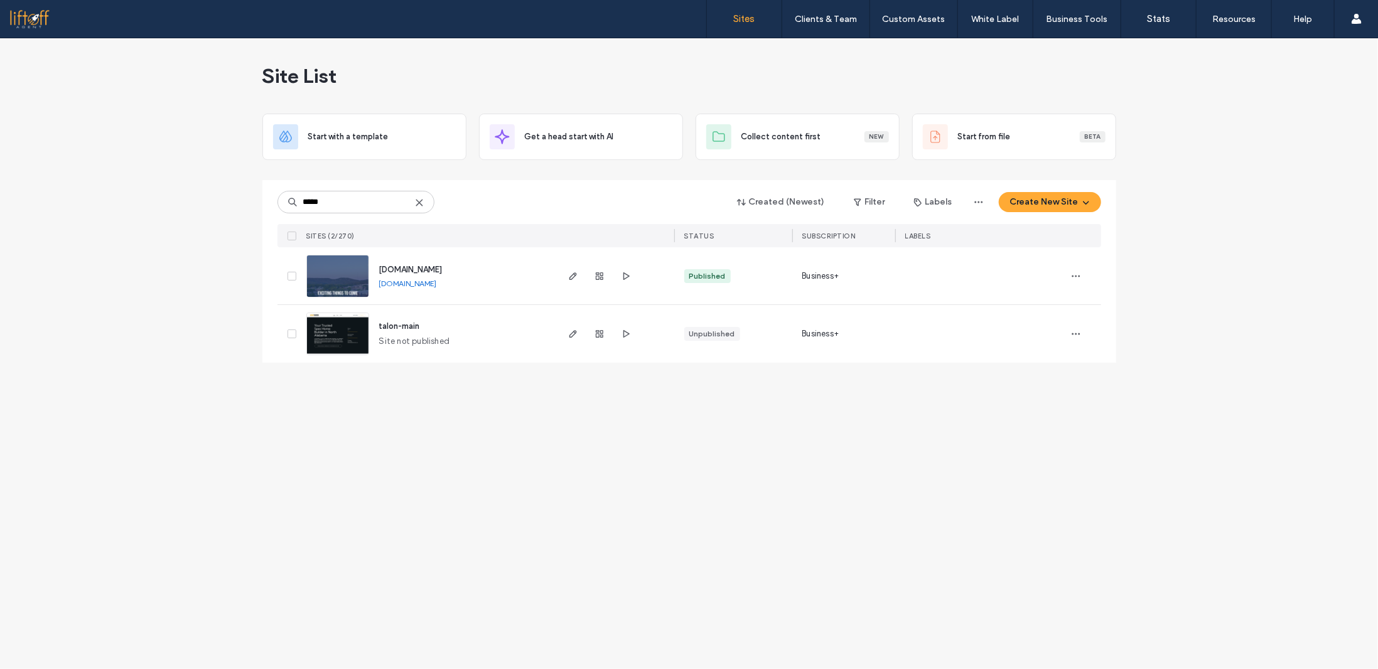
click at [443, 268] on span "www.talonhomesinc.com" at bounding box center [410, 269] width 63 height 9
click at [437, 281] on link "www.talonhomesinc.com" at bounding box center [408, 283] width 58 height 9
click at [1251, 183] on div "Site List Start with a template Get a head start with AI Collect content first …" at bounding box center [689, 353] width 1378 height 631
click at [109, 127] on div "Site List Start with a template Get a head start with AI Collect content first …" at bounding box center [689, 353] width 1378 height 631
click at [396, 203] on input "*****" at bounding box center [355, 202] width 157 height 23
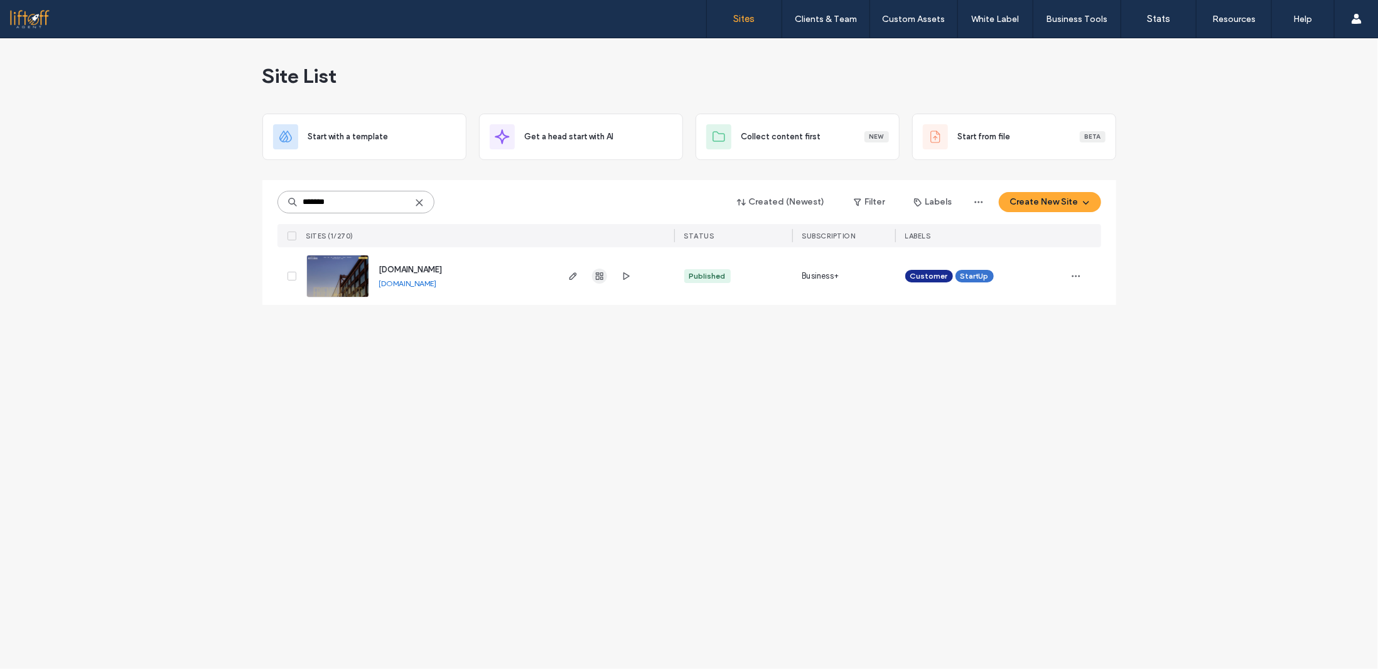
type input "*******"
click at [603, 274] on use "button" at bounding box center [600, 276] width 8 height 8
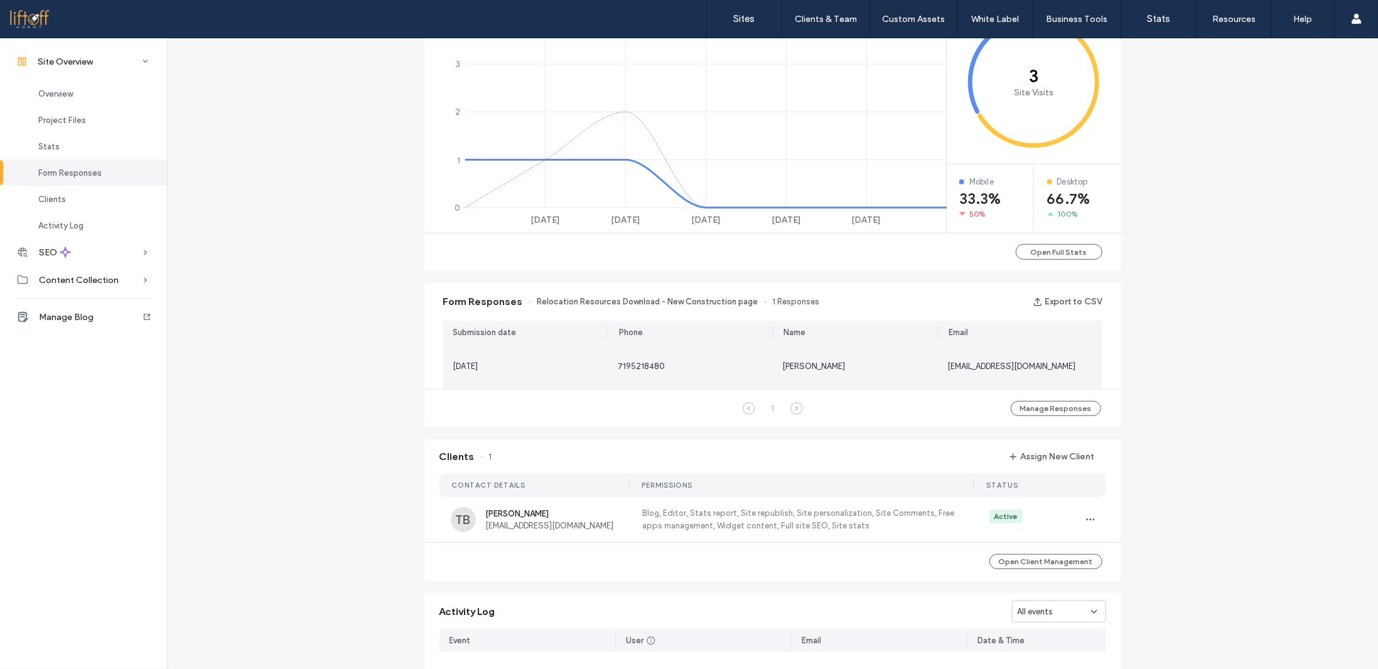
scroll to position [565, 0]
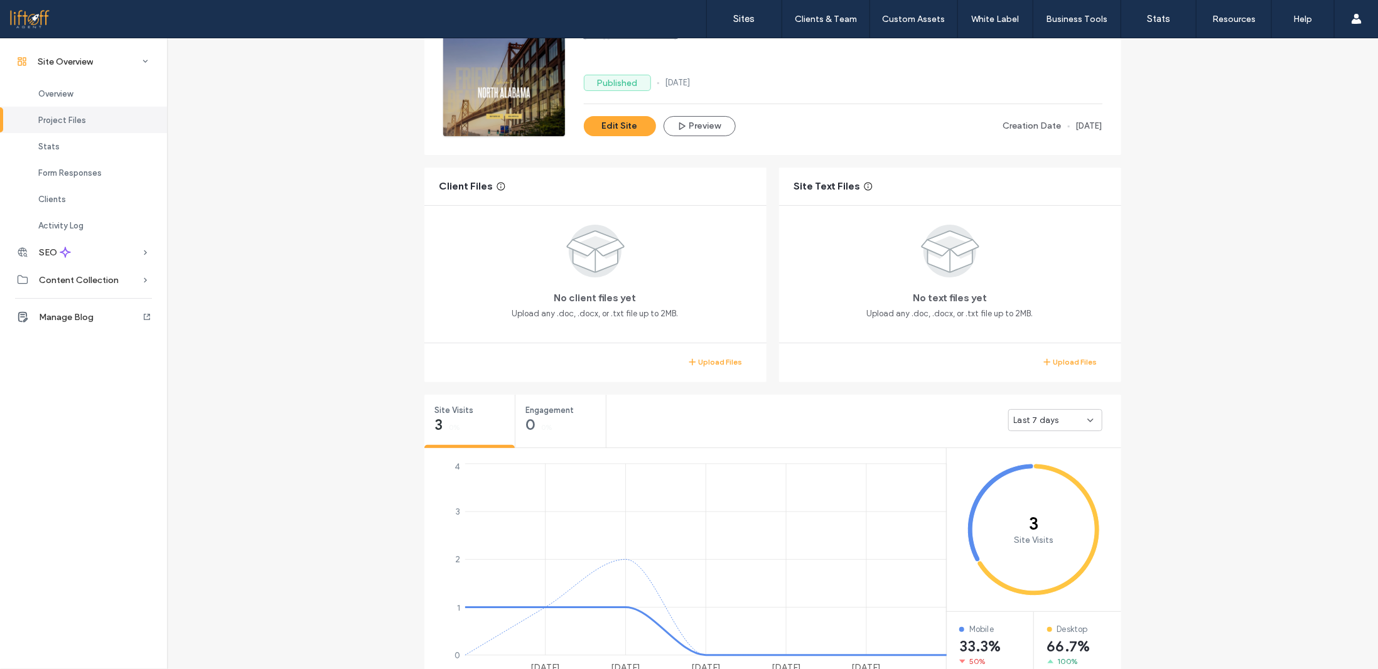
scroll to position [89, 0]
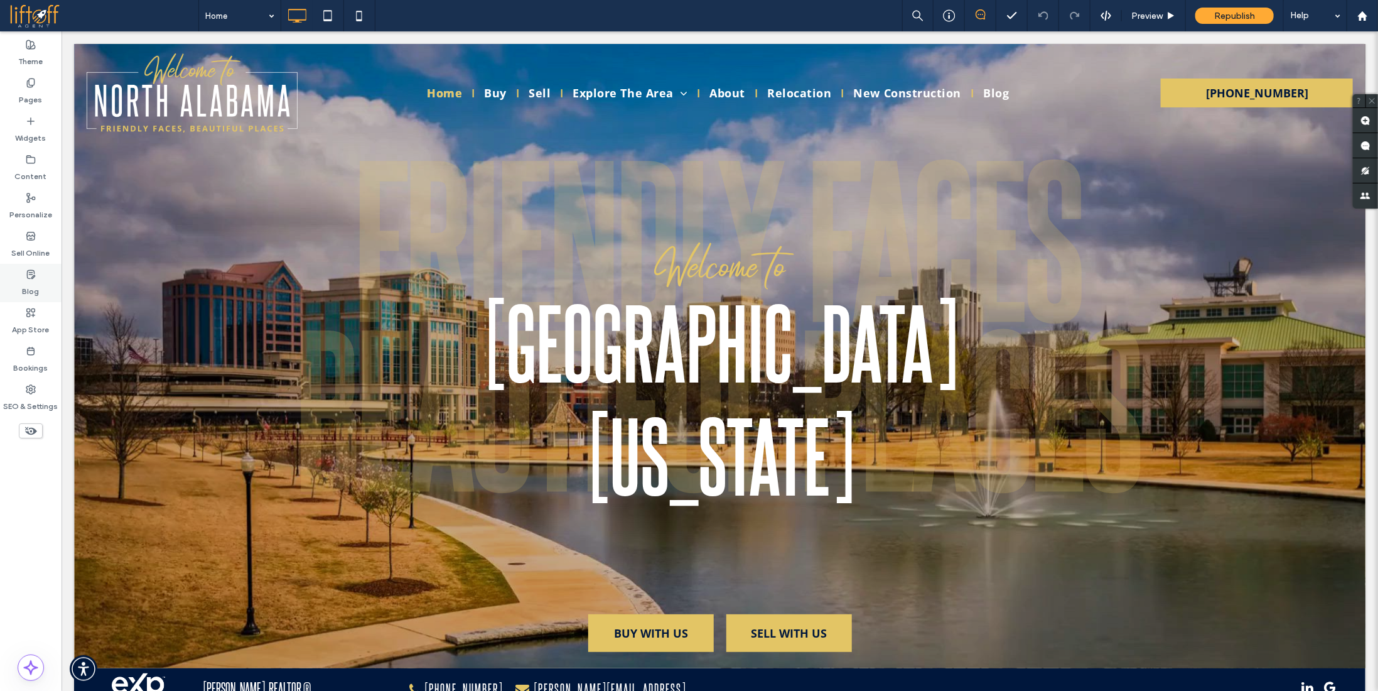
click at [30, 276] on icon at bounding box center [31, 274] width 10 height 10
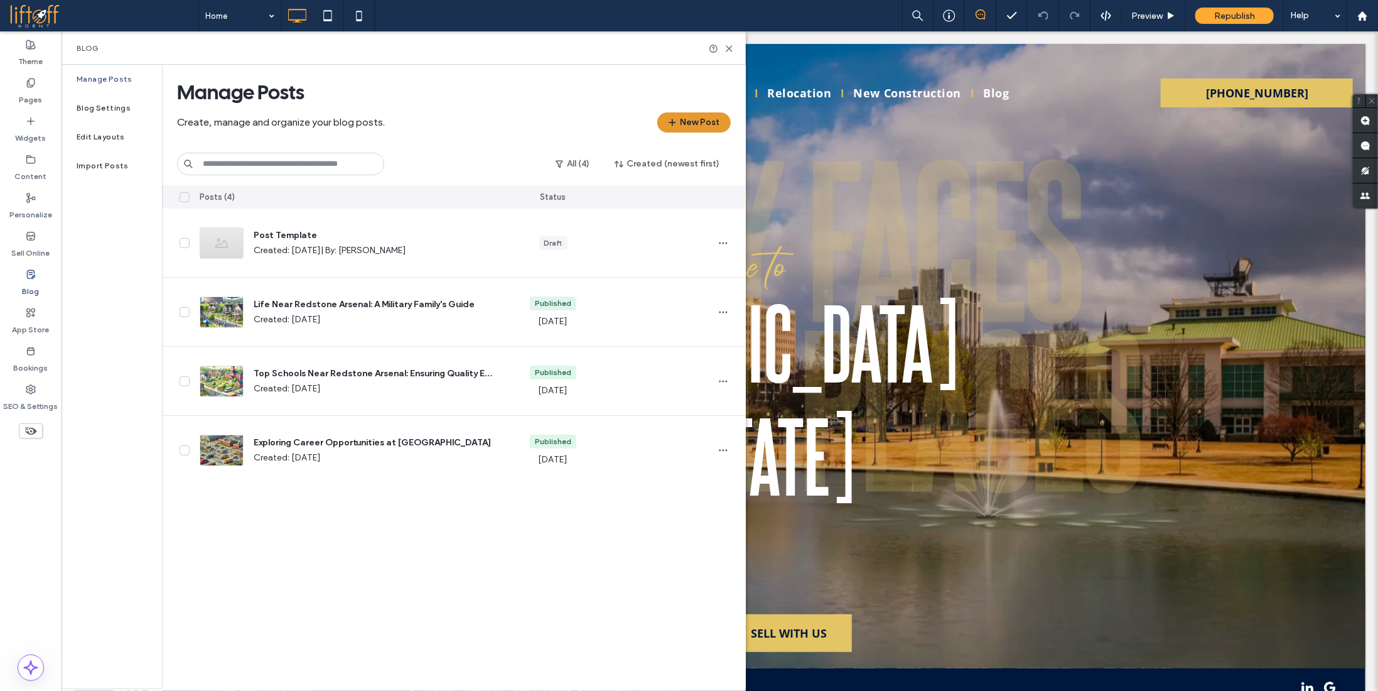
click at [682, 117] on button "New Post" at bounding box center [693, 122] width 73 height 20
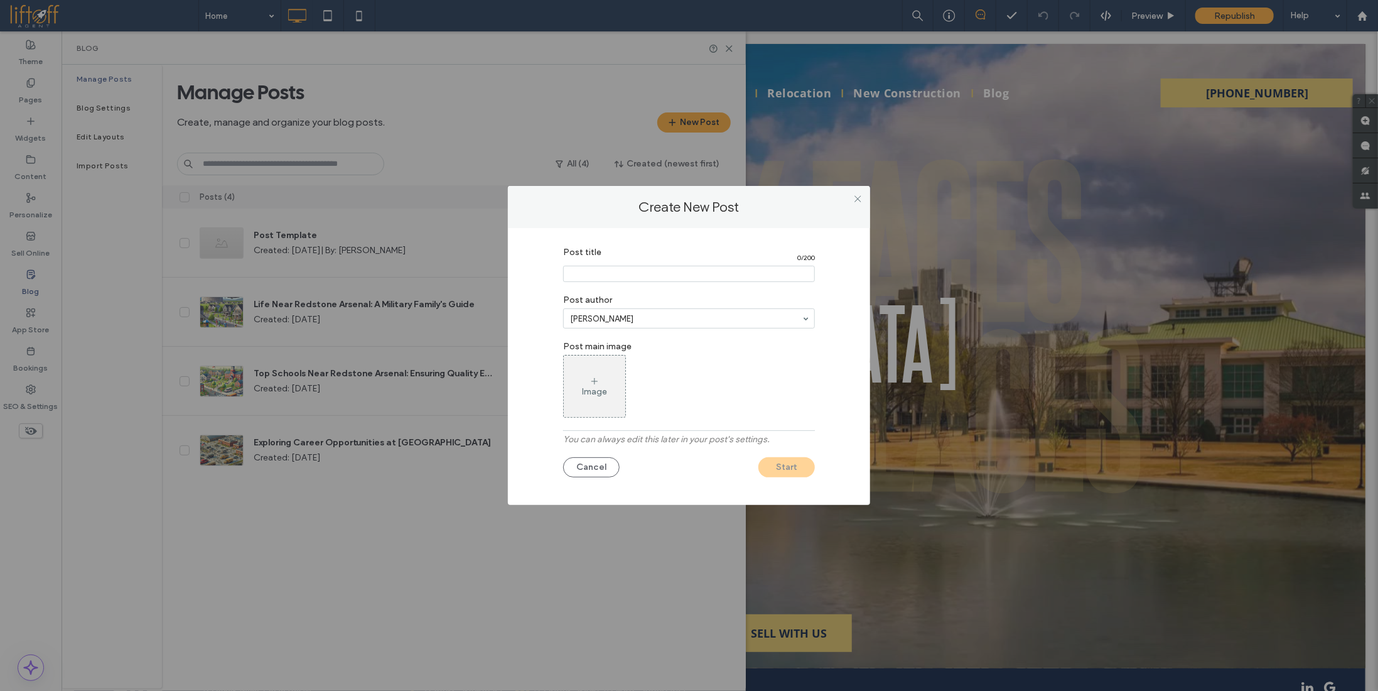
click at [672, 277] on input "Post title" at bounding box center [689, 274] width 252 height 16
click at [854, 199] on span at bounding box center [857, 198] width 9 height 19
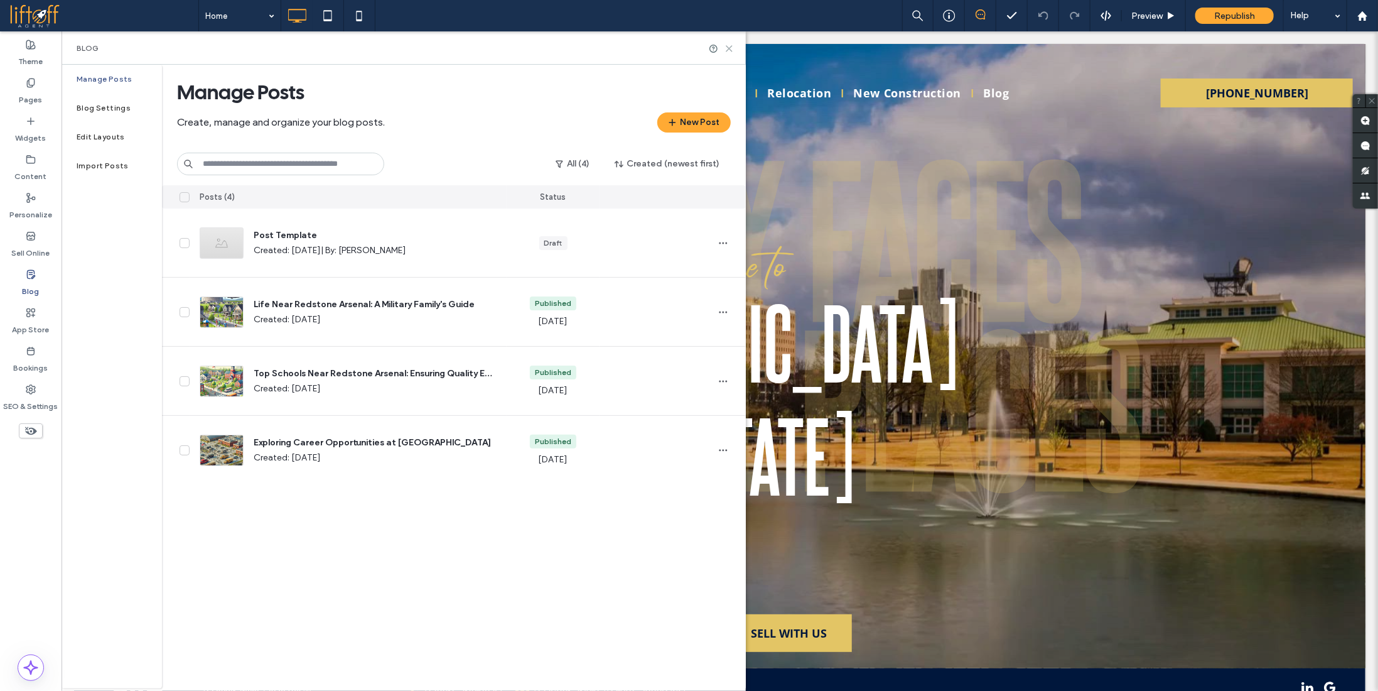
click at [729, 46] on use at bounding box center [729, 49] width 6 height 6
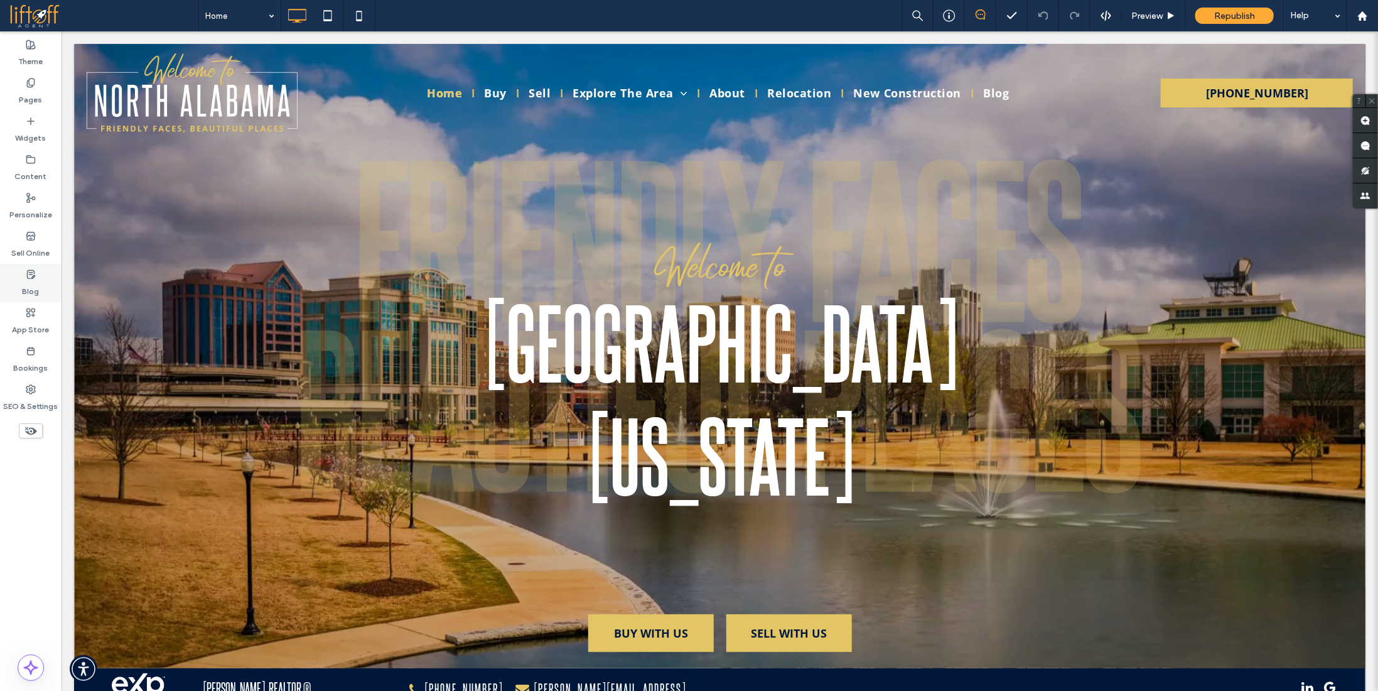
click at [36, 280] on label "Blog" at bounding box center [31, 288] width 17 height 18
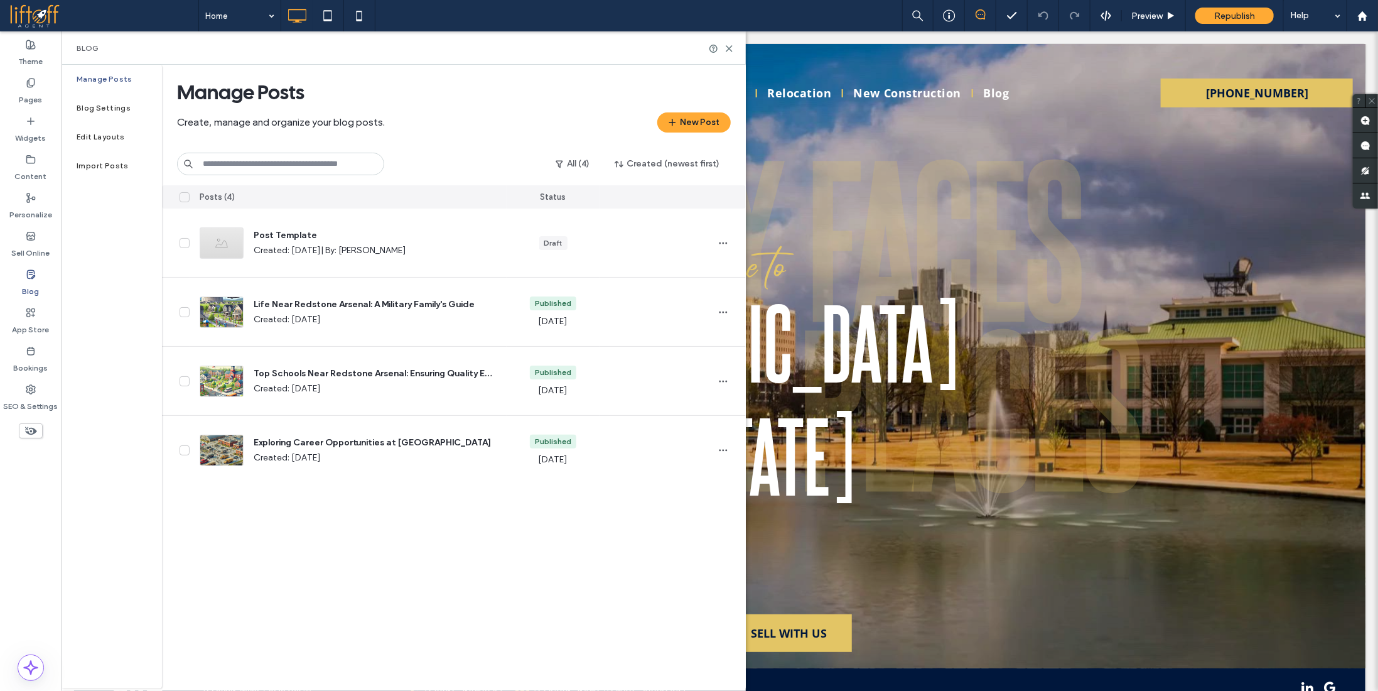
click at [699, 105] on div "Manage Posts Create, manage and organize your blog posts. New Post" at bounding box center [454, 116] width 554 height 73
click at [696, 124] on button "New Post" at bounding box center [693, 122] width 73 height 20
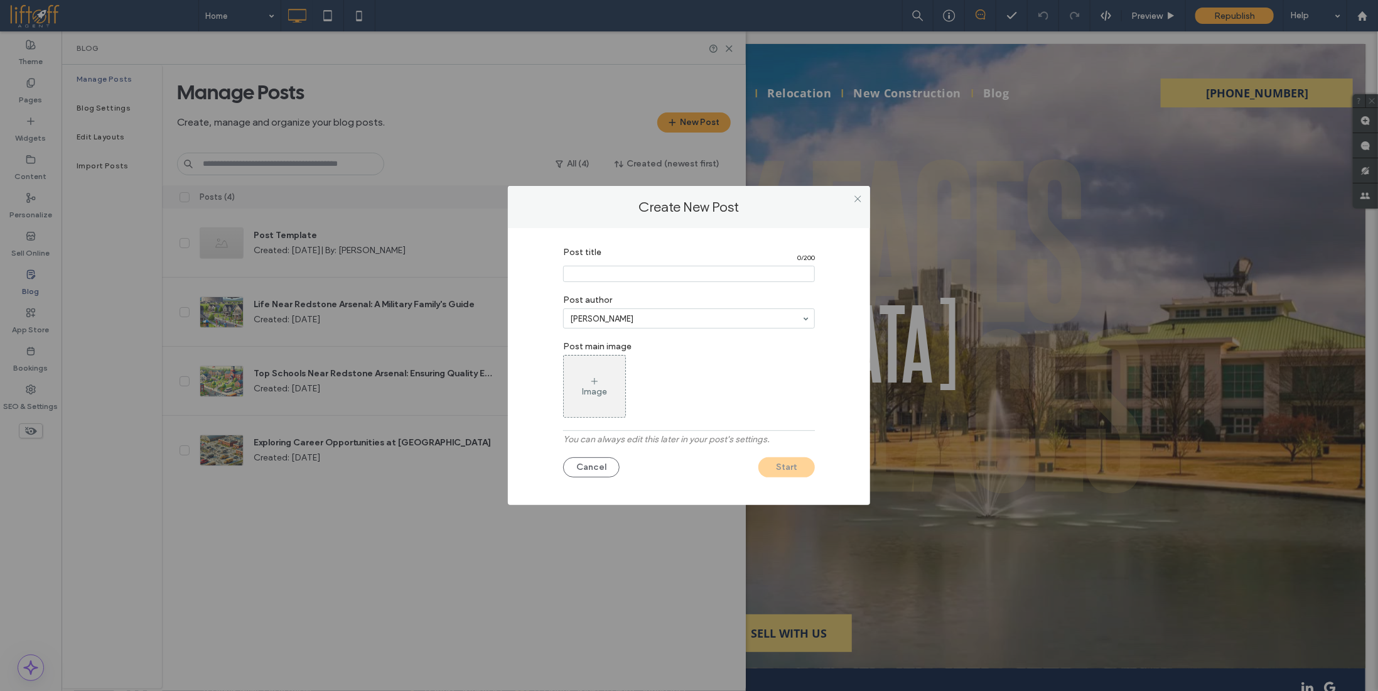
drag, startPoint x: 631, startPoint y: 283, endPoint x: 630, endPoint y: 276, distance: 6.9
click at [630, 282] on section "Post title 0 / 200" at bounding box center [689, 264] width 252 height 48
click at [630, 278] on input "Post title" at bounding box center [689, 274] width 252 height 16
type input "**********"
click at [746, 401] on div "Image" at bounding box center [689, 386] width 252 height 63
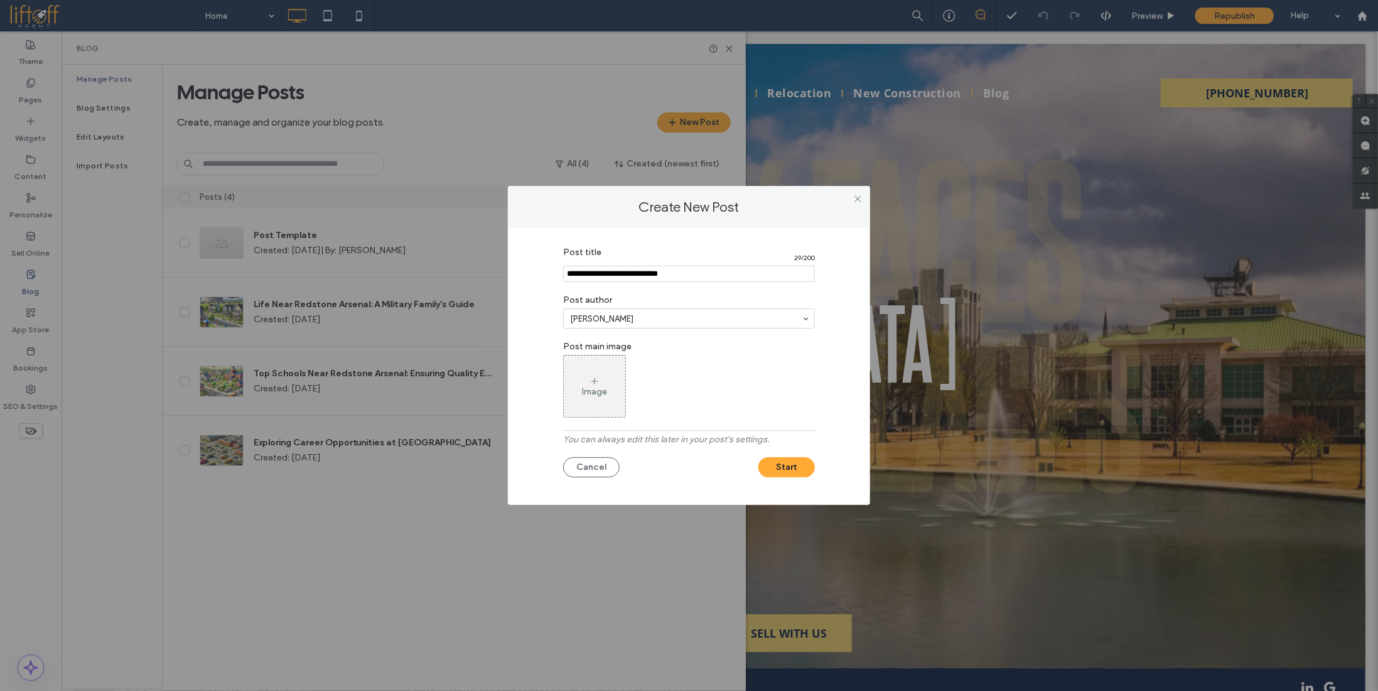
click at [598, 390] on div "Image" at bounding box center [594, 391] width 25 height 11
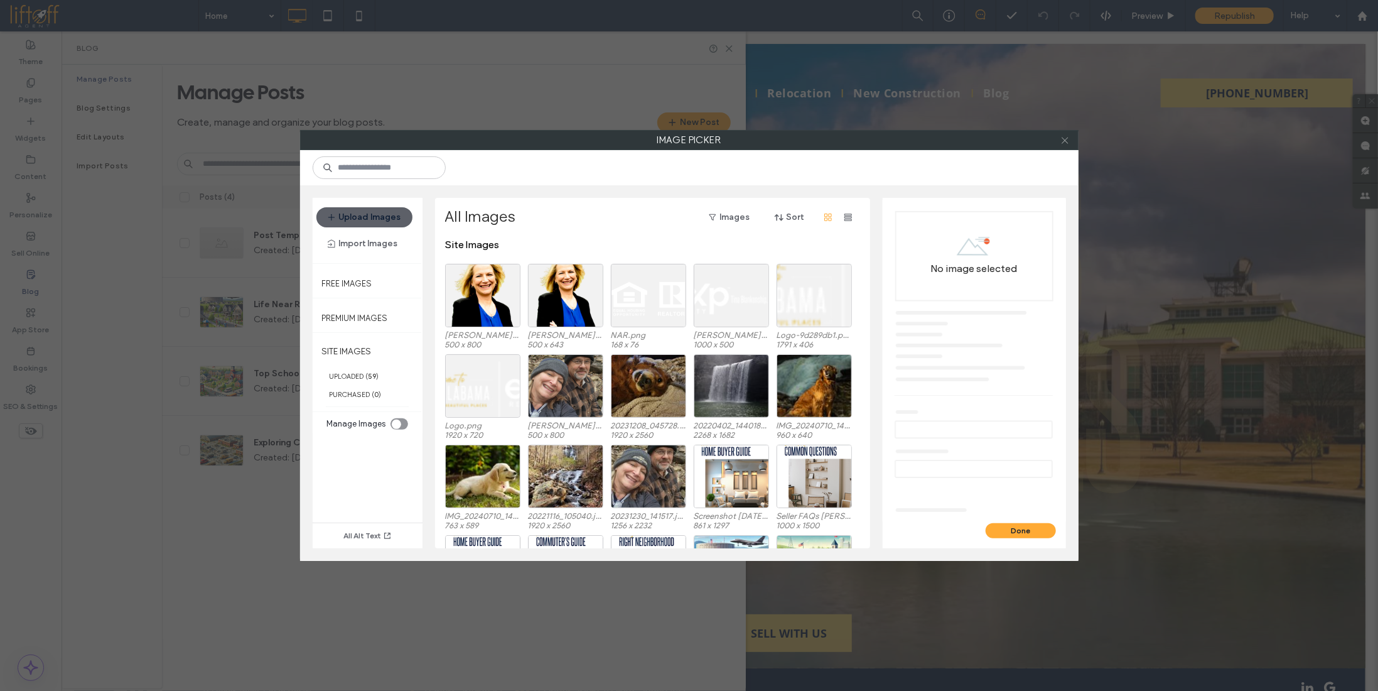
click at [1065, 141] on icon at bounding box center [1064, 140] width 9 height 9
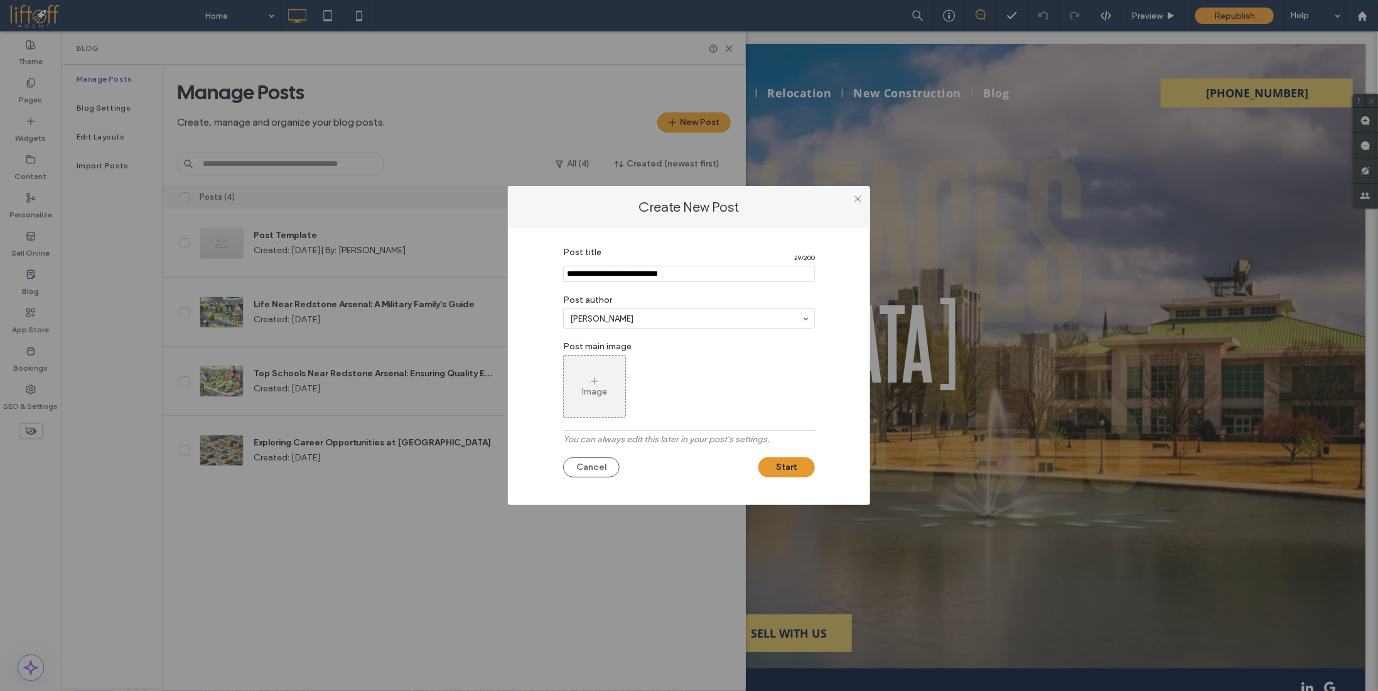
click at [773, 471] on button "Start" at bounding box center [786, 467] width 57 height 20
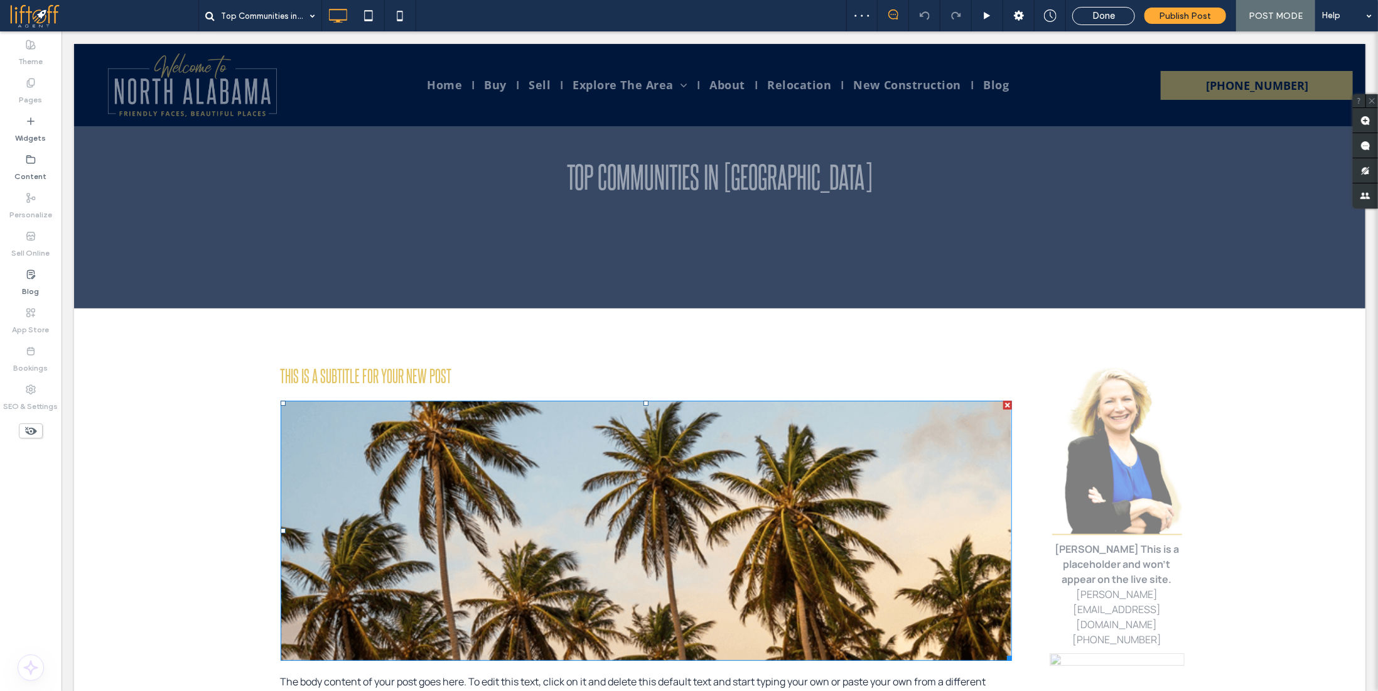
scroll to position [188, 0]
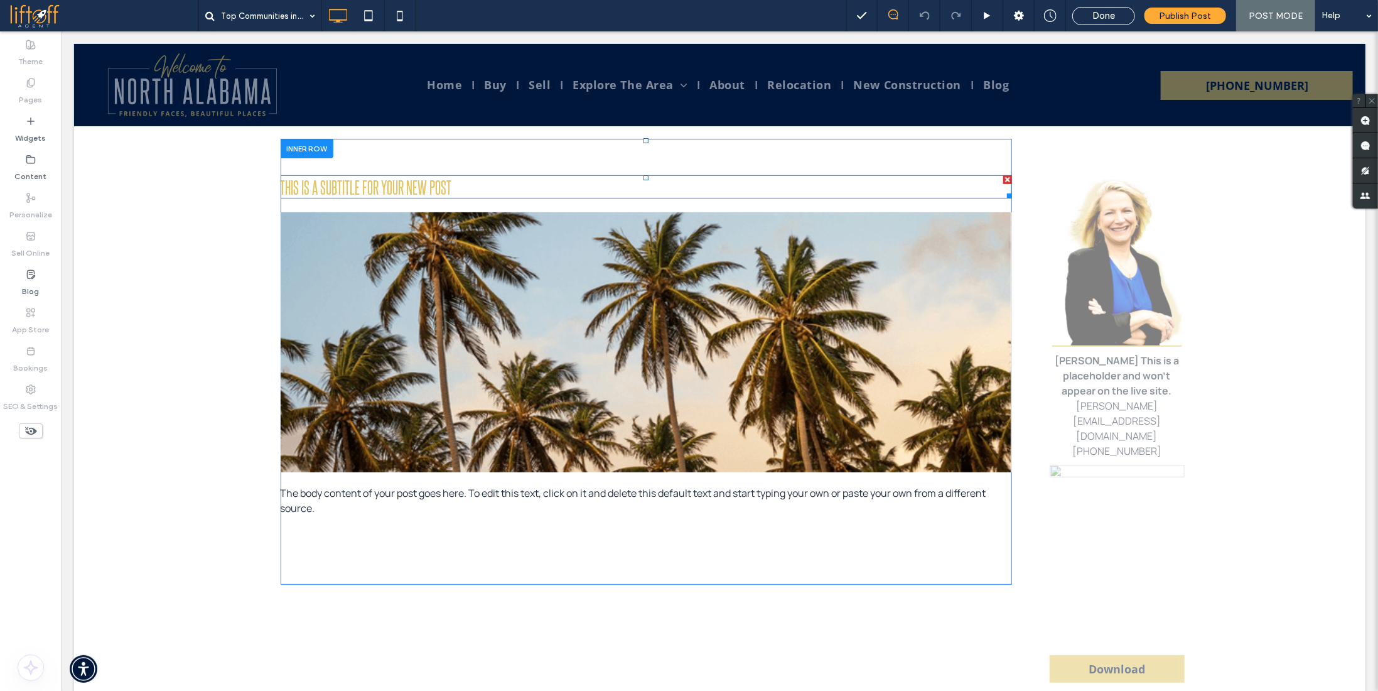
click at [394, 186] on span "This is a subtitle for your new post" at bounding box center [365, 186] width 171 height 21
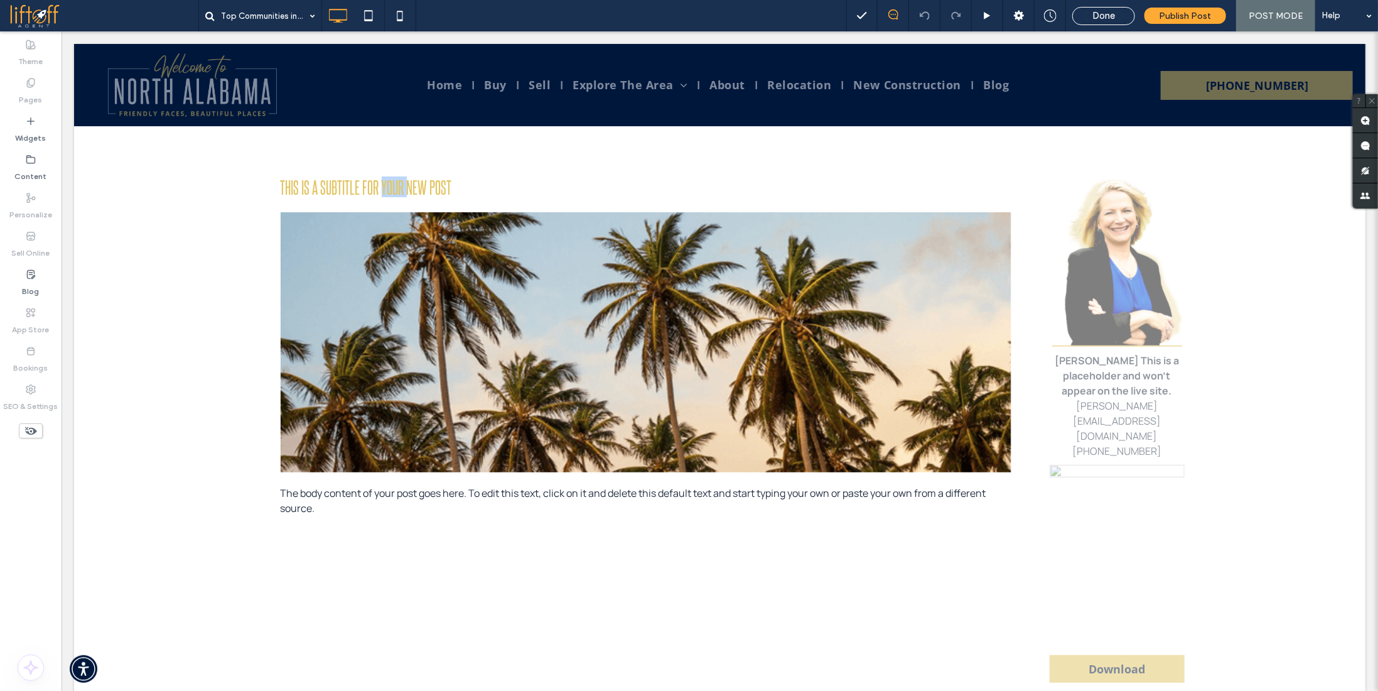
click at [394, 186] on span "This is a subtitle for your new post" at bounding box center [365, 186] width 171 height 21
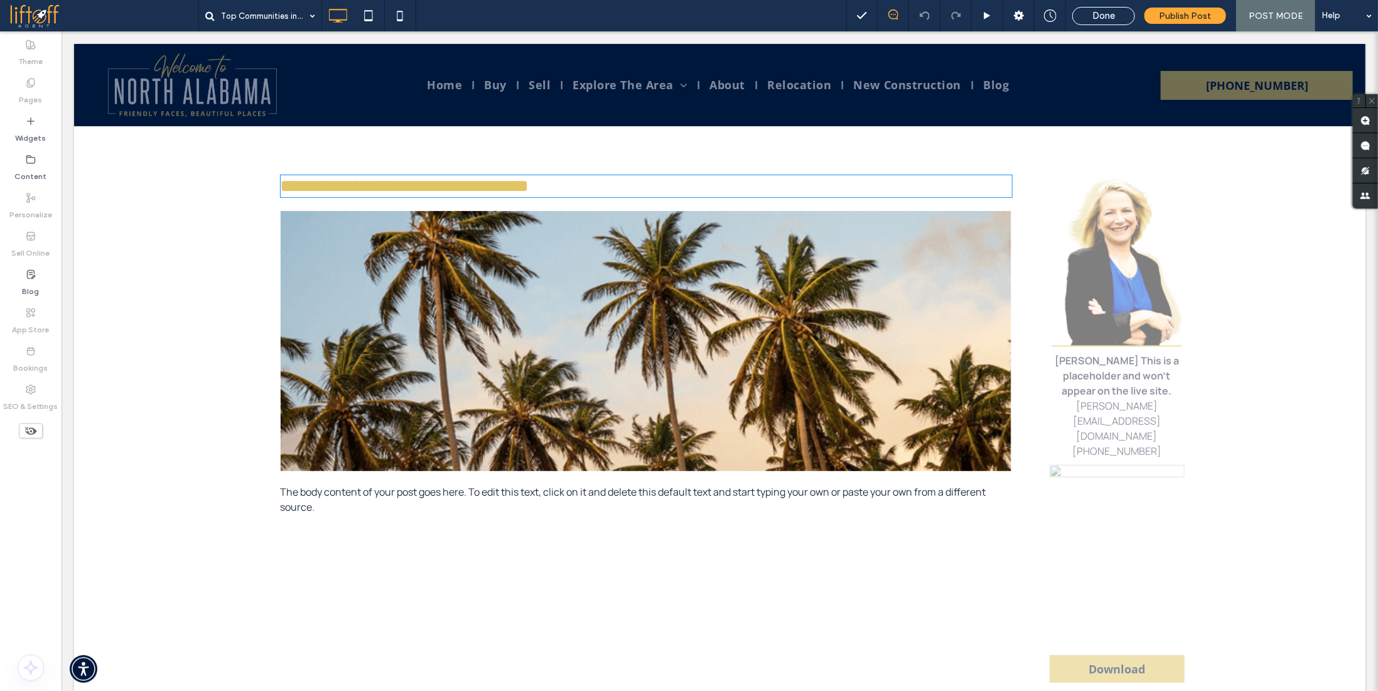
type input "**********"
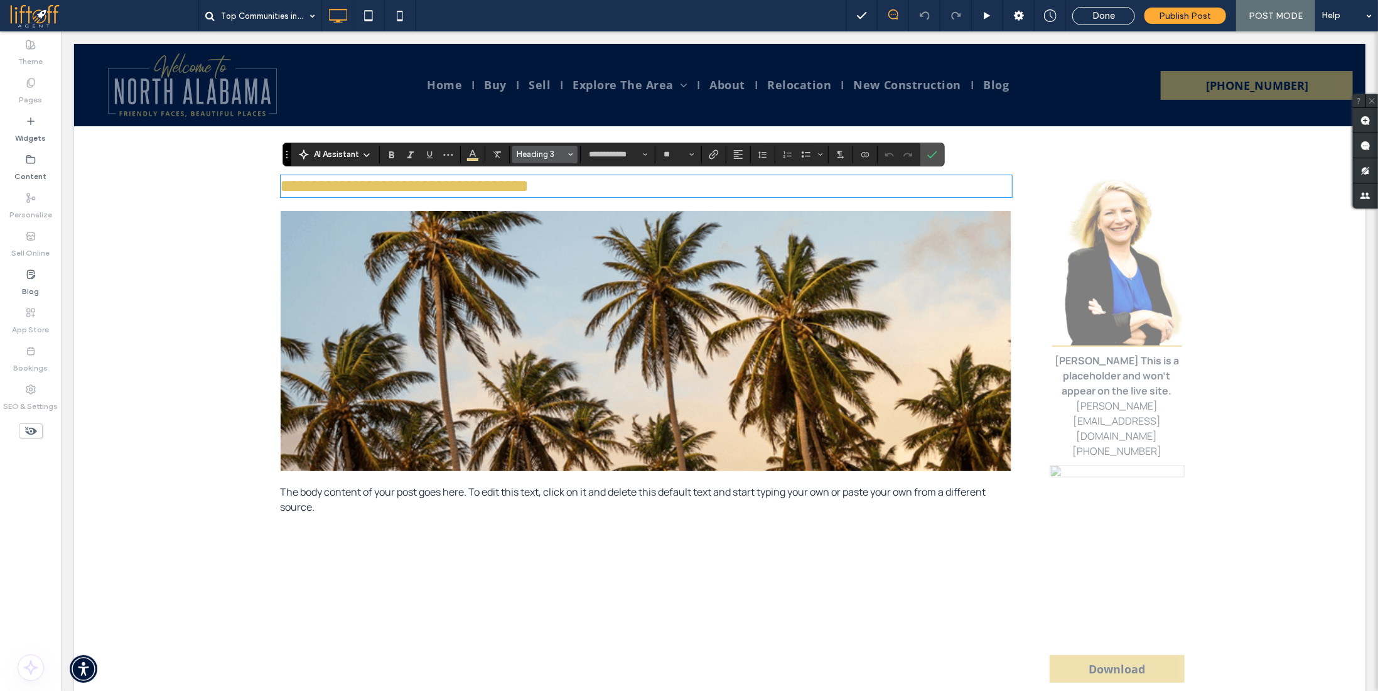
click at [556, 156] on span "Heading 3" at bounding box center [541, 153] width 49 height 9
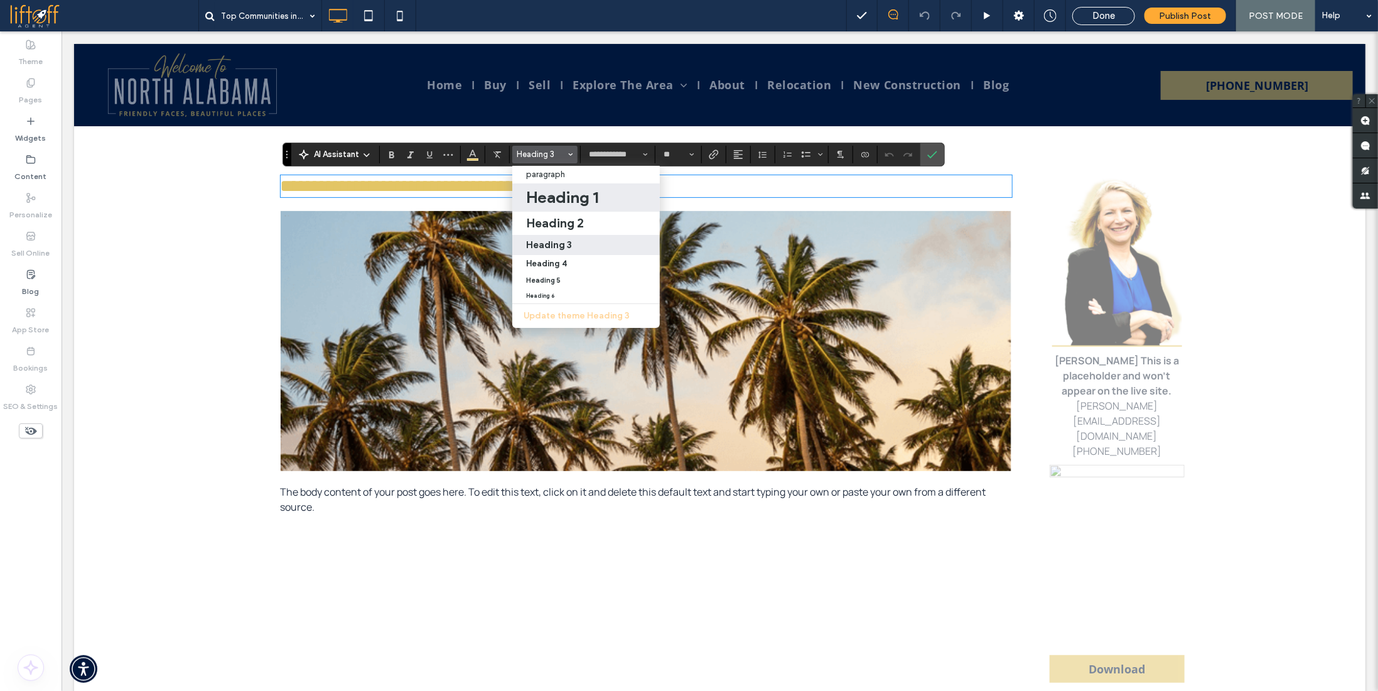
click at [571, 199] on h1 "Heading 1" at bounding box center [562, 197] width 72 height 20
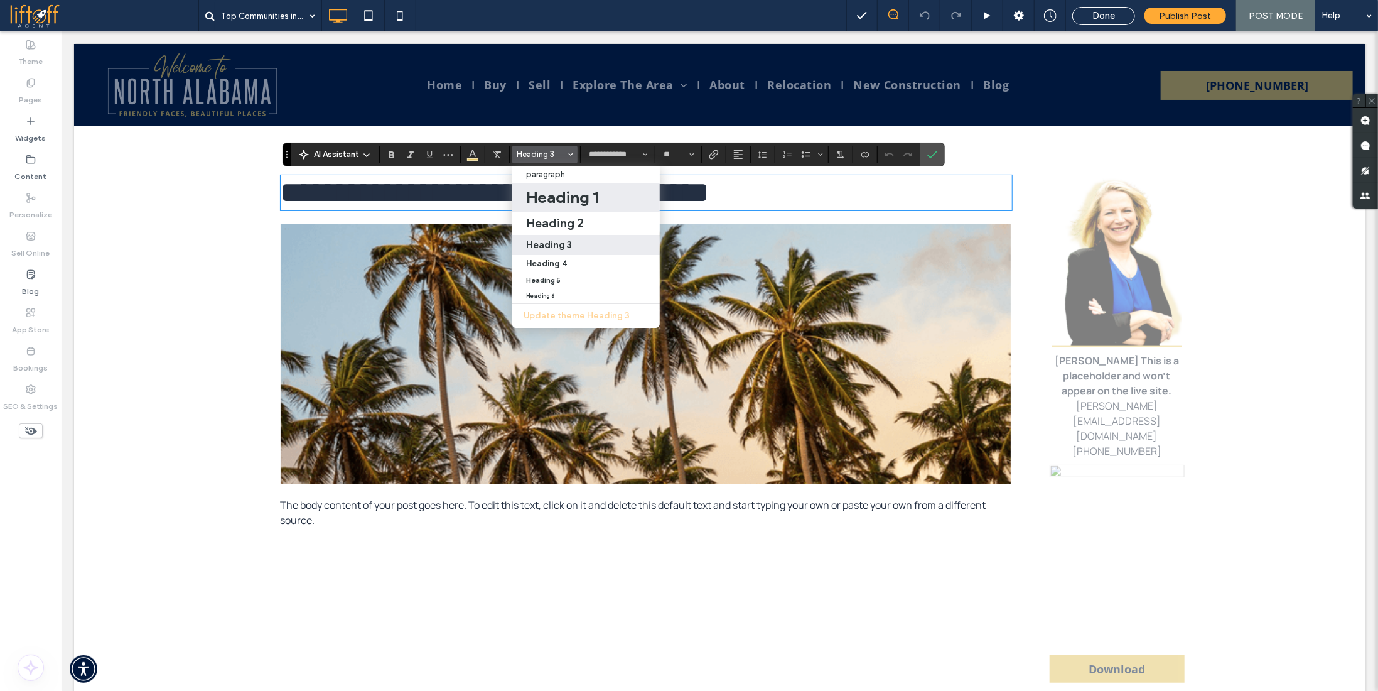
type input "**"
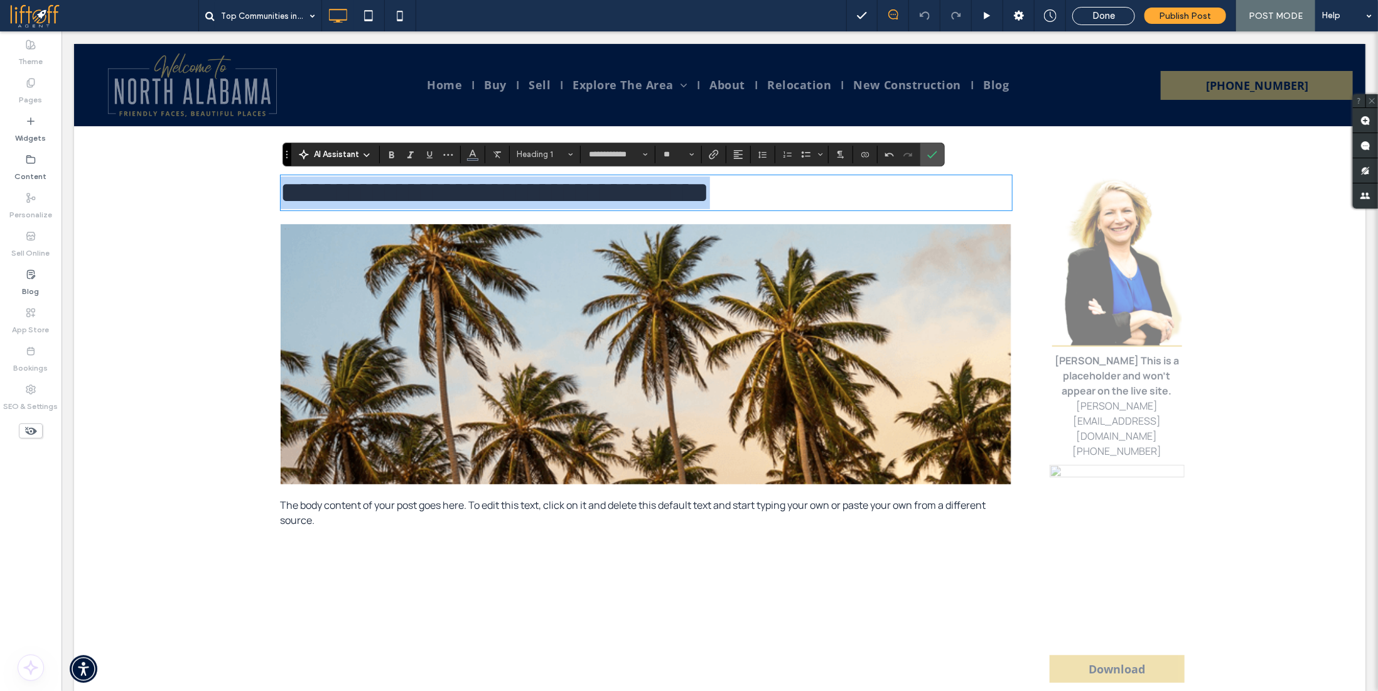
click at [589, 196] on h1 "**********" at bounding box center [646, 192] width 732 height 33
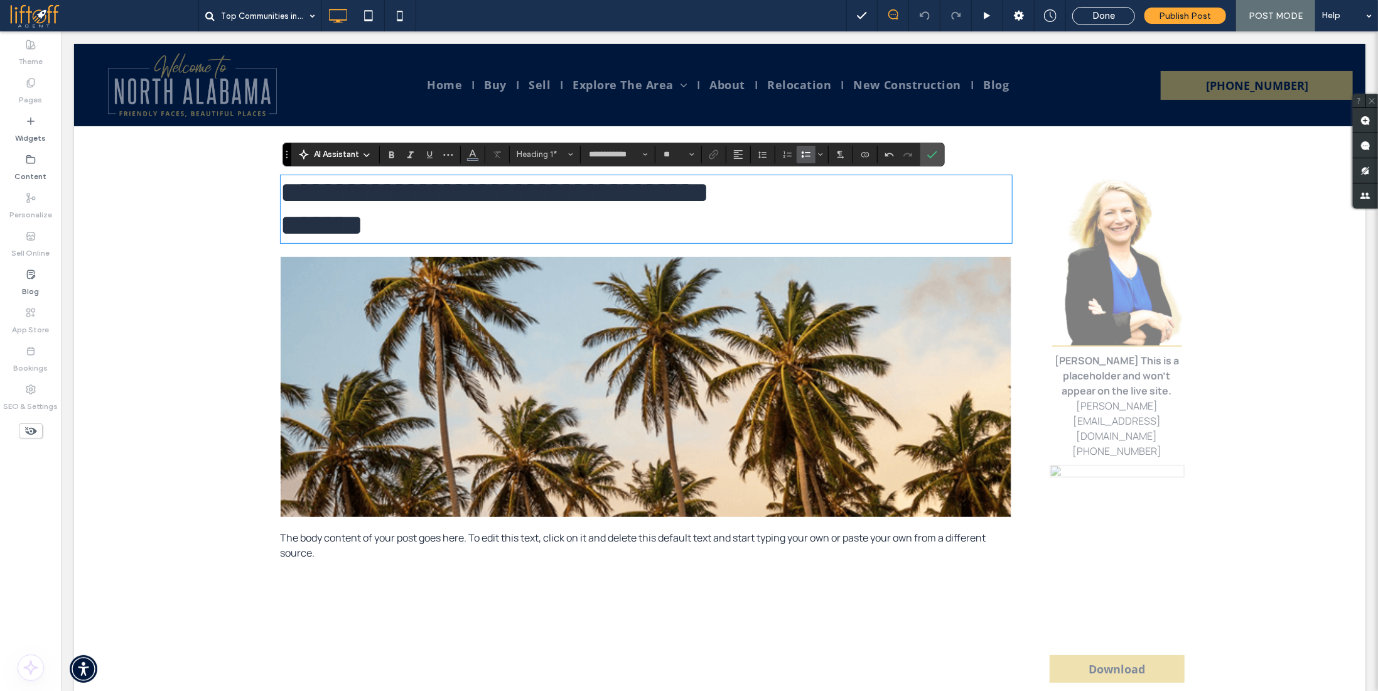
click at [801, 153] on icon "Bulleted List" at bounding box center [806, 154] width 10 height 10
type input "*******"
type input "**"
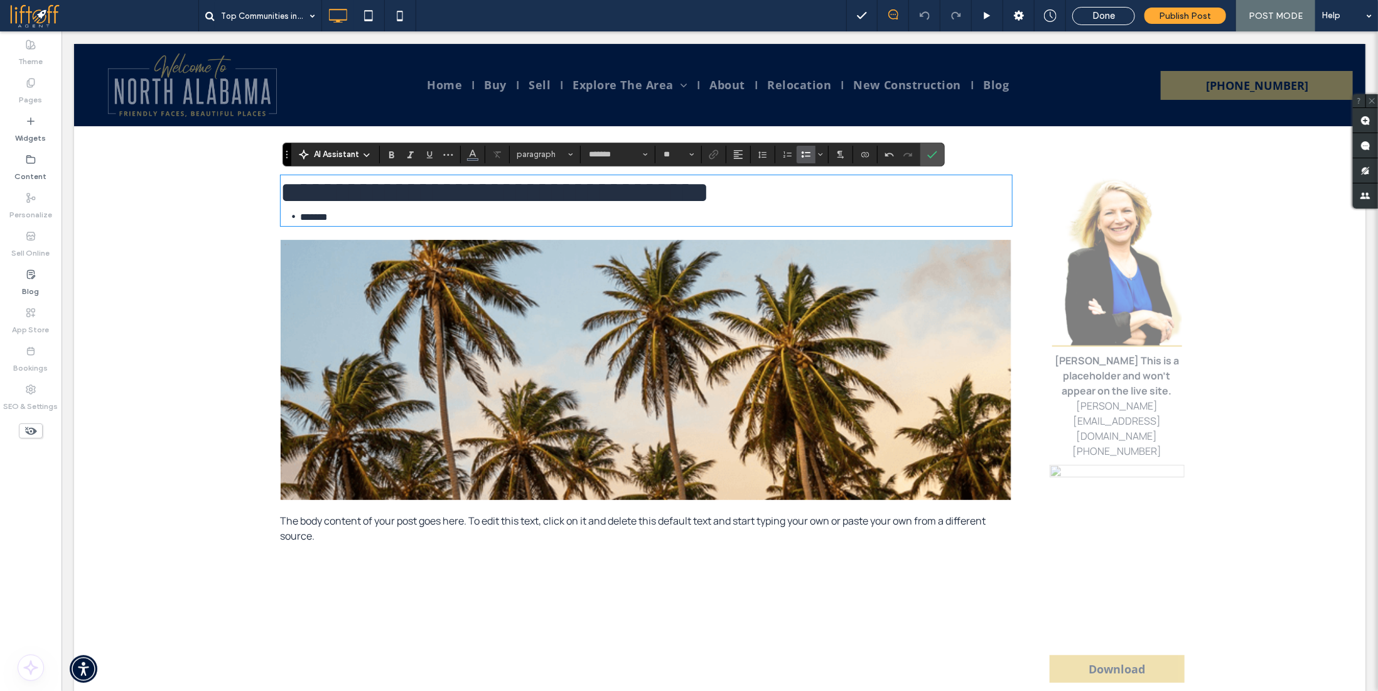
click at [507, 407] on img at bounding box center [646, 369] width 732 height 260
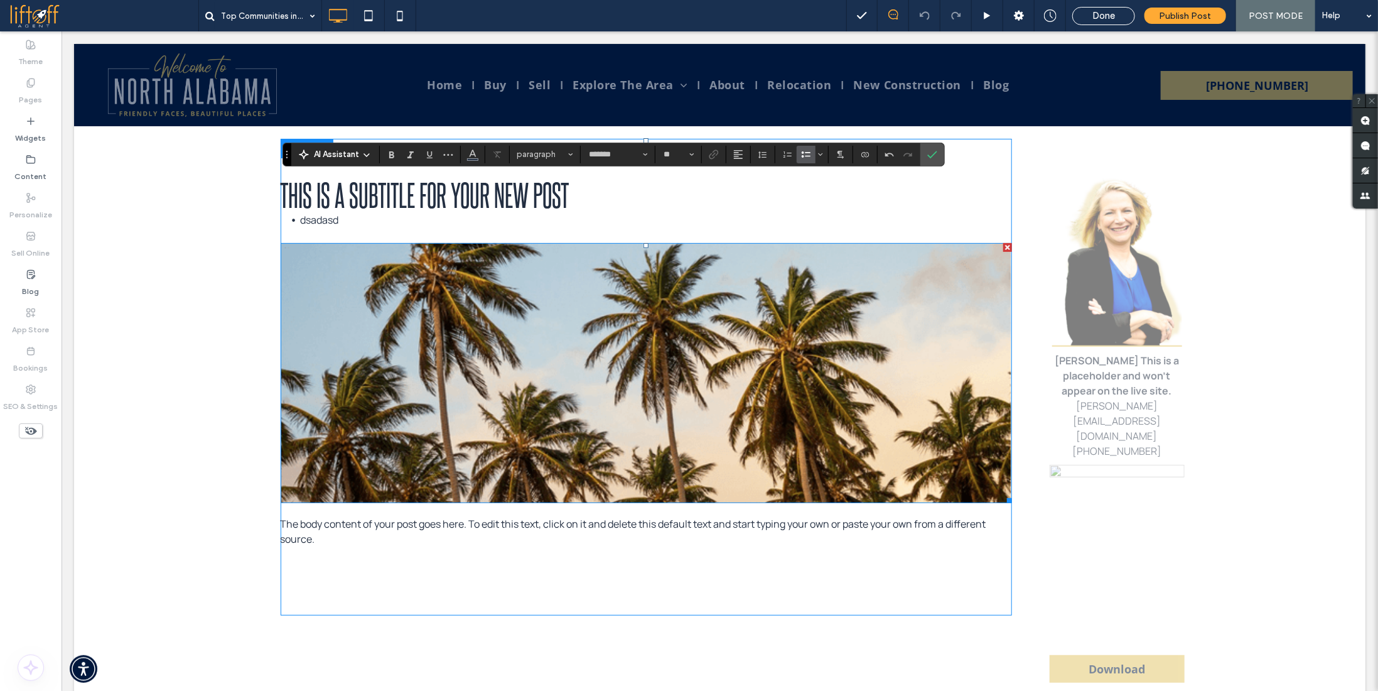
click at [507, 407] on img at bounding box center [646, 372] width 732 height 260
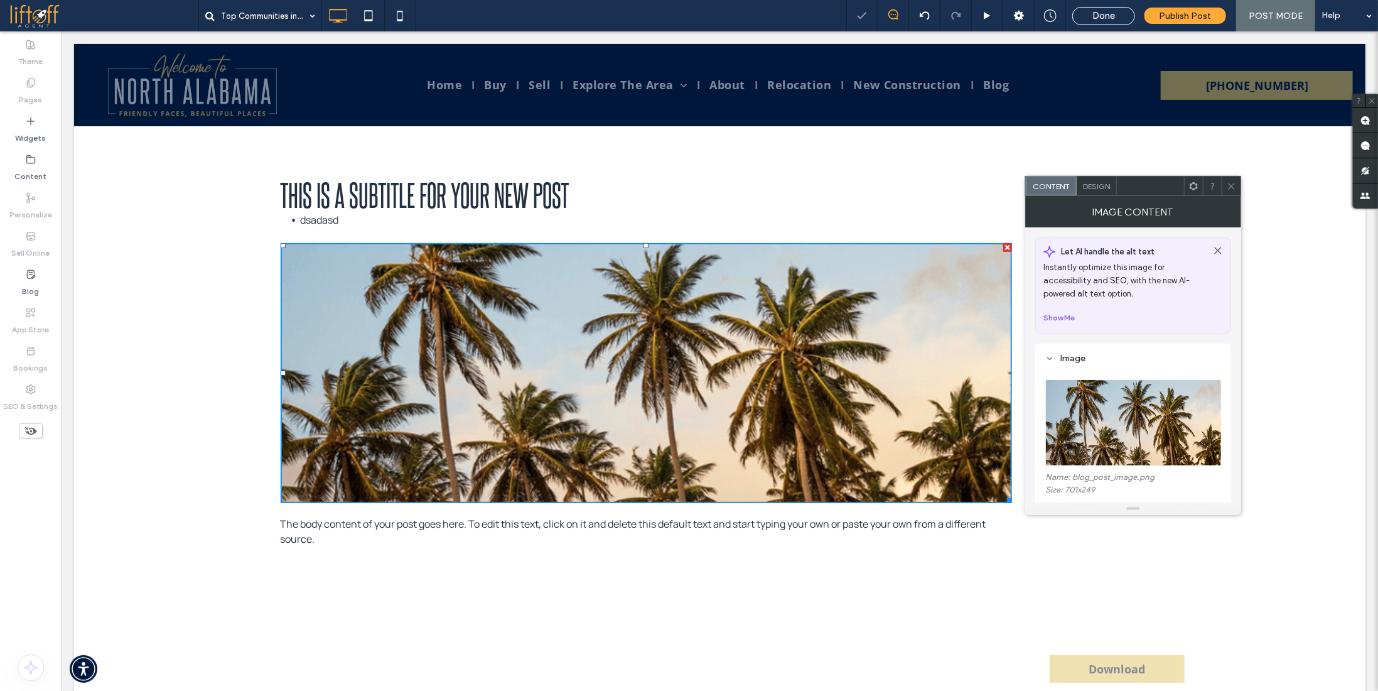
click at [1105, 432] on img at bounding box center [1133, 422] width 177 height 87
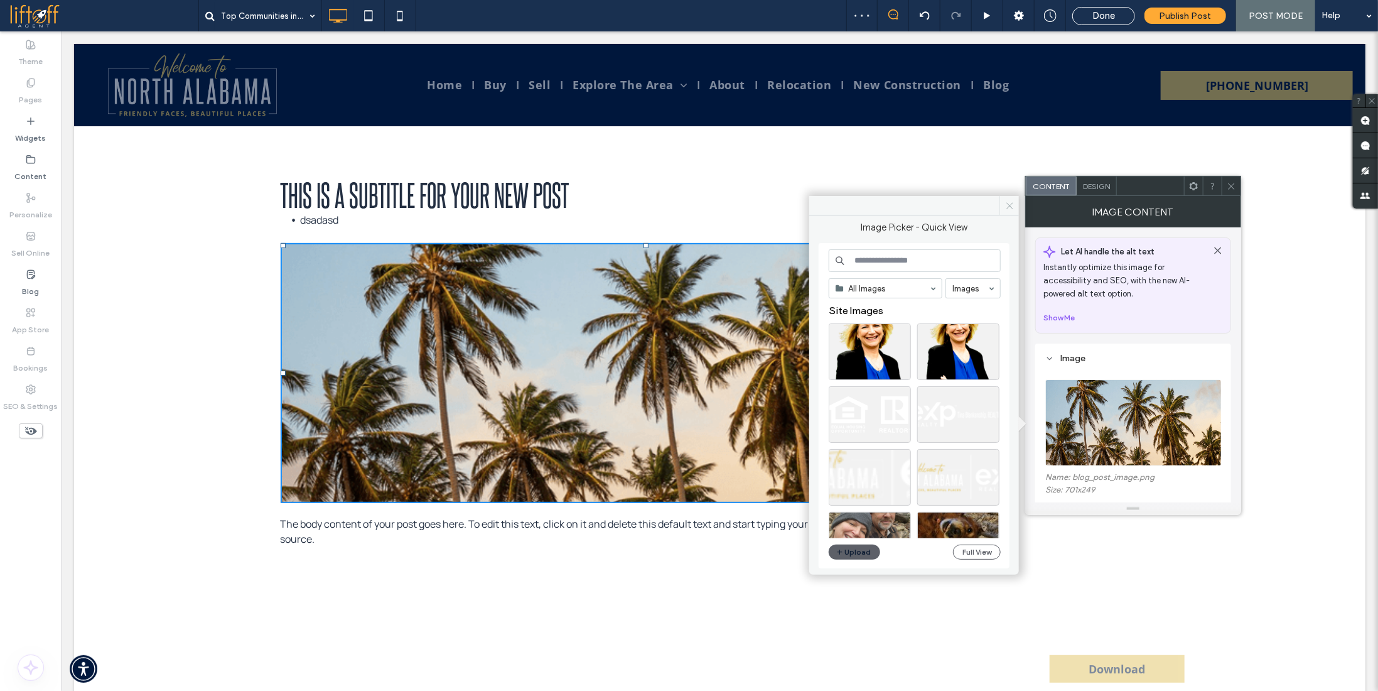
click at [1004, 200] on span at bounding box center [1008, 205] width 19 height 19
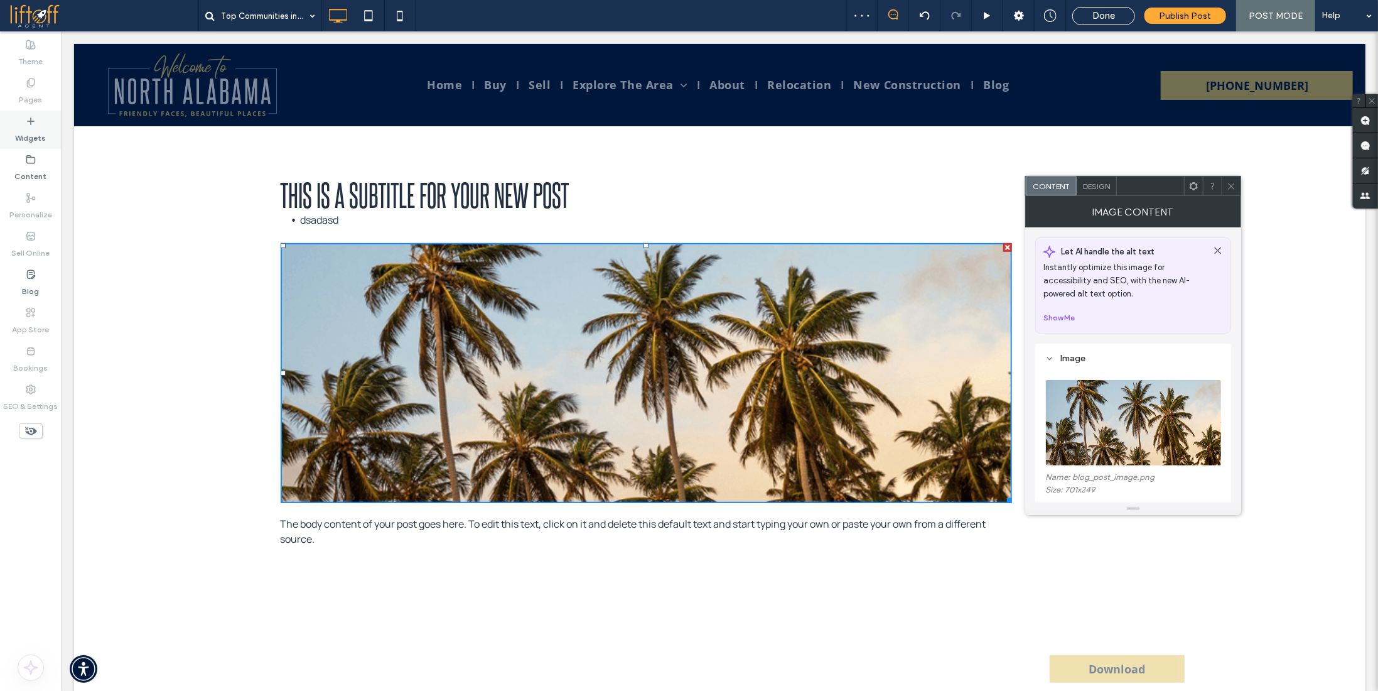
click at [38, 126] on div "Widgets" at bounding box center [31, 129] width 62 height 38
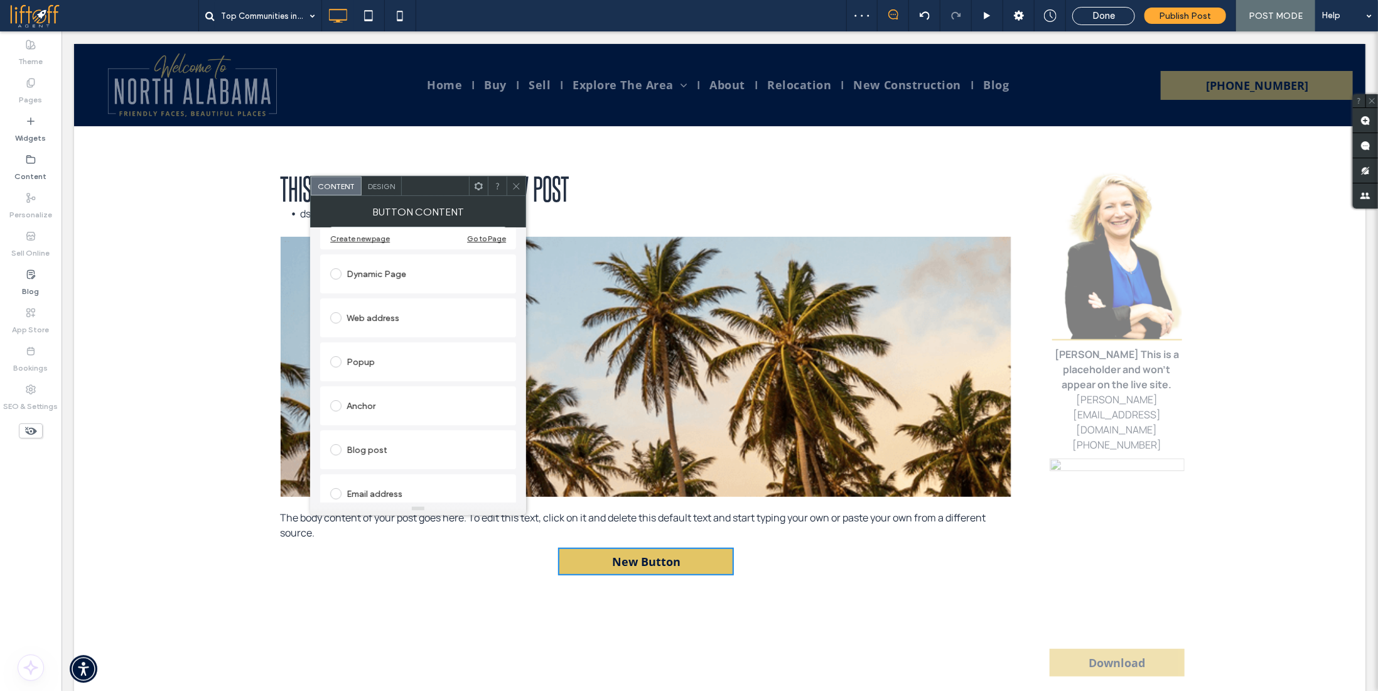
click at [388, 443] on div "Blog post" at bounding box center [418, 449] width 176 height 20
click at [512, 187] on icon at bounding box center [516, 185] width 9 height 9
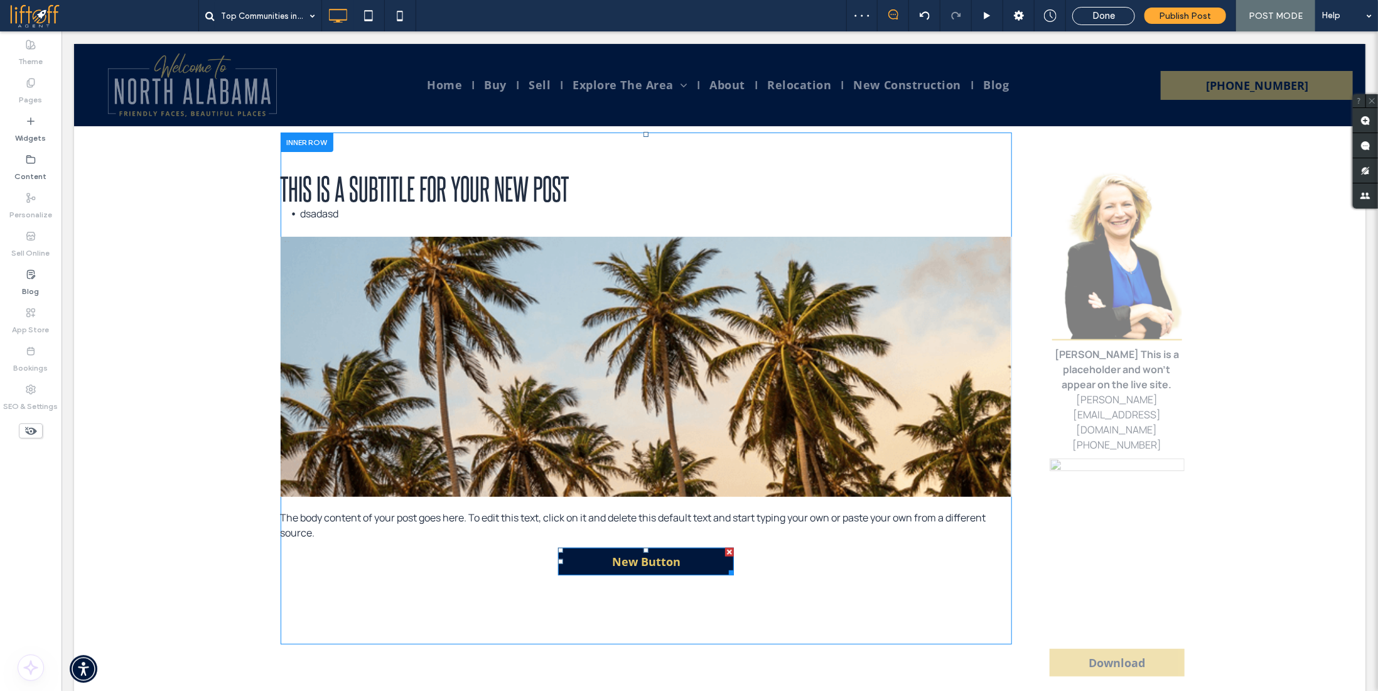
click at [578, 561] on link "New Button" at bounding box center [645, 561] width 176 height 28
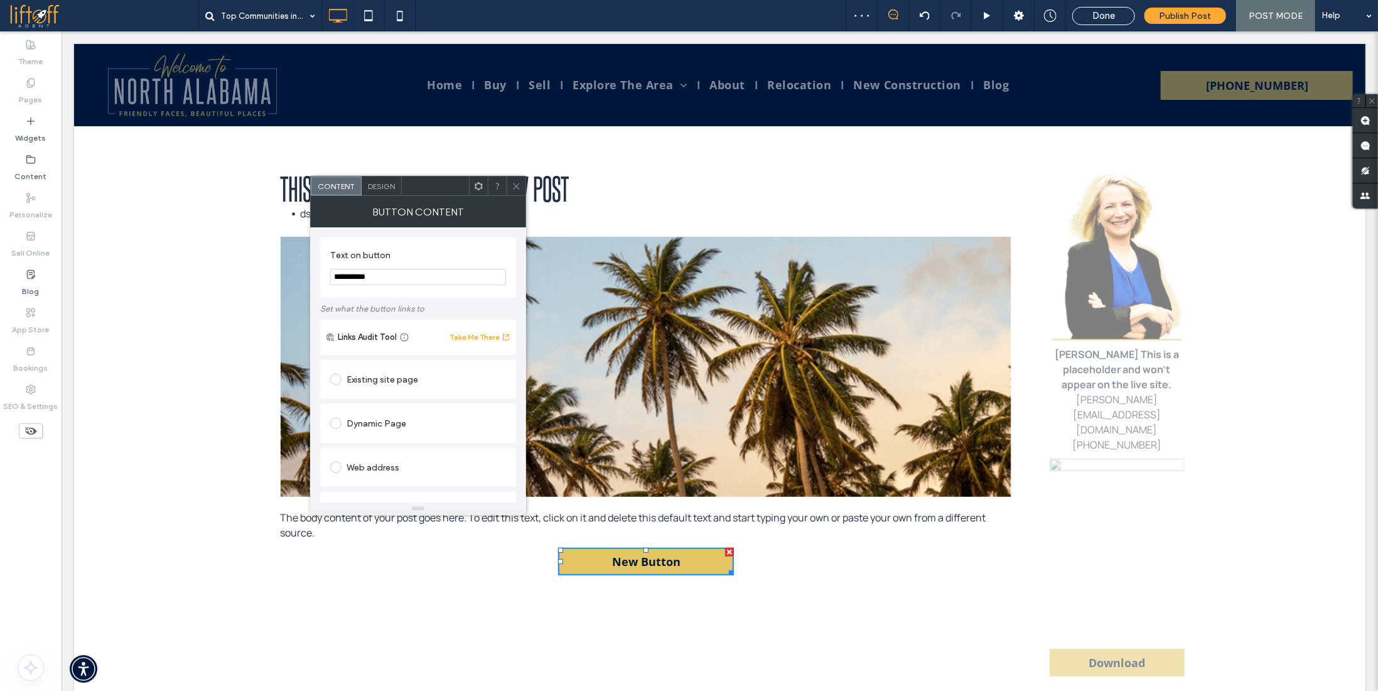
click at [380, 278] on input "**********" at bounding box center [418, 277] width 176 height 16
type input "**********"
drag, startPoint x: 454, startPoint y: 143, endPoint x: 519, endPoint y: 188, distance: 79.4
click at [518, 185] on icon at bounding box center [516, 185] width 9 height 9
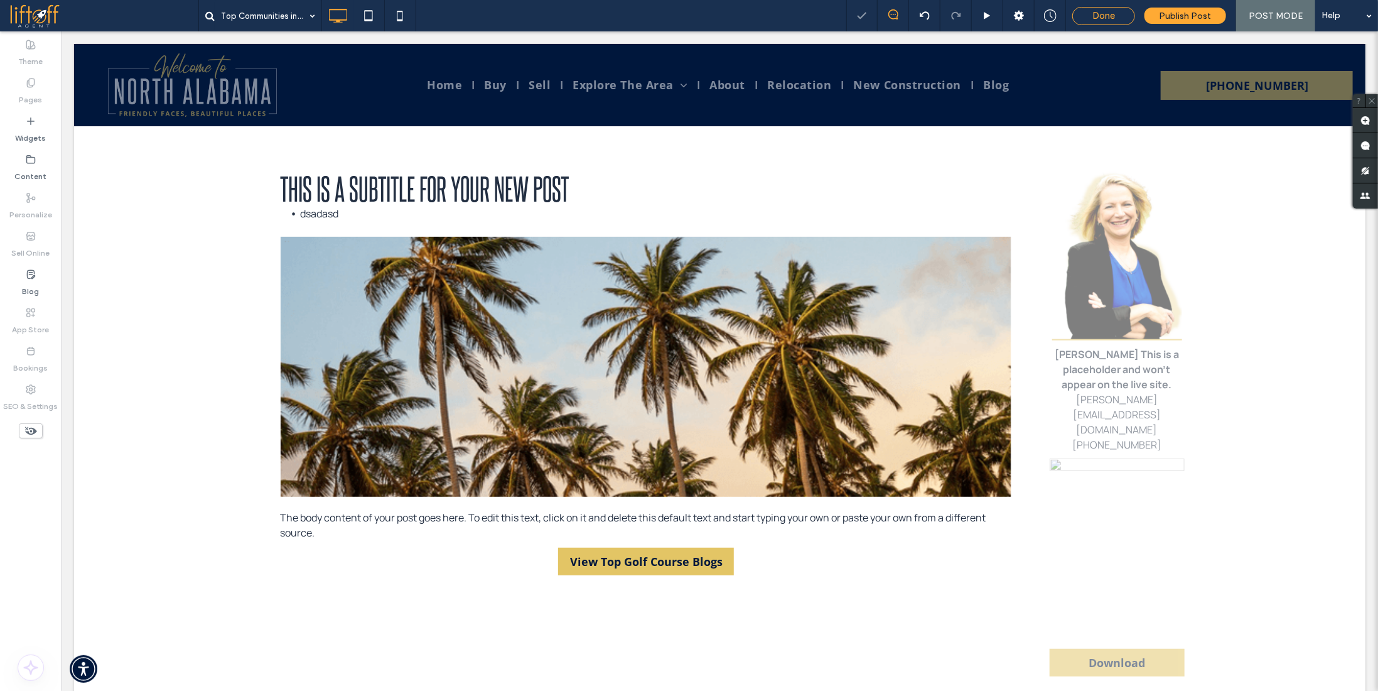
click at [1098, 16] on span "Done" at bounding box center [1103, 15] width 23 height 11
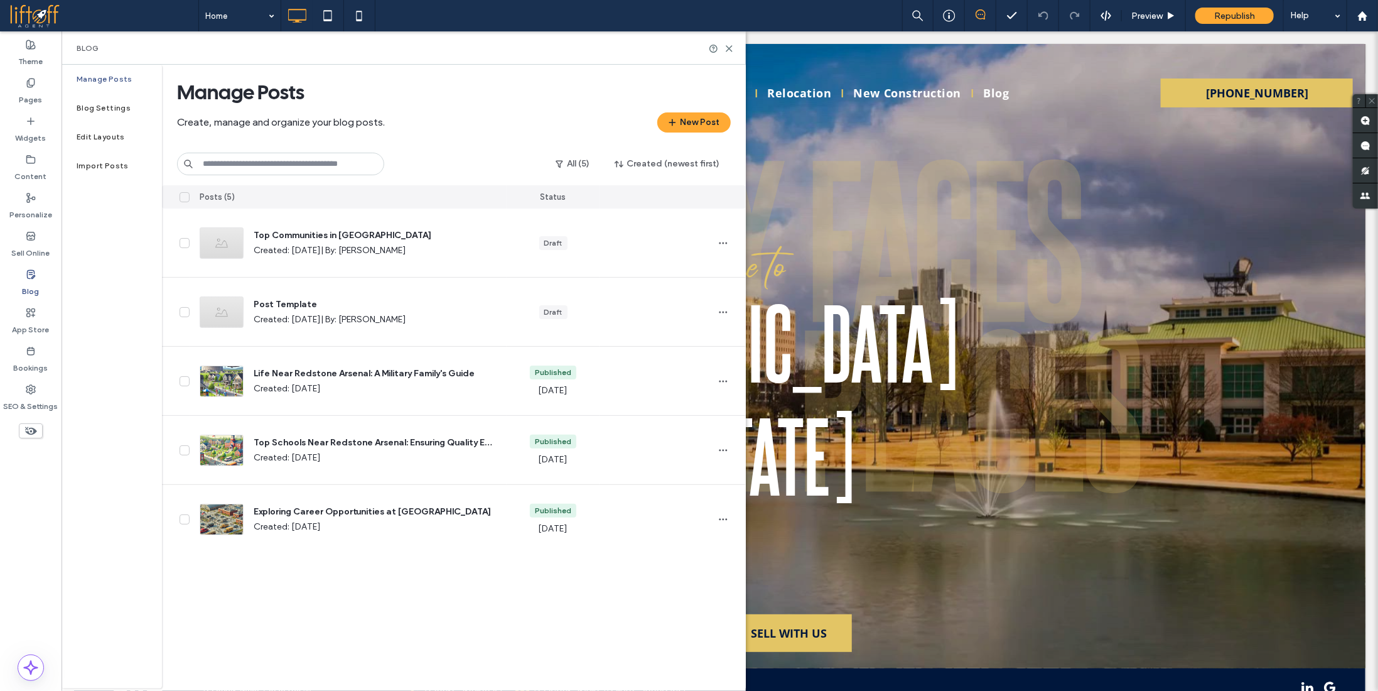
click at [610, 12] on div "Home Preview Republish Help" at bounding box center [788, 15] width 1180 height 31
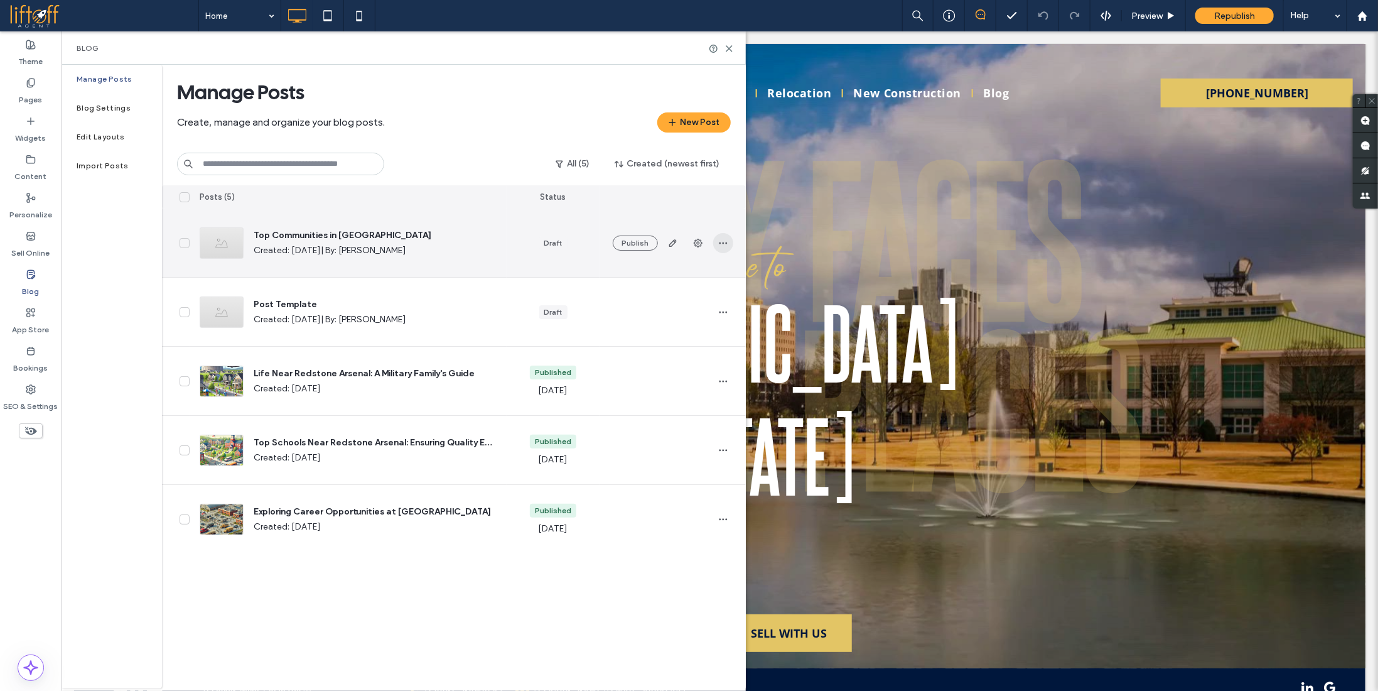
click at [721, 243] on icon "button" at bounding box center [723, 243] width 10 height 10
click at [666, 322] on span "Delete" at bounding box center [658, 322] width 24 height 13
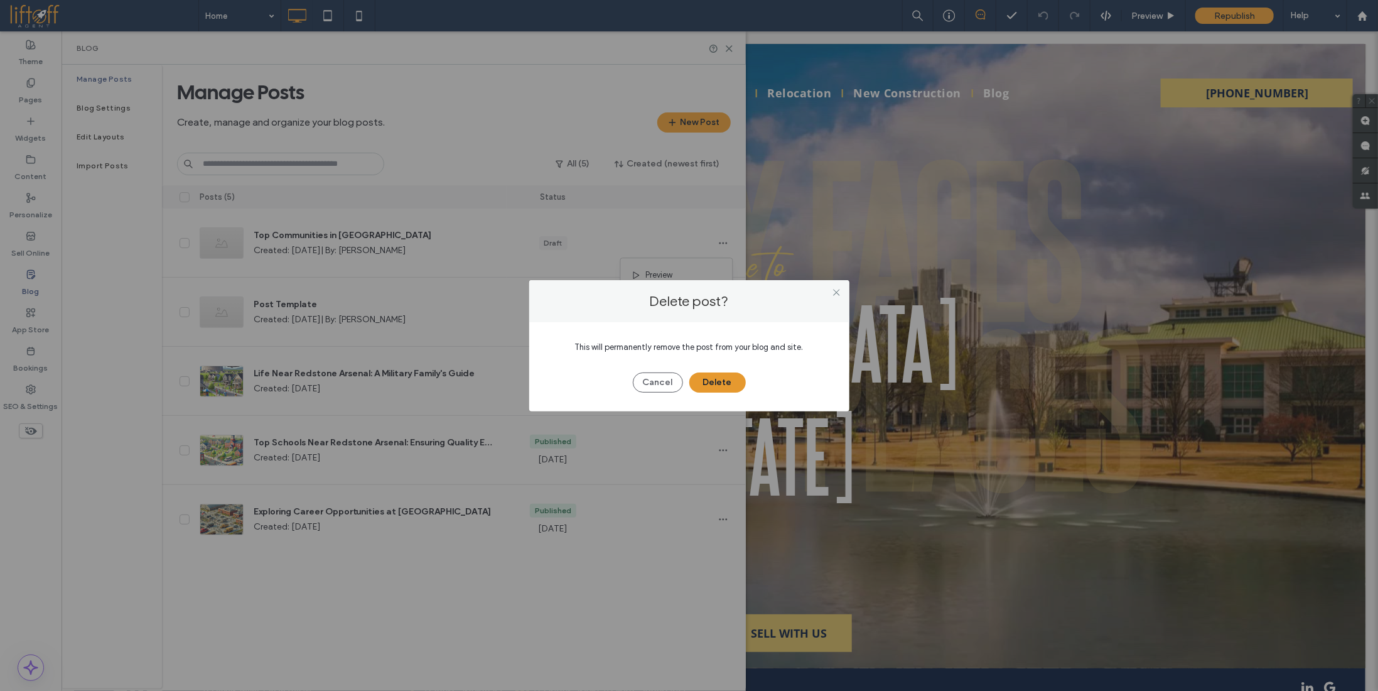
click at [706, 375] on button "Delete" at bounding box center [717, 382] width 57 height 20
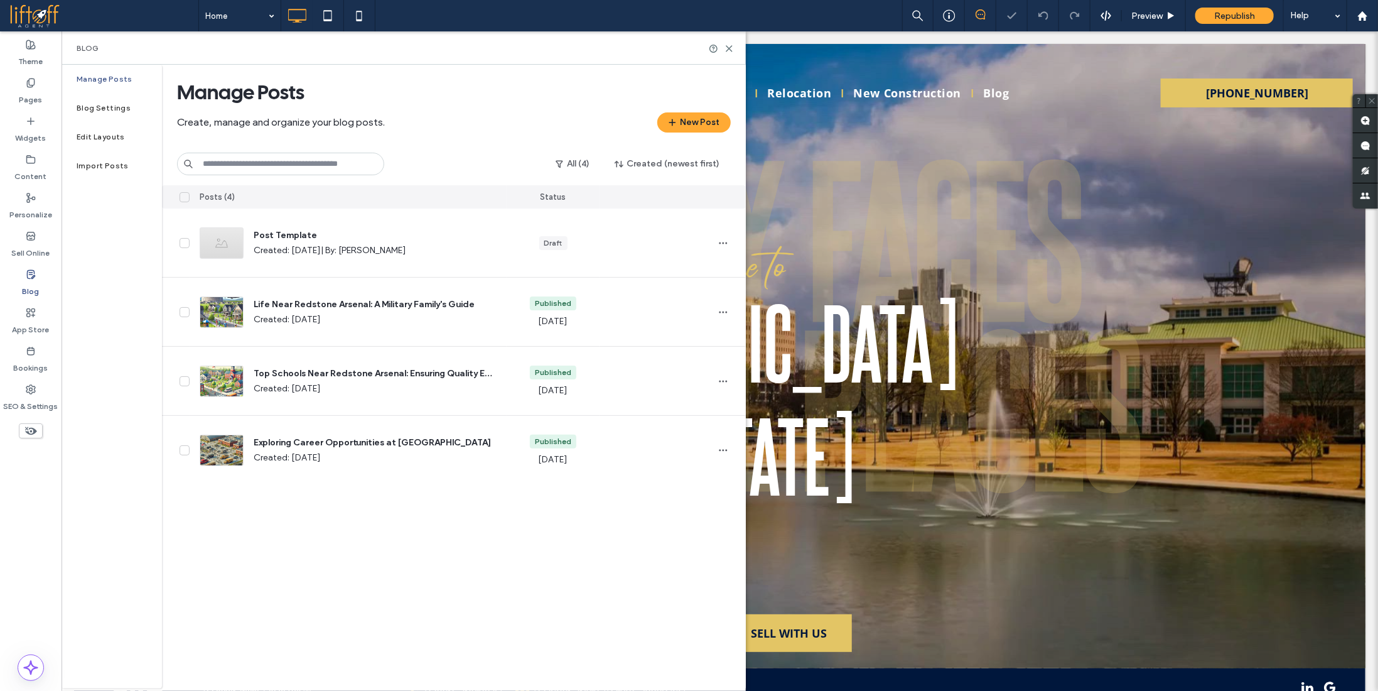
click at [611, 520] on div "Posts (4) Status Post Template Created: Oct 6, 2023 | By: Smith Chung Draft Pub…" at bounding box center [454, 436] width 584 height 503
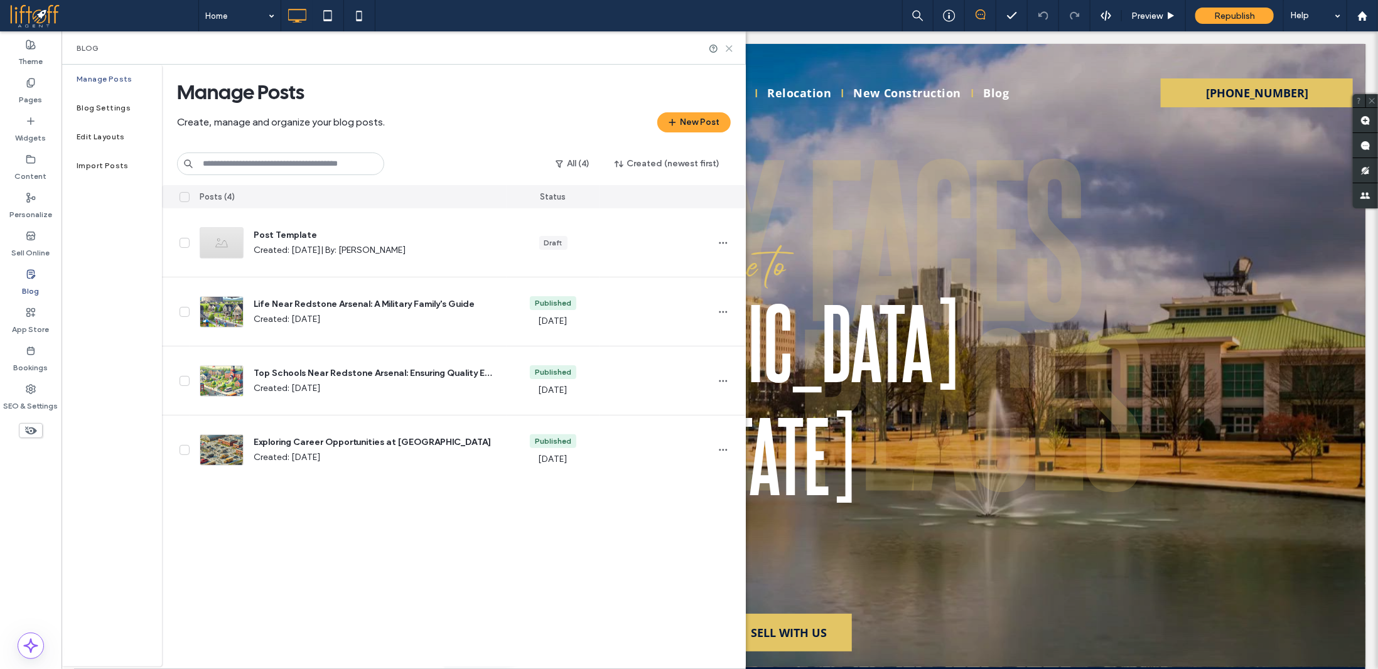
click at [727, 47] on use at bounding box center [729, 49] width 6 height 6
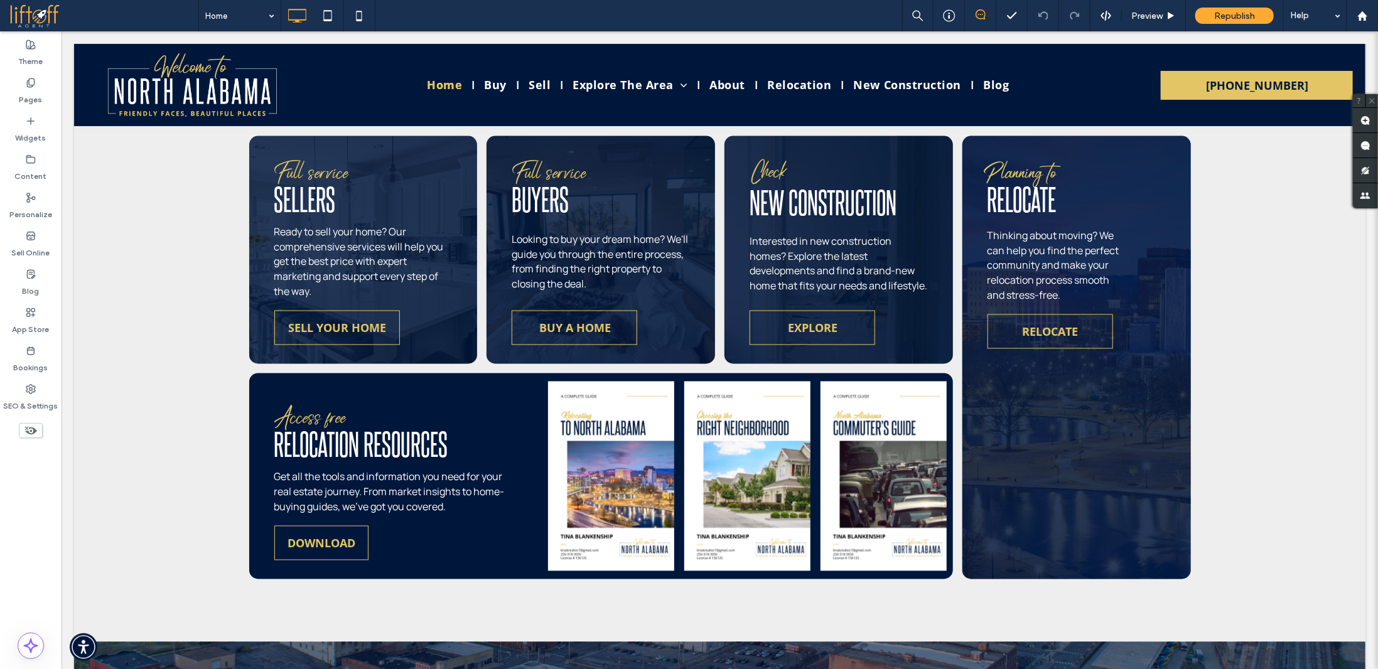
scroll to position [1507, 0]
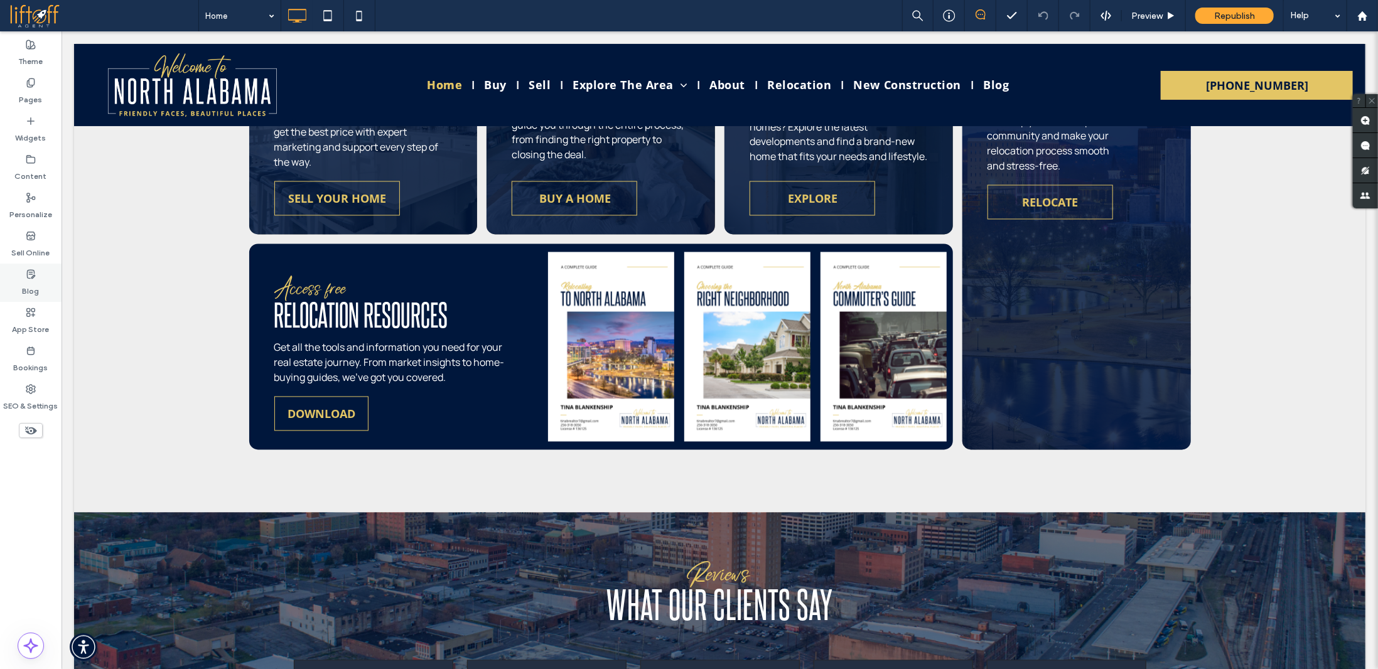
click at [21, 280] on div "Blog" at bounding box center [31, 283] width 62 height 38
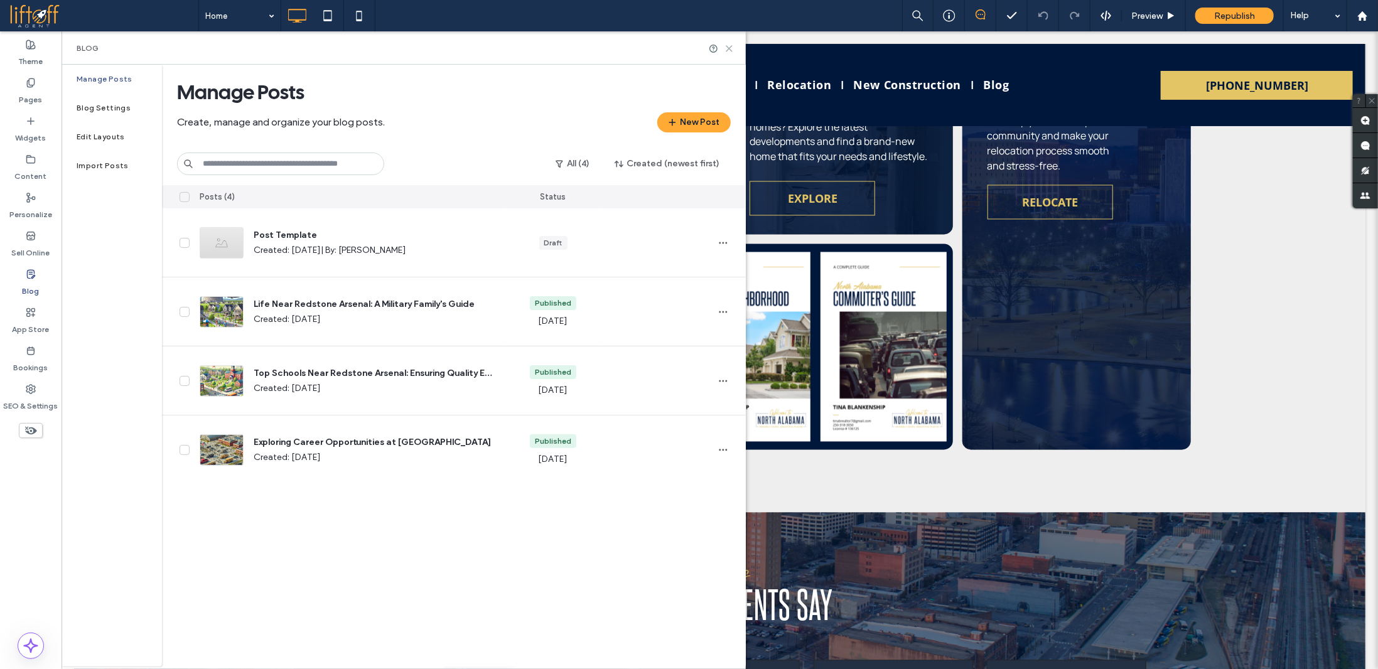
click at [729, 47] on icon at bounding box center [728, 48] width 9 height 9
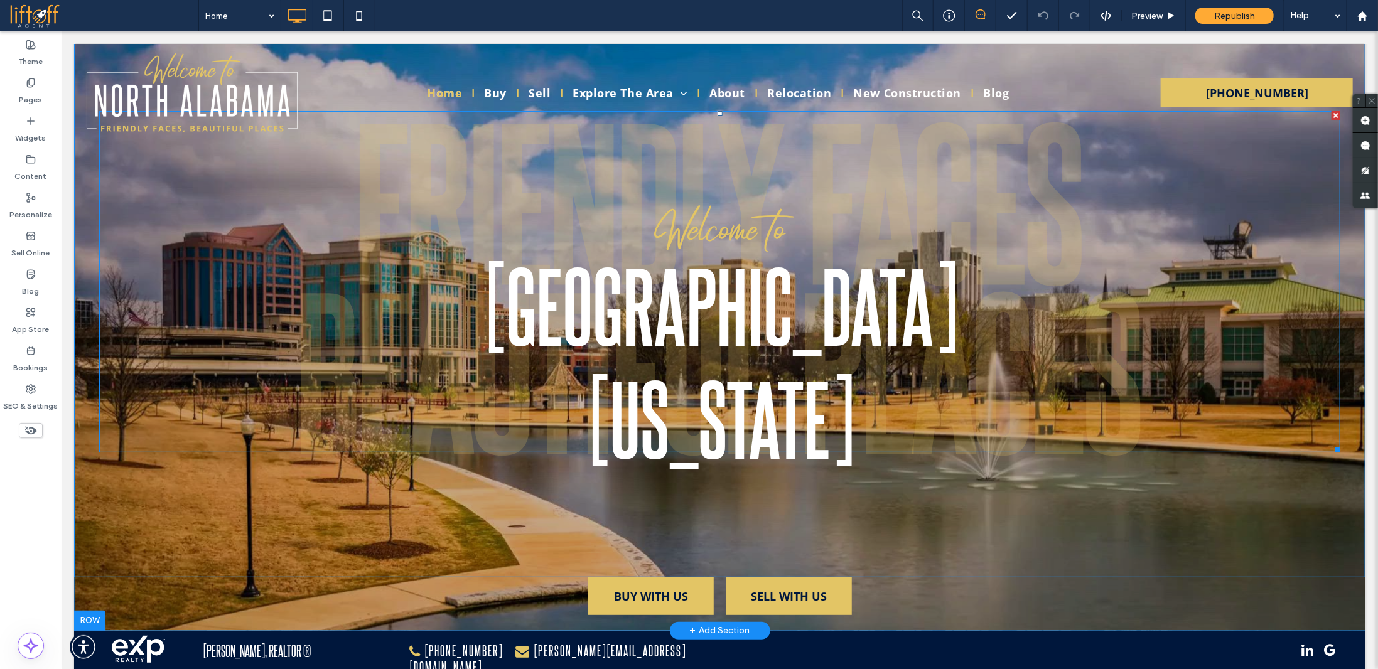
scroll to position [0, 0]
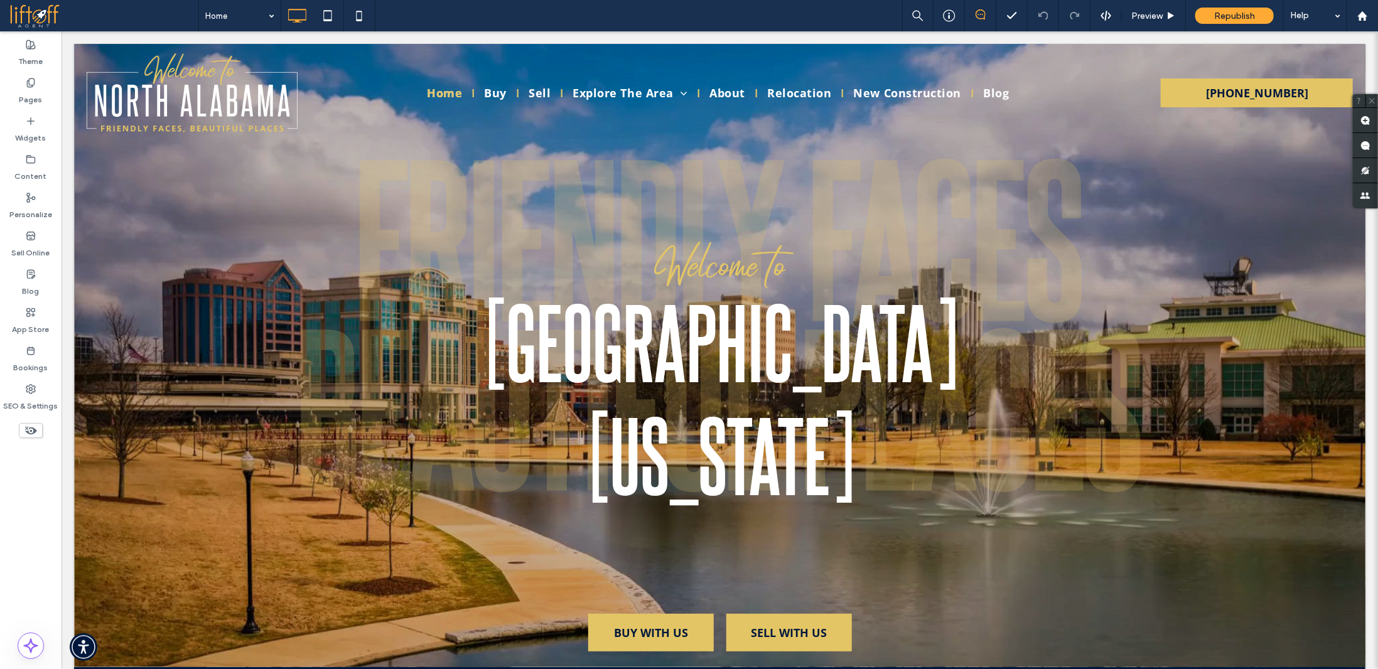
click at [26, 471] on div "Theme Pages Widgets Content Personalize Sell Online Blog App Store Bookings SEO…" at bounding box center [31, 350] width 62 height 638
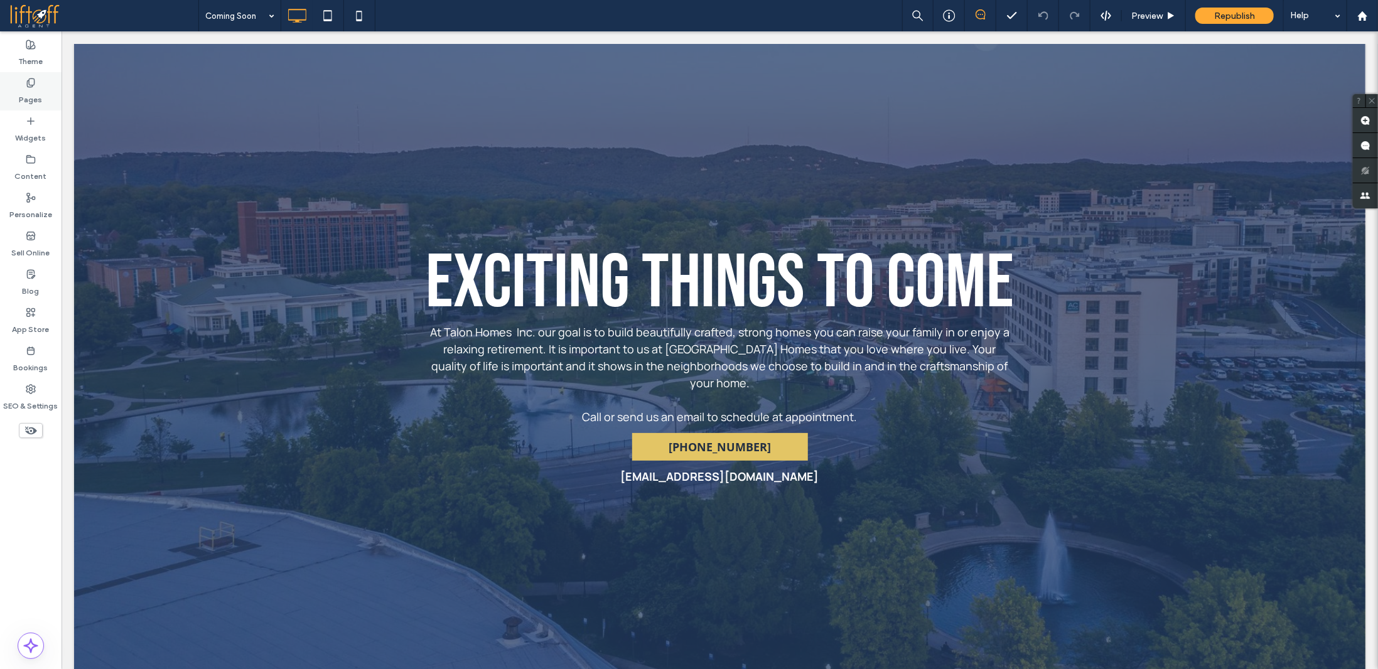
click at [44, 90] on div "Pages" at bounding box center [31, 91] width 62 height 38
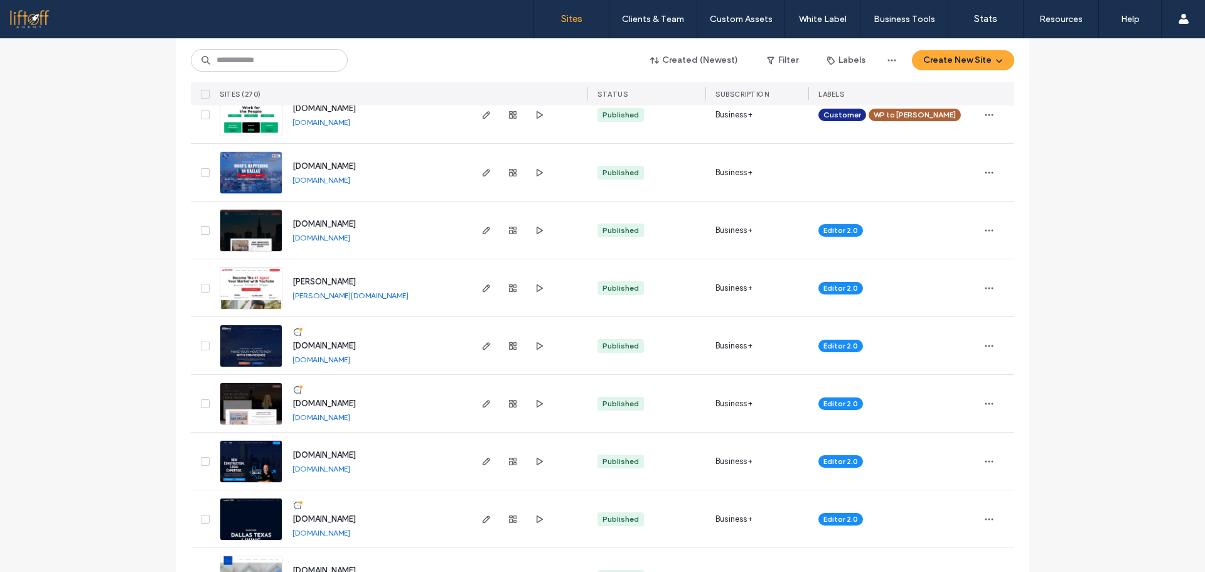
scroll to position [3578, 0]
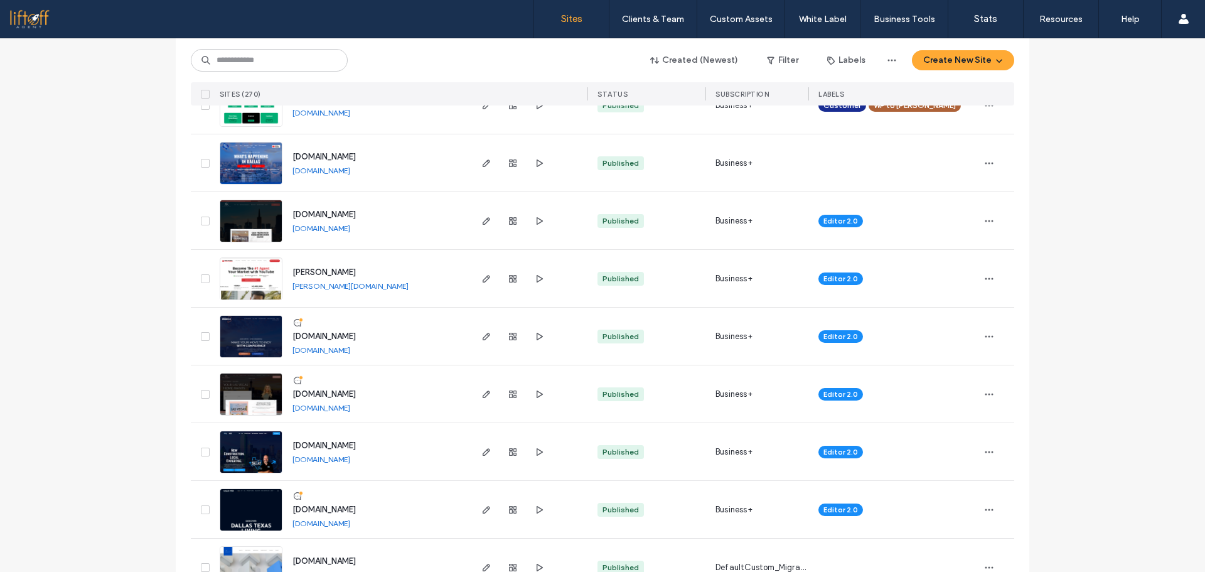
click at [350, 349] on link "[DOMAIN_NAME]" at bounding box center [322, 349] width 58 height 9
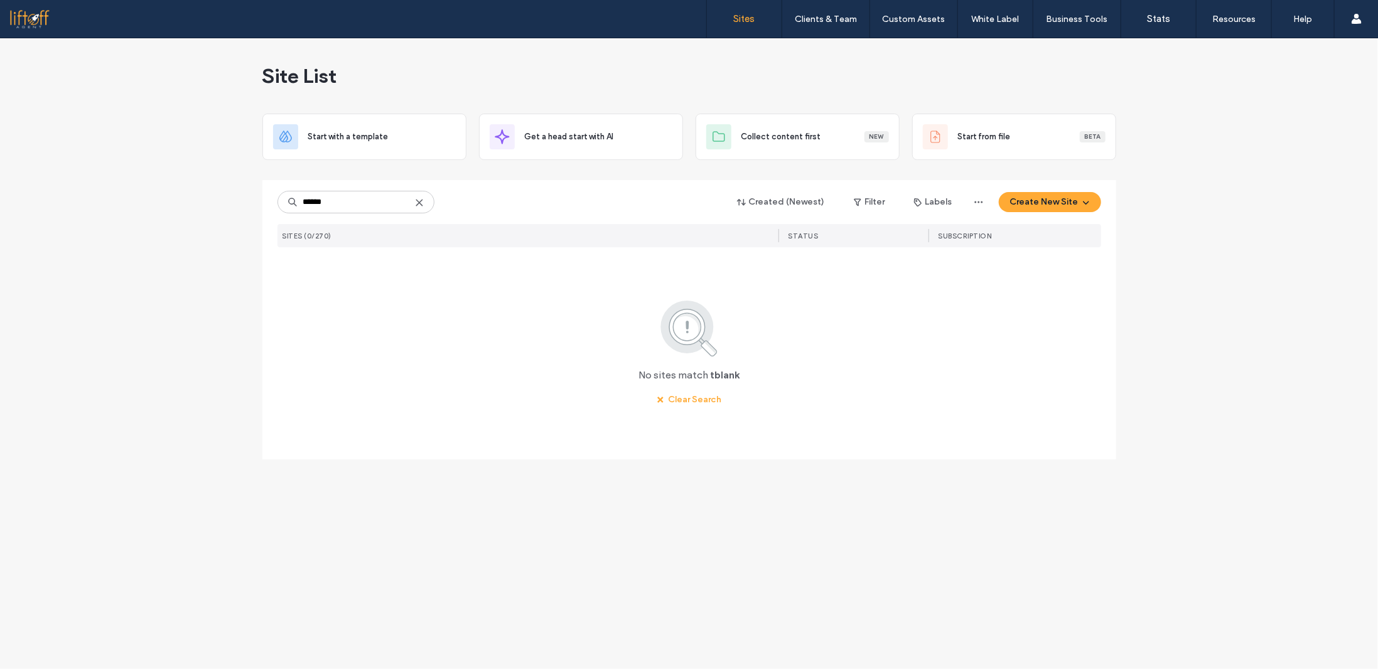
type input "******"
click at [418, 201] on use at bounding box center [419, 203] width 6 height 6
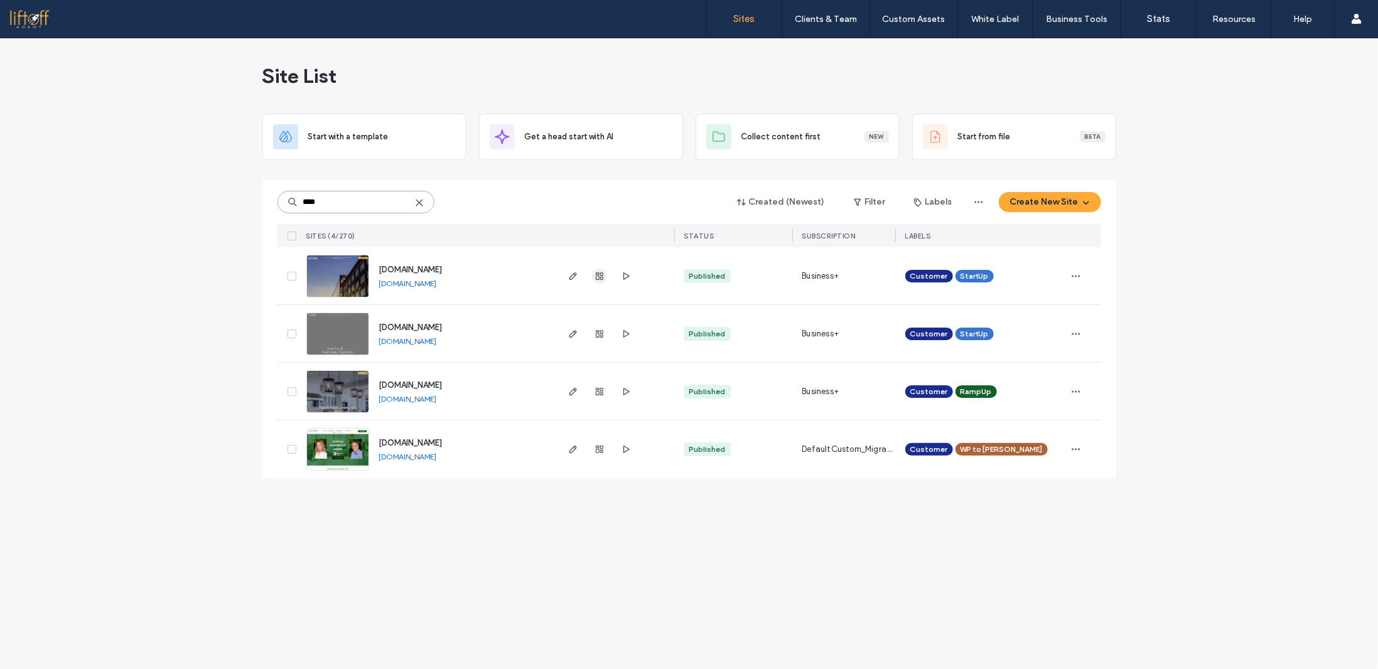
type input "****"
click at [599, 273] on icon "button" at bounding box center [600, 276] width 10 height 10
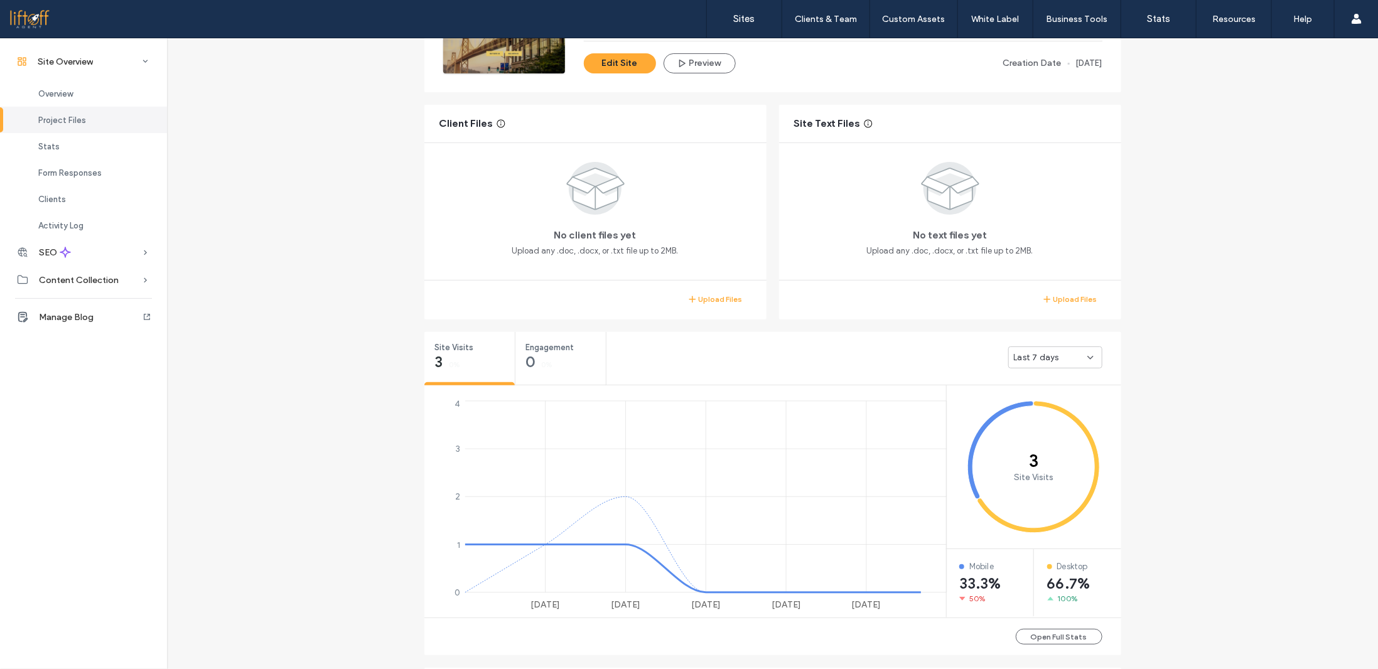
click at [1050, 360] on span "Last 7 days" at bounding box center [1036, 358] width 45 height 13
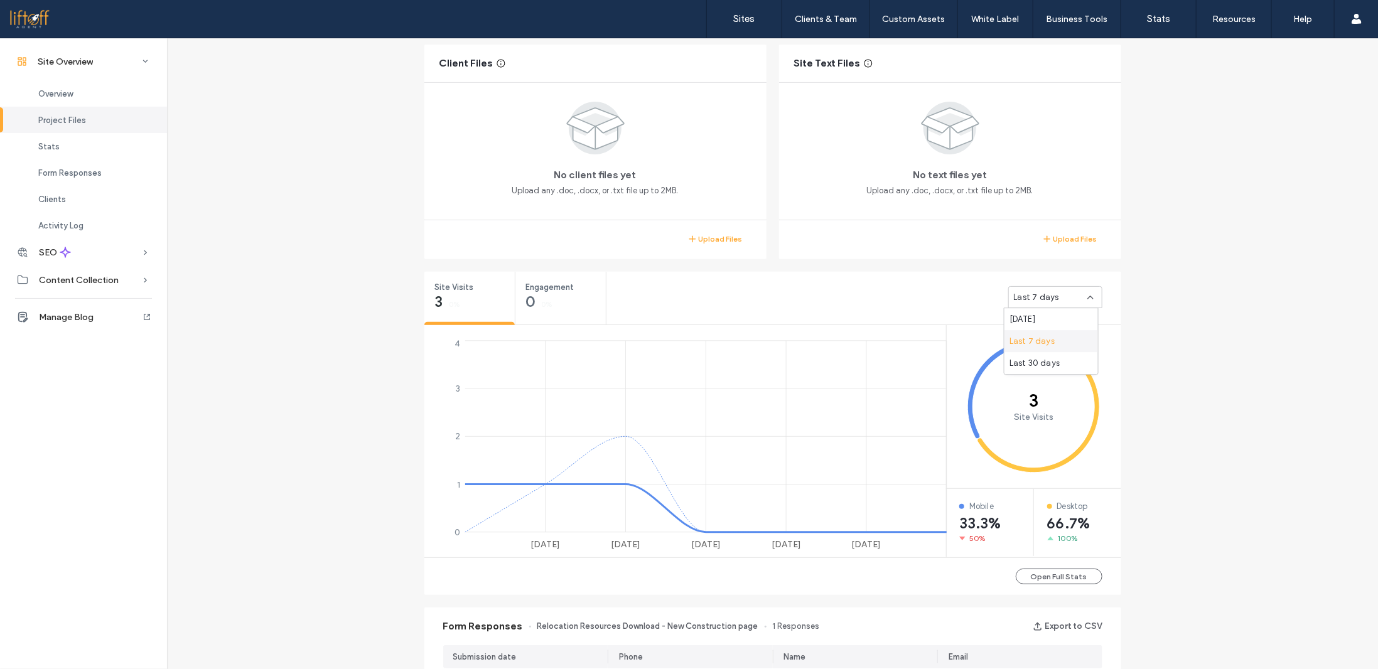
click at [1054, 419] on icon "3 Site Visits" at bounding box center [1033, 406] width 175 height 163
click at [1055, 302] on div "Last 7 days" at bounding box center [1050, 297] width 73 height 13
click at [1058, 358] on div "Last 30 days" at bounding box center [1051, 363] width 94 height 22
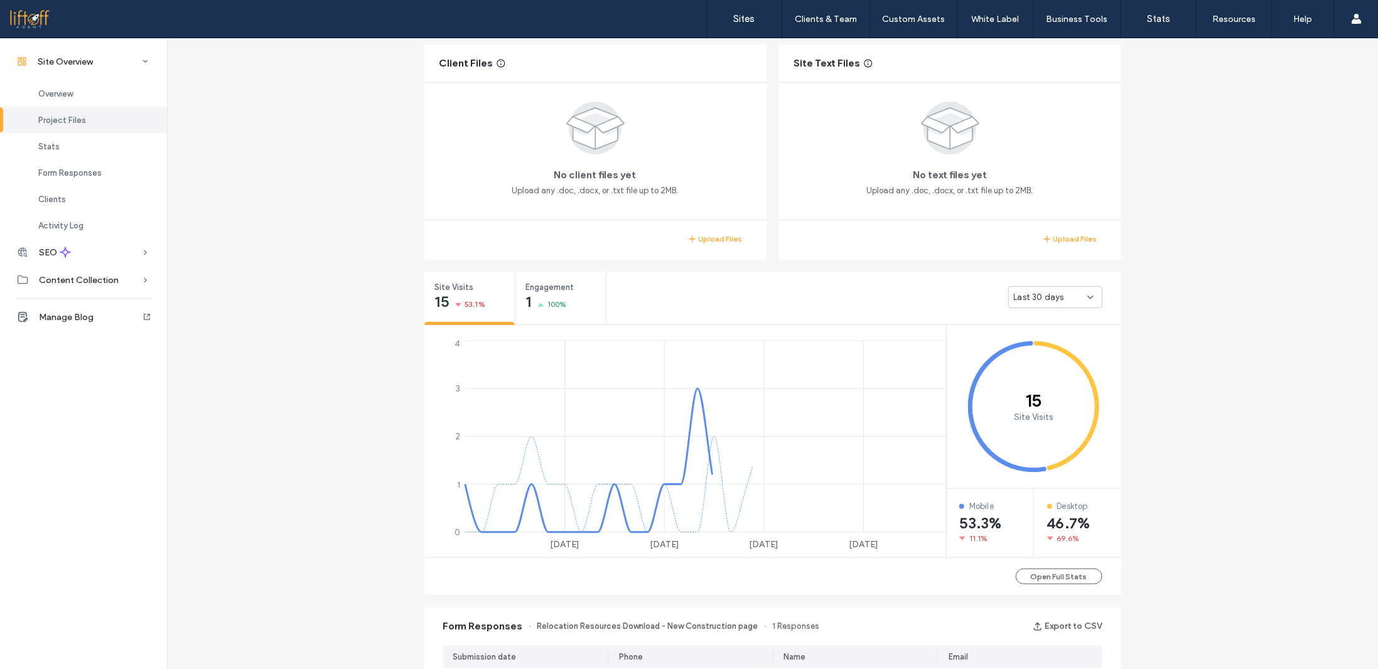
click at [1187, 302] on div "Site Overview www.welcometonorthalabama.com Site ID: 39d7e3b4 https://www.welco…" at bounding box center [772, 532] width 1211 height 1484
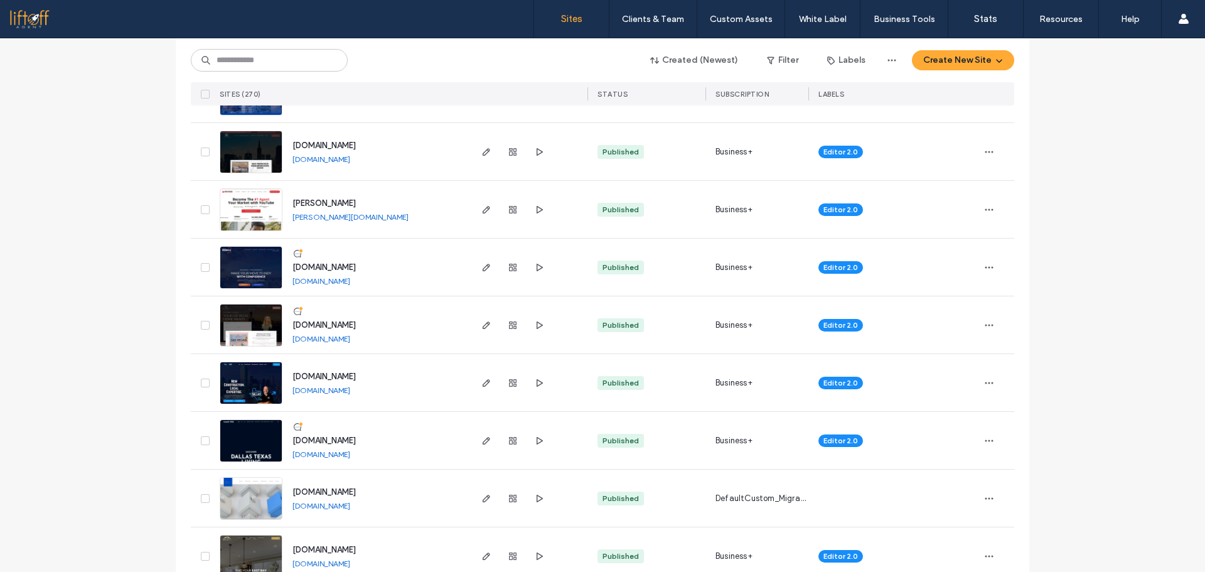
scroll to position [3637, 0]
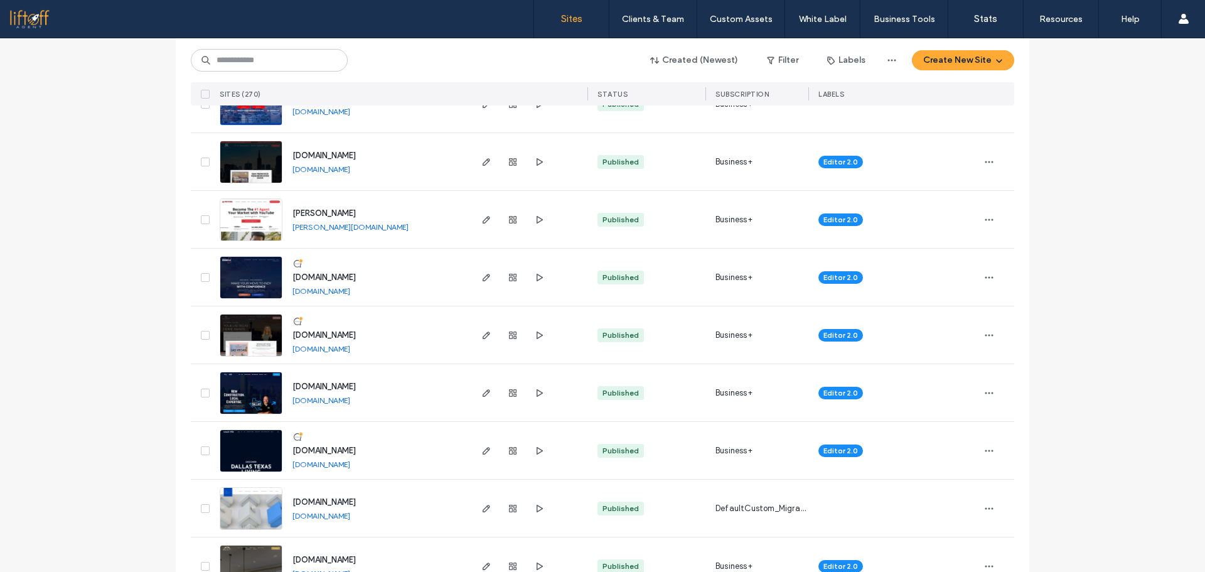
click at [350, 170] on link "[DOMAIN_NAME]" at bounding box center [322, 168] width 58 height 9
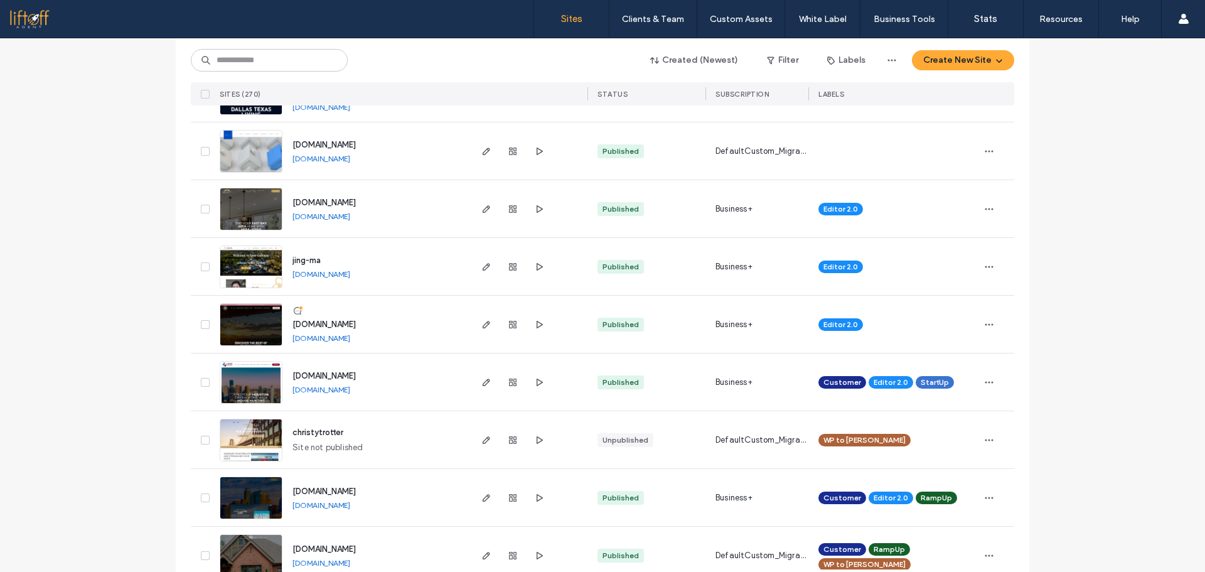
scroll to position [3951, 0]
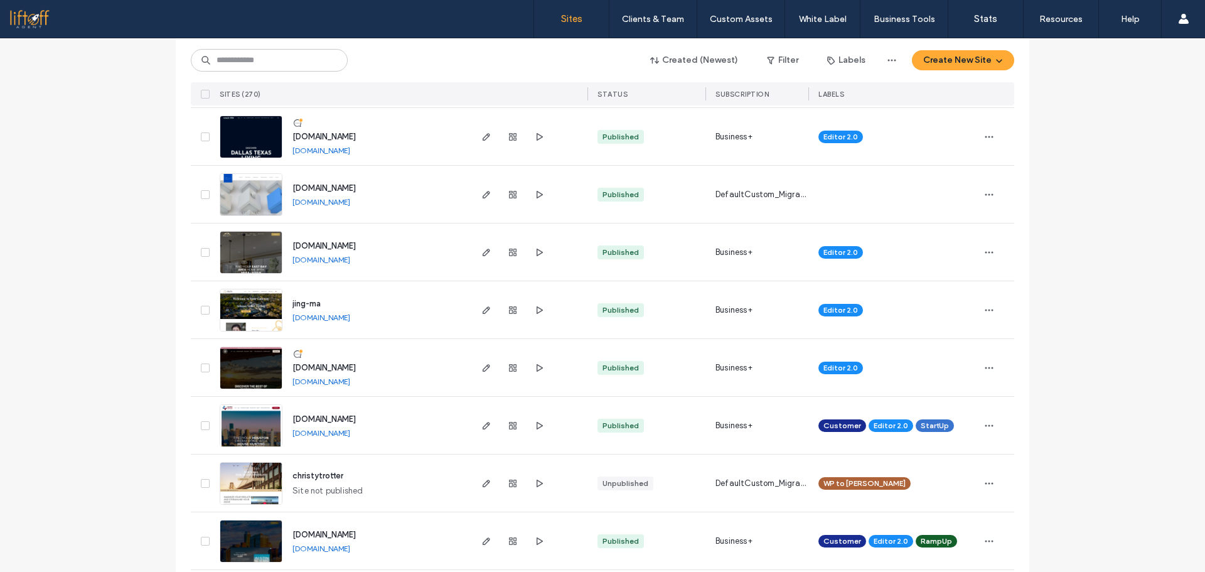
click at [350, 151] on link "[DOMAIN_NAME]" at bounding box center [322, 150] width 58 height 9
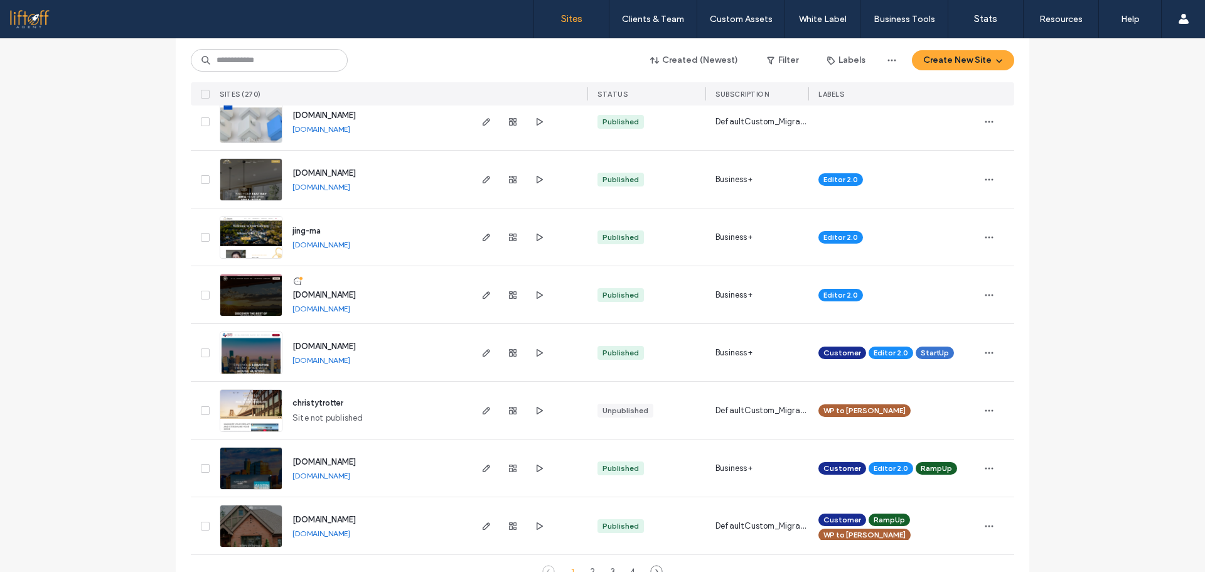
scroll to position [4052, 0]
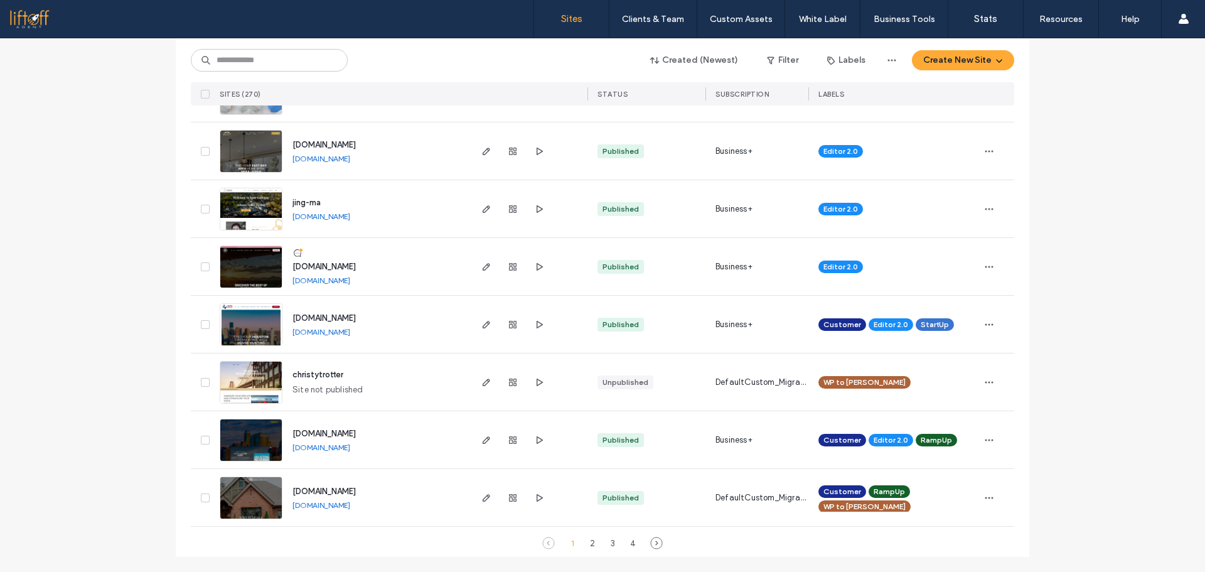
click at [350, 281] on link "[DOMAIN_NAME]" at bounding box center [322, 280] width 58 height 9
click at [588, 542] on div "2" at bounding box center [592, 543] width 15 height 15
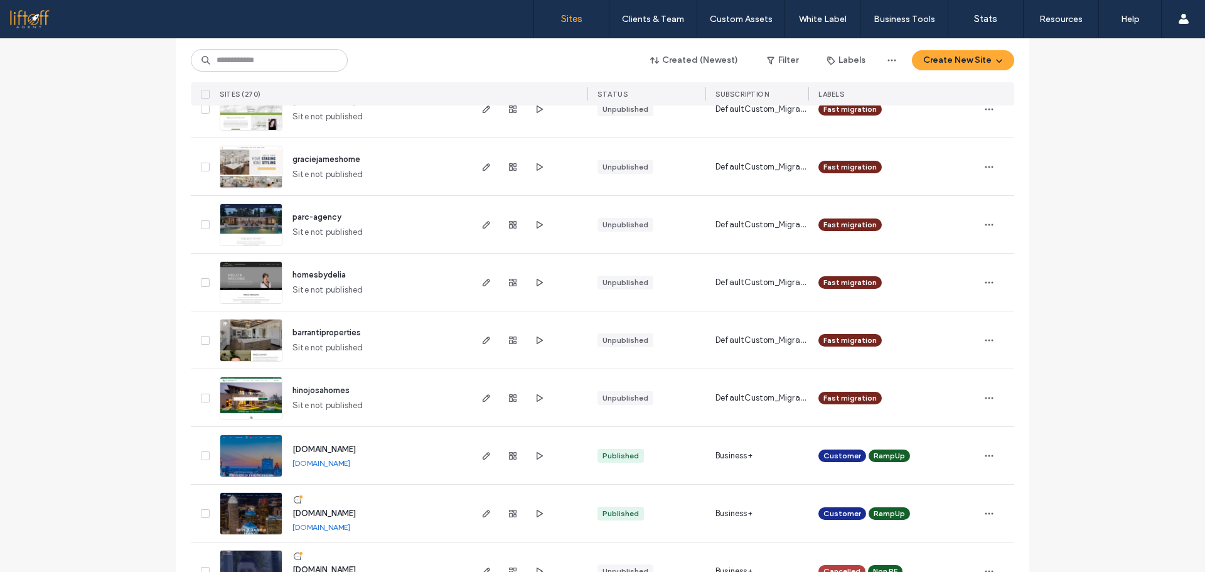
scroll to position [3111, 0]
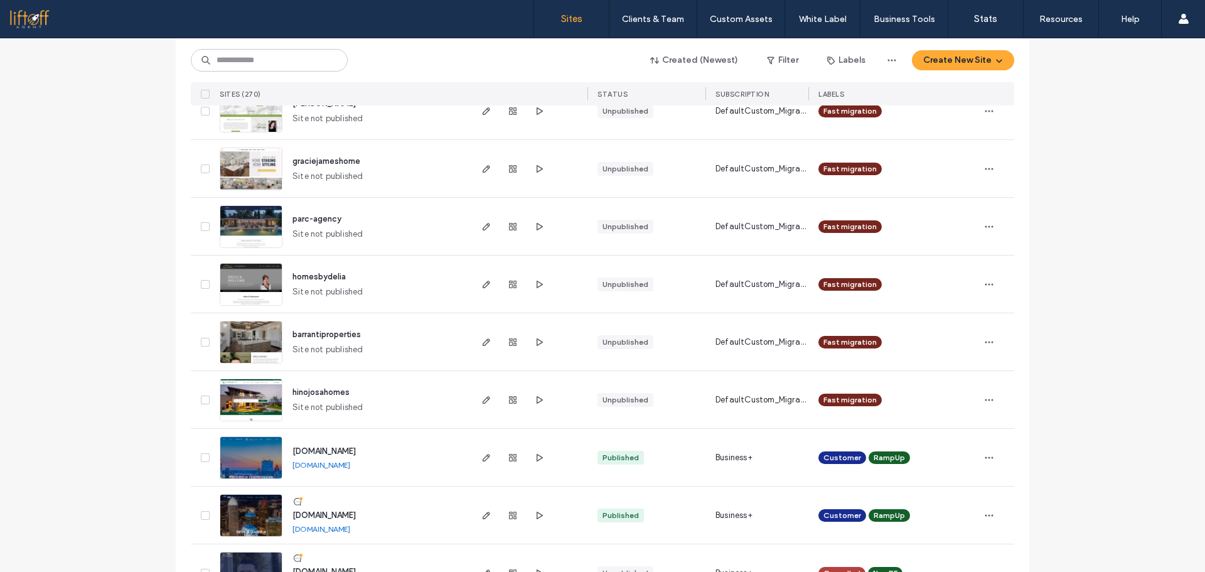
click at [350, 531] on link "www.livingincharlottenc.com" at bounding box center [322, 528] width 58 height 9
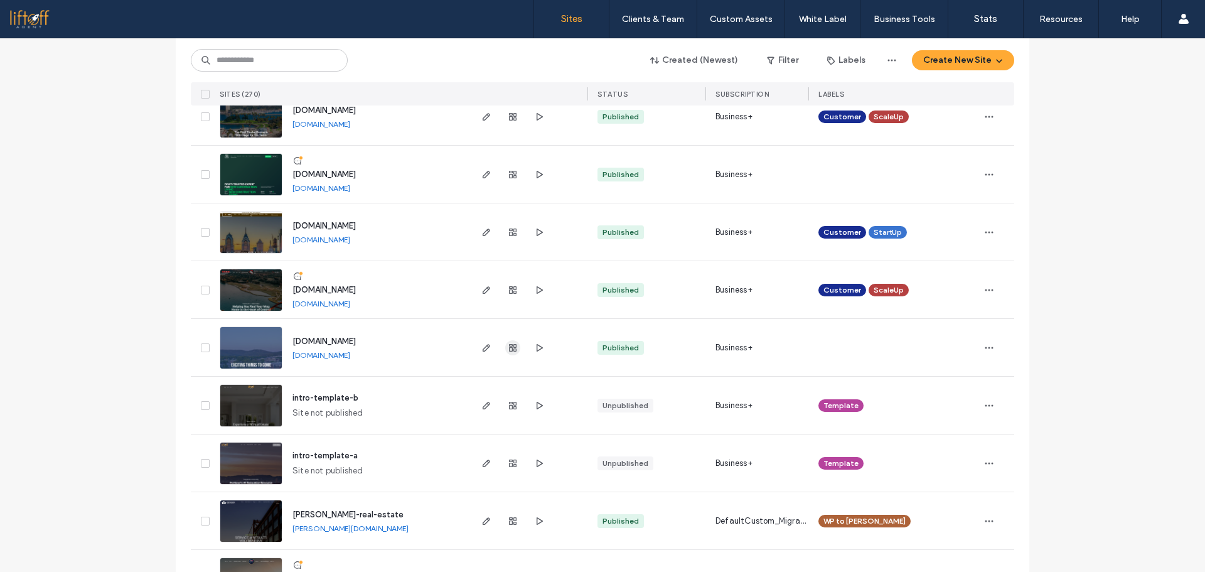
scroll to position [1165, 0]
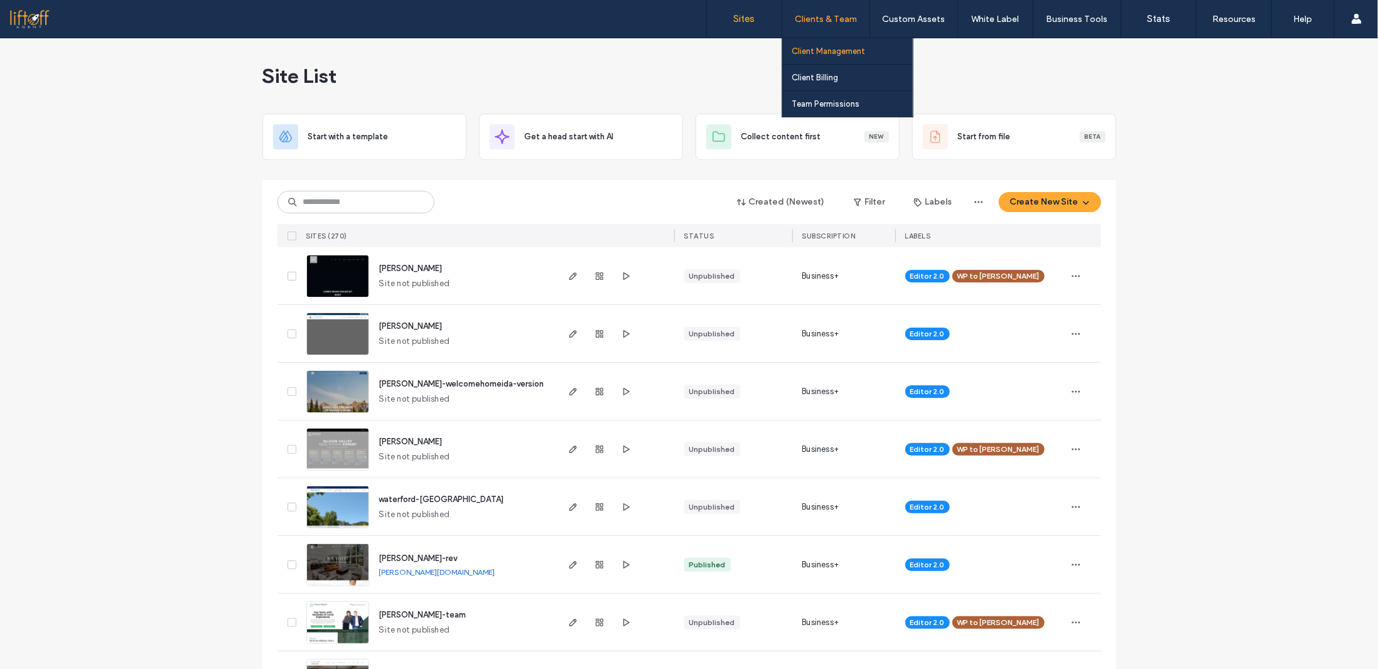
click at [829, 50] on label "Client Management" at bounding box center [828, 50] width 73 height 9
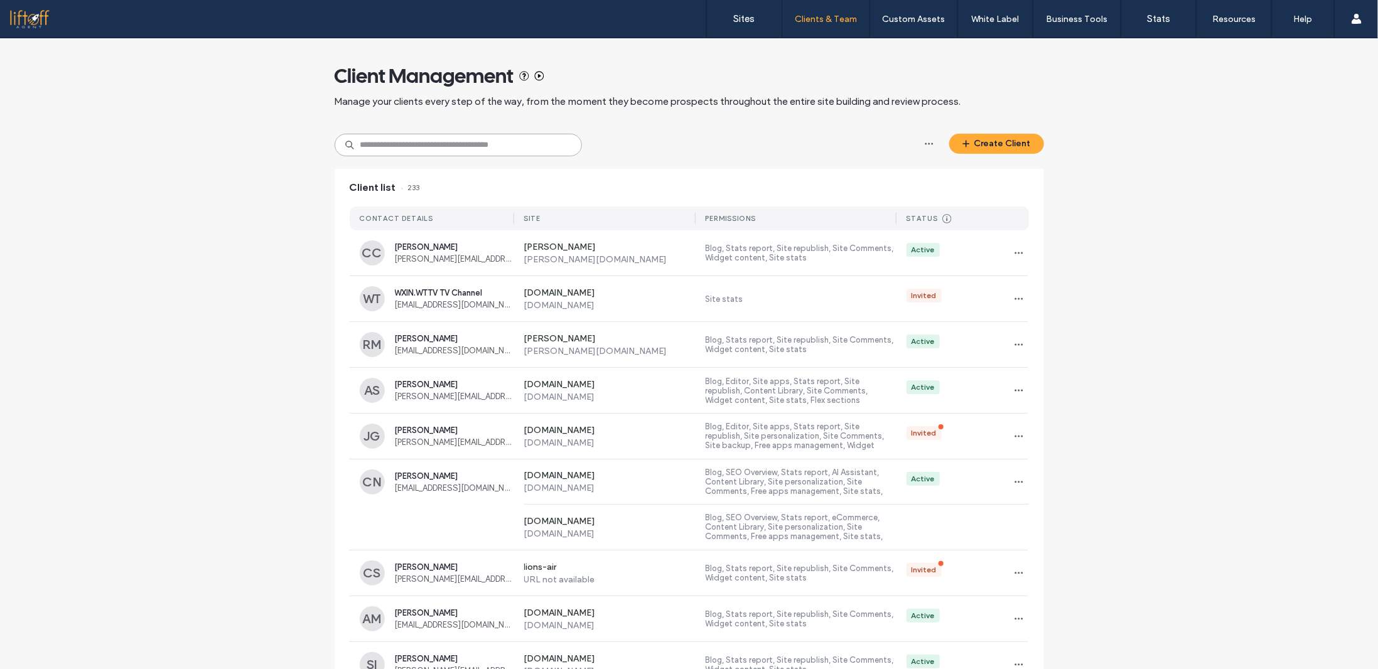
click at [389, 149] on input at bounding box center [458, 145] width 247 height 23
type input "****"
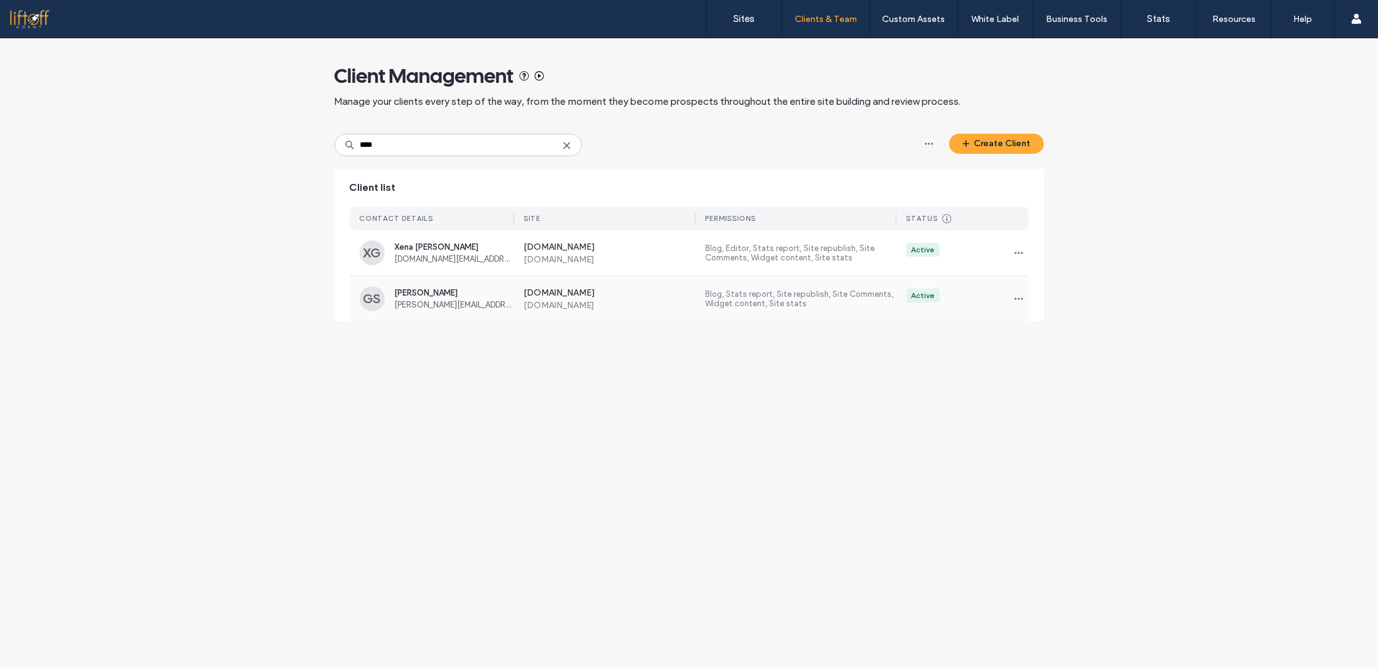
click at [667, 320] on div "[DOMAIN_NAME] [DOMAIN_NAME] Blog, Stats report, Site republish, Site Comments, …" at bounding box center [771, 298] width 515 height 45
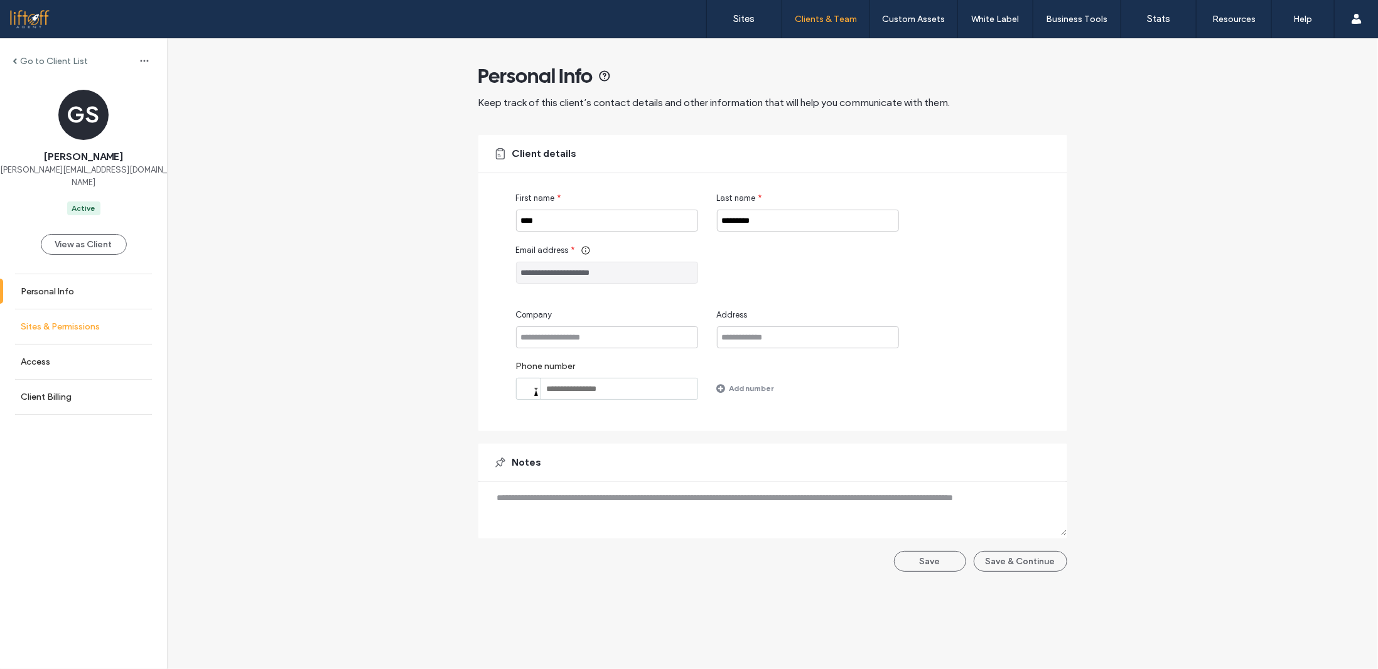
click at [71, 320] on link "Sites & Permissions" at bounding box center [83, 327] width 167 height 35
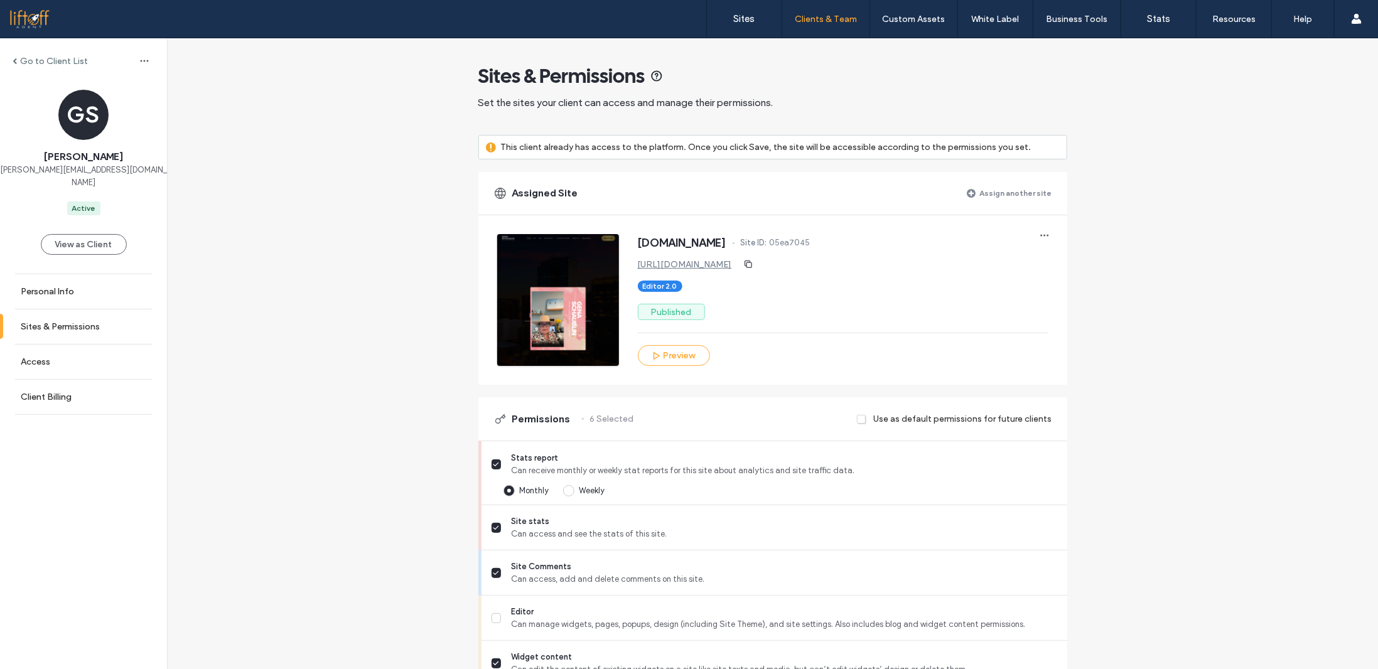
click at [21, 58] on label "Go to Client List" at bounding box center [54, 61] width 68 height 11
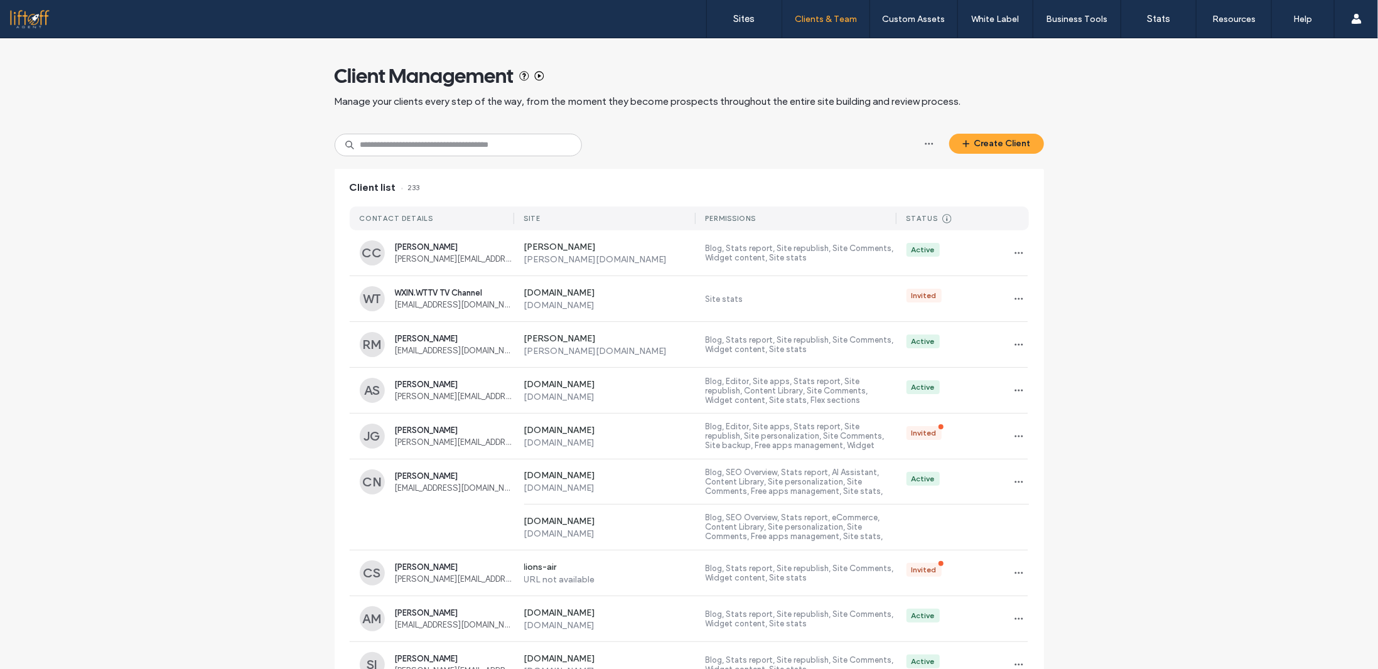
click at [772, 94] on div "Client Management Manage your clients every step of the way, from the moment th…" at bounding box center [689, 85] width 709 height 95
click at [738, 23] on label "Sites" at bounding box center [744, 18] width 21 height 11
click at [30, 15] on div at bounding box center [80, 19] width 143 height 20
